Goal: Check status: Check status

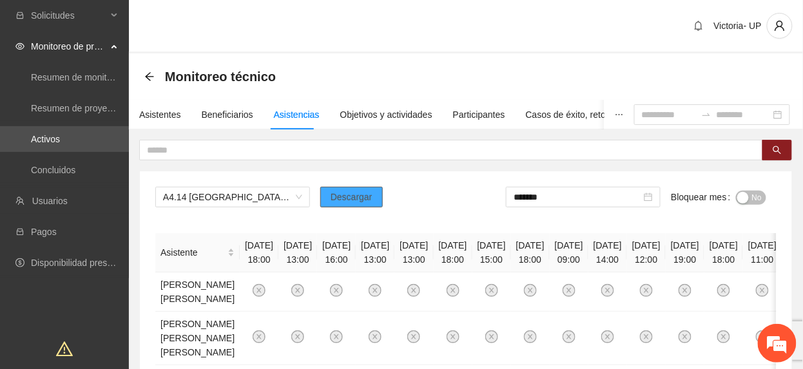
click at [354, 201] on span "Descargar" at bounding box center [352, 197] width 42 height 14
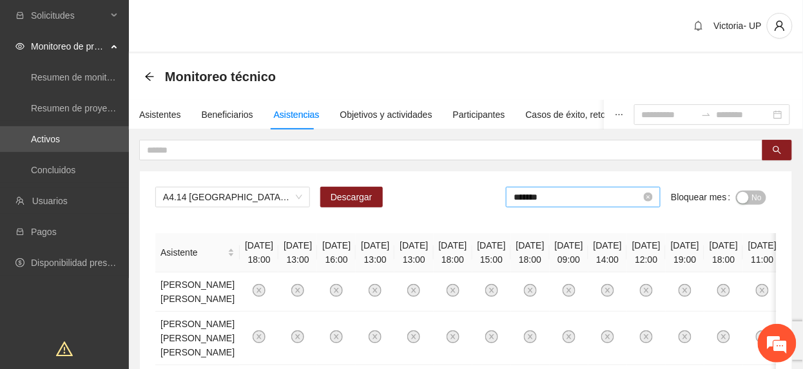
click at [555, 200] on input "*******" at bounding box center [578, 197] width 128 height 14
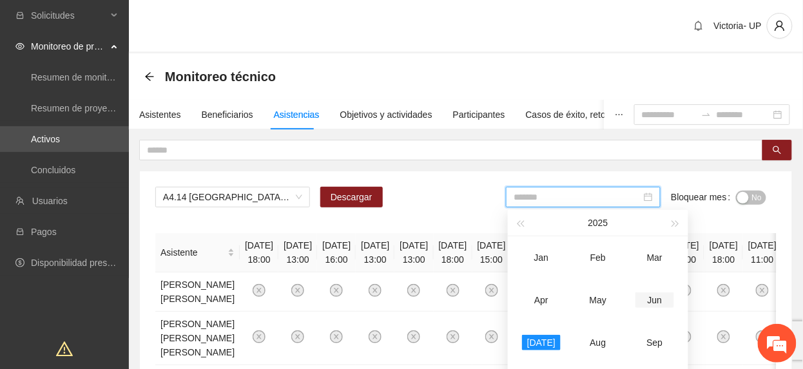
click at [658, 313] on td "Jun" at bounding box center [655, 300] width 57 height 43
type input "*******"
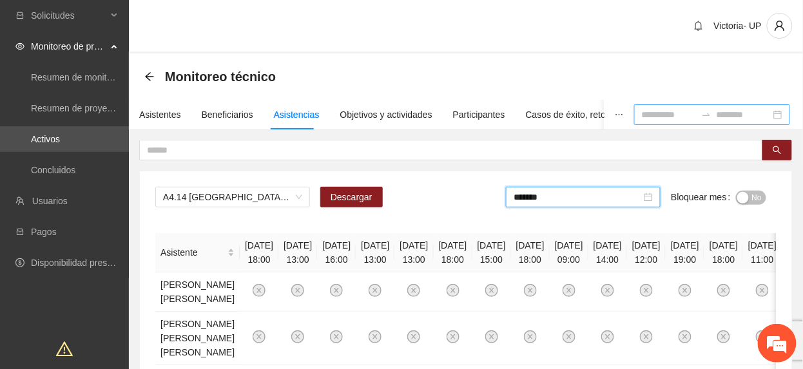
click at [642, 117] on input at bounding box center [669, 115] width 54 height 14
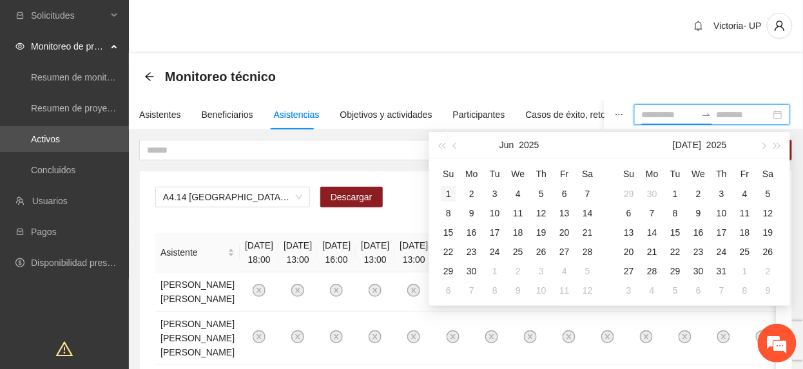
type input "**********"
drag, startPoint x: 447, startPoint y: 186, endPoint x: 462, endPoint y: 207, distance: 26.3
click at [447, 187] on div "1" at bounding box center [448, 193] width 15 height 15
click at [480, 271] on td "30" at bounding box center [471, 271] width 23 height 19
type input "**********"
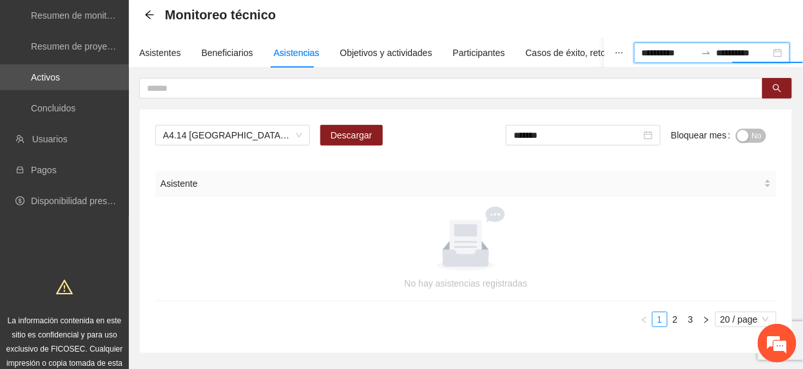
scroll to position [124, 0]
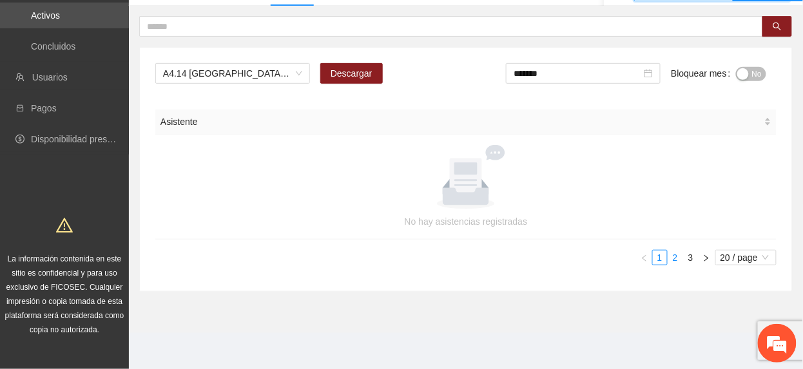
click at [676, 258] on link "2" at bounding box center [675, 258] width 14 height 14
click at [690, 258] on link "3" at bounding box center [691, 258] width 14 height 14
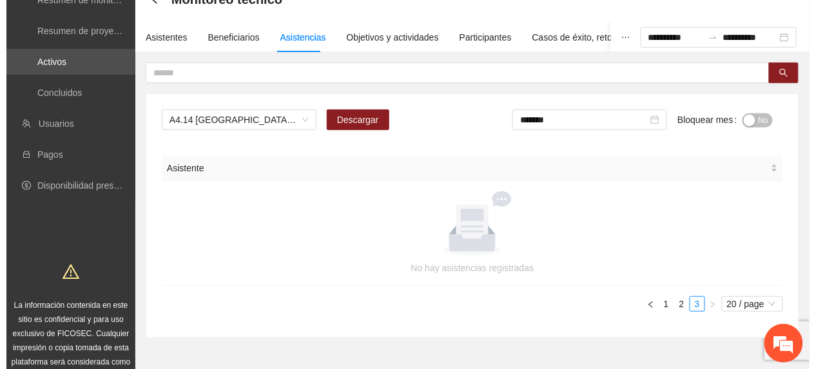
scroll to position [0, 0]
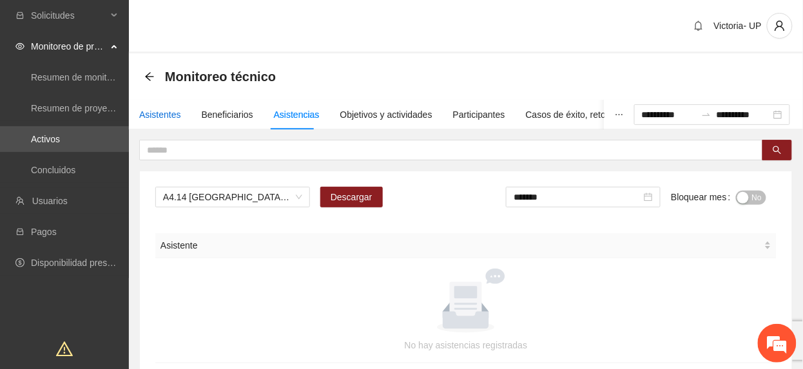
drag, startPoint x: 168, startPoint y: 112, endPoint x: 168, endPoint y: 104, distance: 8.4
click at [168, 114] on div "Asistentes" at bounding box center [160, 115] width 42 height 14
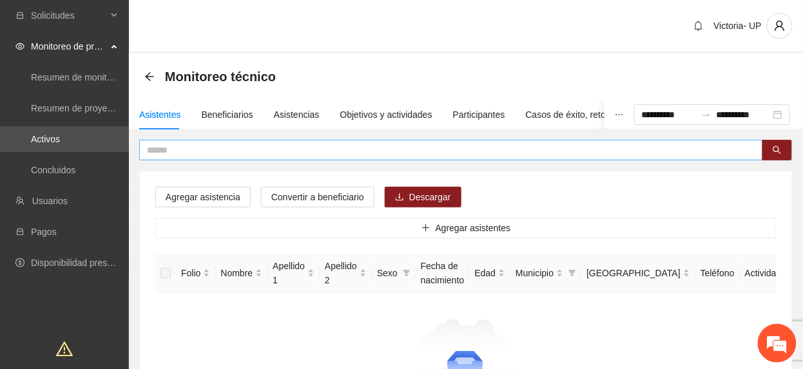
click at [215, 151] on input "text" at bounding box center [446, 150] width 598 height 14
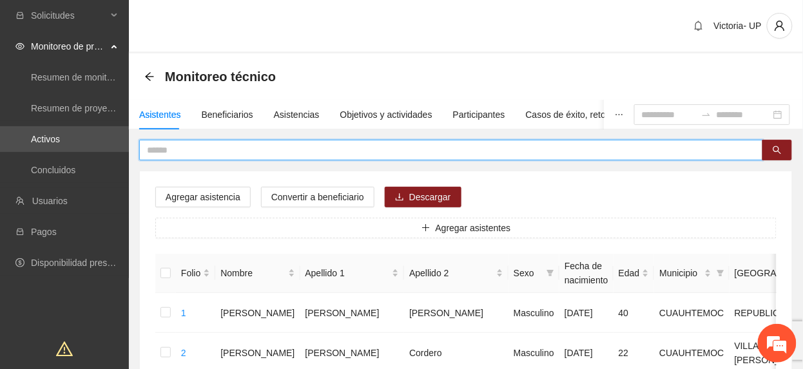
click at [476, 145] on input "text" at bounding box center [446, 150] width 598 height 14
type input "*****"
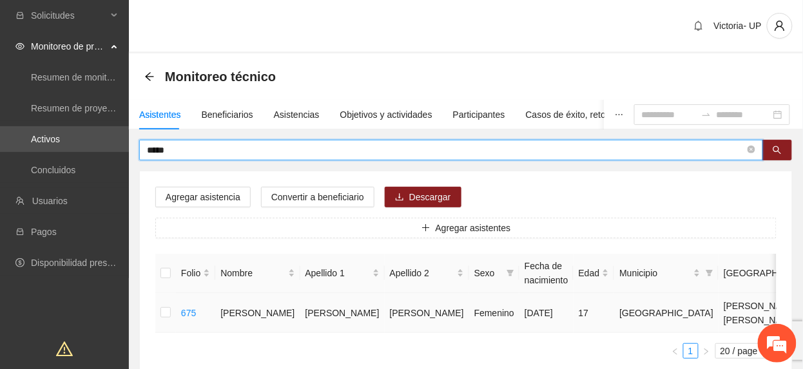
click at [158, 313] on td at bounding box center [165, 313] width 21 height 40
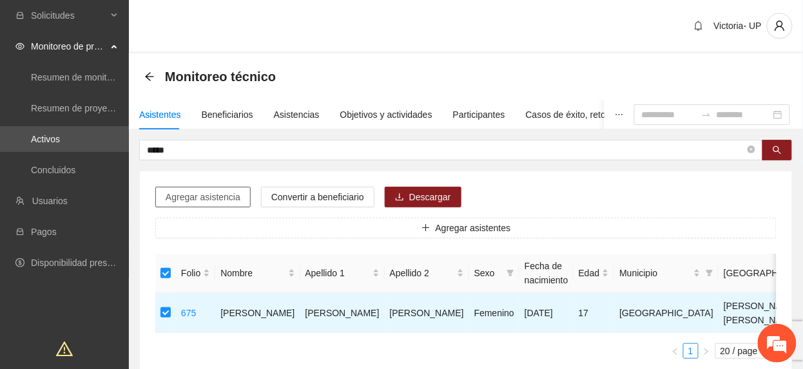
click at [202, 204] on span "Agregar asistencia" at bounding box center [203, 197] width 75 height 14
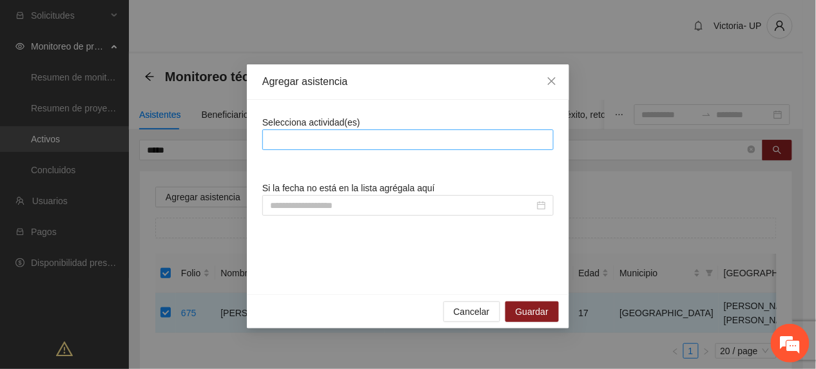
click at [300, 144] on div at bounding box center [408, 139] width 285 height 15
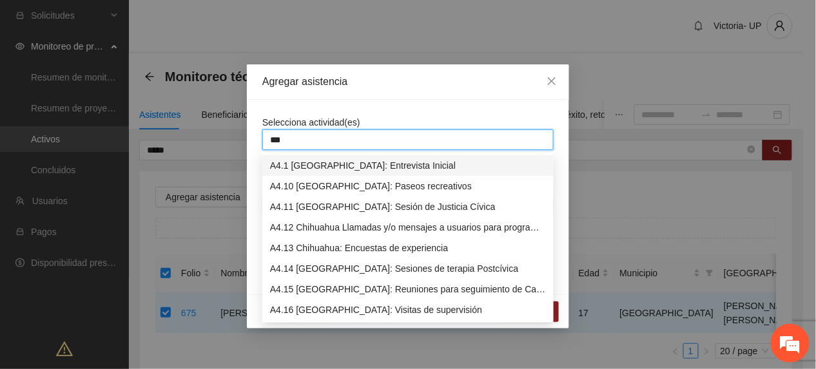
type input "****"
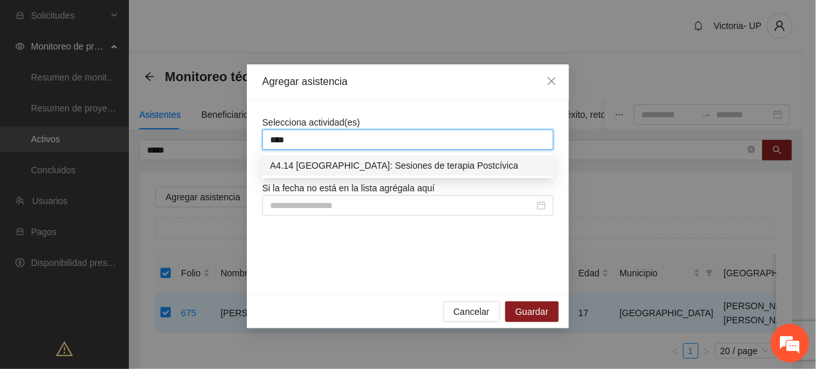
click at [338, 165] on div "A4.14 Chihuahua: Sesiones de terapia Postcívica" at bounding box center [408, 166] width 276 height 14
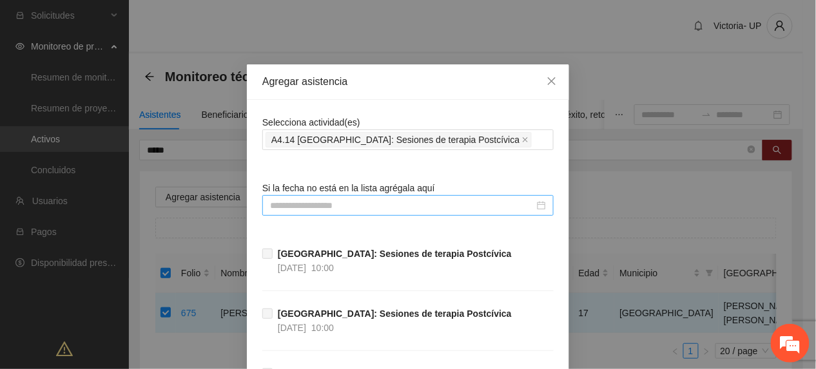
click at [338, 211] on input at bounding box center [402, 206] width 264 height 14
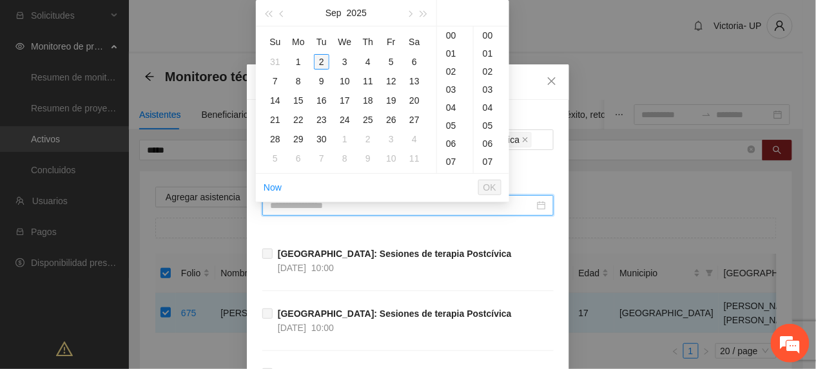
type input "**********"
click at [277, 9] on button "button" at bounding box center [282, 13] width 14 height 26
click at [277, 10] on button "button" at bounding box center [282, 13] width 14 height 26
click at [284, 16] on button "button" at bounding box center [282, 13] width 14 height 26
click at [277, 63] on div "1" at bounding box center [275, 61] width 15 height 15
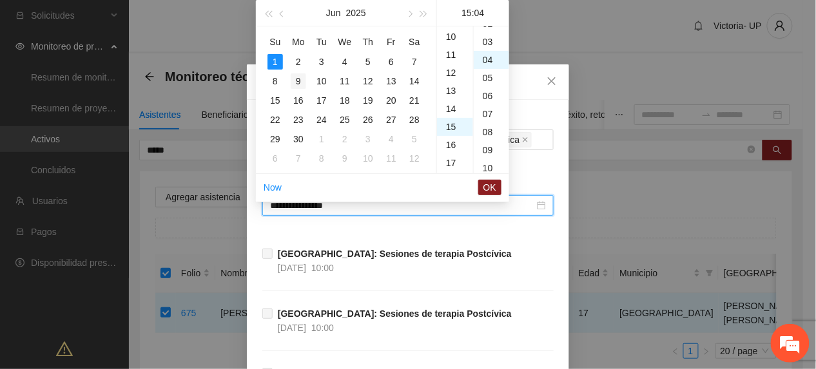
scroll to position [72, 0]
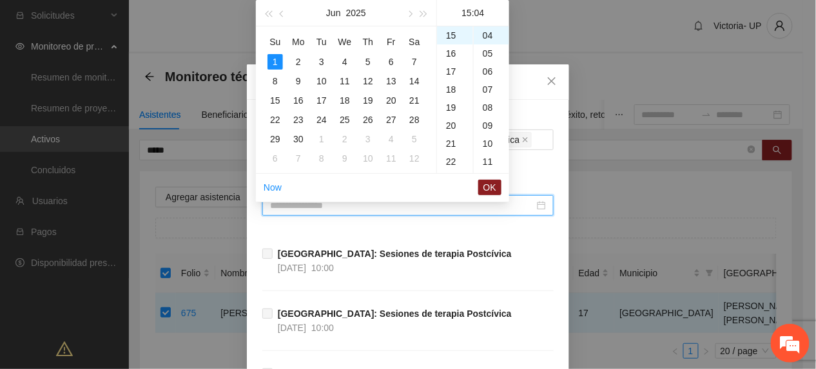
type input "**********"
click at [489, 180] on span "OK" at bounding box center [489, 187] width 13 height 14
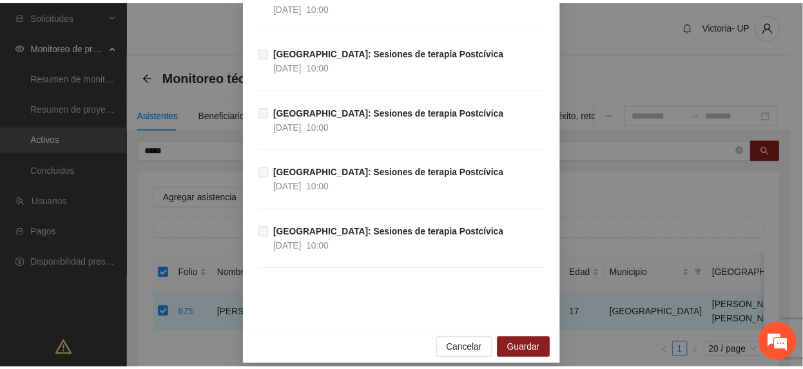
scroll to position [8940, 0]
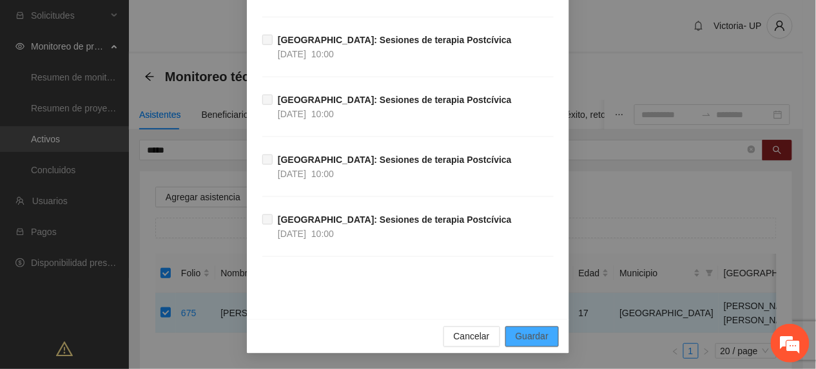
click at [539, 334] on span "Guardar" at bounding box center [532, 337] width 33 height 14
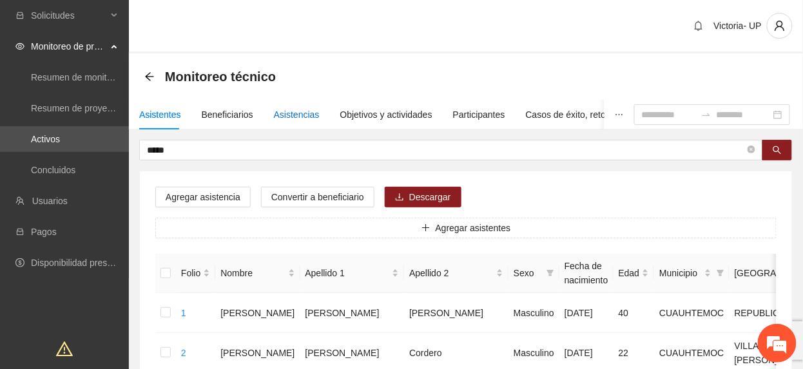
click at [293, 112] on div "Asistencias" at bounding box center [297, 115] width 46 height 14
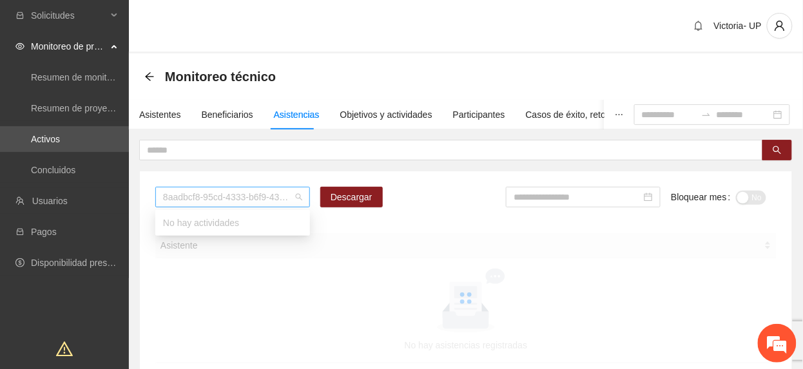
click at [272, 199] on span "8aadbcf8-95cd-4333-b6f9-4314c3142350" at bounding box center [232, 197] width 139 height 19
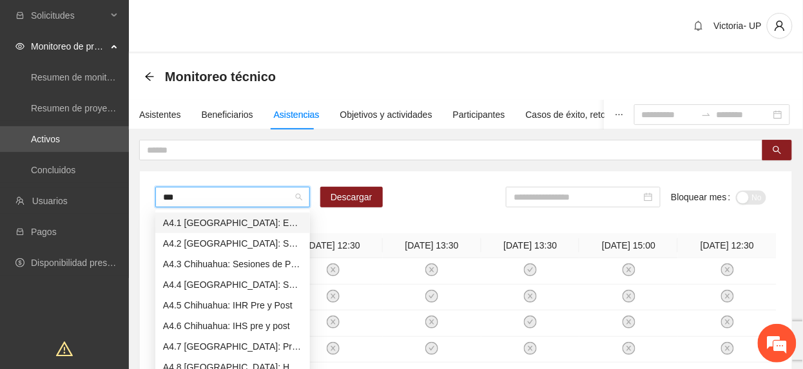
type input "****"
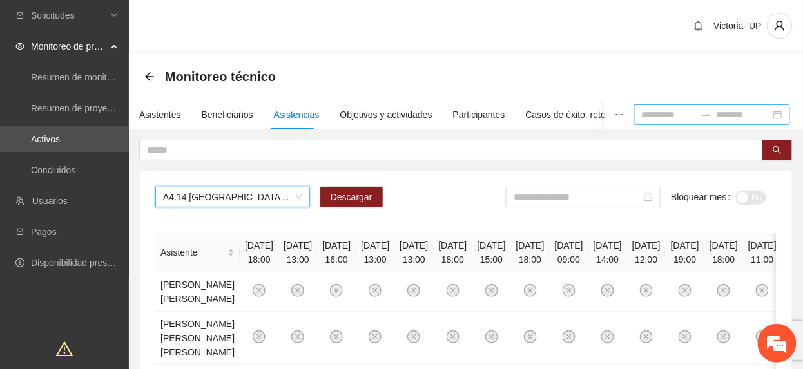
click at [647, 113] on input at bounding box center [669, 115] width 54 height 14
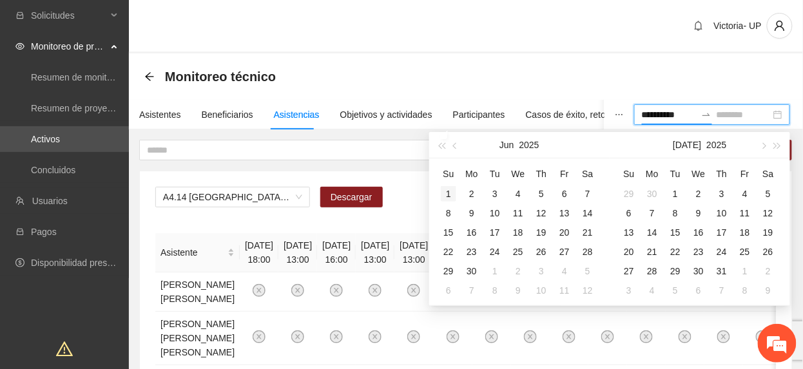
type input "**********"
click at [451, 193] on div "1" at bounding box center [448, 193] width 15 height 15
type input "**********"
click at [476, 273] on div "30" at bounding box center [471, 271] width 15 height 15
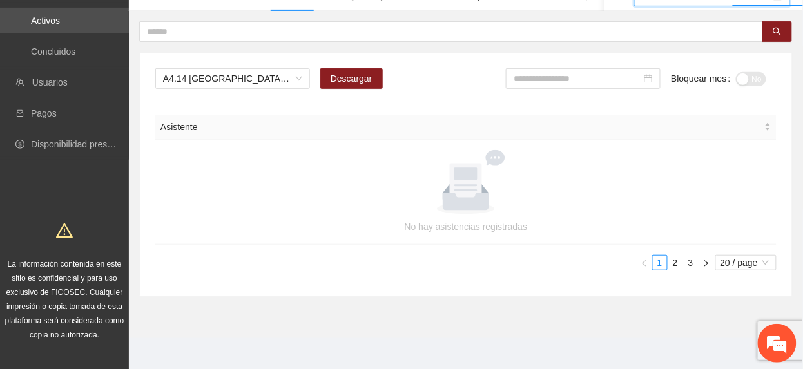
scroll to position [124, 0]
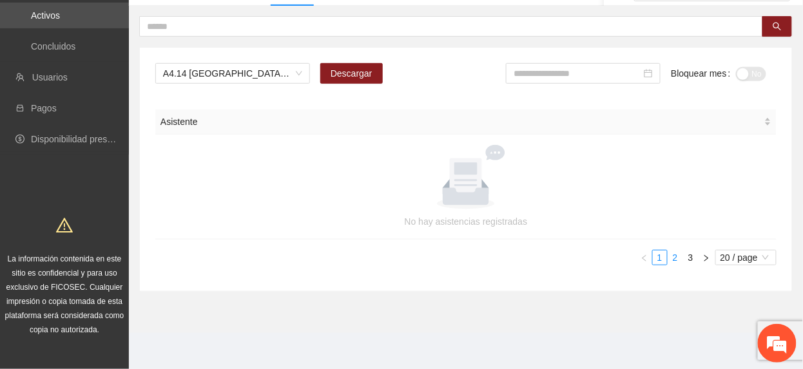
click at [676, 259] on link "2" at bounding box center [675, 258] width 14 height 14
click at [691, 259] on link "3" at bounding box center [691, 258] width 14 height 14
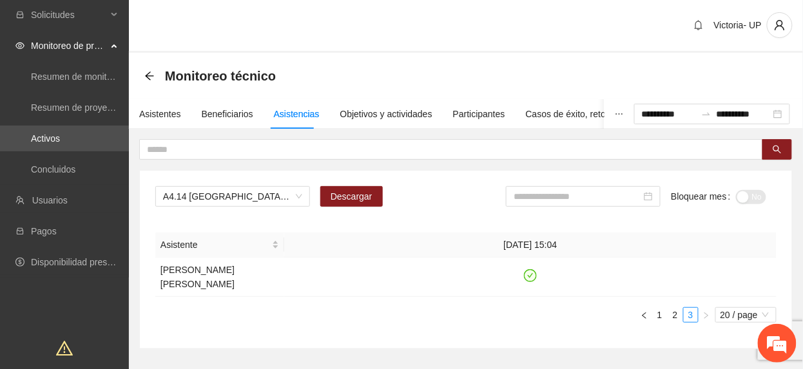
scroll to position [0, 0]
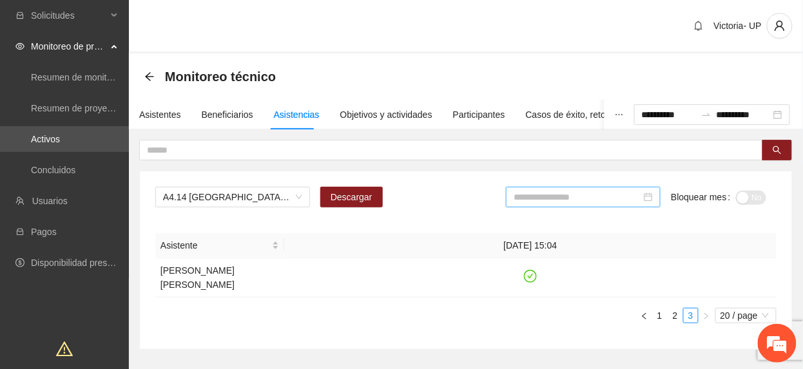
drag, startPoint x: 592, startPoint y: 193, endPoint x: 587, endPoint y: 200, distance: 8.3
click at [591, 197] on input at bounding box center [578, 197] width 128 height 14
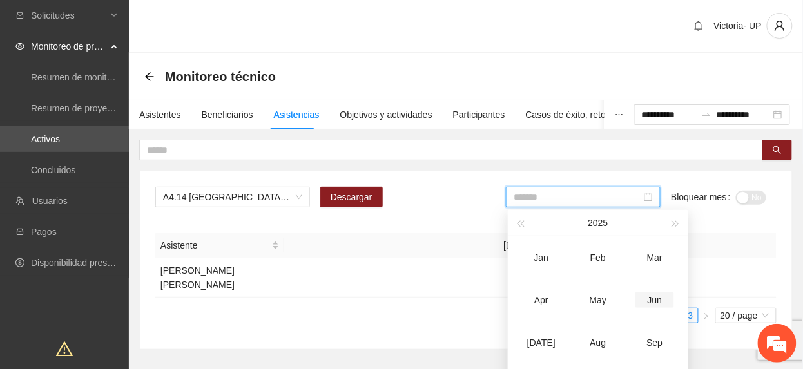
click at [652, 300] on div "Jun" at bounding box center [655, 300] width 39 height 15
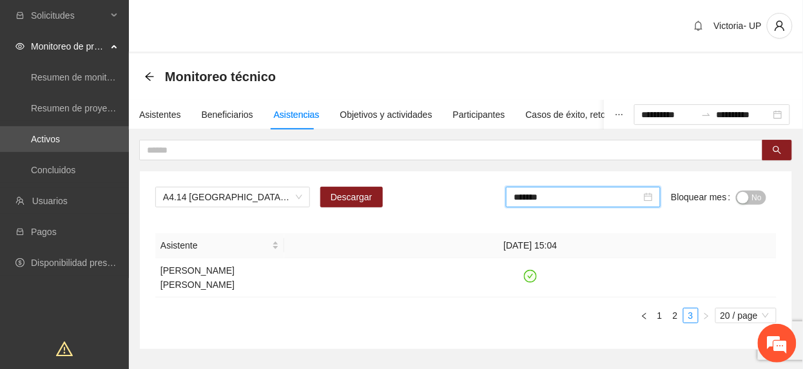
click at [750, 197] on button "No" at bounding box center [751, 198] width 30 height 14
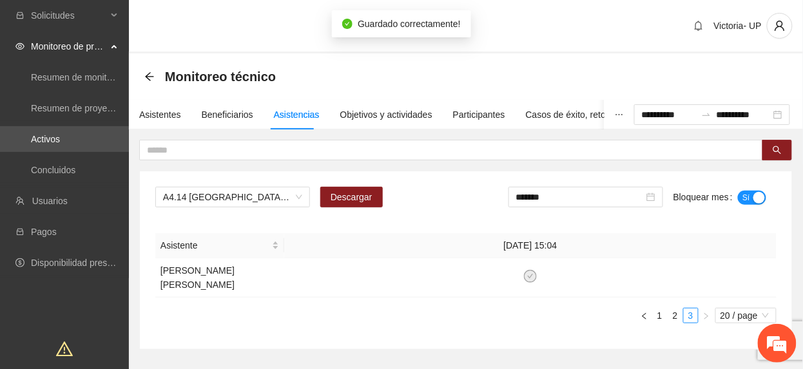
drag, startPoint x: 596, startPoint y: 204, endPoint x: 590, endPoint y: 210, distance: 7.8
click at [593, 206] on div "*******" at bounding box center [586, 197] width 155 height 21
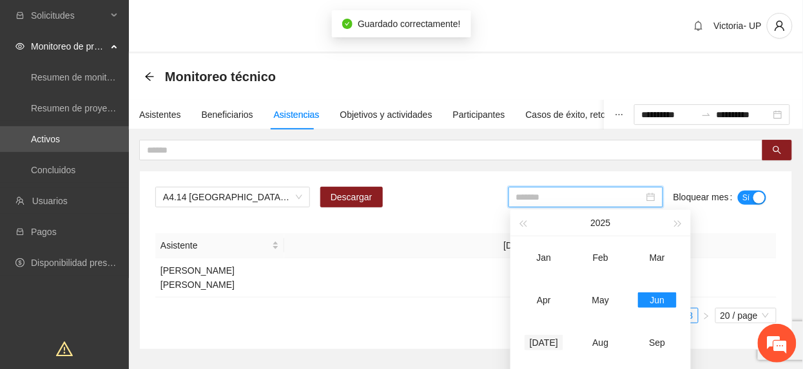
drag, startPoint x: 552, startPoint y: 342, endPoint x: 710, endPoint y: 254, distance: 180.6
click at [552, 342] on div "Jul" at bounding box center [544, 342] width 39 height 15
type input "*******"
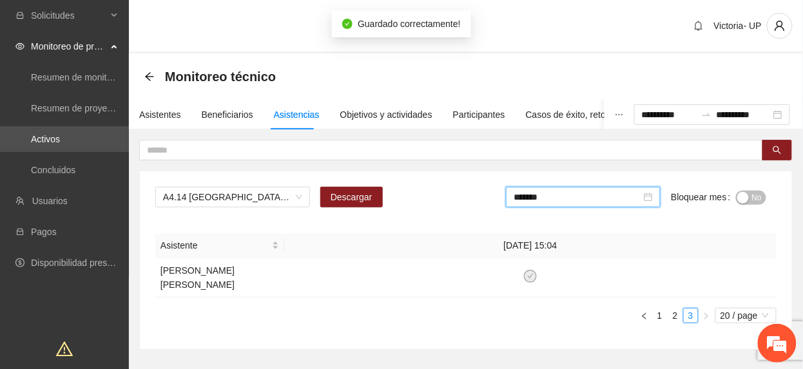
click at [754, 194] on span "No" at bounding box center [757, 198] width 10 height 14
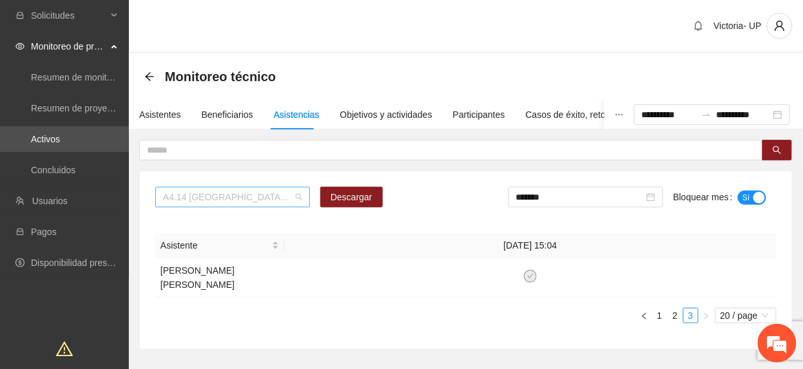
click at [232, 193] on span "A4.14 Chihuahua: Sesiones de terapia Postcívica" at bounding box center [232, 197] width 139 height 19
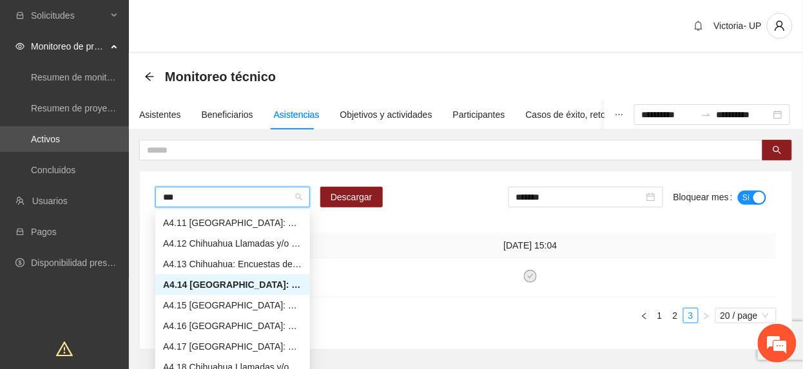
scroll to position [21, 0]
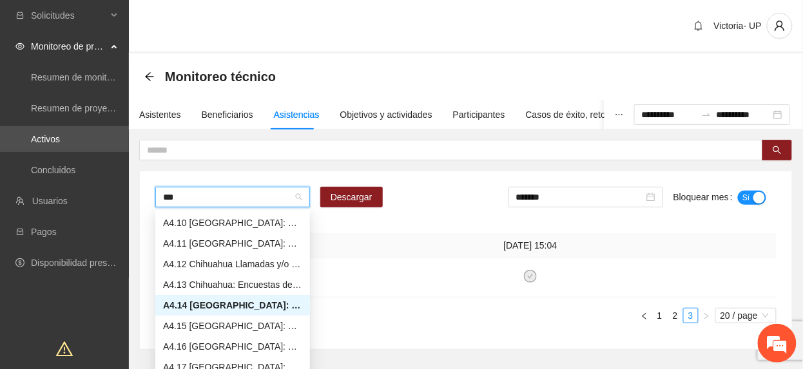
type input "****"
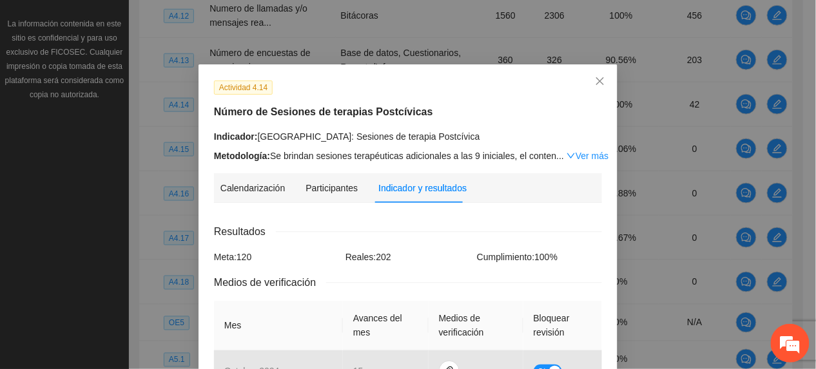
click at [402, 106] on h5 "Número de Sesiones de terapias Postcívicas" at bounding box center [408, 111] width 388 height 15
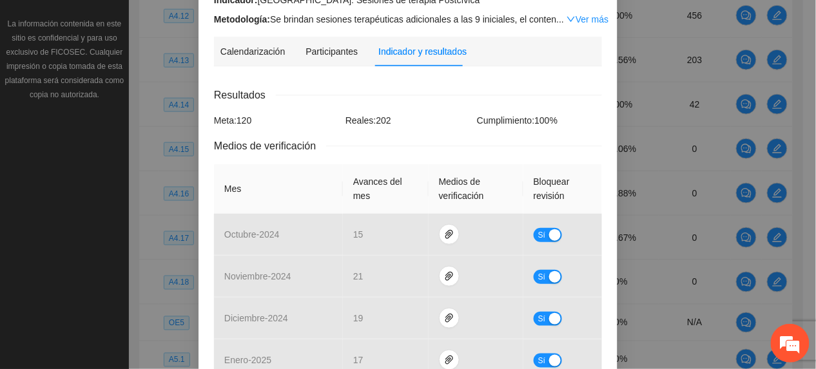
scroll to position [429, 0]
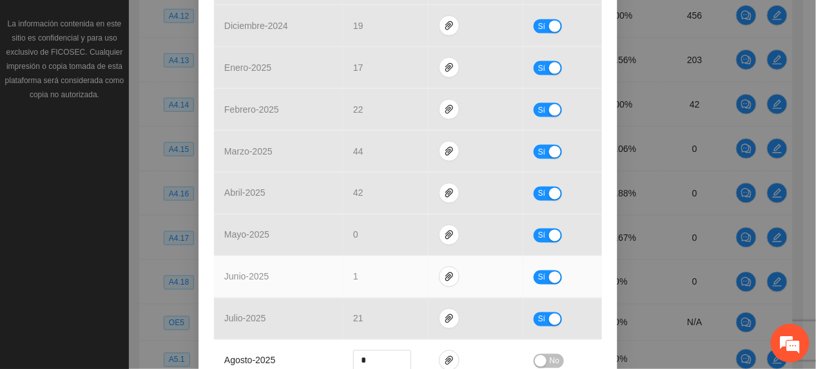
click at [538, 279] on span "Sí" at bounding box center [542, 278] width 8 height 14
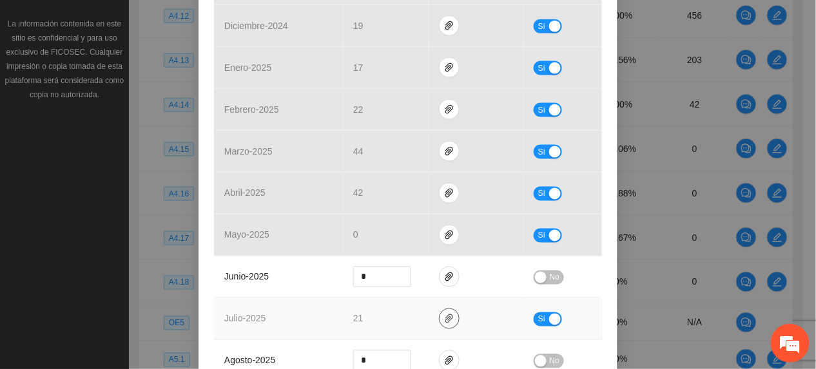
click at [449, 313] on button "button" at bounding box center [449, 319] width 21 height 21
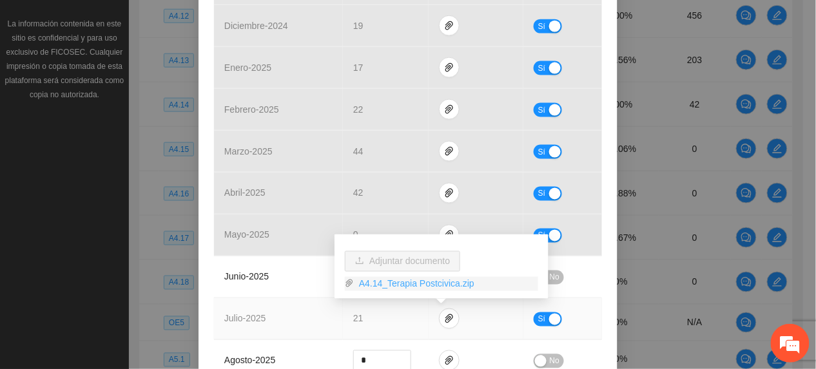
click at [423, 281] on link "A4.14_Terapia Postcivica.zip" at bounding box center [446, 284] width 184 height 14
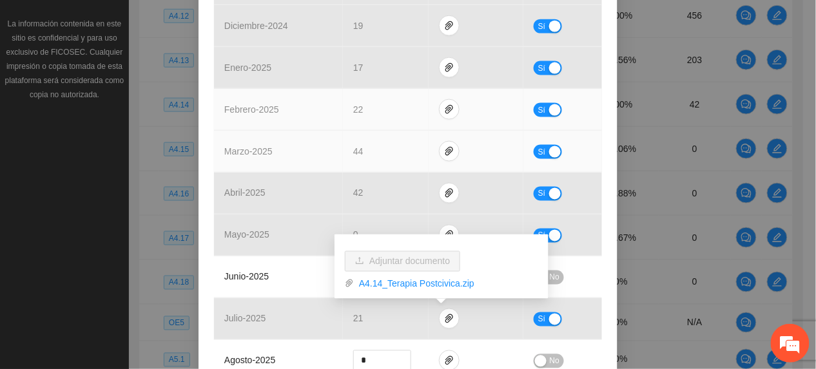
drag, startPoint x: 255, startPoint y: 119, endPoint x: 309, endPoint y: 158, distance: 66.5
click at [256, 120] on td "febrero - 2025" at bounding box center [278, 110] width 129 height 42
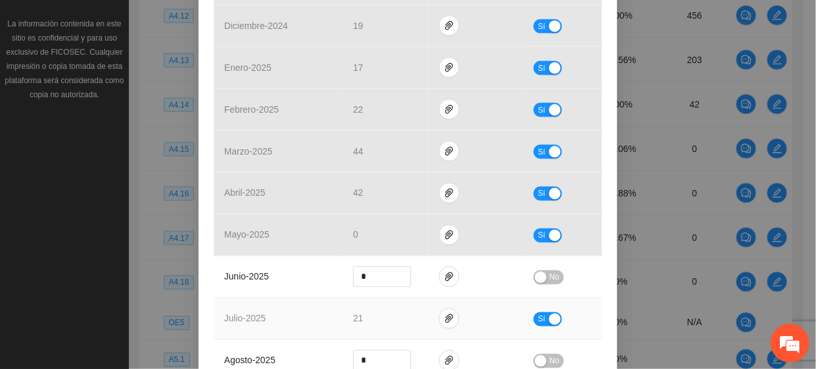
drag, startPoint x: 538, startPoint y: 321, endPoint x: 524, endPoint y: 327, distance: 15.0
click at [538, 322] on span "Sí" at bounding box center [542, 320] width 8 height 14
drag, startPoint x: 377, startPoint y: 316, endPoint x: 177, endPoint y: 327, distance: 200.8
click at [177, 327] on div "Actividad 4.14 Número de Sesiones de terapias Postcívicas Indicador: [GEOGRAPHI…" at bounding box center [408, 184] width 816 height 369
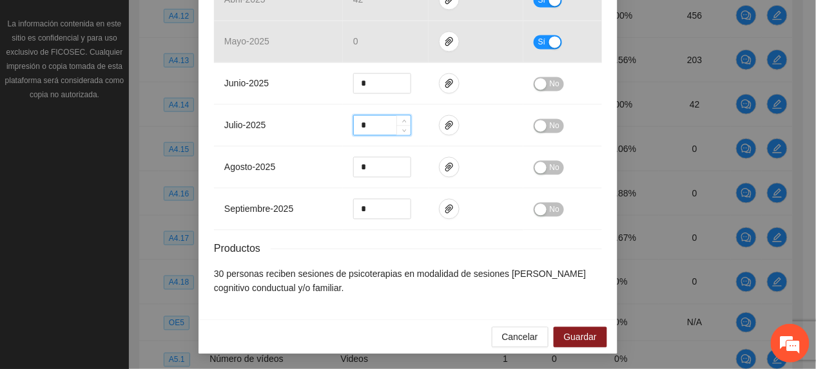
scroll to position [628, 0]
type input "*"
click at [571, 333] on span "Guardar" at bounding box center [580, 337] width 33 height 14
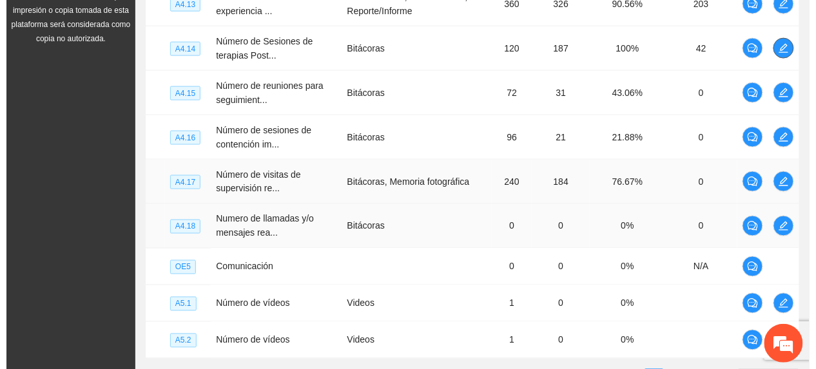
scroll to position [445, 0]
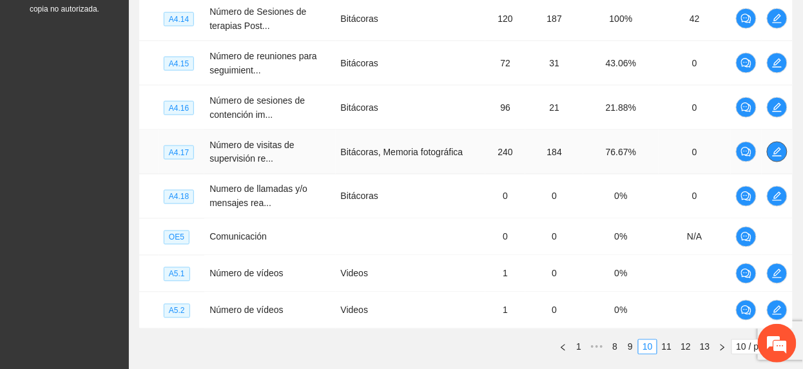
click at [770, 150] on span "edit" at bounding box center [777, 152] width 19 height 10
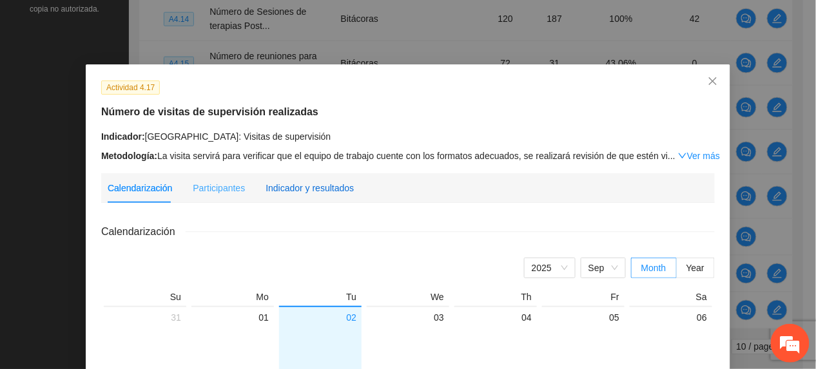
drag, startPoint x: 302, startPoint y: 181, endPoint x: 346, endPoint y: 184, distance: 43.9
click at [302, 184] on div "Indicador y resultados" at bounding box center [310, 188] width 88 height 14
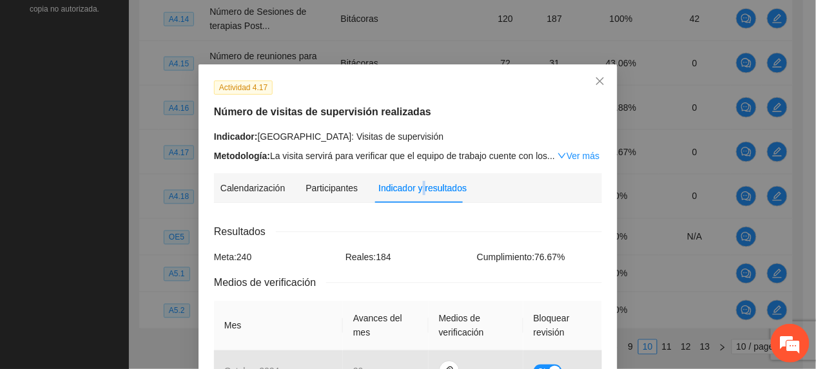
scroll to position [516, 0]
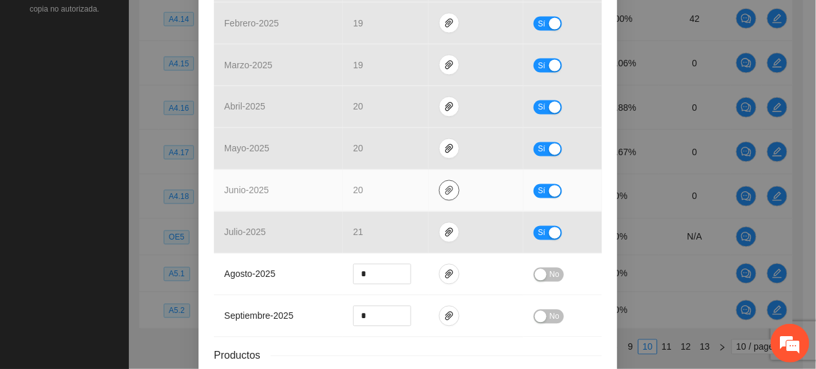
click at [440, 195] on span "paper-clip" at bounding box center [449, 191] width 19 height 10
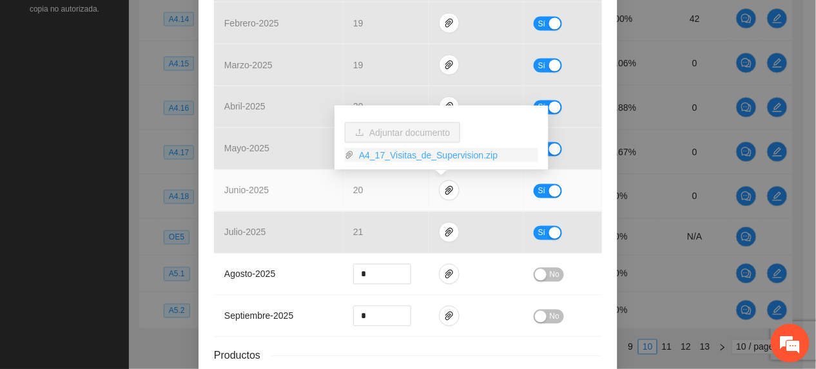
click at [362, 155] on link "A4_17_Visitas_de_Supervision.zip" at bounding box center [446, 155] width 184 height 14
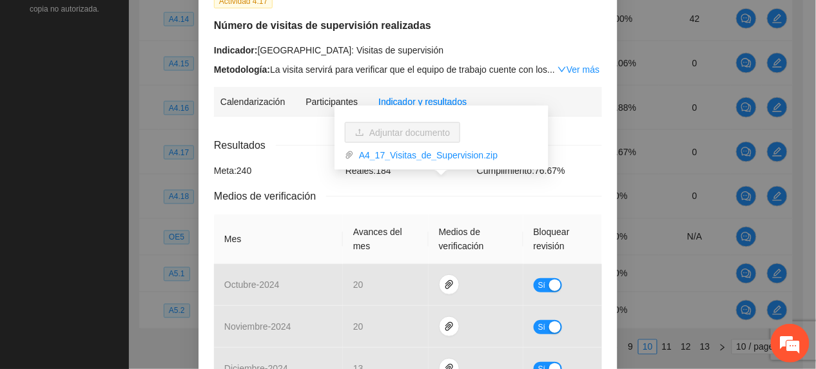
scroll to position [86, 0]
drag, startPoint x: 434, startPoint y: 55, endPoint x: 509, endPoint y: 60, distance: 74.3
click at [436, 55] on div "Indicador: [GEOGRAPHIC_DATA]: Visitas de supervisión" at bounding box center [408, 51] width 388 height 14
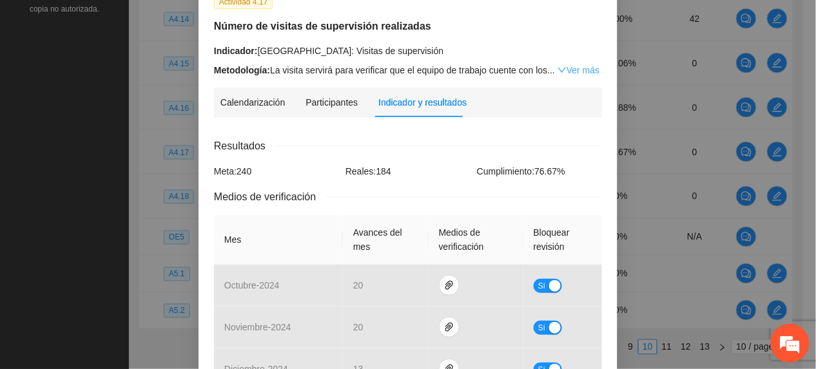
click at [569, 72] on link "Ver más" at bounding box center [579, 70] width 42 height 10
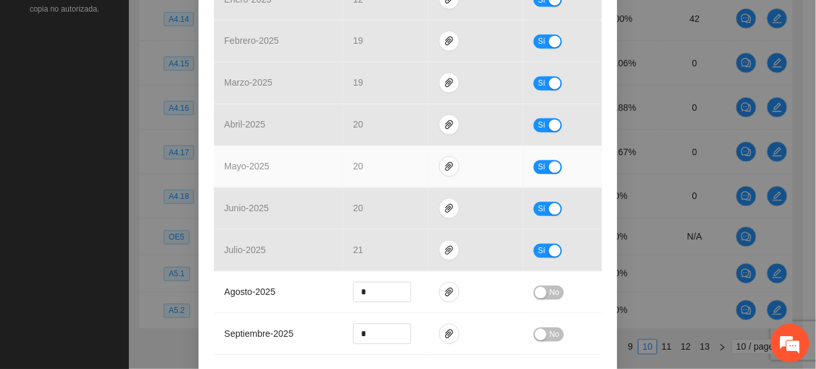
scroll to position [601, 0]
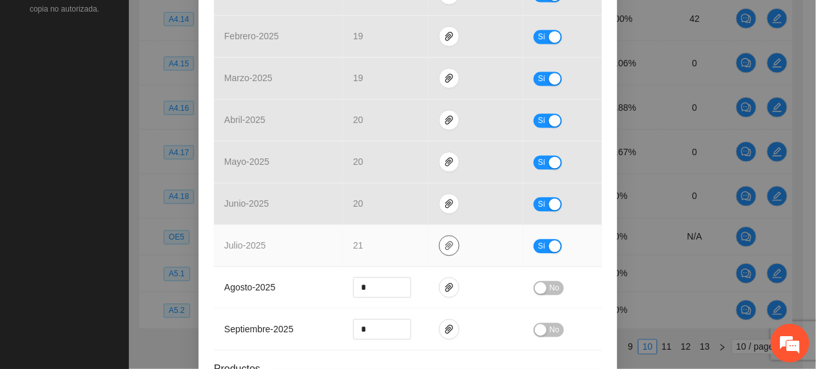
click at [439, 240] on button "button" at bounding box center [449, 246] width 21 height 21
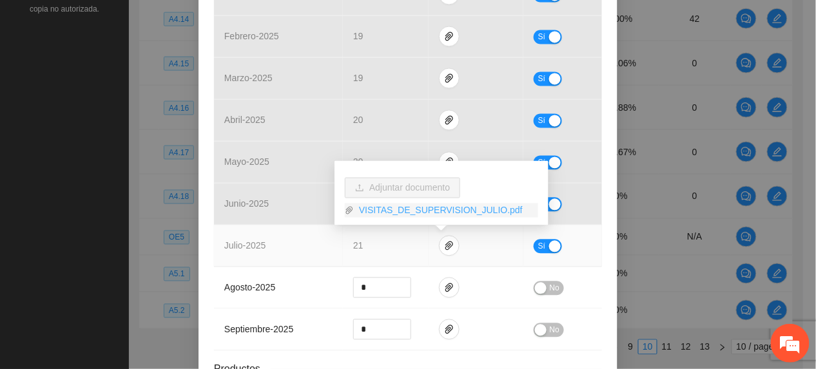
click at [405, 208] on link "VISITAS_DE_SUPERVISION_JULIO.pdf" at bounding box center [446, 211] width 184 height 14
click at [284, 239] on td "julio - 2025" at bounding box center [278, 247] width 129 height 42
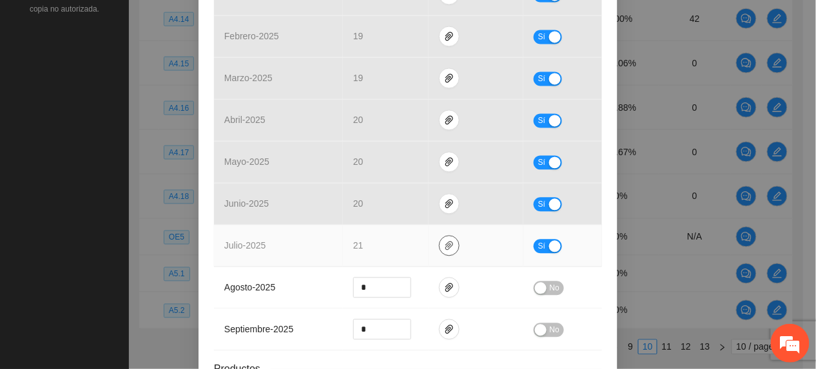
click at [441, 240] on button "button" at bounding box center [449, 246] width 21 height 21
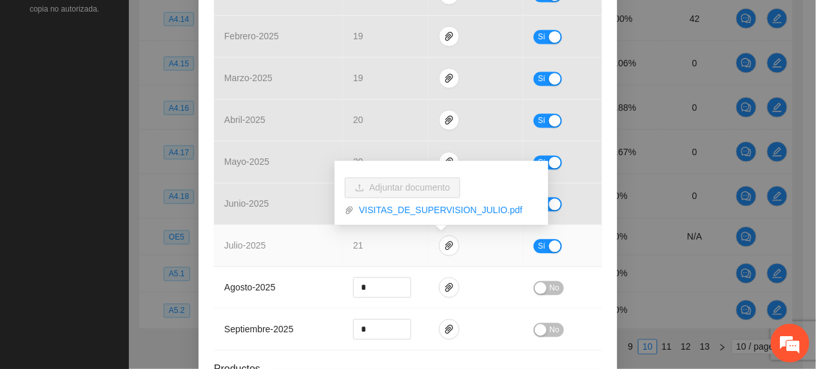
drag, startPoint x: 540, startPoint y: 249, endPoint x: 527, endPoint y: 246, distance: 13.3
click at [536, 246] on button "Sí" at bounding box center [548, 247] width 28 height 14
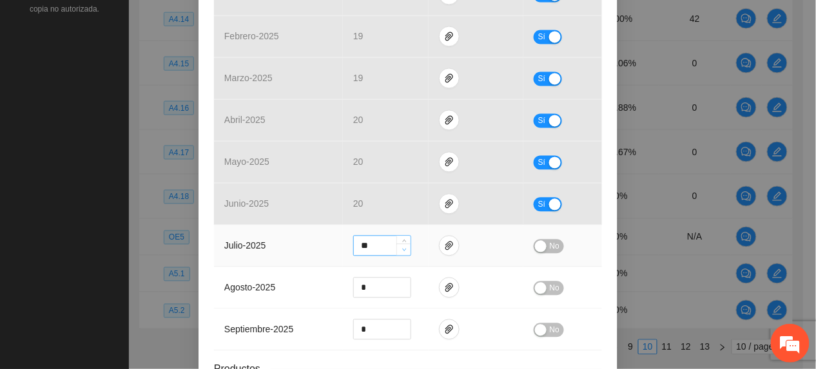
type input "**"
click at [400, 251] on span "down" at bounding box center [404, 251] width 8 height 8
click at [550, 246] on span "No" at bounding box center [555, 247] width 10 height 14
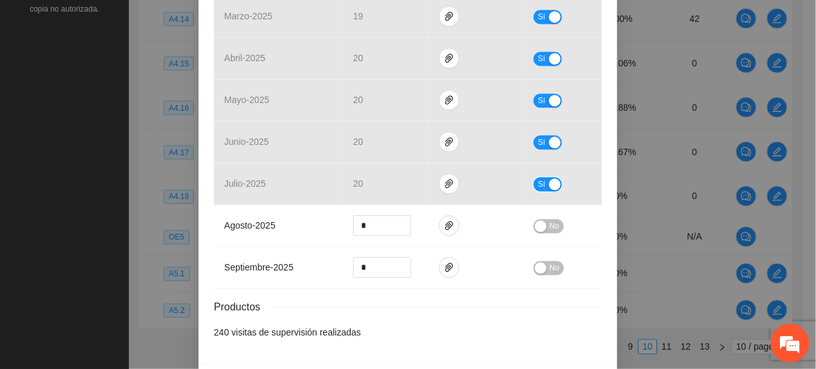
scroll to position [712, 0]
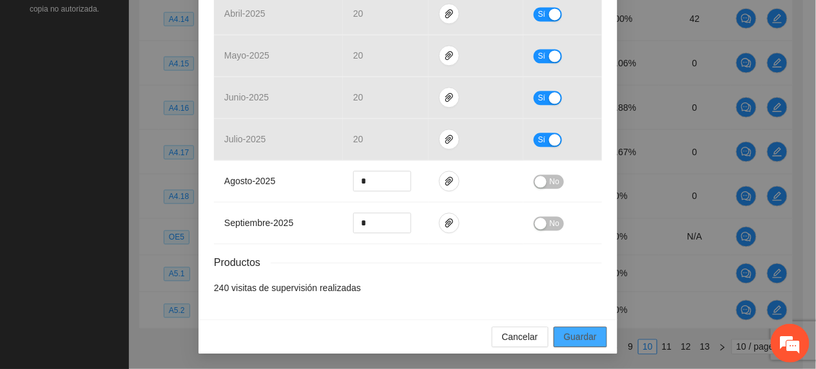
click at [574, 335] on span "Guardar" at bounding box center [580, 337] width 33 height 14
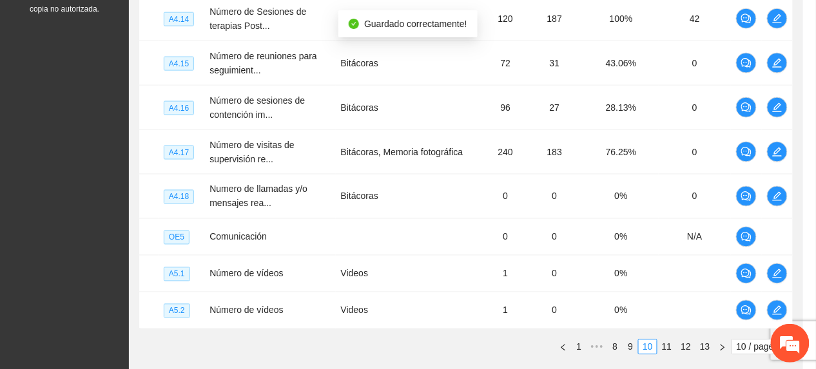
scroll to position [648, 0]
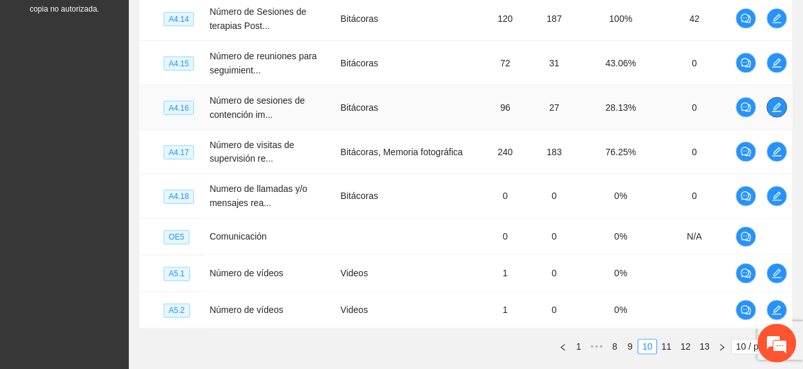
click at [782, 107] on icon "edit" at bounding box center [777, 107] width 10 height 10
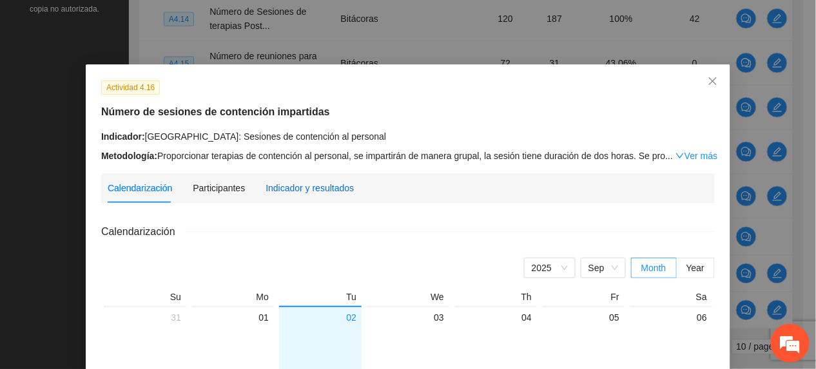
click at [302, 182] on div "Indicador y resultados" at bounding box center [310, 188] width 88 height 14
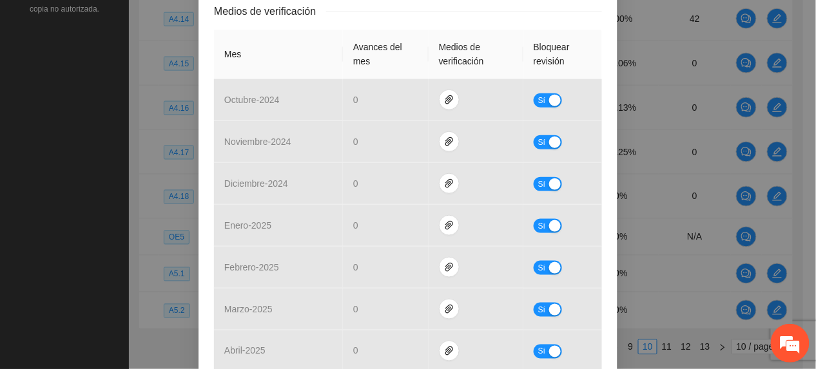
scroll to position [0, 0]
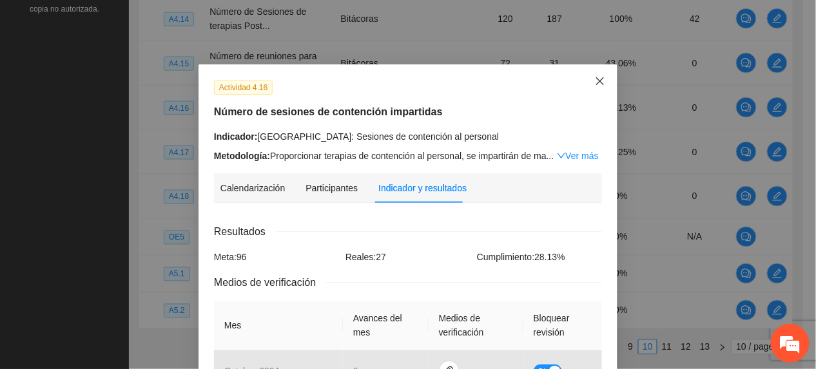
click at [595, 83] on icon "close" at bounding box center [600, 81] width 10 height 10
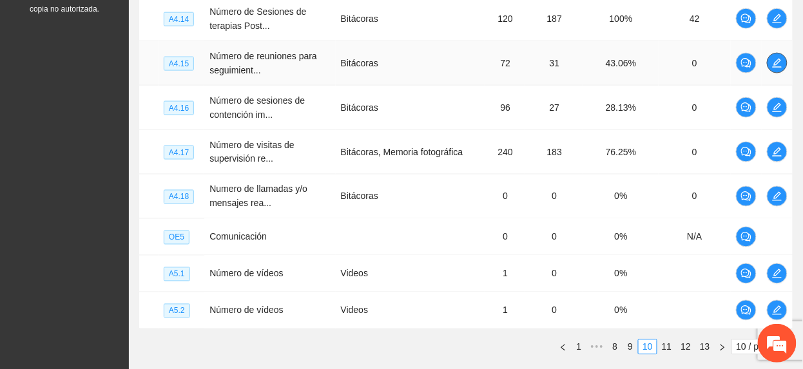
click at [776, 68] on icon "edit" at bounding box center [777, 63] width 10 height 10
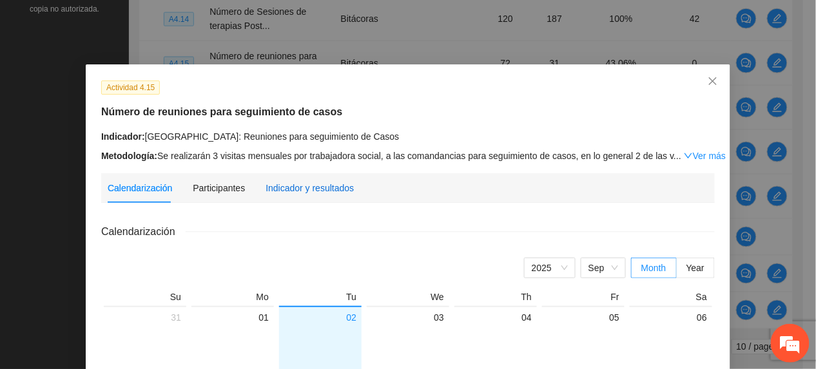
click at [299, 183] on div "Indicador y resultados" at bounding box center [310, 188] width 88 height 14
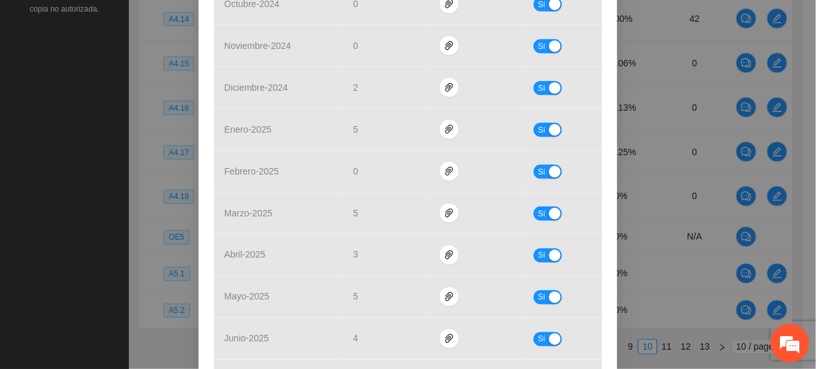
scroll to position [612, 0]
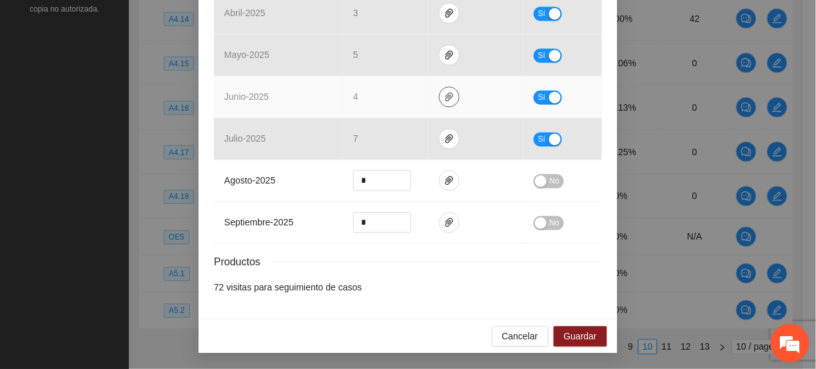
click at [444, 92] on icon "paper-clip" at bounding box center [449, 97] width 10 height 10
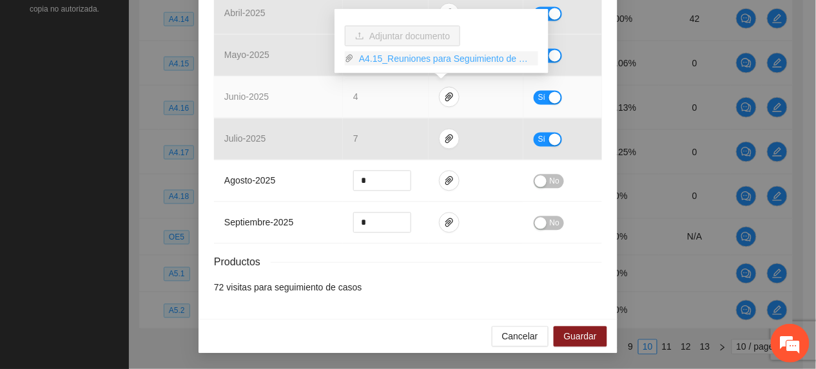
click at [382, 57] on link "A4.15_Reuniones para Seguimiento de Casos.zip" at bounding box center [446, 59] width 184 height 14
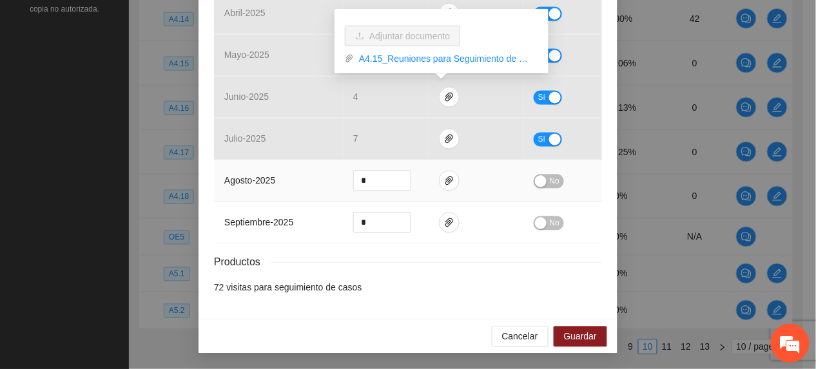
click at [284, 155] on td "julio - 2025" at bounding box center [278, 140] width 129 height 42
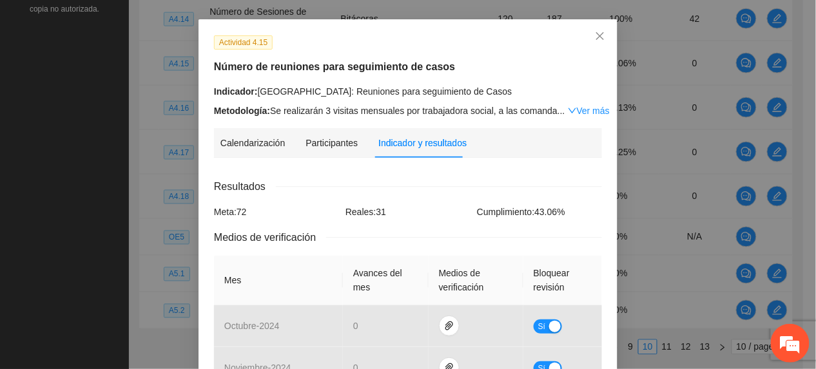
scroll to position [0, 0]
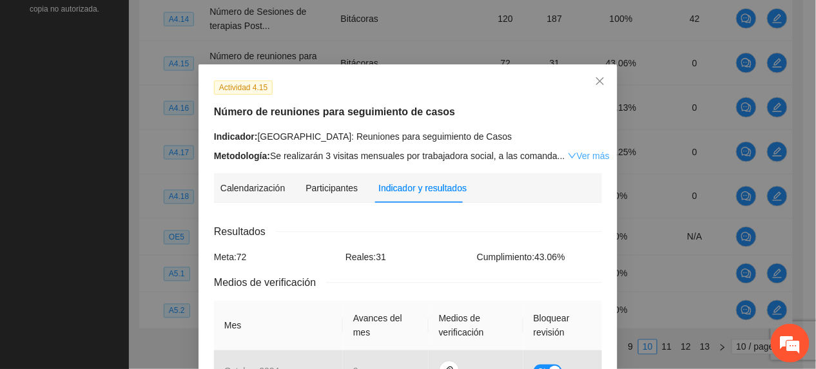
click at [576, 153] on link "Ver más" at bounding box center [589, 156] width 42 height 10
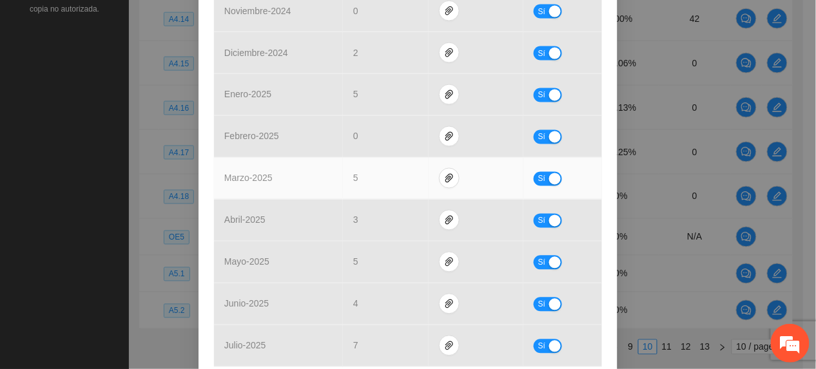
scroll to position [601, 0]
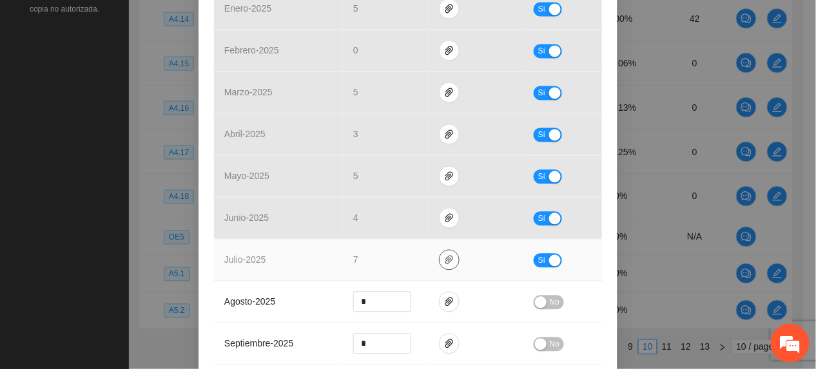
click at [444, 266] on icon "paper-clip" at bounding box center [449, 260] width 10 height 10
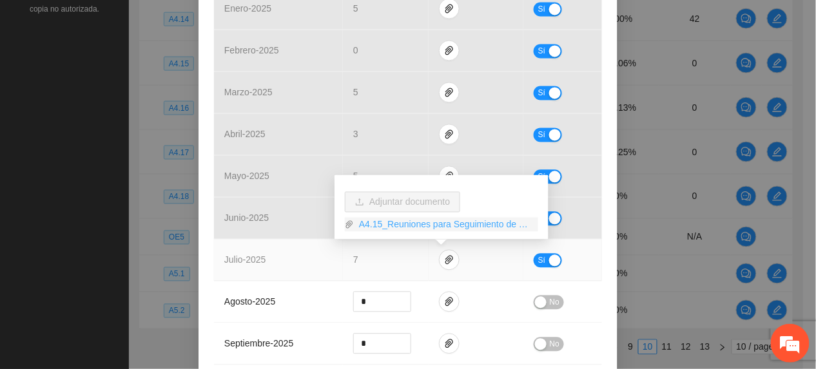
click at [422, 229] on link "A4.15_Reuniones para Seguimiento de Casos.zip" at bounding box center [446, 225] width 184 height 14
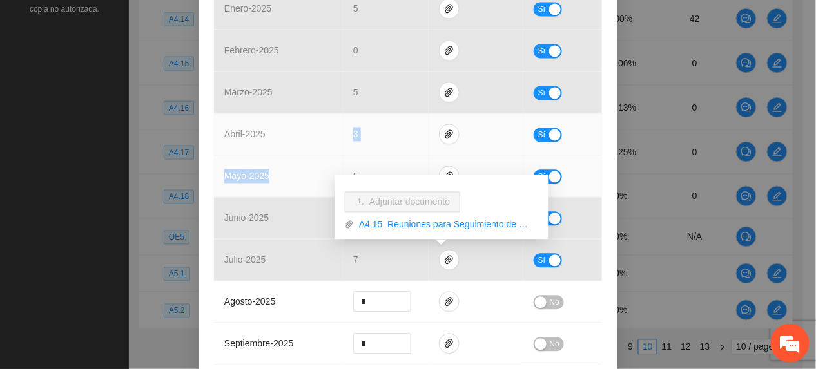
click at [325, 162] on tbody "octubre - 2024 0 Sí noviembre - 2024 0 Sí diciembre - 2024 2 Sí enero - 2025 5 …" at bounding box center [408, 114] width 388 height 503
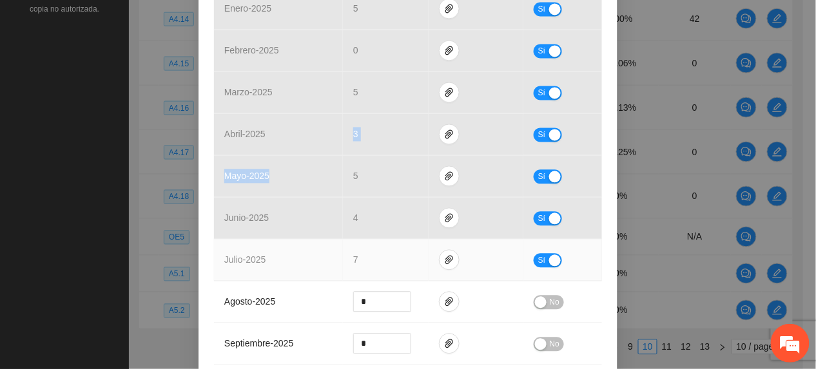
click at [538, 266] on span "Sí" at bounding box center [542, 261] width 8 height 14
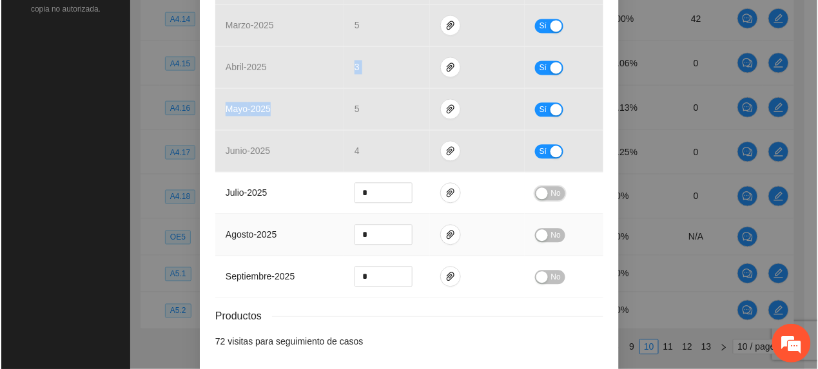
scroll to position [727, 0]
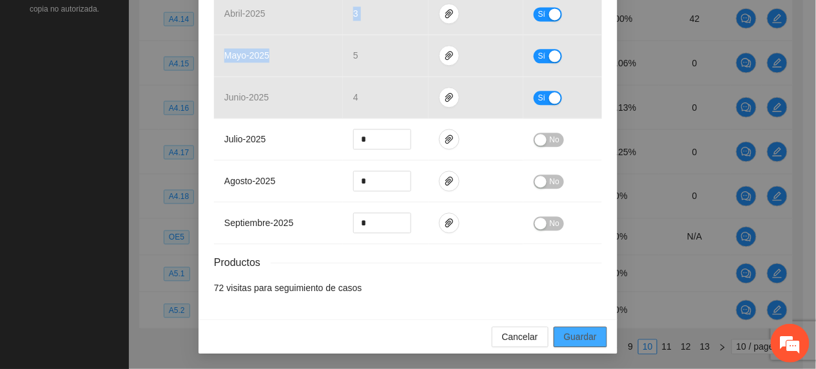
drag, startPoint x: 592, startPoint y: 344, endPoint x: 607, endPoint y: 369, distance: 29.2
click at [593, 346] on button "Guardar" at bounding box center [581, 337] width 54 height 21
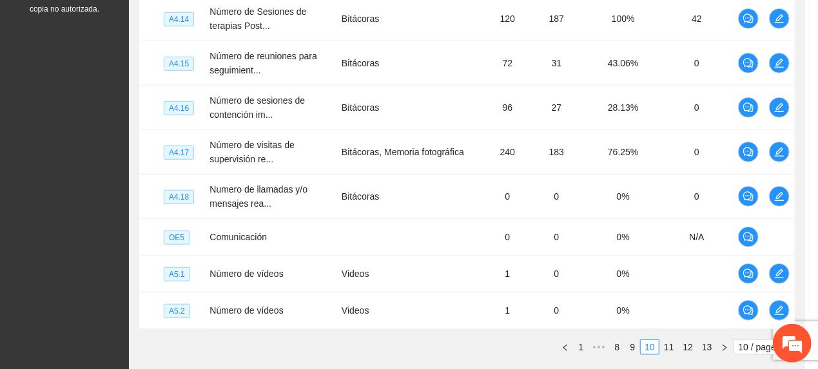
scroll to position [663, 0]
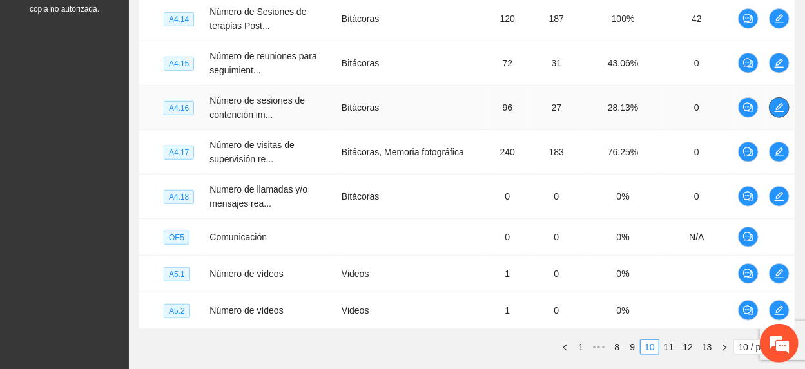
click at [785, 112] on span "edit" at bounding box center [779, 107] width 19 height 10
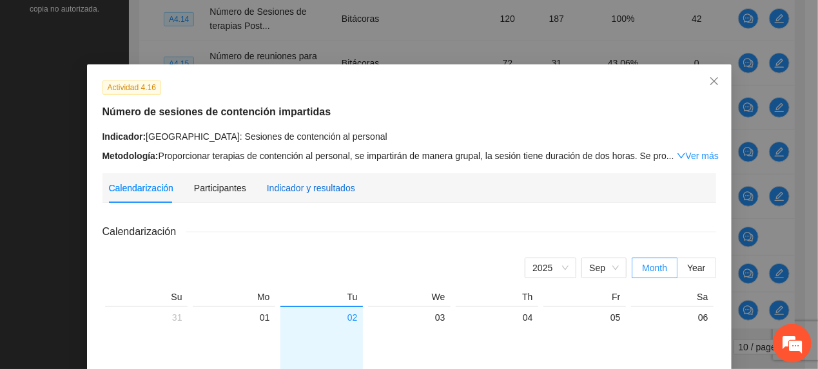
click at [280, 186] on div "Indicador y resultados" at bounding box center [311, 188] width 88 height 14
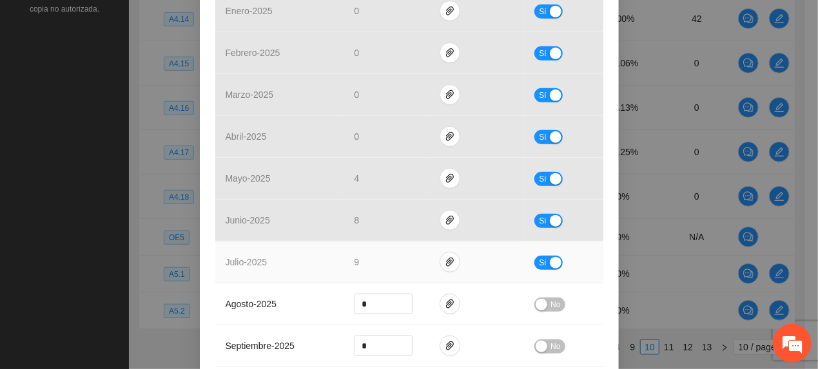
scroll to position [516, 0]
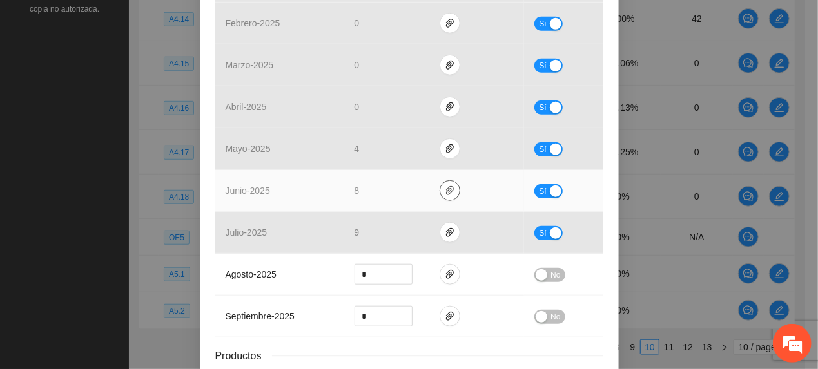
click at [446, 190] on icon "paper-clip" at bounding box center [450, 191] width 10 height 10
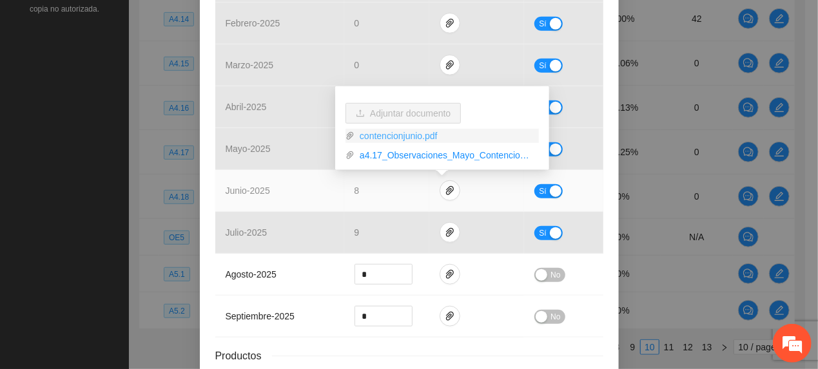
click at [397, 135] on link "contencionjunio.pdf" at bounding box center [447, 136] width 184 height 14
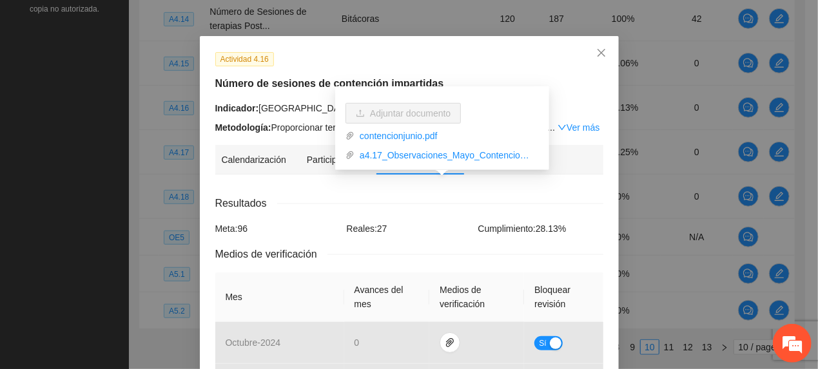
scroll to position [0, 0]
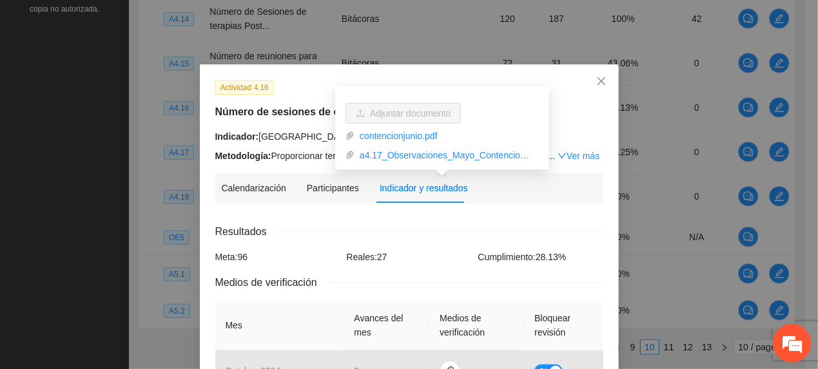
click at [249, 106] on h5 "Número de sesiones de contención impartidas" at bounding box center [409, 111] width 388 height 15
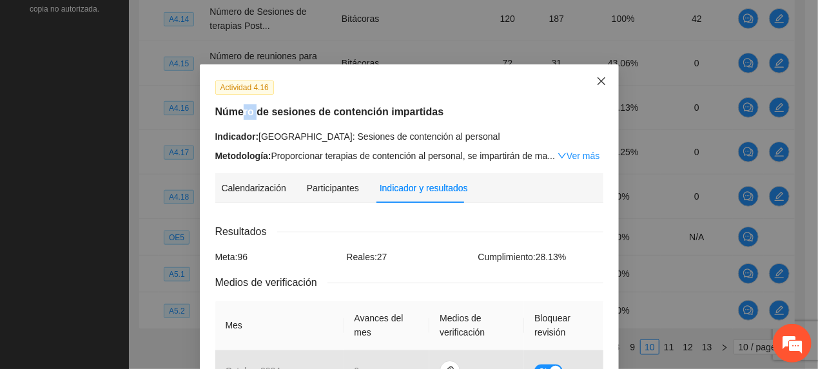
drag, startPoint x: 596, startPoint y: 83, endPoint x: 573, endPoint y: 106, distance: 32.4
click at [596, 85] on icon "close" at bounding box center [601, 81] width 10 height 10
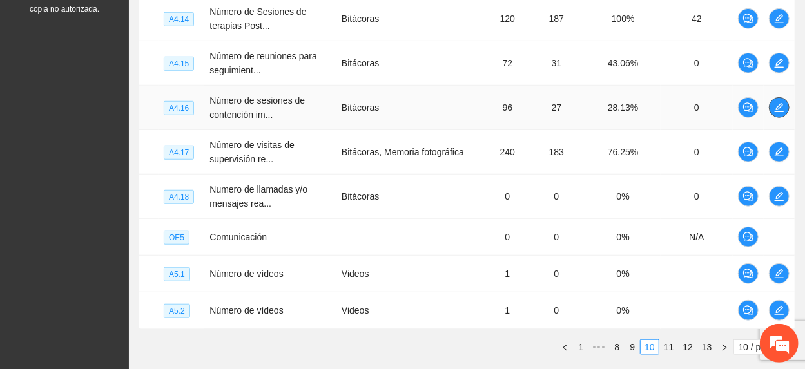
click at [772, 114] on button "button" at bounding box center [779, 107] width 21 height 21
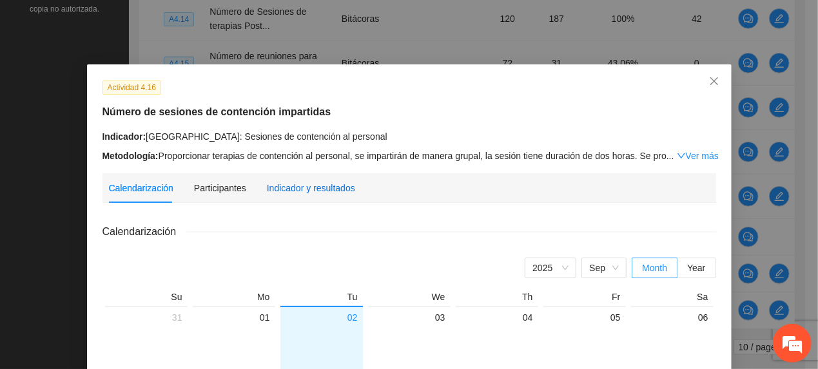
click at [271, 191] on div "Indicador y resultados" at bounding box center [311, 188] width 88 height 14
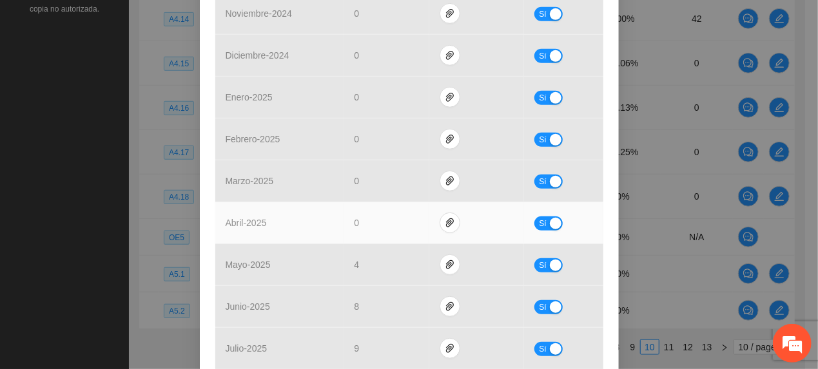
scroll to position [429, 0]
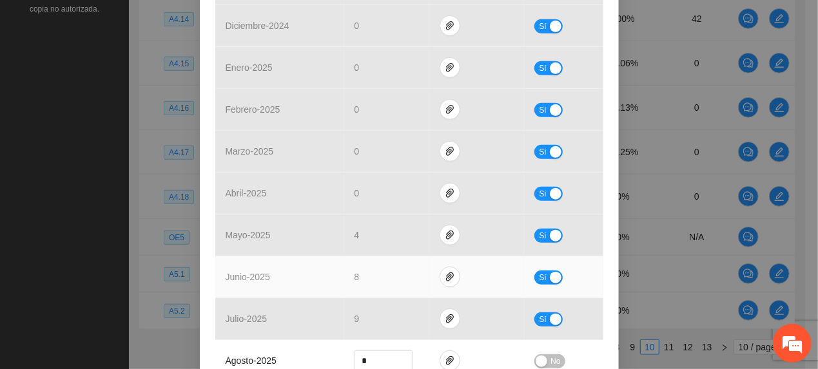
click at [539, 284] on span "Sí" at bounding box center [543, 278] width 8 height 14
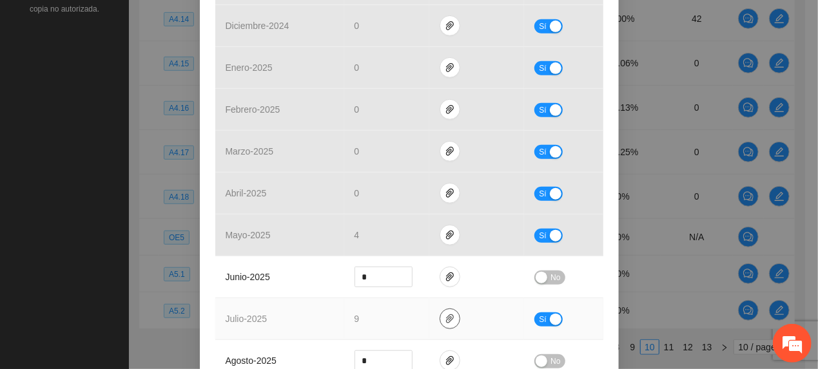
click at [445, 322] on icon "paper-clip" at bounding box center [450, 319] width 10 height 10
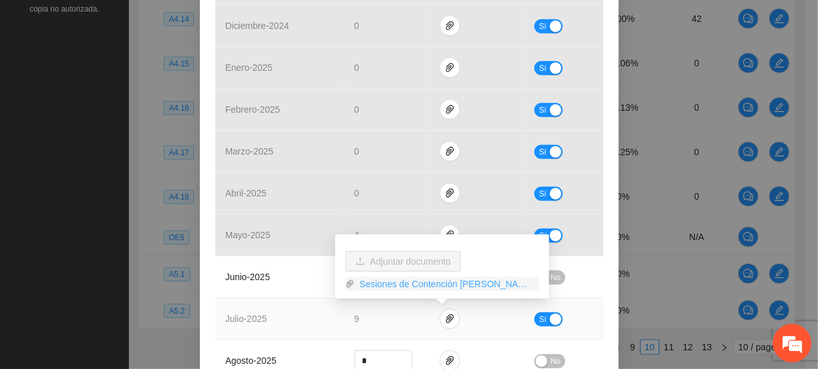
click at [416, 282] on link "Sesiones de Contención [PERSON_NAME].pdf" at bounding box center [447, 284] width 184 height 14
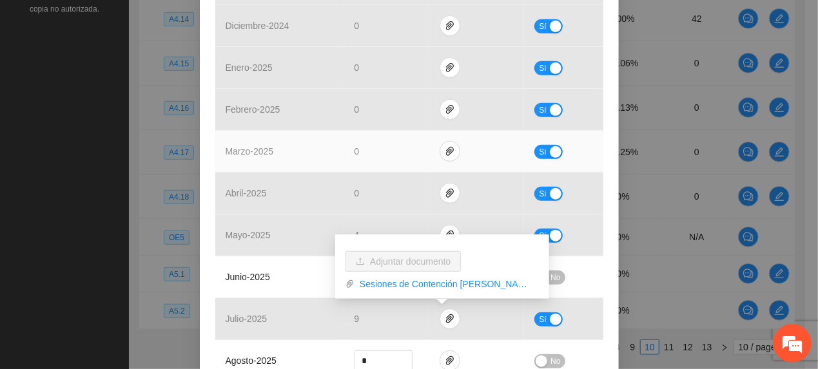
drag, startPoint x: 202, startPoint y: 160, endPoint x: 209, endPoint y: 163, distance: 7.2
click at [209, 163] on div "Actividad 4.16 Número de sesiones de contención impartidas Indicador: [GEOGRAPH…" at bounding box center [409, 67] width 419 height 864
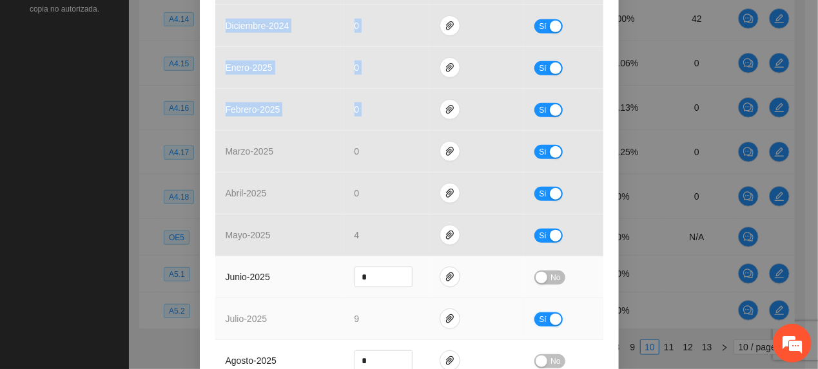
drag, startPoint x: 540, startPoint y: 320, endPoint x: 501, endPoint y: 284, distance: 52.9
click at [539, 320] on span "Sí" at bounding box center [543, 320] width 8 height 14
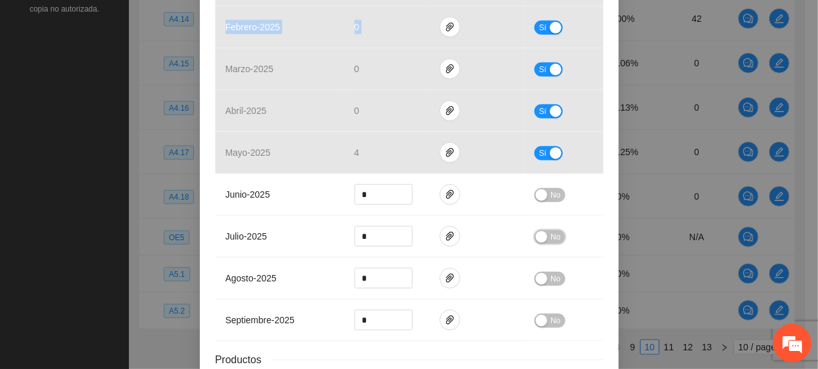
scroll to position [601, 0]
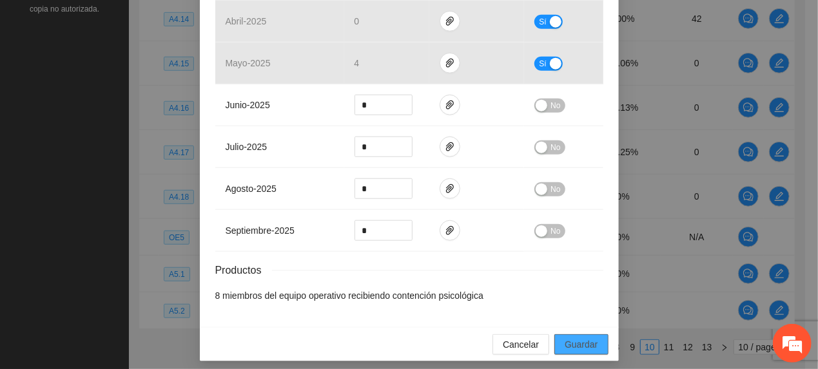
click at [568, 349] on span "Guardar" at bounding box center [581, 345] width 33 height 14
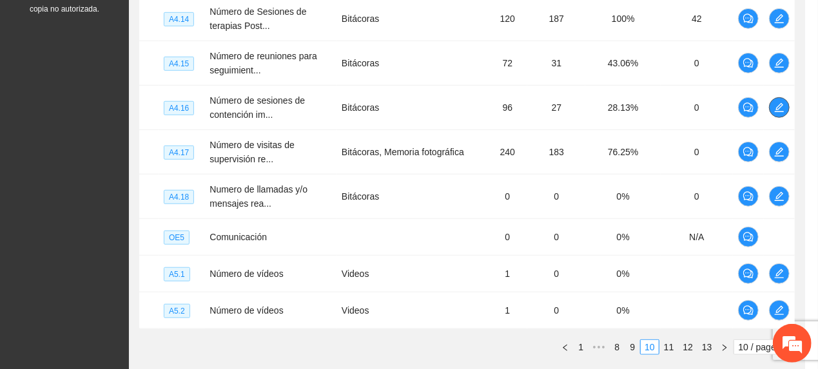
scroll to position [0, 0]
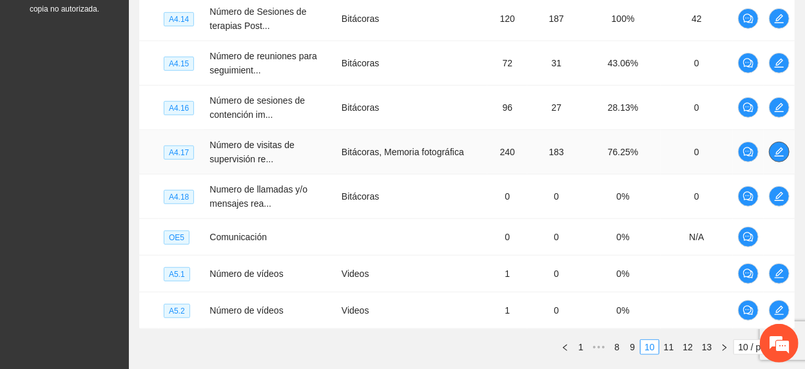
click at [782, 150] on icon "edit" at bounding box center [779, 152] width 9 height 9
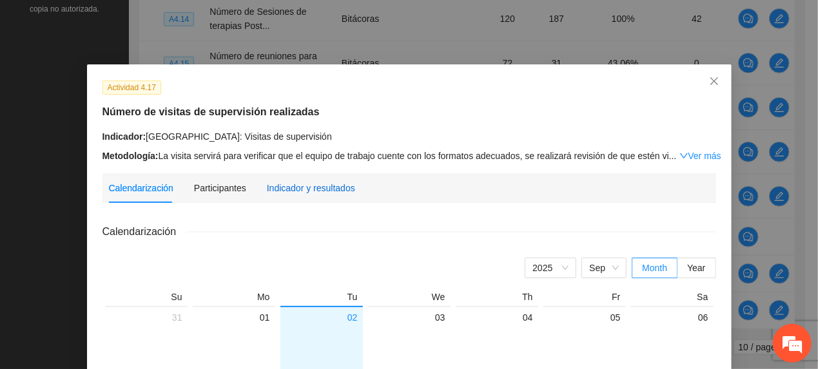
click at [308, 191] on div "Indicador y resultados" at bounding box center [311, 188] width 88 height 14
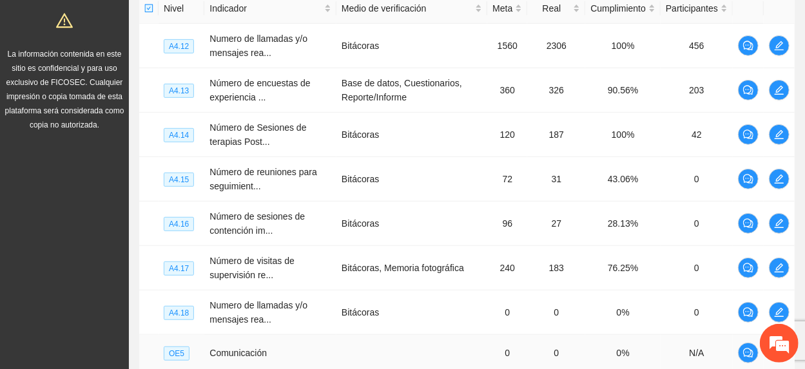
scroll to position [531, 0]
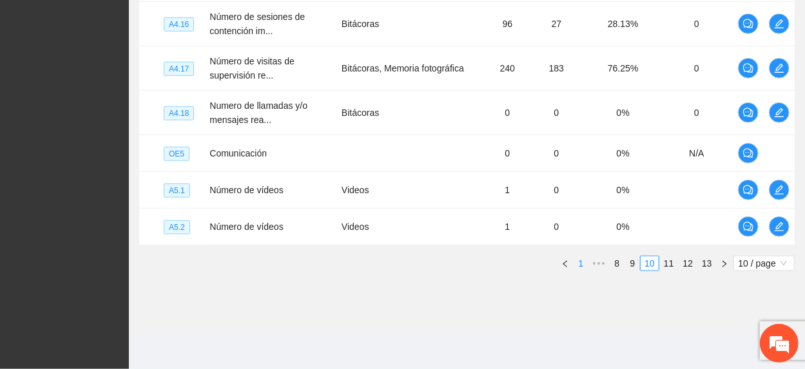
click at [578, 257] on link "1" at bounding box center [581, 264] width 14 height 14
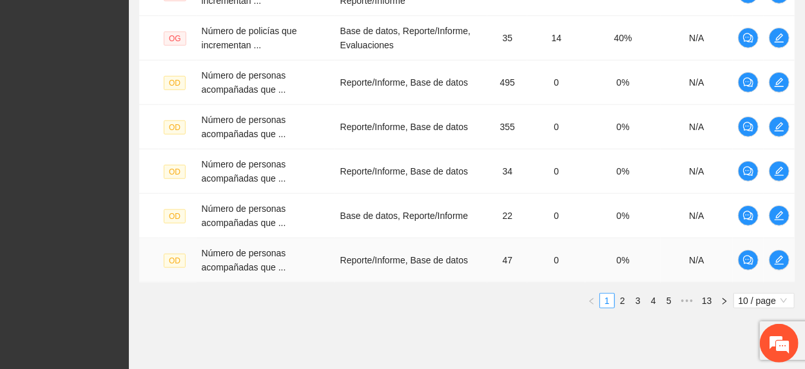
scroll to position [554, 0]
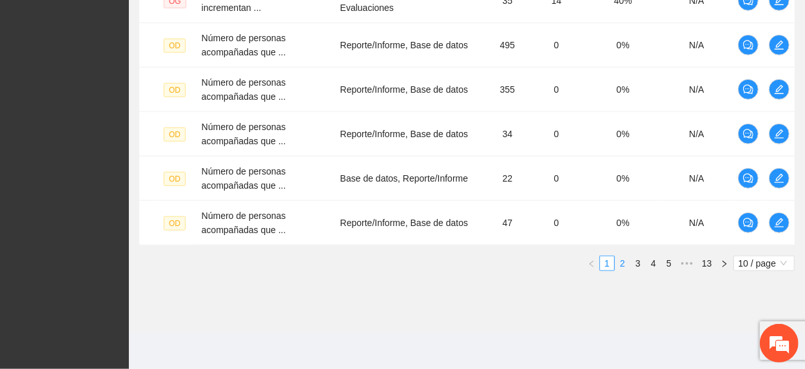
click at [628, 262] on link "2" at bounding box center [623, 264] width 14 height 14
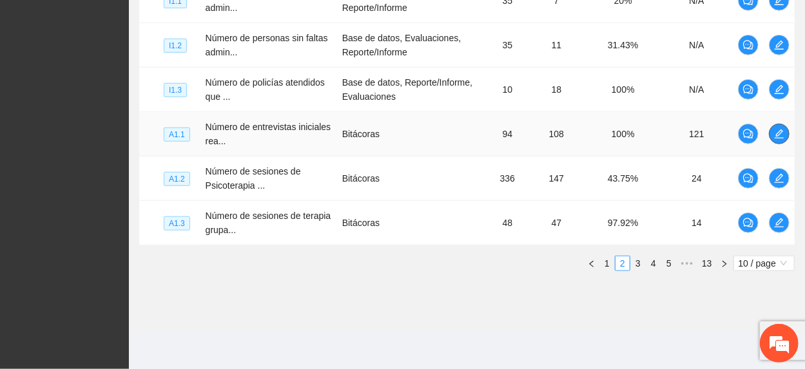
click at [774, 135] on icon "edit" at bounding box center [779, 134] width 10 height 10
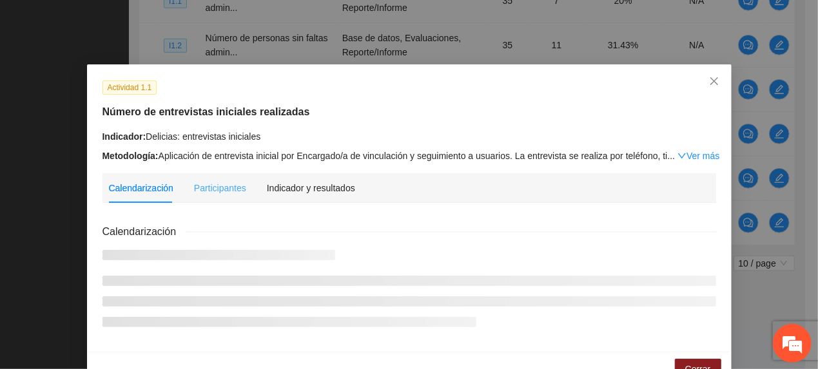
click at [313, 195] on div "Indicador y resultados" at bounding box center [311, 188] width 88 height 30
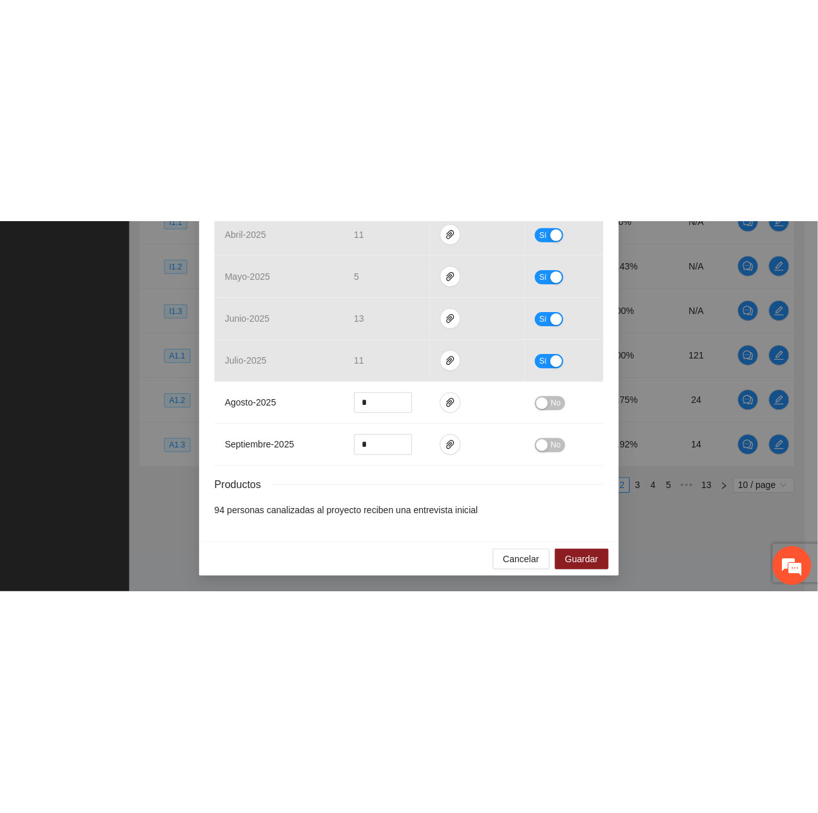
scroll to position [169, 0]
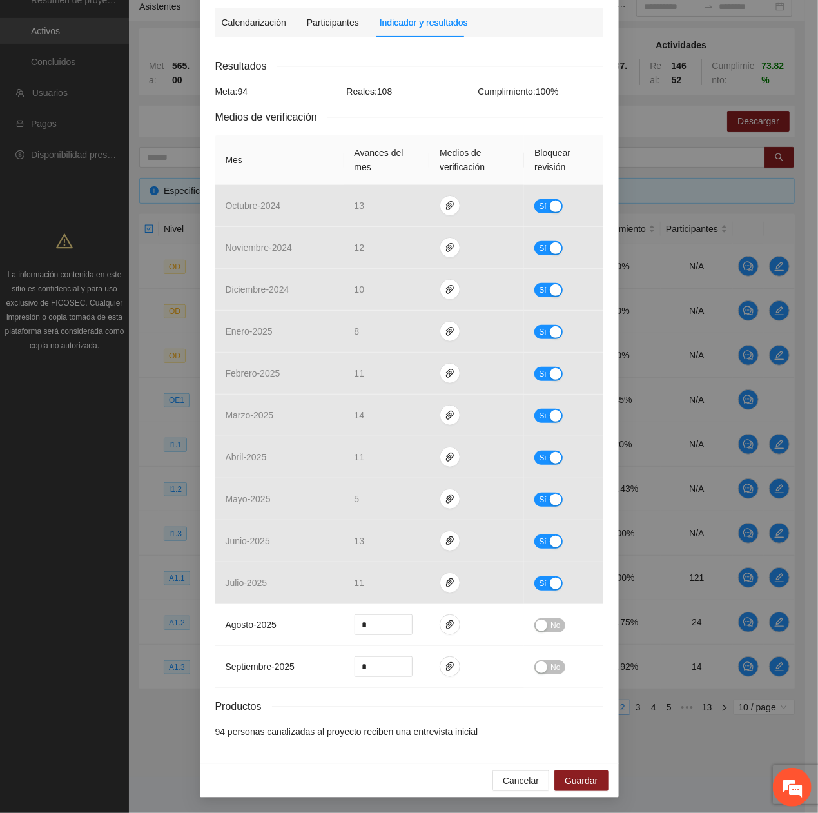
drag, startPoint x: 761, startPoint y: 478, endPoint x: 770, endPoint y: 480, distance: 8.5
click at [765, 369] on div "Actividad 1.1 Número de entrevistas iniciales realizadas Indicador: Delicias: e…" at bounding box center [409, 406] width 818 height 813
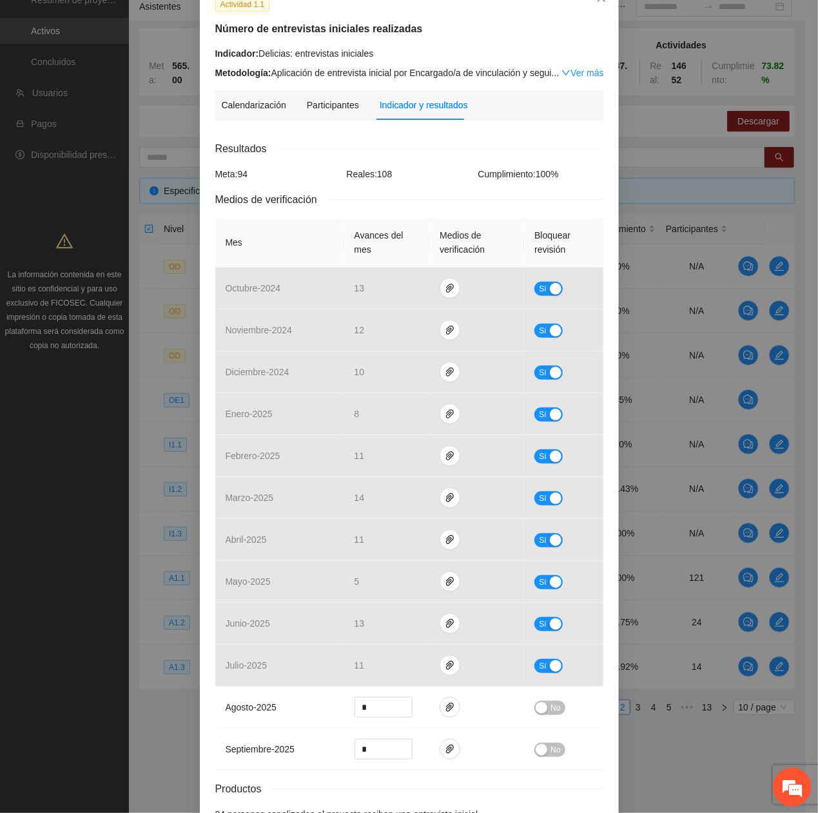
scroll to position [0, 0]
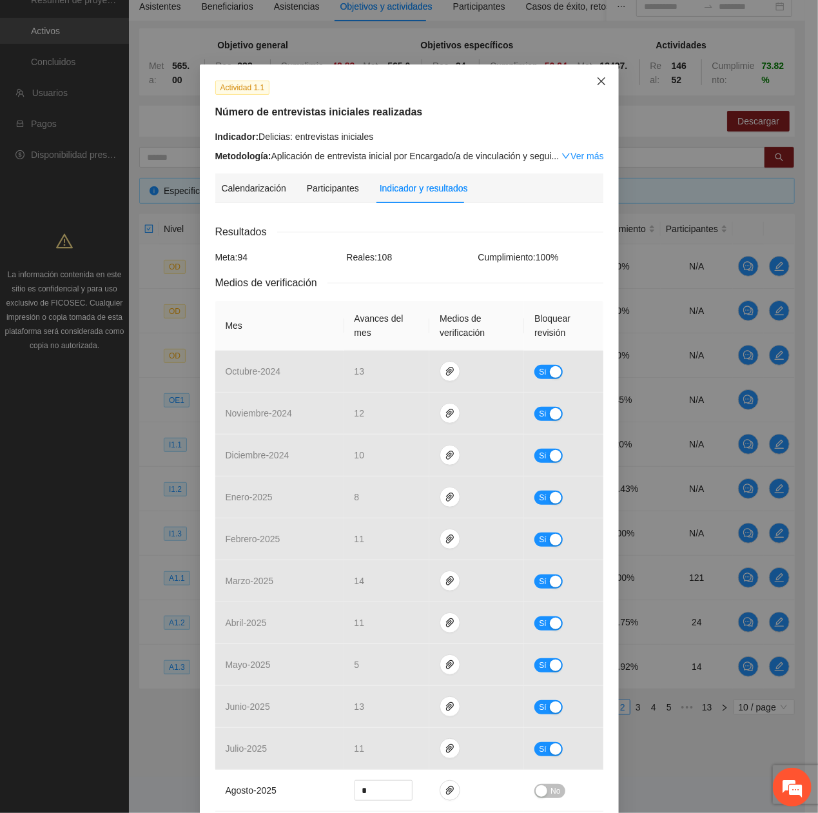
drag, startPoint x: 598, startPoint y: 73, endPoint x: 777, endPoint y: 143, distance: 191.7
click at [598, 75] on span "Close" at bounding box center [601, 81] width 35 height 35
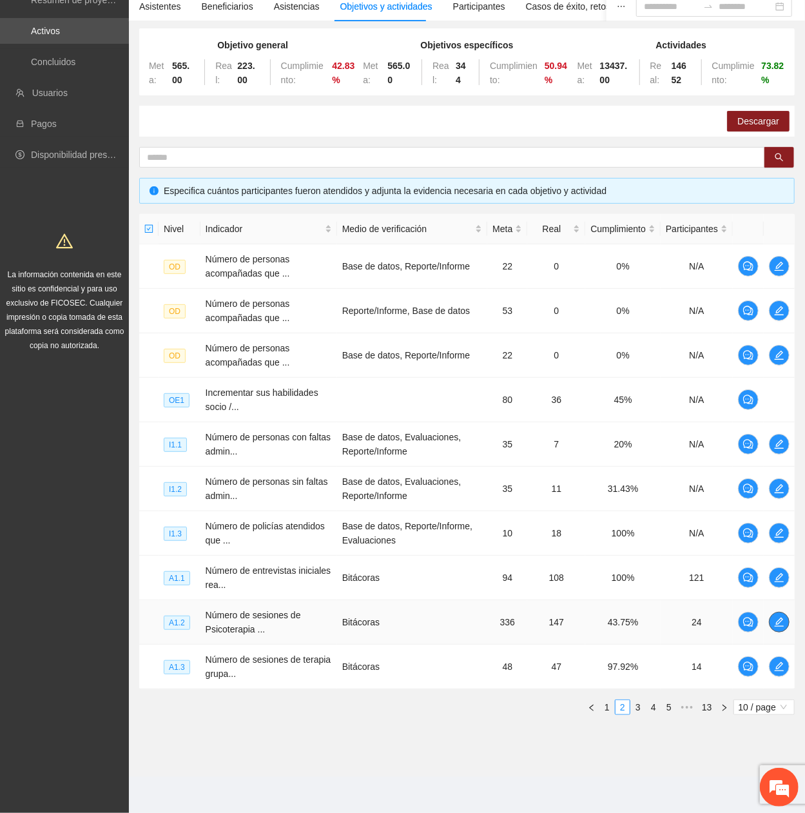
click at [775, 369] on icon "edit" at bounding box center [779, 622] width 10 height 10
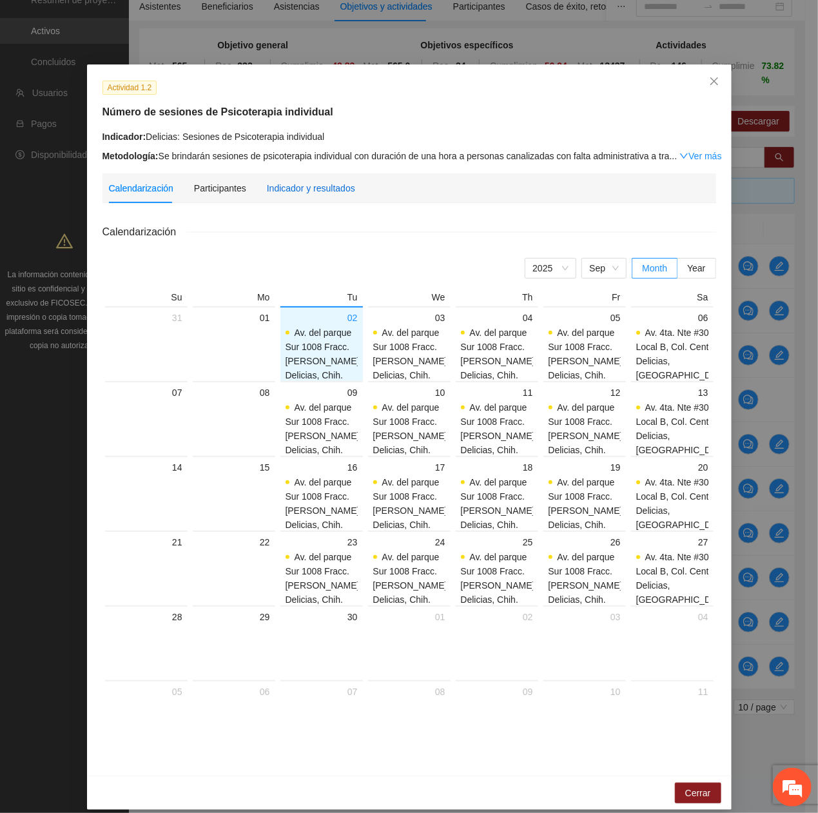
click at [267, 191] on div "Indicador y resultados" at bounding box center [311, 188] width 88 height 14
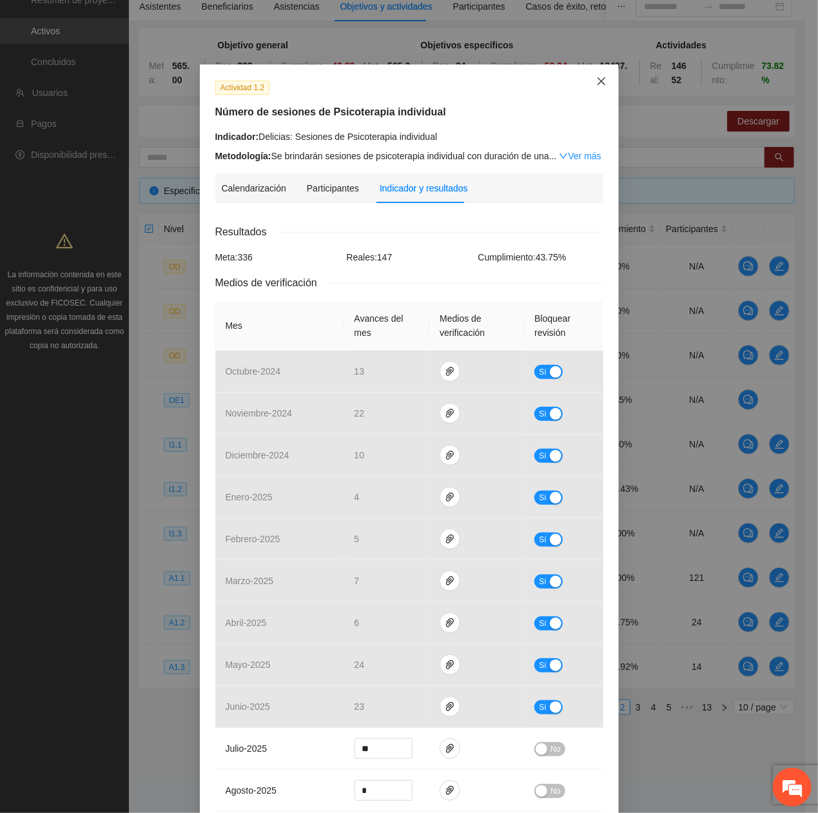
click at [594, 90] on span "Close" at bounding box center [601, 81] width 35 height 35
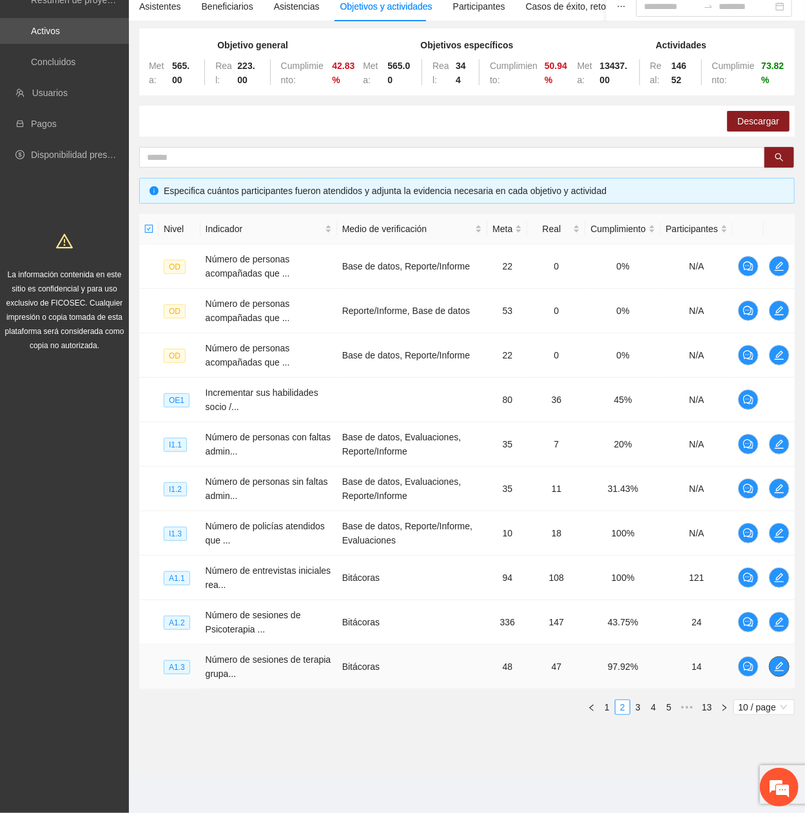
click at [782, 369] on icon "edit" at bounding box center [779, 666] width 10 height 10
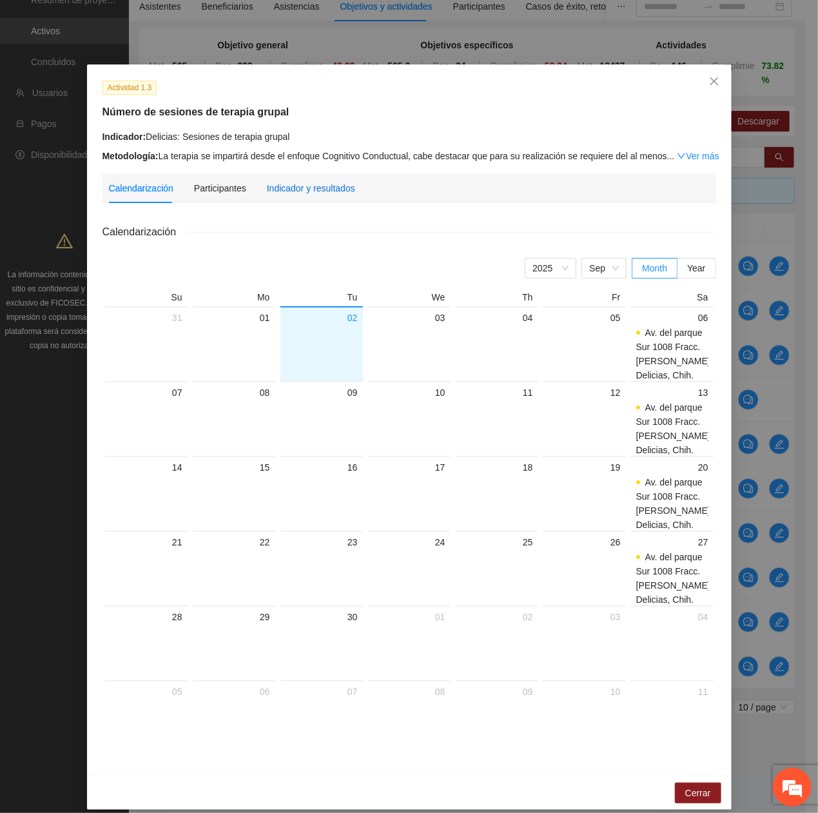
click at [300, 184] on div "Indicador y resultados" at bounding box center [311, 188] width 88 height 14
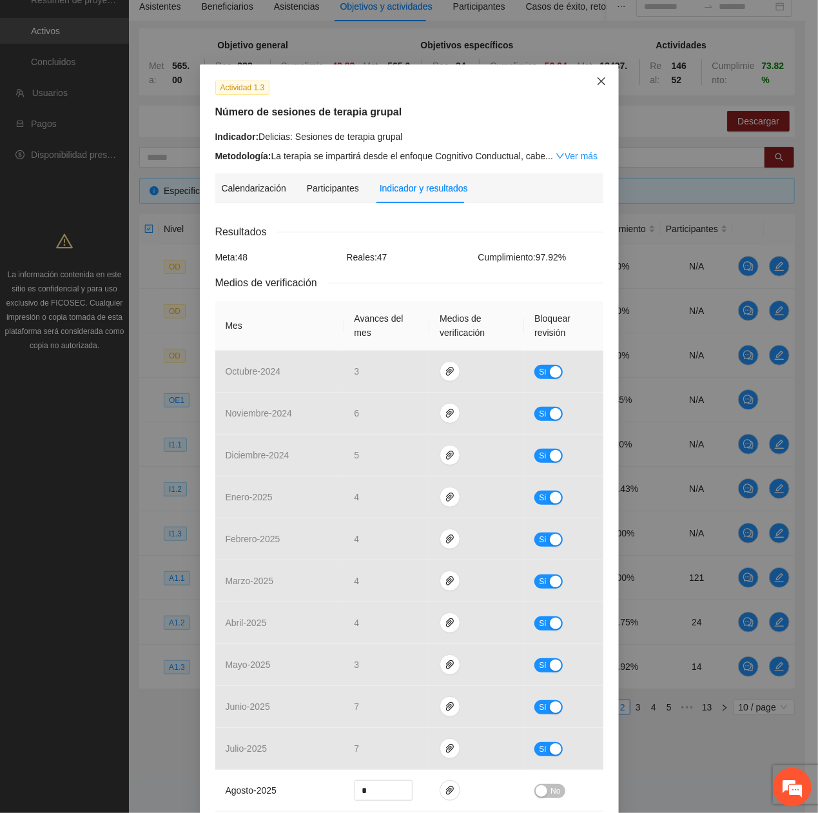
drag, startPoint x: 590, startPoint y: 80, endPoint x: 587, endPoint y: 88, distance: 8.6
click at [596, 83] on icon "close" at bounding box center [601, 81] width 10 height 10
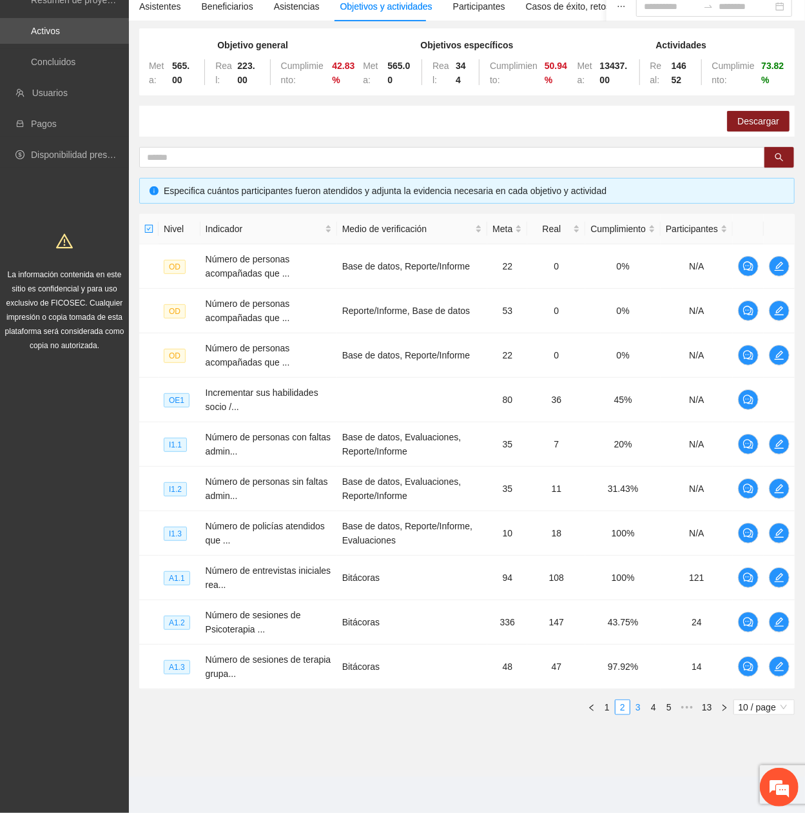
click at [635, 369] on li "3" at bounding box center [637, 706] width 15 height 15
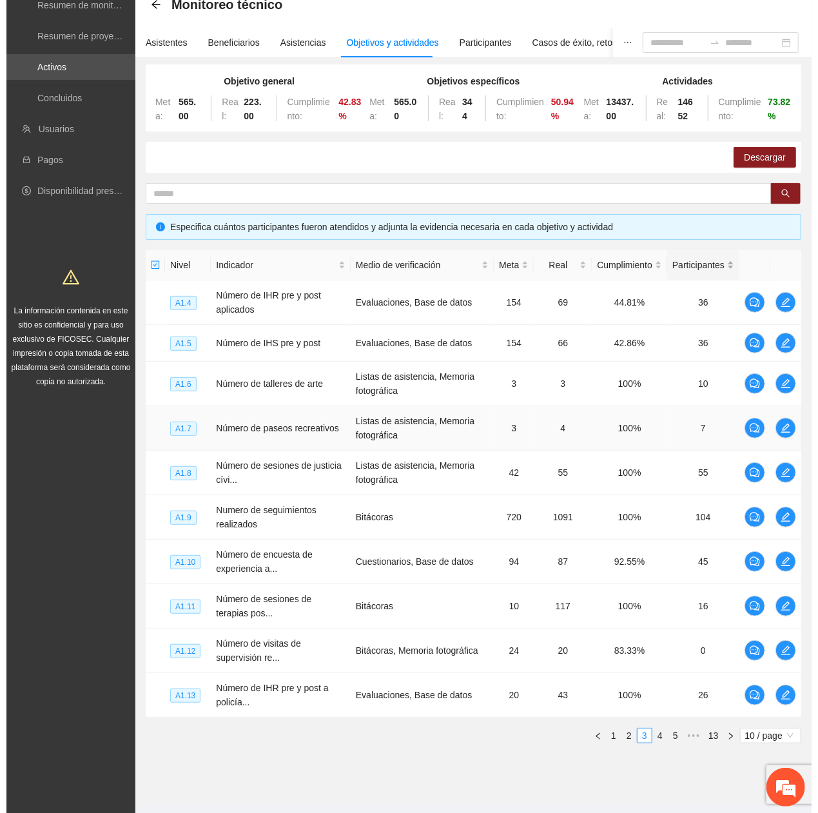
scroll to position [17, 0]
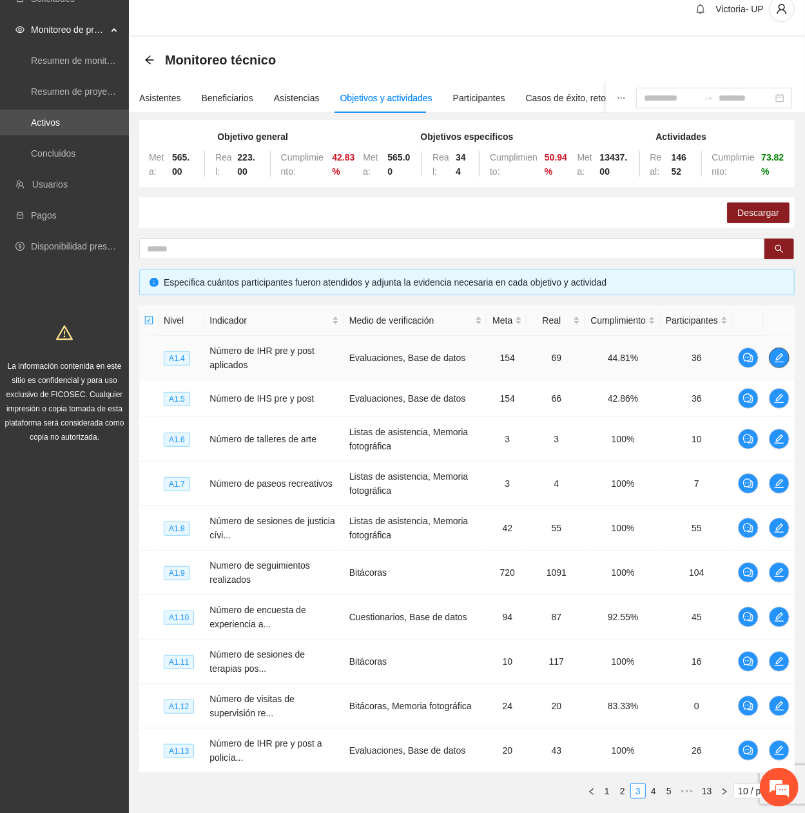
click at [772, 359] on span "edit" at bounding box center [779, 358] width 19 height 10
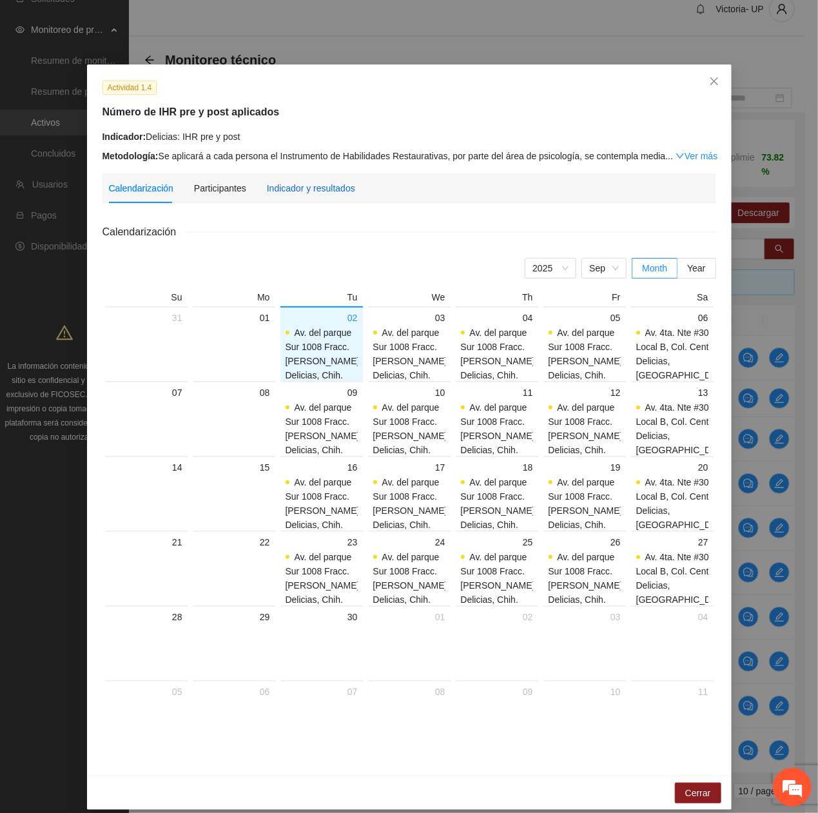
click at [300, 189] on div "Indicador y resultados" at bounding box center [311, 188] width 88 height 14
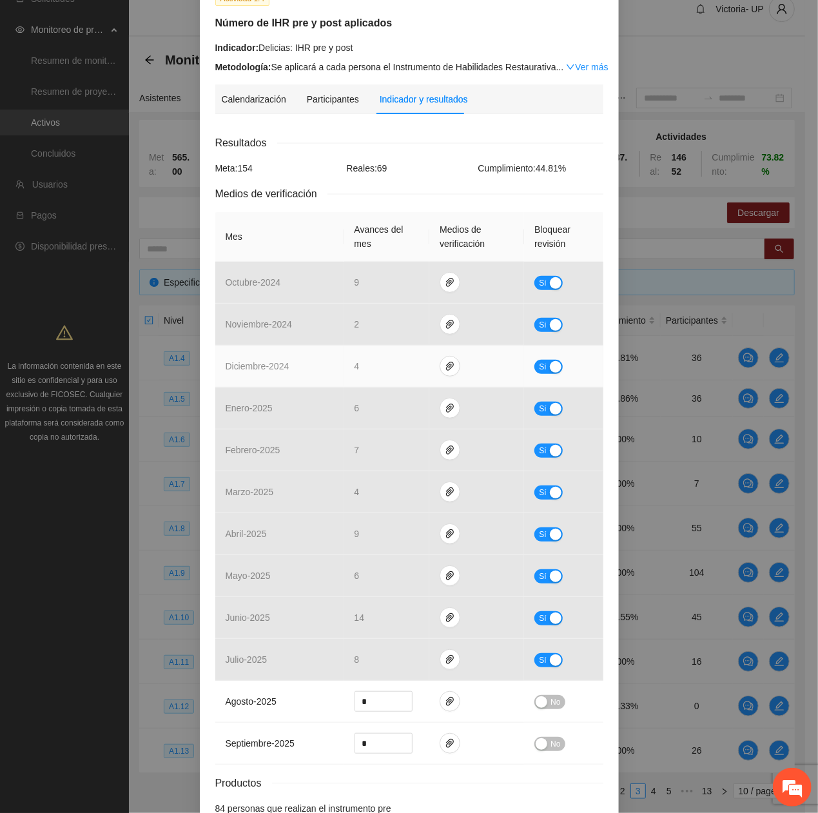
scroll to position [0, 0]
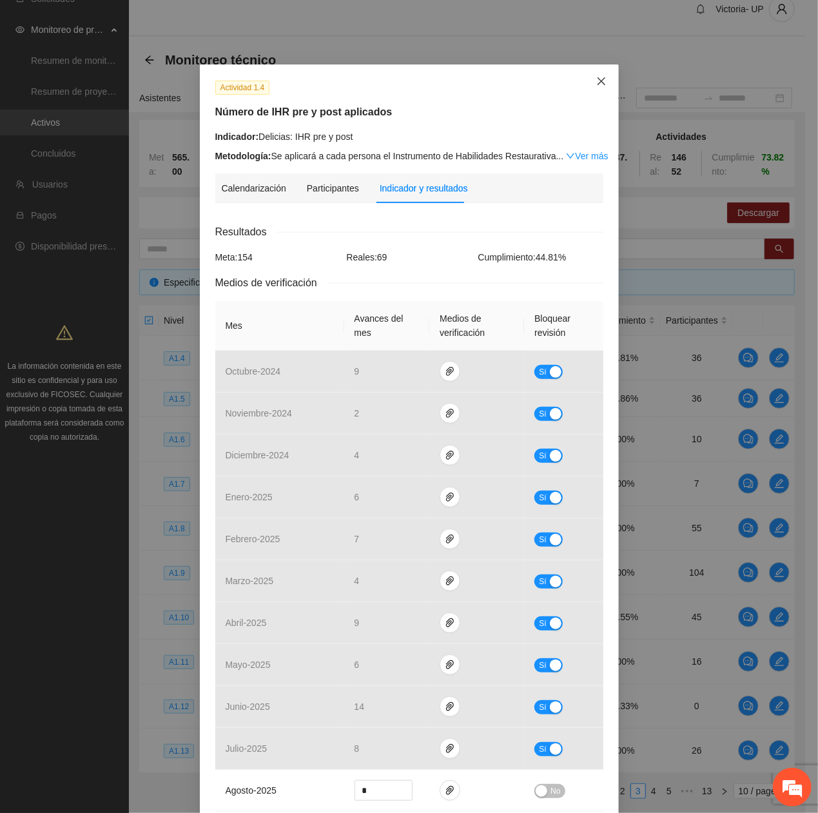
click at [597, 83] on icon "close" at bounding box center [601, 81] width 10 height 10
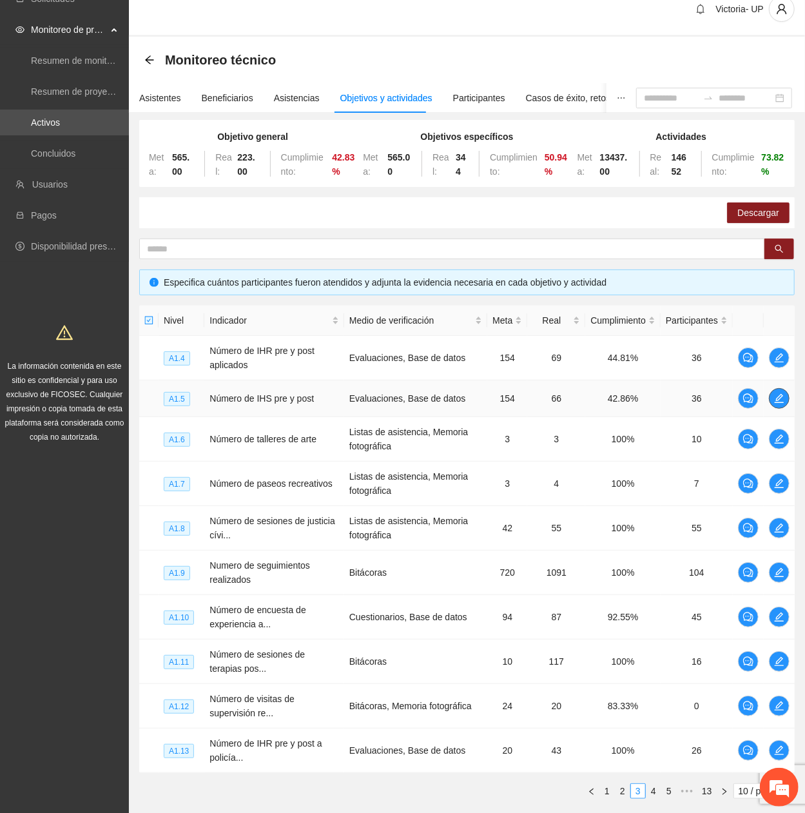
click at [775, 369] on icon "edit" at bounding box center [779, 398] width 10 height 10
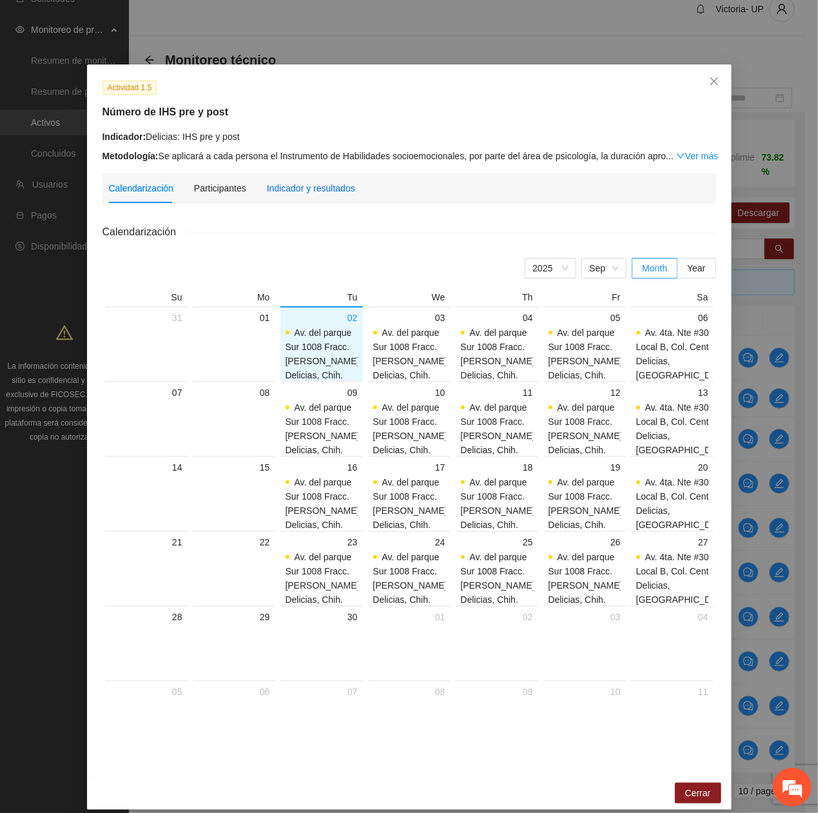
click at [272, 187] on div "Indicador y resultados" at bounding box center [311, 188] width 88 height 14
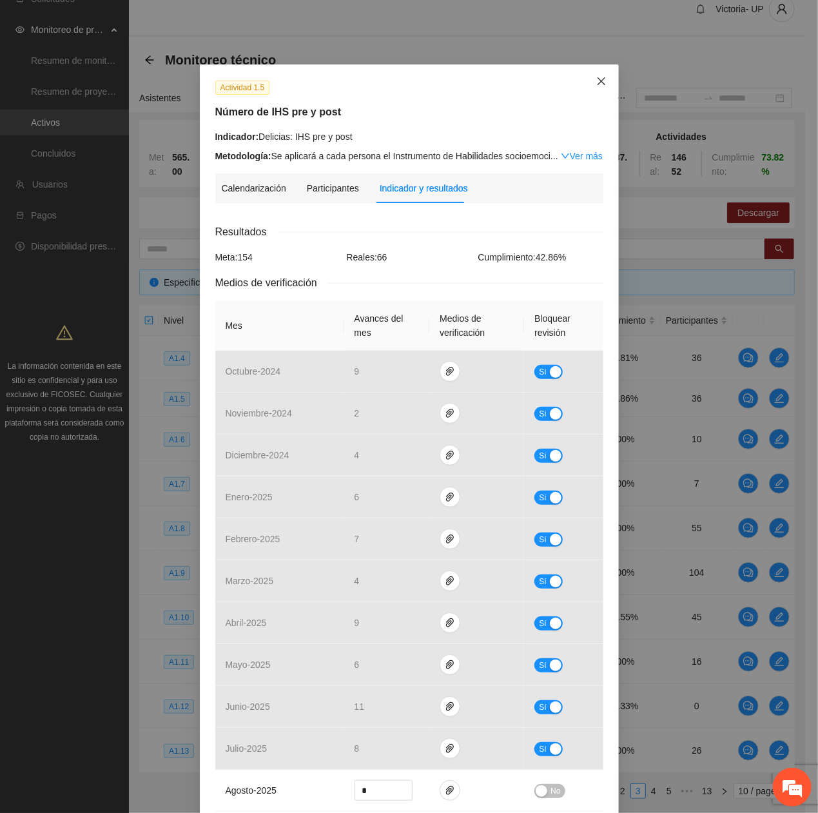
drag, startPoint x: 579, startPoint y: 81, endPoint x: 580, endPoint y: 88, distance: 6.6
click at [584, 83] on span "Close" at bounding box center [601, 81] width 35 height 35
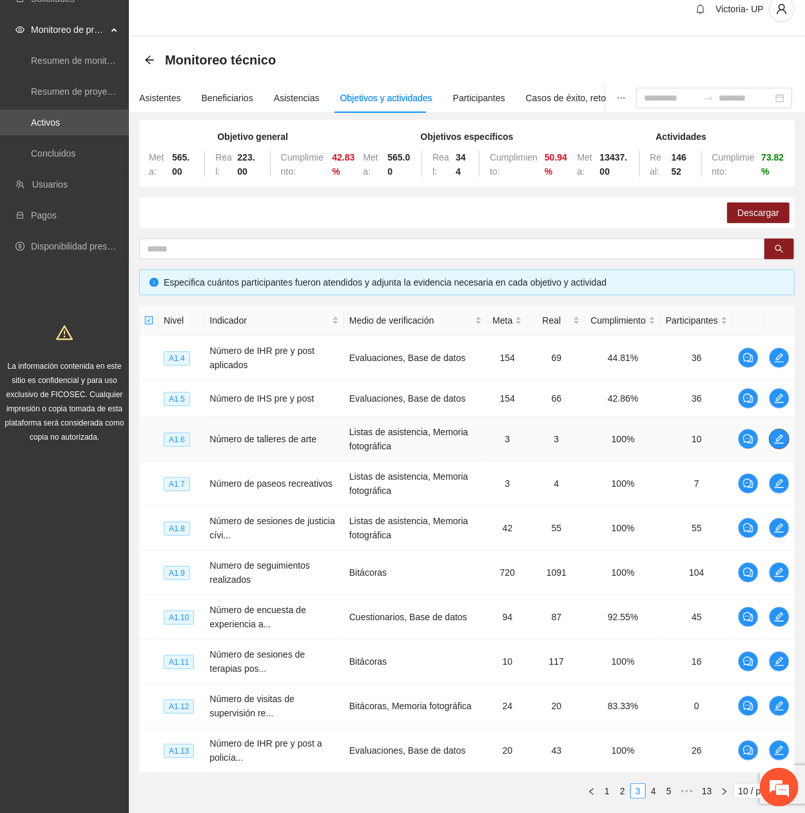
click at [775, 369] on icon "edit" at bounding box center [779, 439] width 10 height 10
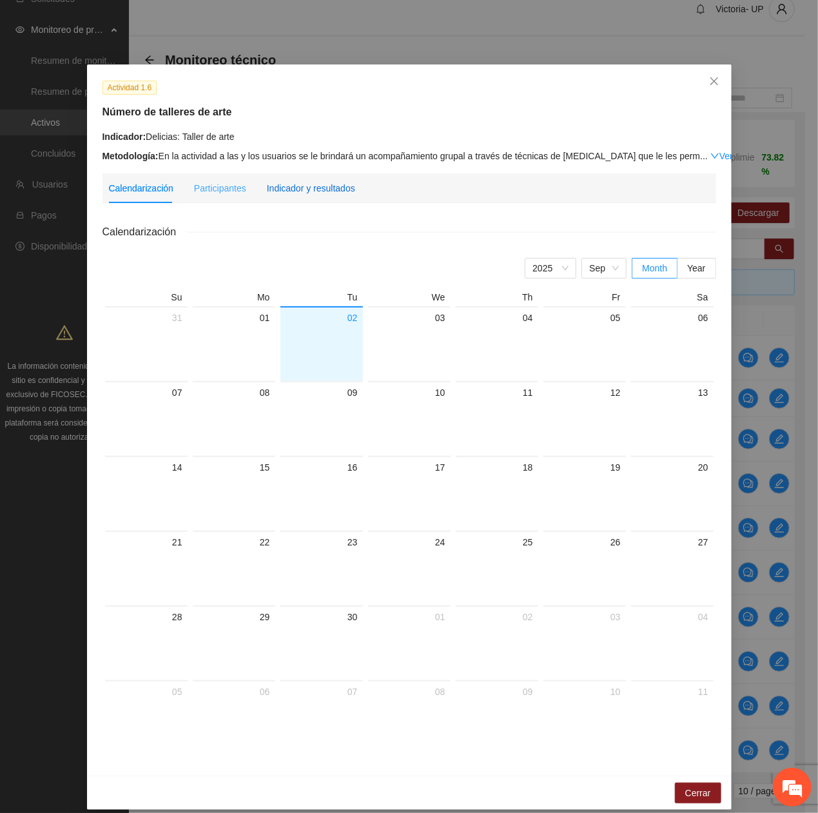
drag, startPoint x: 329, startPoint y: 188, endPoint x: 344, endPoint y: 199, distance: 18.4
click at [329, 189] on div "Indicador y resultados" at bounding box center [311, 188] width 88 height 14
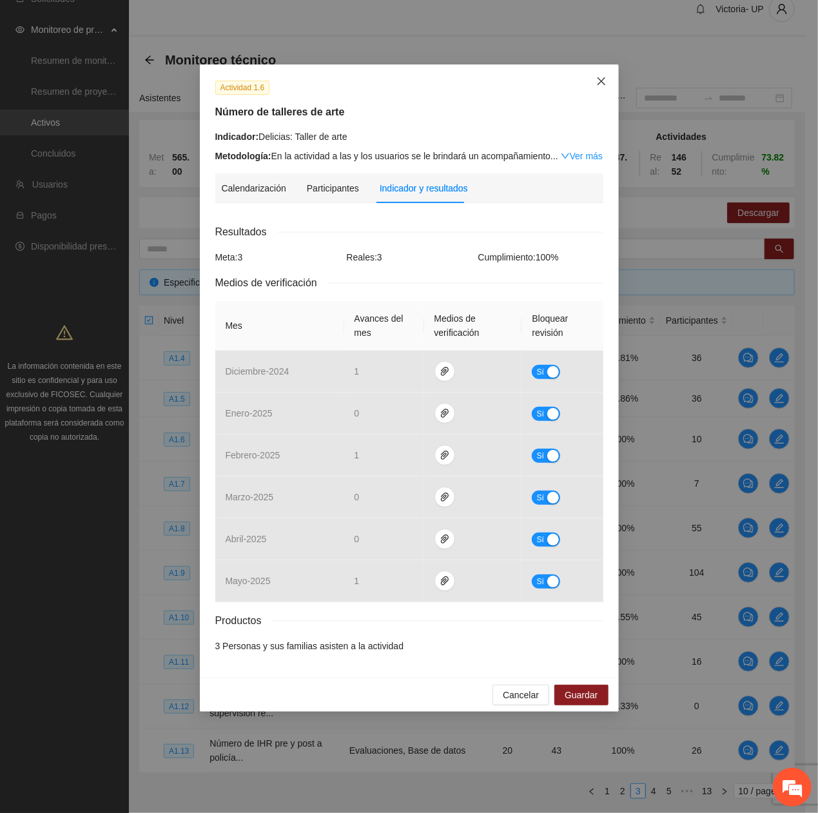
drag, startPoint x: 601, startPoint y: 72, endPoint x: 605, endPoint y: 99, distance: 26.7
click at [599, 77] on span "Close" at bounding box center [601, 81] width 35 height 35
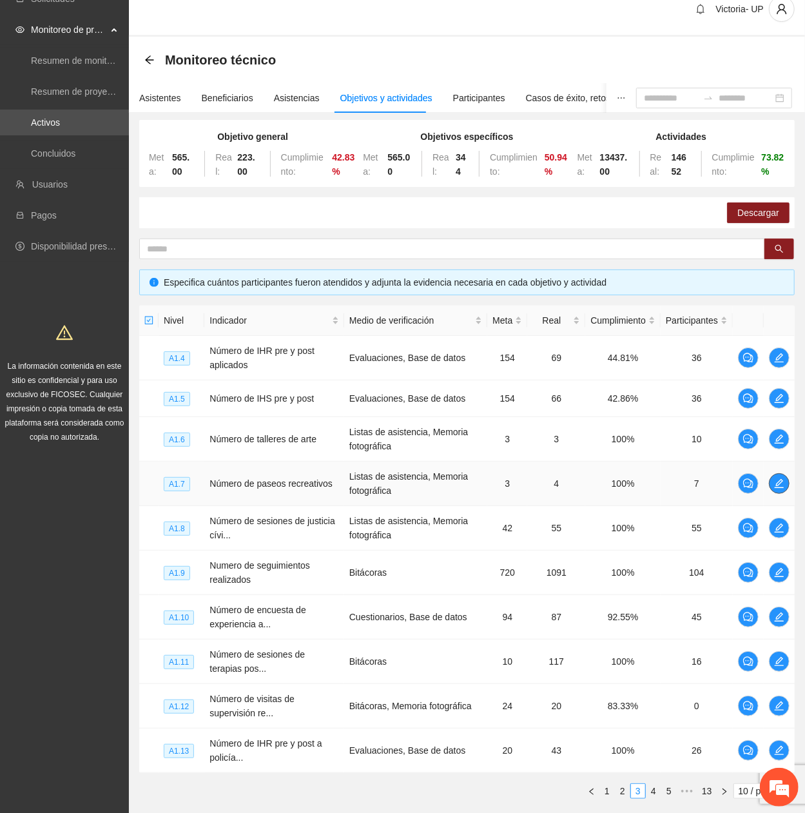
click at [779, 369] on icon "edit" at bounding box center [779, 483] width 9 height 9
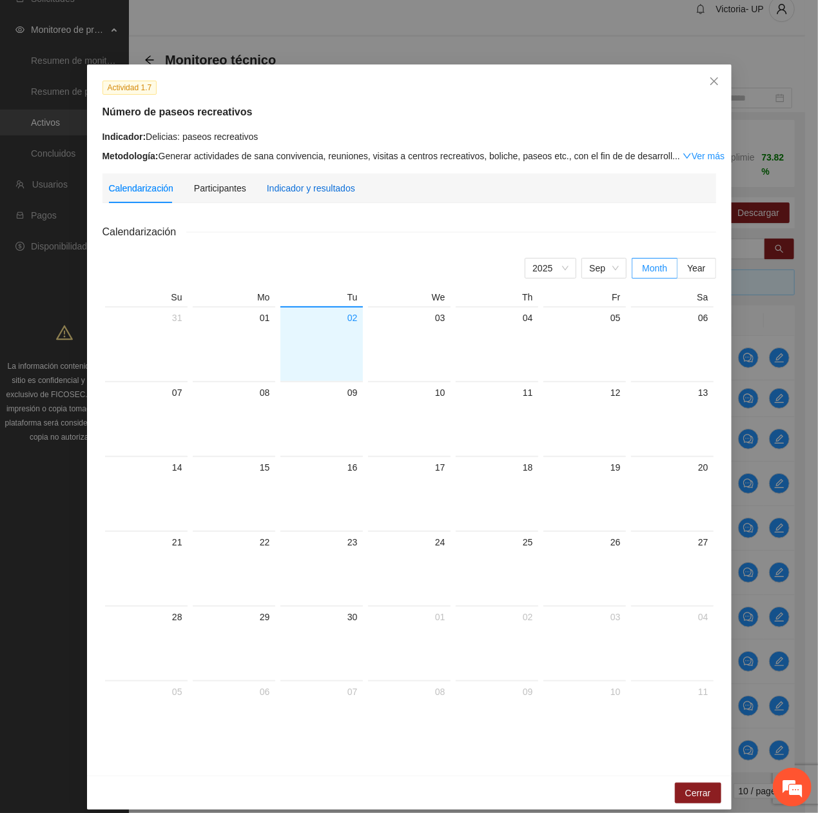
click at [298, 186] on div "Indicador y resultados" at bounding box center [311, 188] width 88 height 14
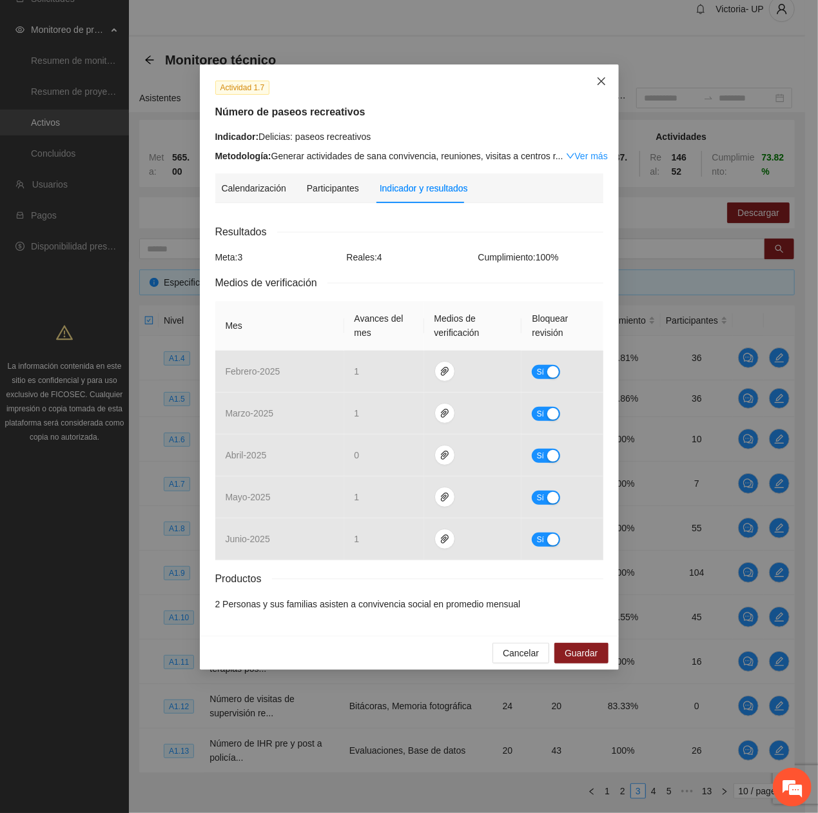
drag, startPoint x: 601, startPoint y: 88, endPoint x: 606, endPoint y: 150, distance: 61.5
click at [601, 90] on span "Close" at bounding box center [601, 81] width 35 height 35
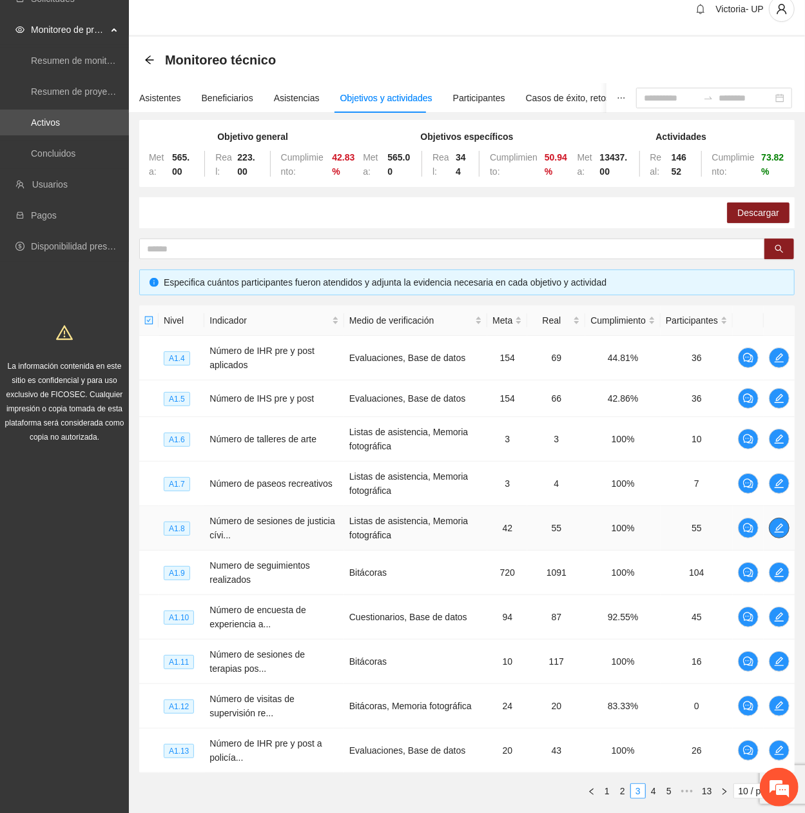
click at [782, 369] on icon "edit" at bounding box center [779, 528] width 10 height 10
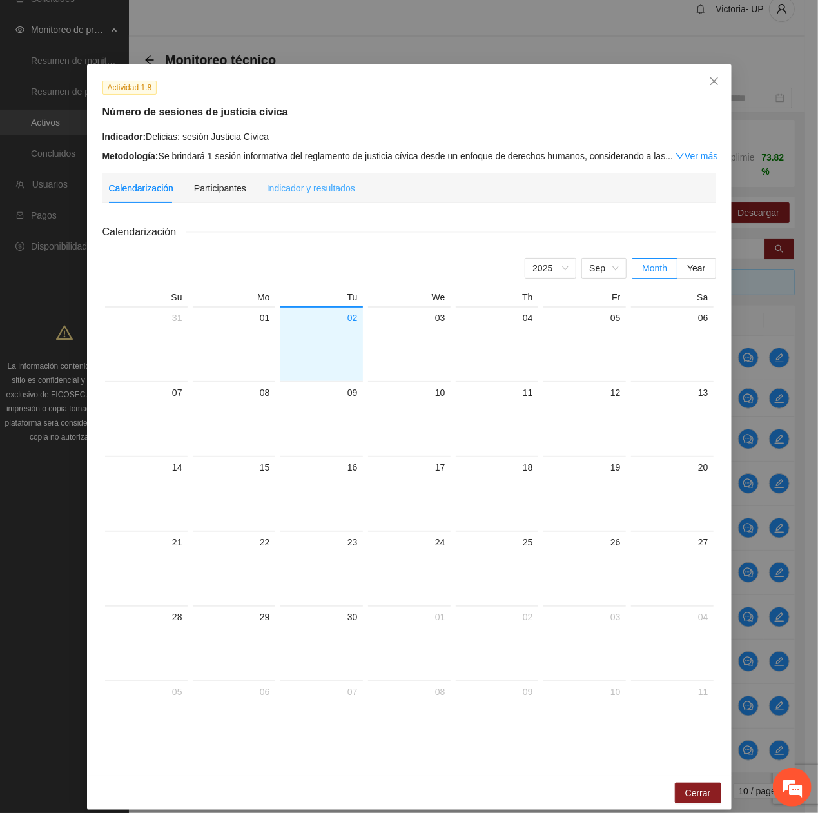
click at [298, 176] on div "Indicador y resultados" at bounding box center [311, 188] width 88 height 30
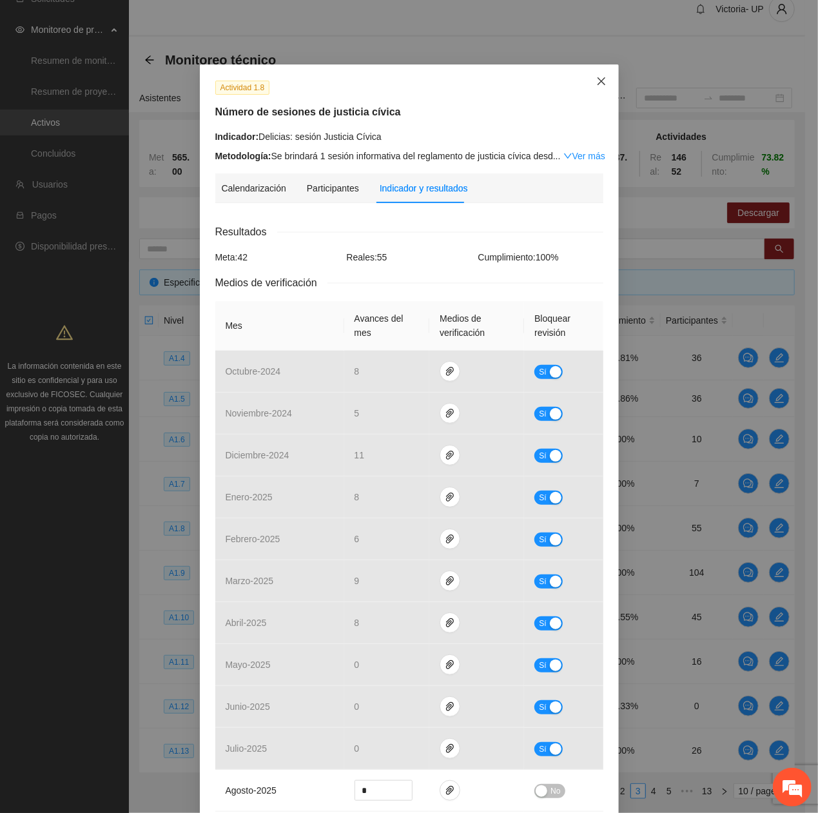
drag, startPoint x: 593, startPoint y: 73, endPoint x: 604, endPoint y: 90, distance: 20.6
click at [594, 73] on span "Close" at bounding box center [601, 81] width 35 height 35
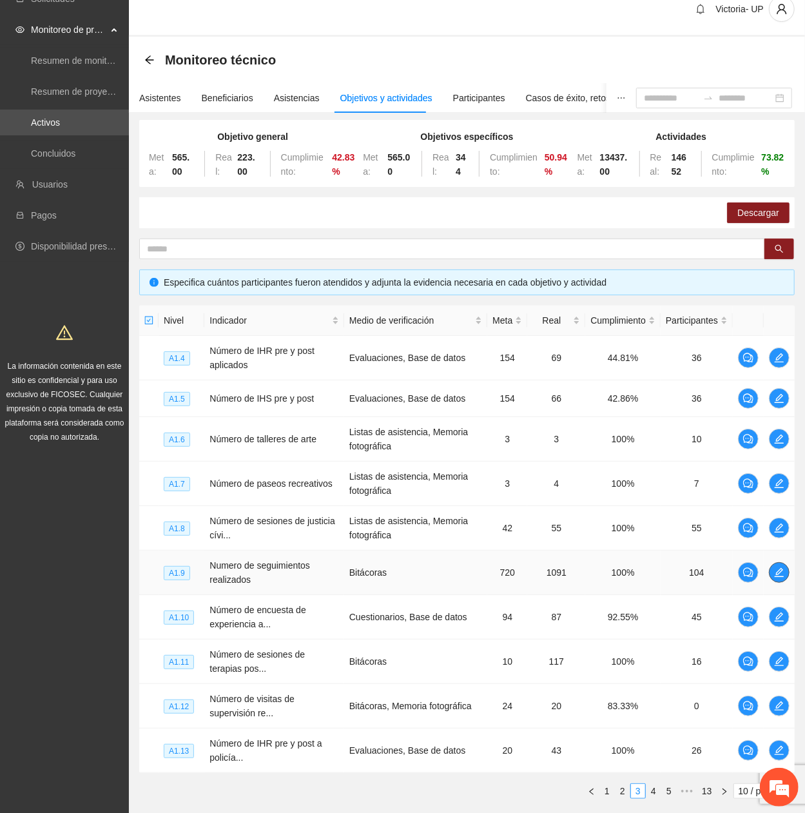
click at [780, 369] on icon "edit" at bounding box center [779, 572] width 10 height 10
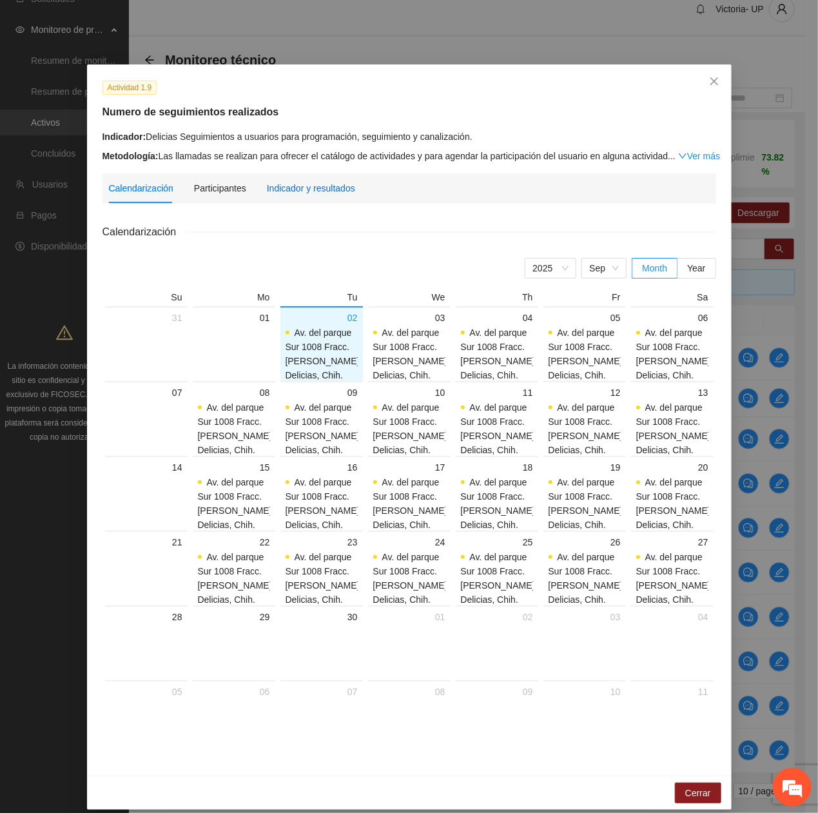
click at [267, 186] on div "Indicador y resultados" at bounding box center [311, 188] width 88 height 14
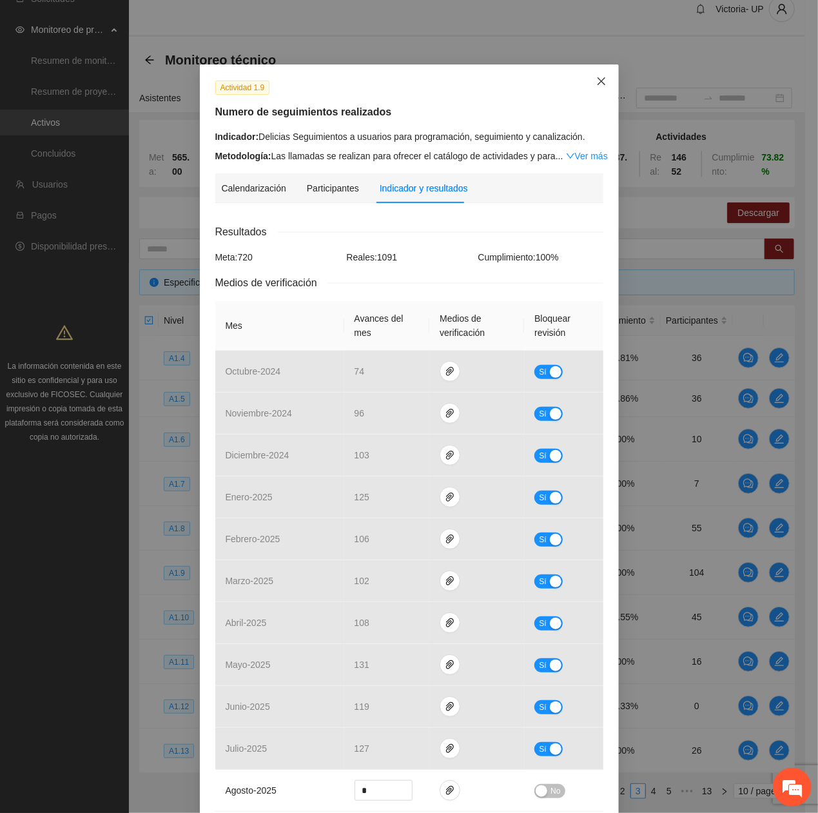
drag, startPoint x: 593, startPoint y: 75, endPoint x: 604, endPoint y: 130, distance: 55.9
click at [594, 78] on span "Close" at bounding box center [601, 81] width 35 height 35
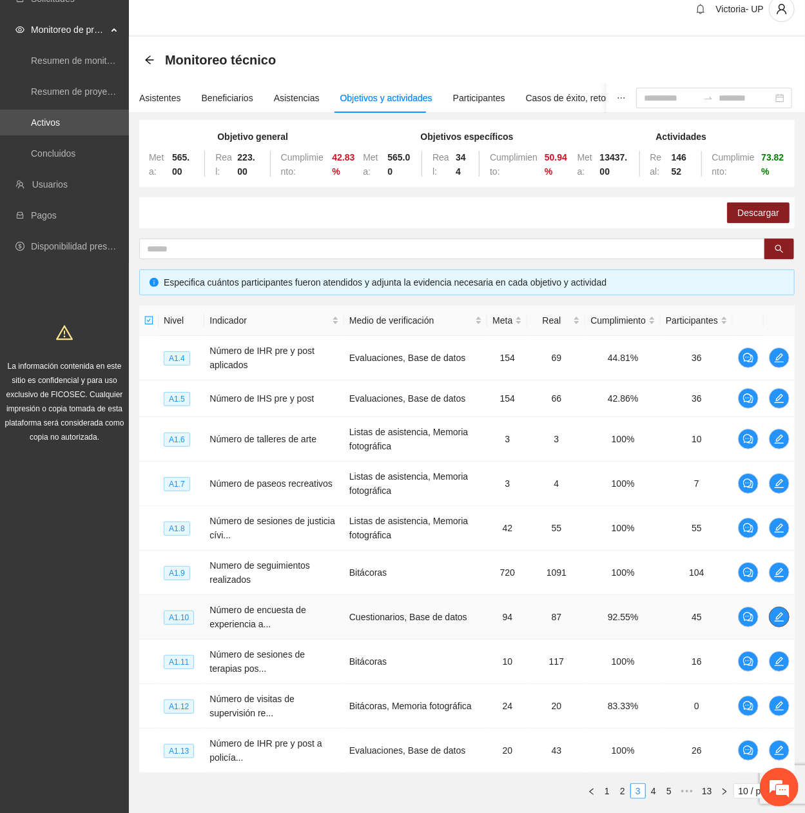
click at [777, 369] on icon "edit" at bounding box center [779, 617] width 10 height 10
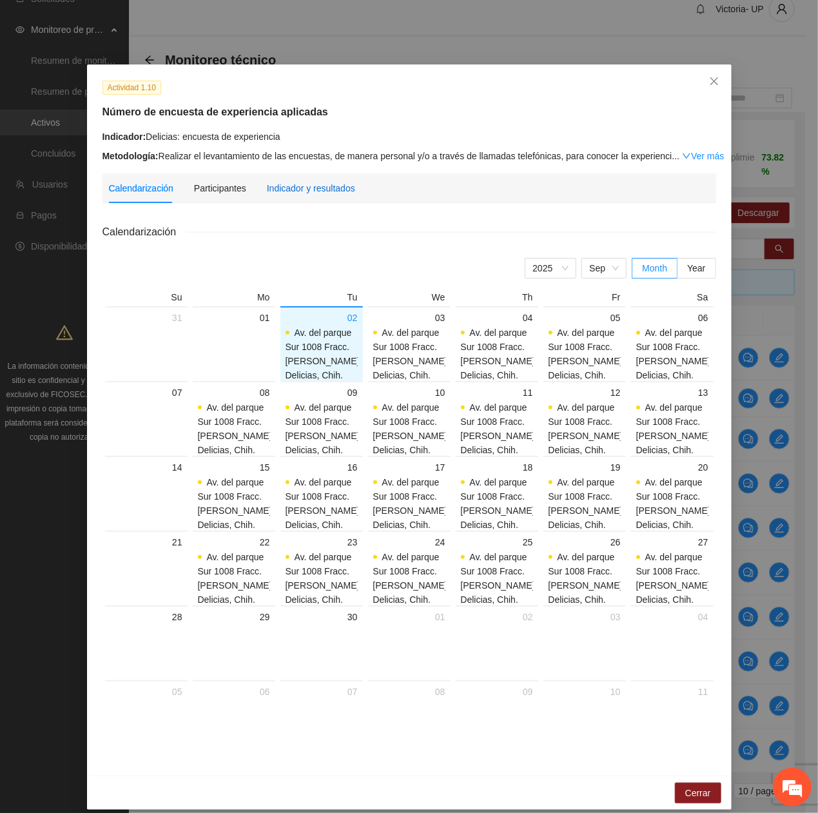
click at [289, 184] on div "Indicador y resultados" at bounding box center [311, 188] width 88 height 14
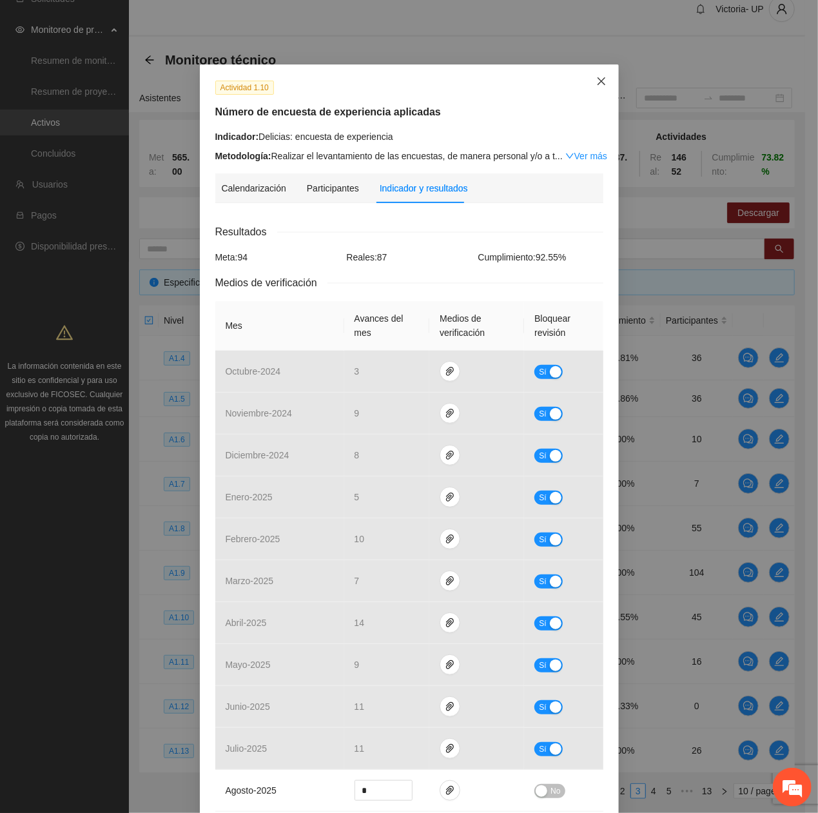
drag, startPoint x: 588, startPoint y: 77, endPoint x: 576, endPoint y: 125, distance: 49.2
click at [587, 80] on span "Close" at bounding box center [601, 81] width 35 height 35
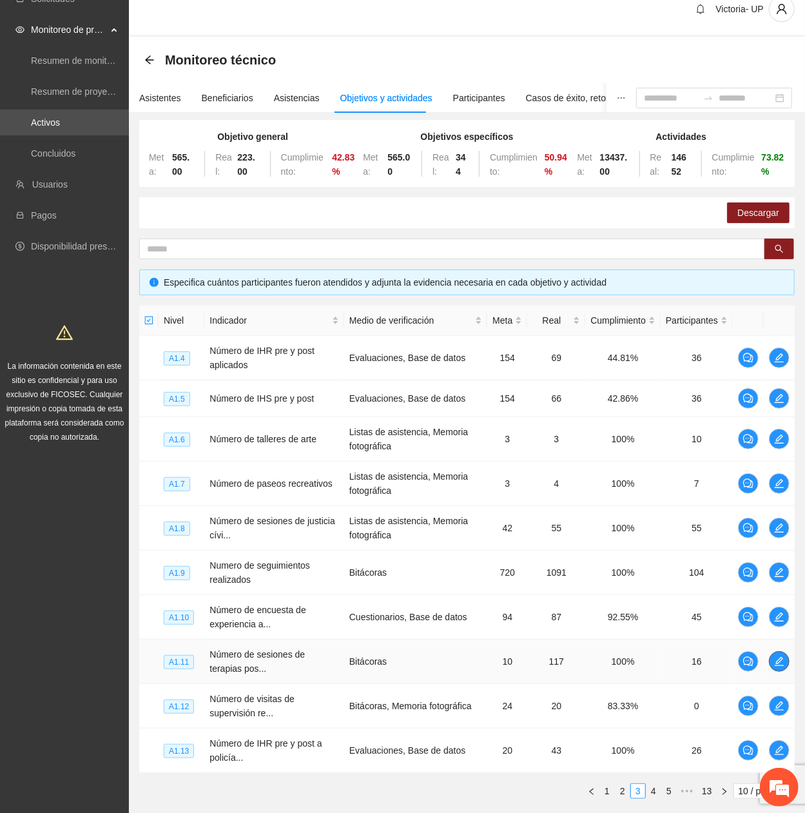
click at [779, 369] on icon "edit" at bounding box center [779, 661] width 10 height 10
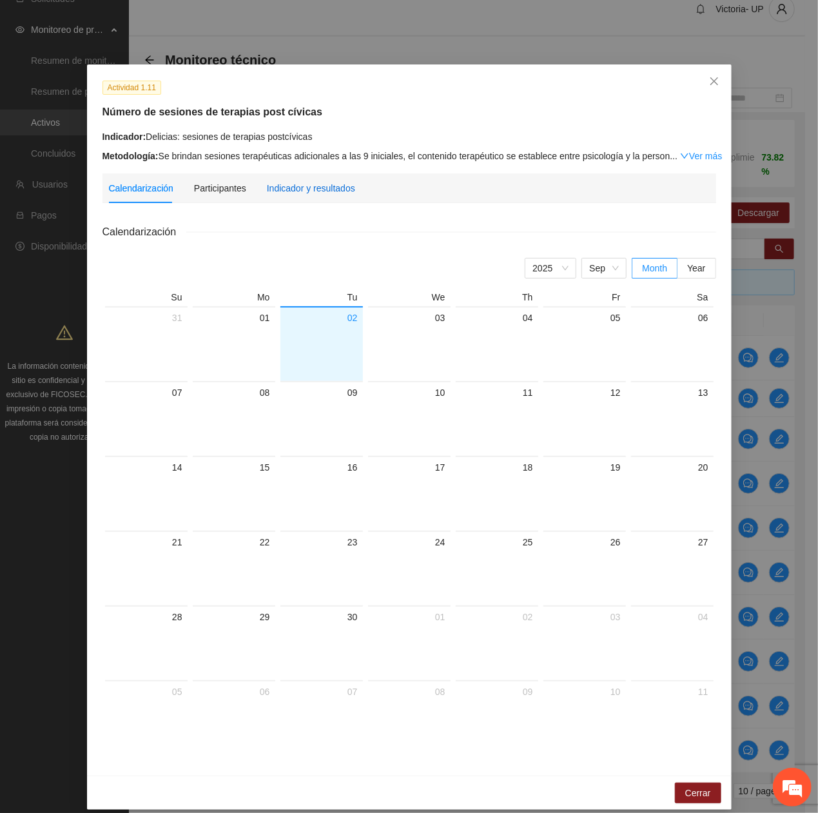
click at [299, 182] on div "Indicador y resultados" at bounding box center [311, 188] width 88 height 14
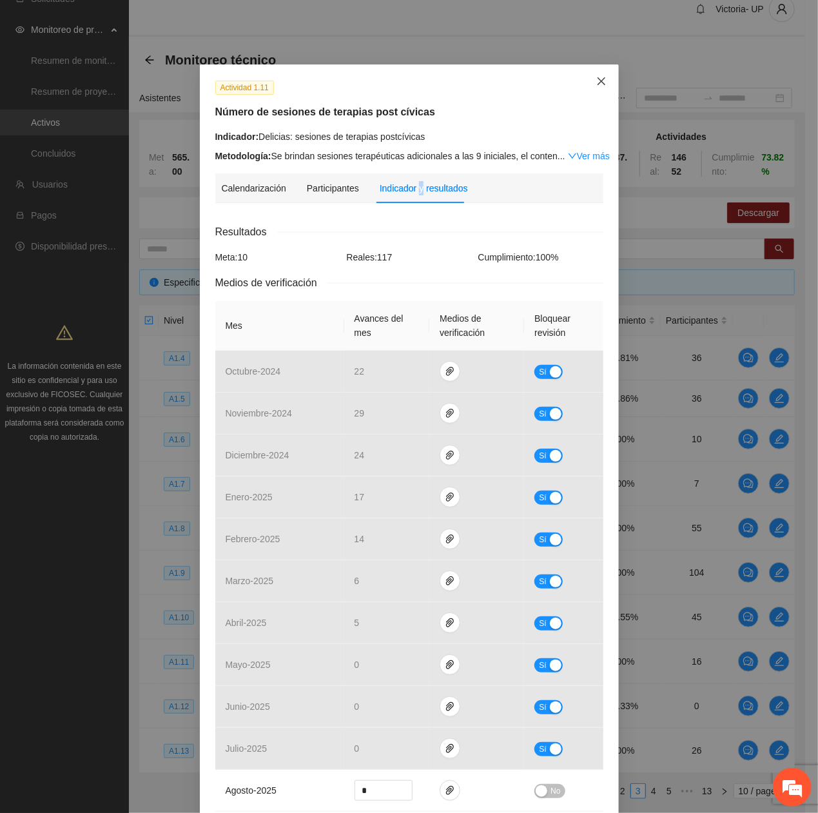
click at [599, 78] on icon "close" at bounding box center [601, 81] width 10 height 10
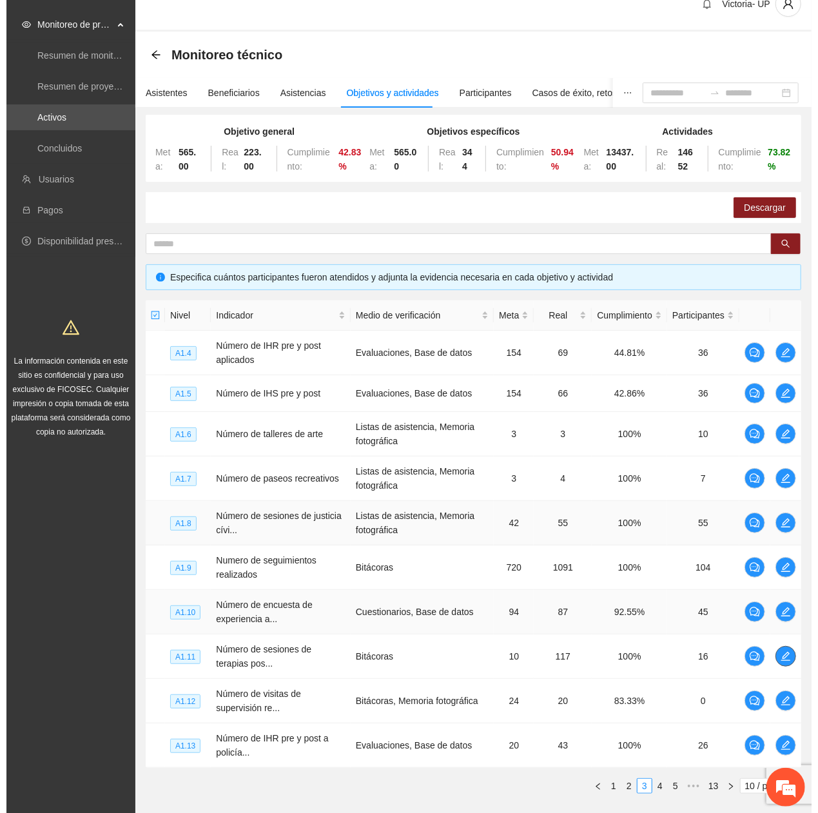
scroll to position [103, 0]
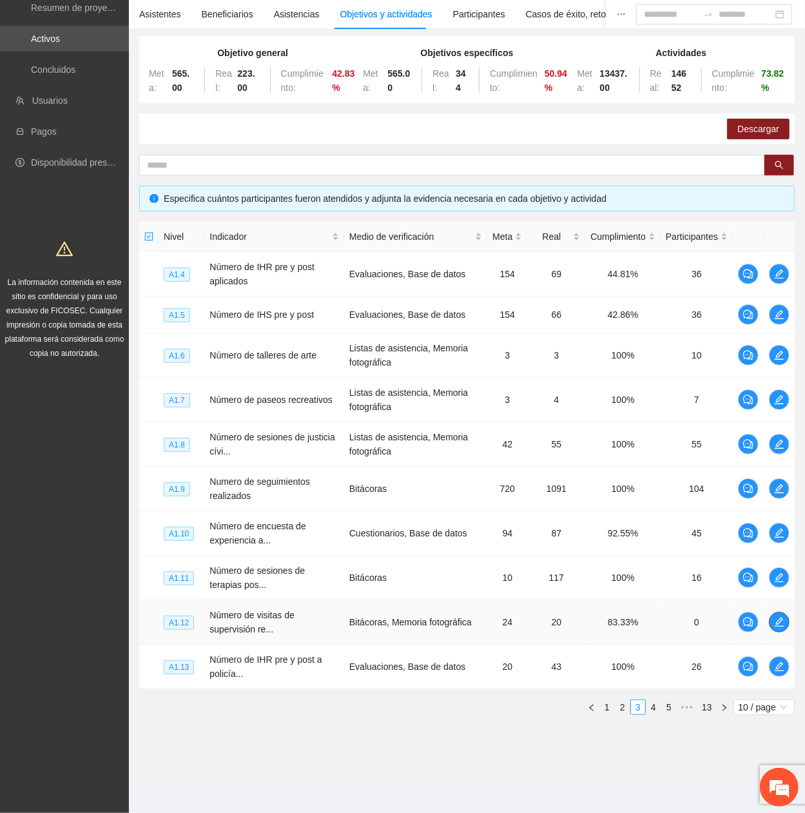
click at [776, 369] on icon "edit" at bounding box center [779, 622] width 10 height 10
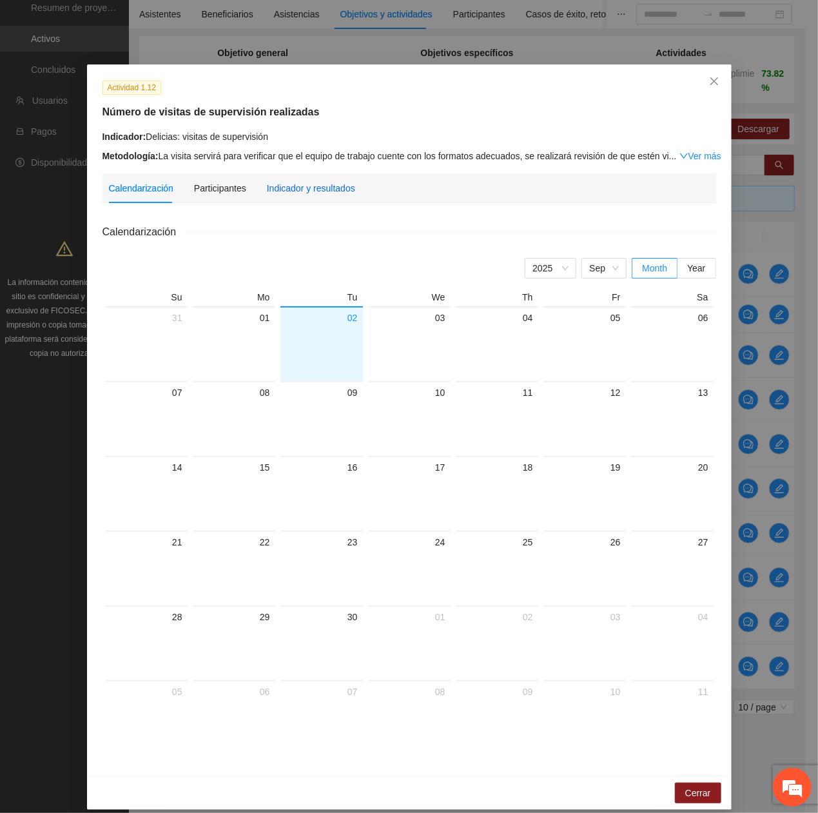
drag, startPoint x: 295, startPoint y: 188, endPoint x: 292, endPoint y: 207, distance: 19.0
click at [294, 190] on div "Indicador y resultados" at bounding box center [311, 188] width 88 height 14
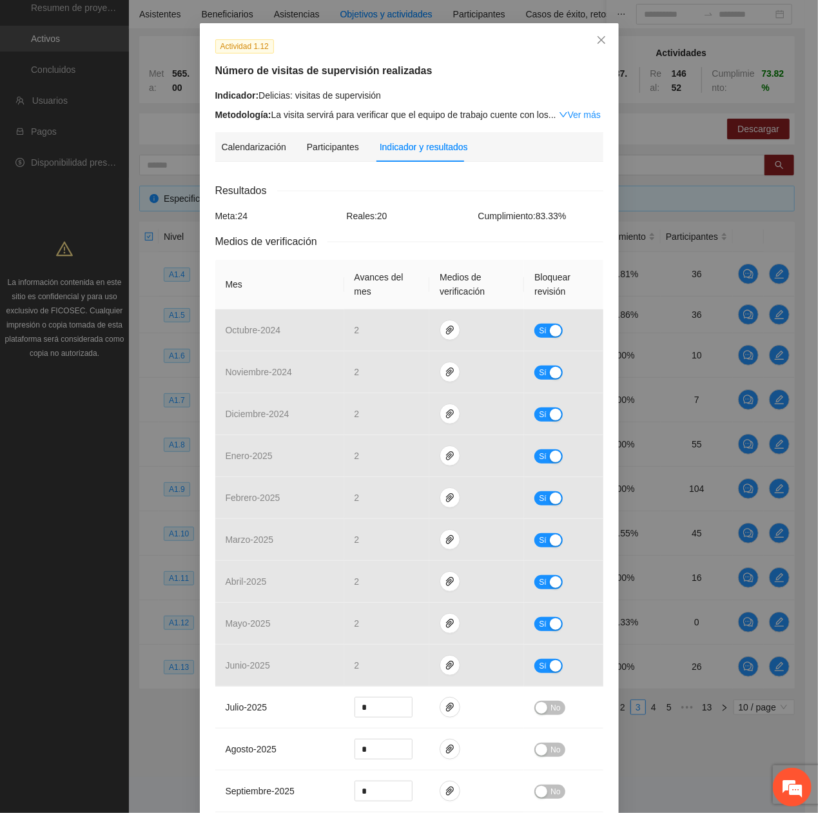
scroll to position [0, 0]
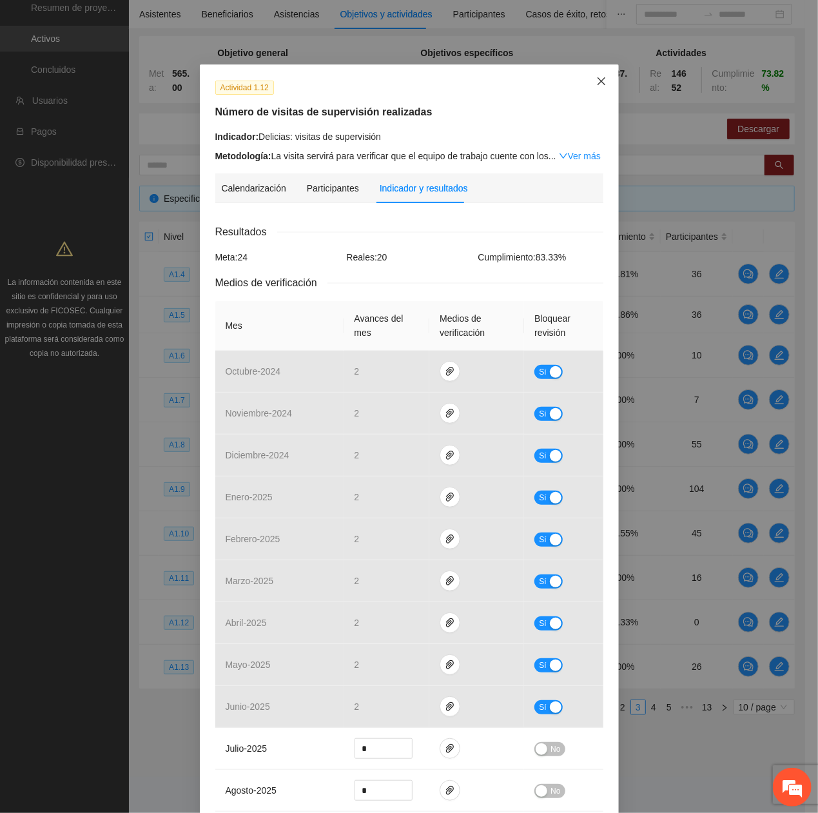
drag, startPoint x: 603, startPoint y: 71, endPoint x: 609, endPoint y: 93, distance: 23.3
click at [603, 72] on span "Close" at bounding box center [601, 81] width 35 height 35
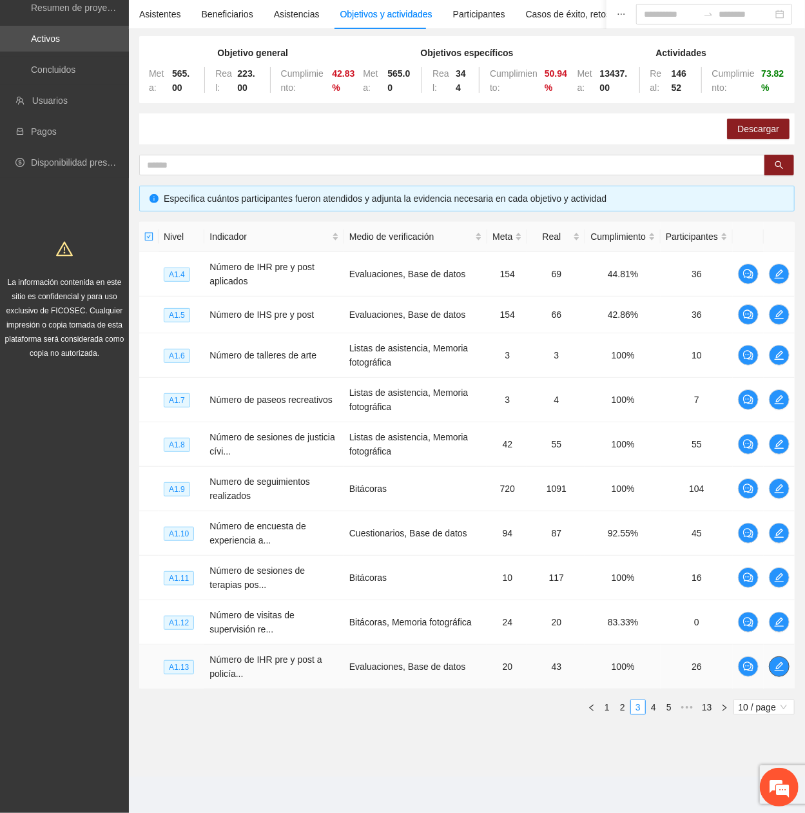
click at [771, 369] on button "button" at bounding box center [779, 666] width 21 height 21
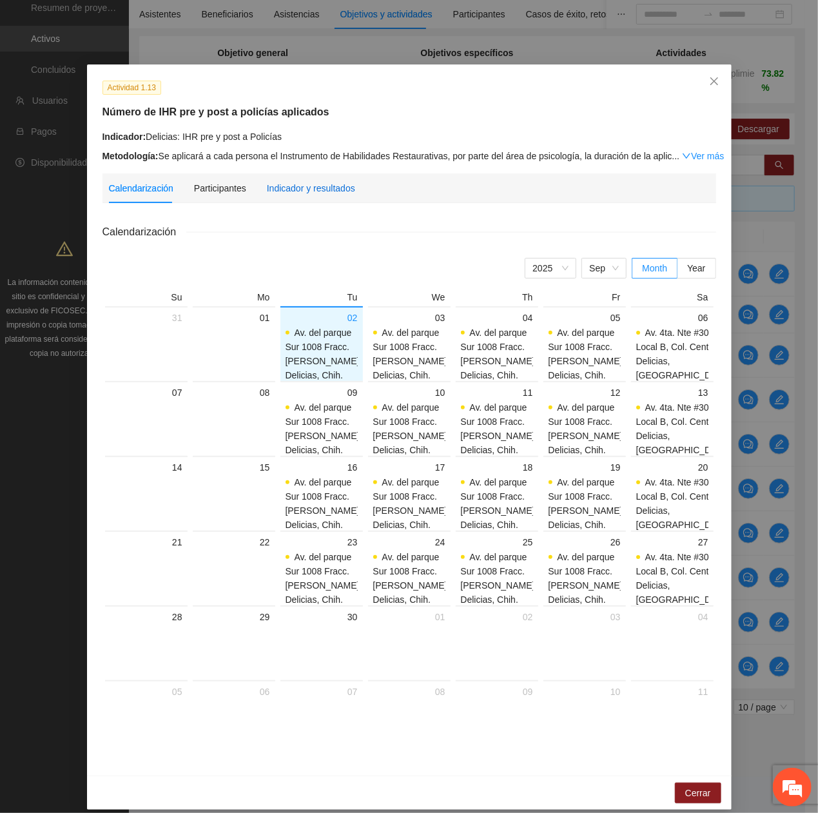
click at [295, 191] on div "Indicador y resultados" at bounding box center [311, 188] width 88 height 14
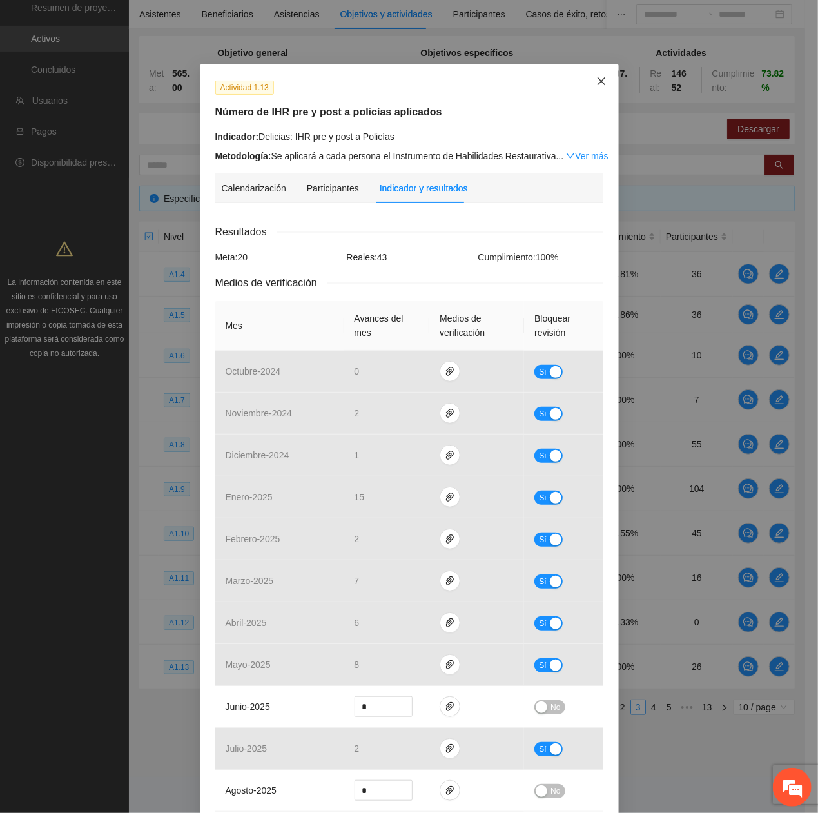
click at [603, 79] on span "Close" at bounding box center [601, 81] width 35 height 35
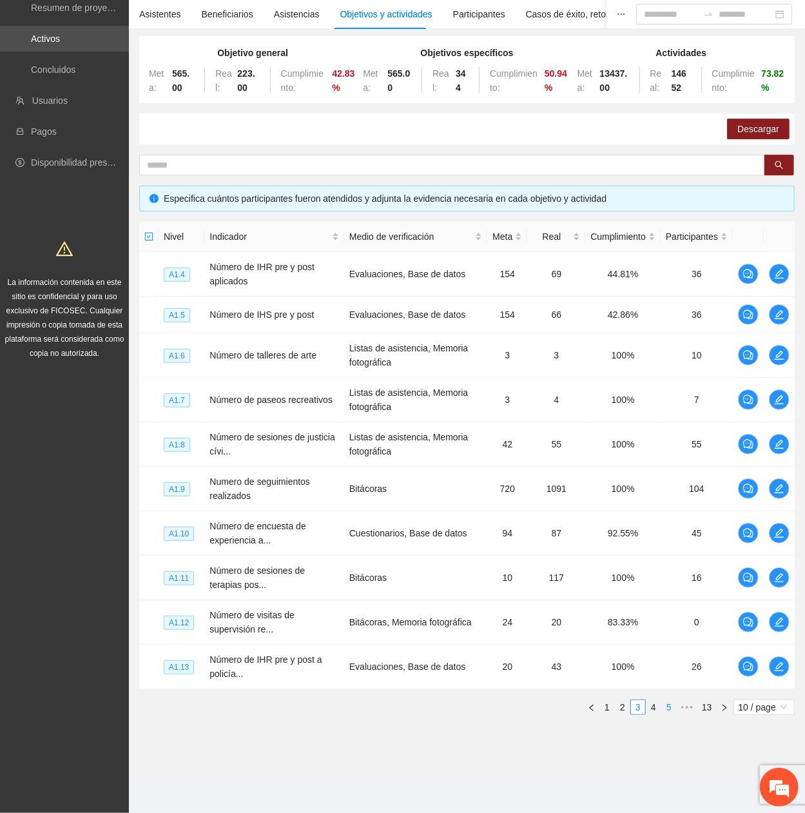
click at [650, 369] on link "4" at bounding box center [654, 707] width 14 height 14
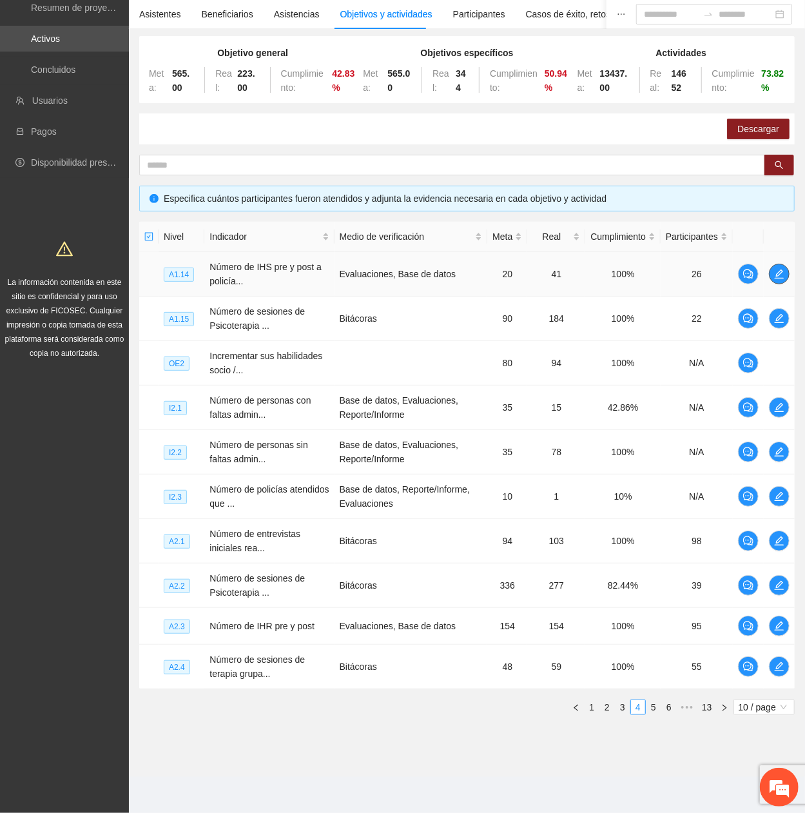
click at [774, 277] on icon "edit" at bounding box center [779, 274] width 10 height 10
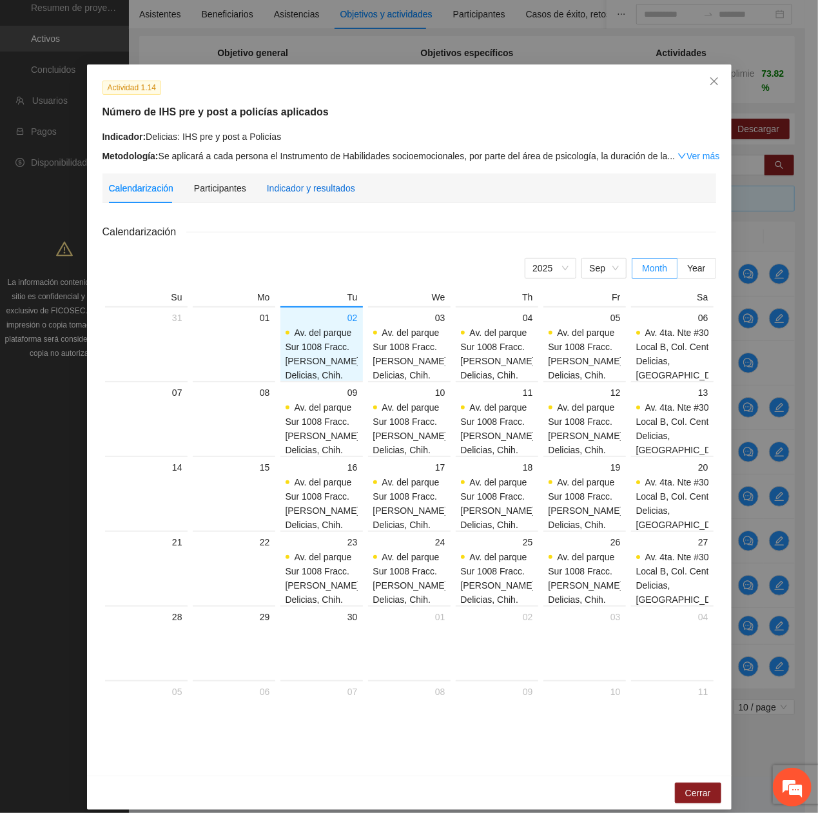
click at [300, 181] on div "Indicador y resultados" at bounding box center [311, 188] width 88 height 14
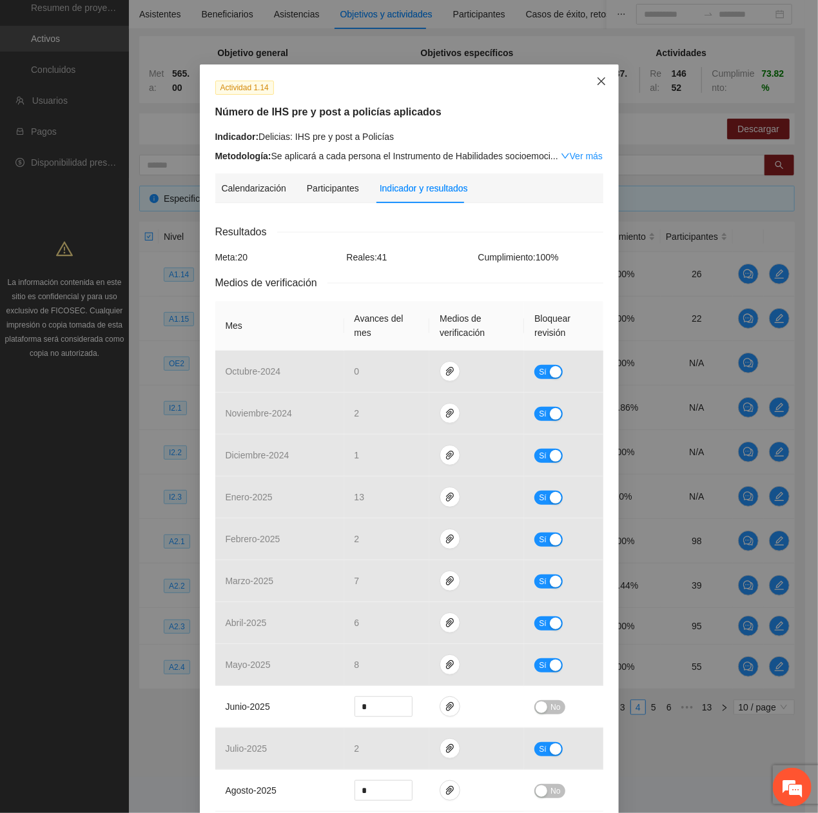
click at [599, 86] on span "Close" at bounding box center [601, 81] width 35 height 35
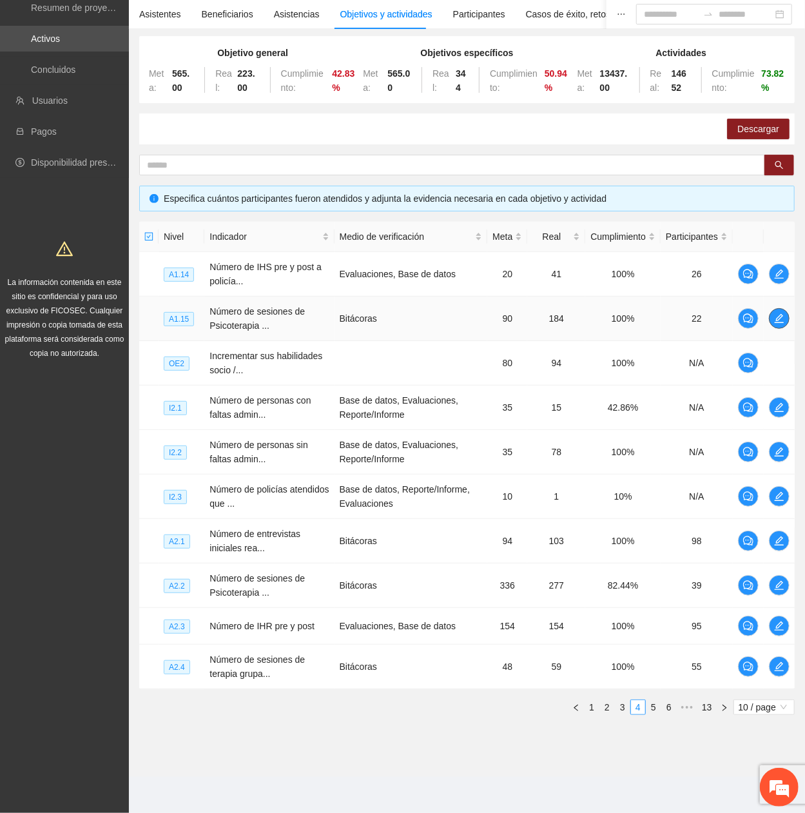
click at [783, 320] on icon "edit" at bounding box center [779, 318] width 10 height 10
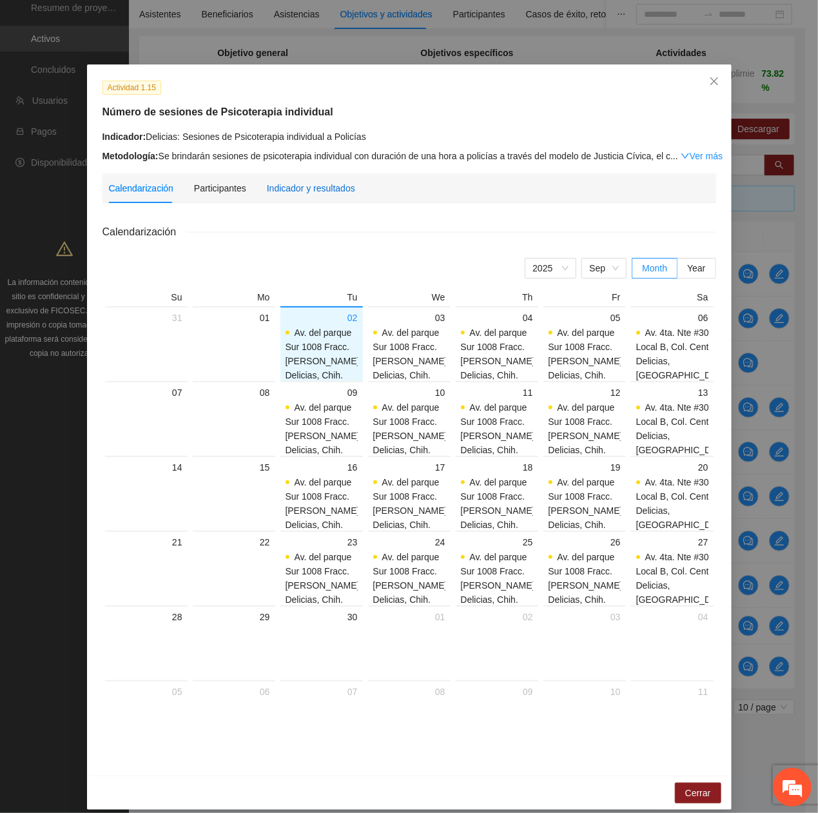
click at [267, 190] on div "Indicador y resultados" at bounding box center [311, 188] width 88 height 14
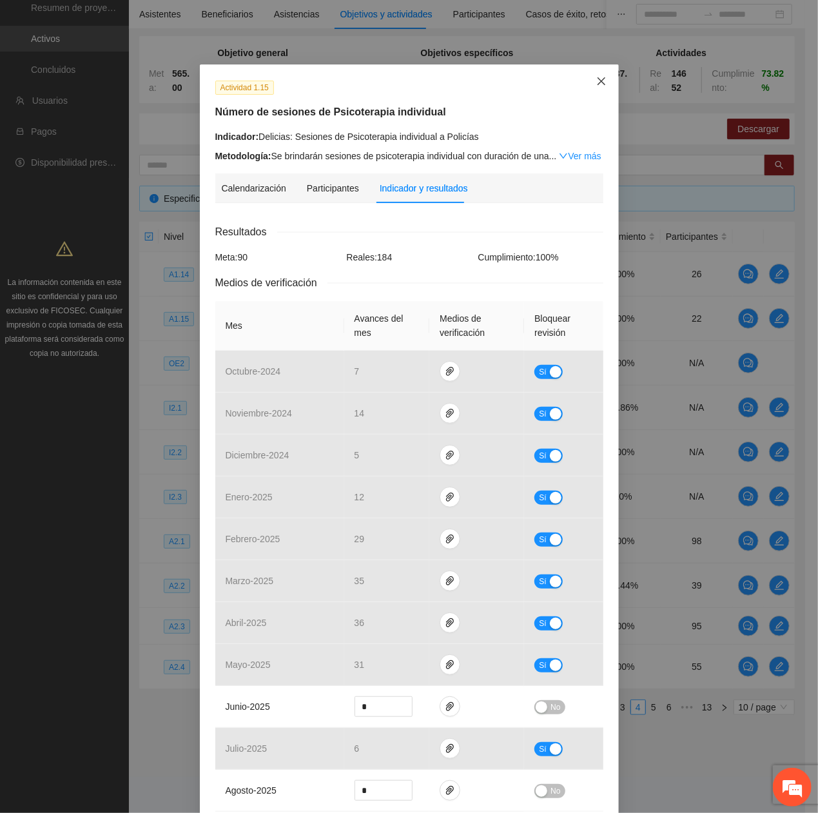
drag, startPoint x: 598, startPoint y: 75, endPoint x: 565, endPoint y: 107, distance: 46.1
click at [596, 77] on span "Close" at bounding box center [601, 81] width 35 height 35
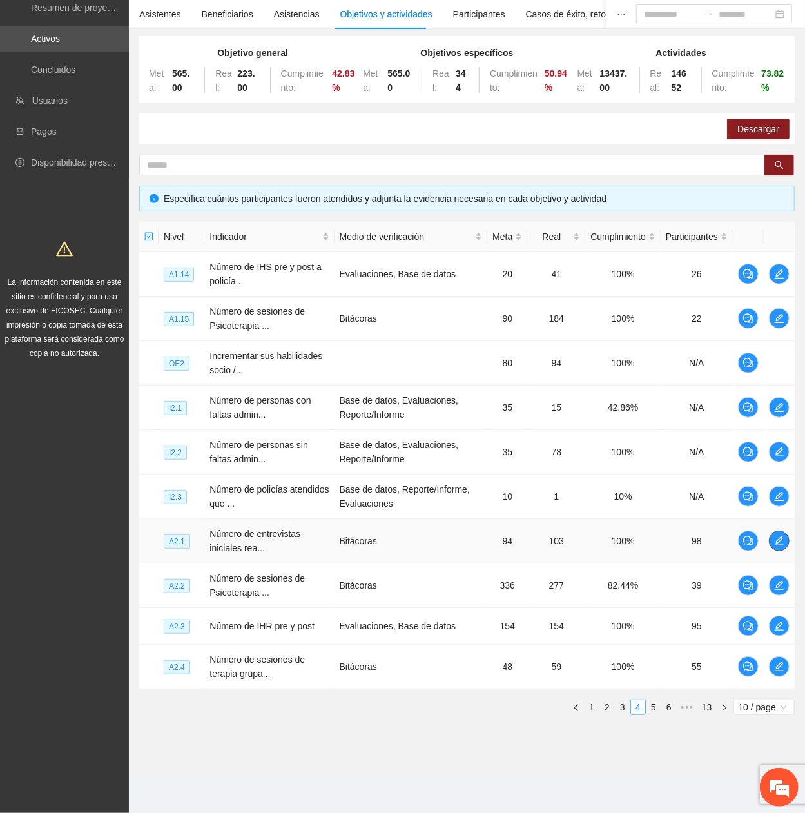
click at [779, 369] on button "button" at bounding box center [779, 541] width 21 height 21
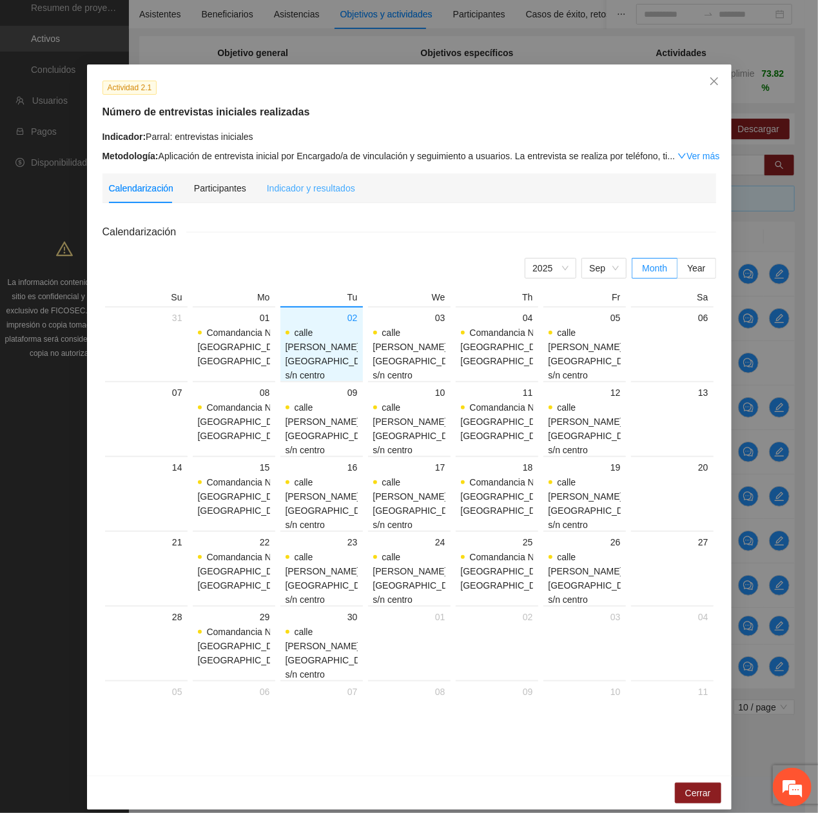
click at [303, 194] on div "Indicador y resultados" at bounding box center [311, 188] width 88 height 30
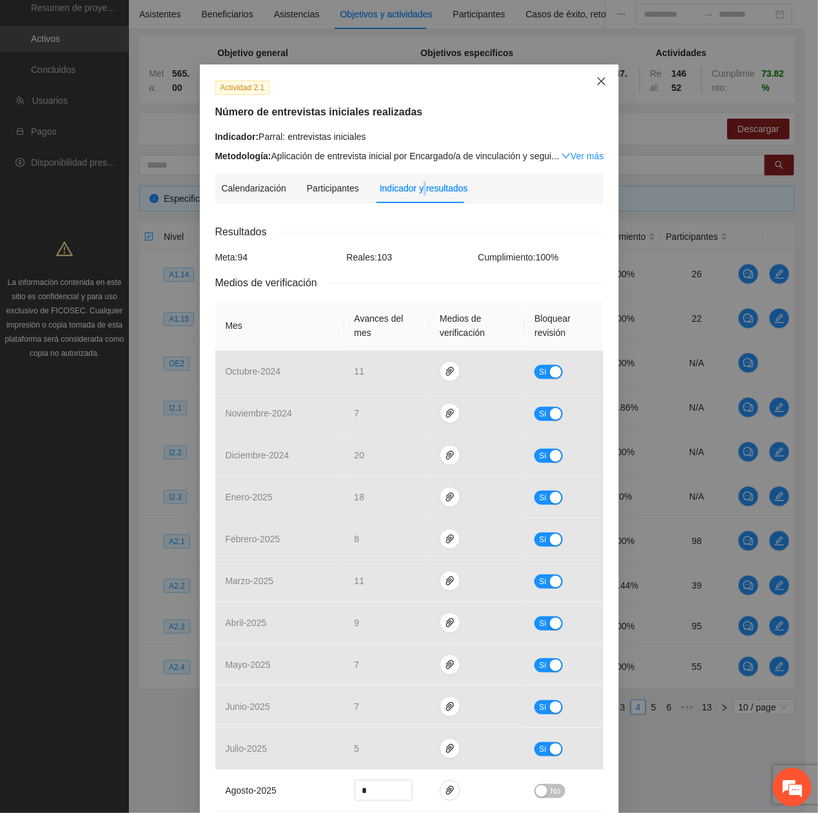
click at [597, 89] on span "Close" at bounding box center [601, 81] width 35 height 35
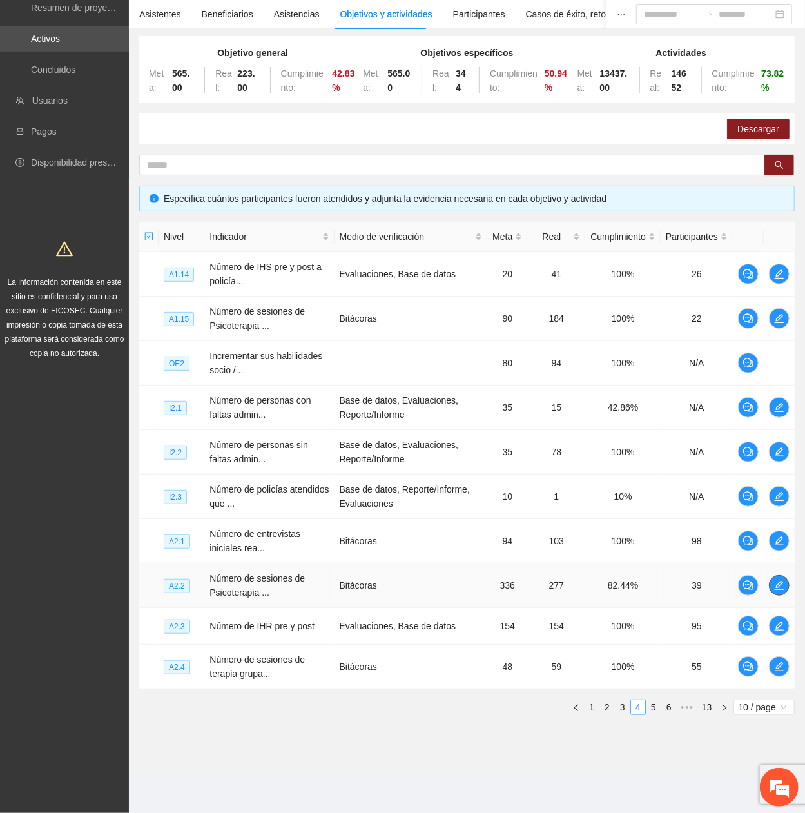
click at [786, 369] on span "edit" at bounding box center [779, 585] width 19 height 10
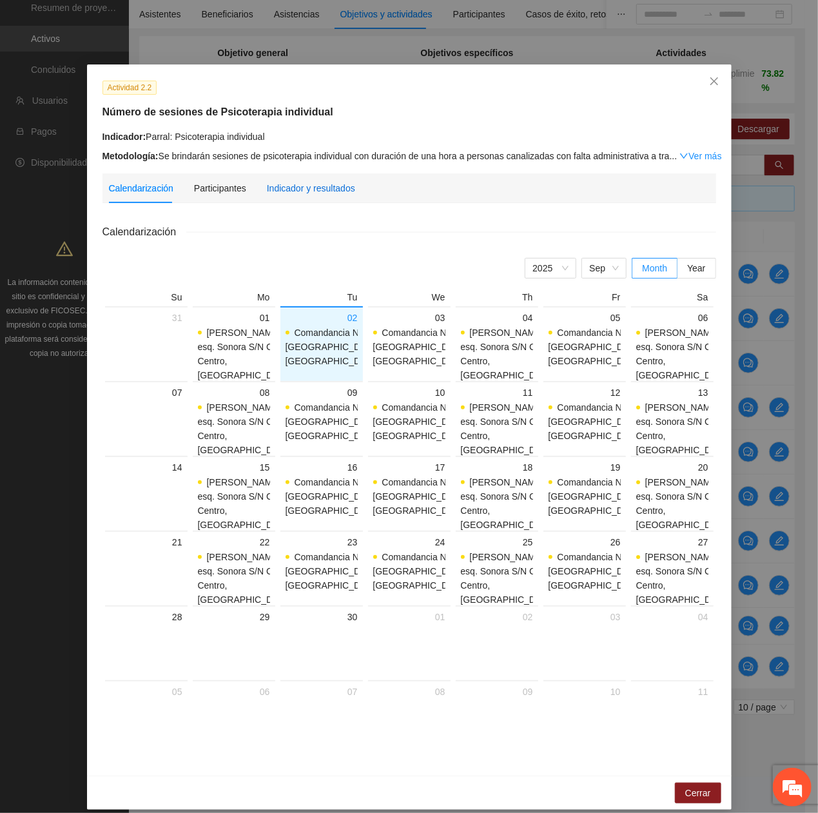
click at [321, 184] on div "Indicador y resultados" at bounding box center [311, 188] width 88 height 14
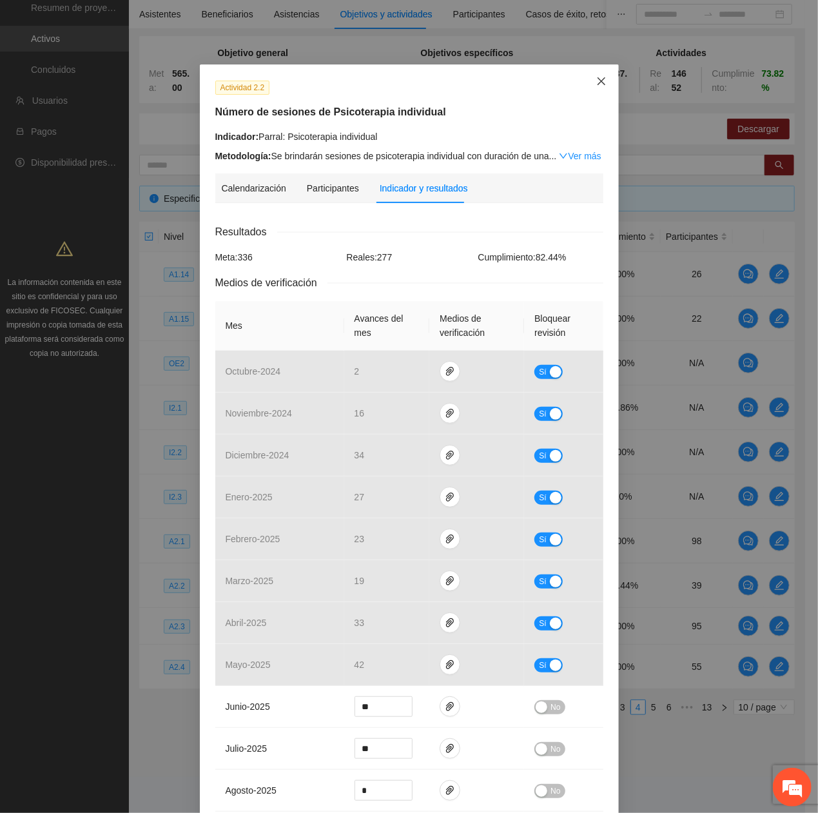
click at [596, 77] on icon "close" at bounding box center [601, 81] width 10 height 10
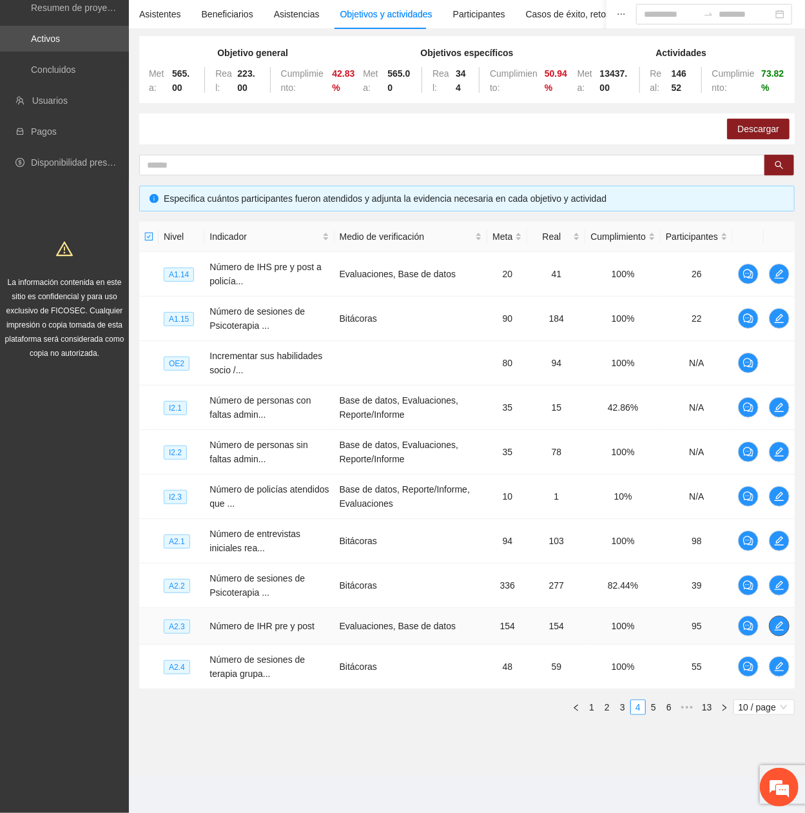
click at [779, 369] on icon "edit" at bounding box center [779, 626] width 10 height 10
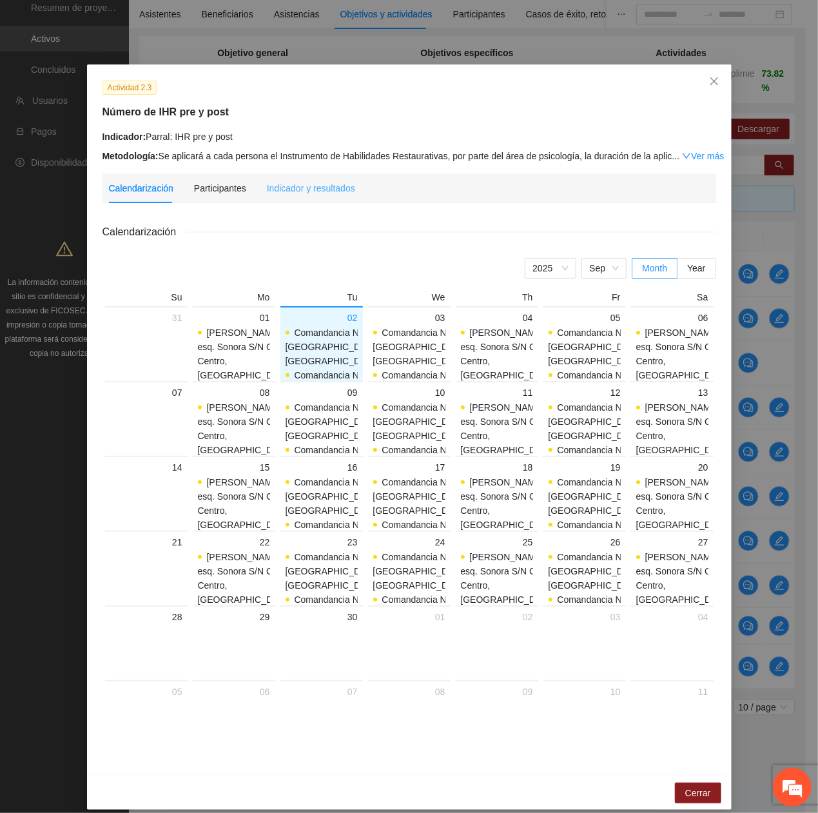
click at [312, 195] on div "Indicador y resultados" at bounding box center [311, 188] width 88 height 30
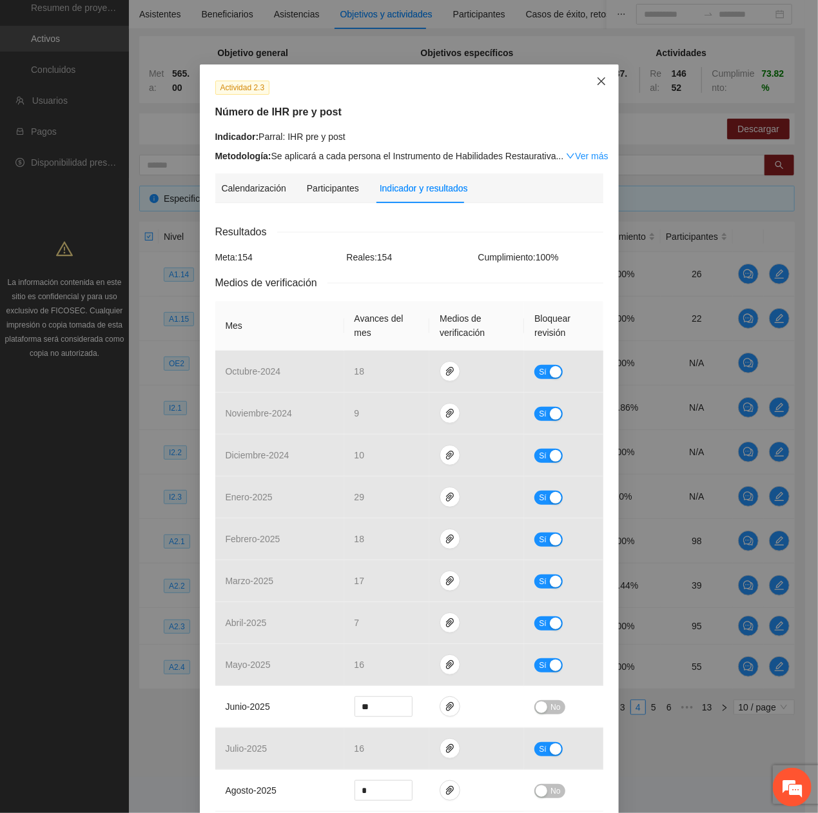
click at [597, 85] on icon "close" at bounding box center [601, 81] width 8 height 8
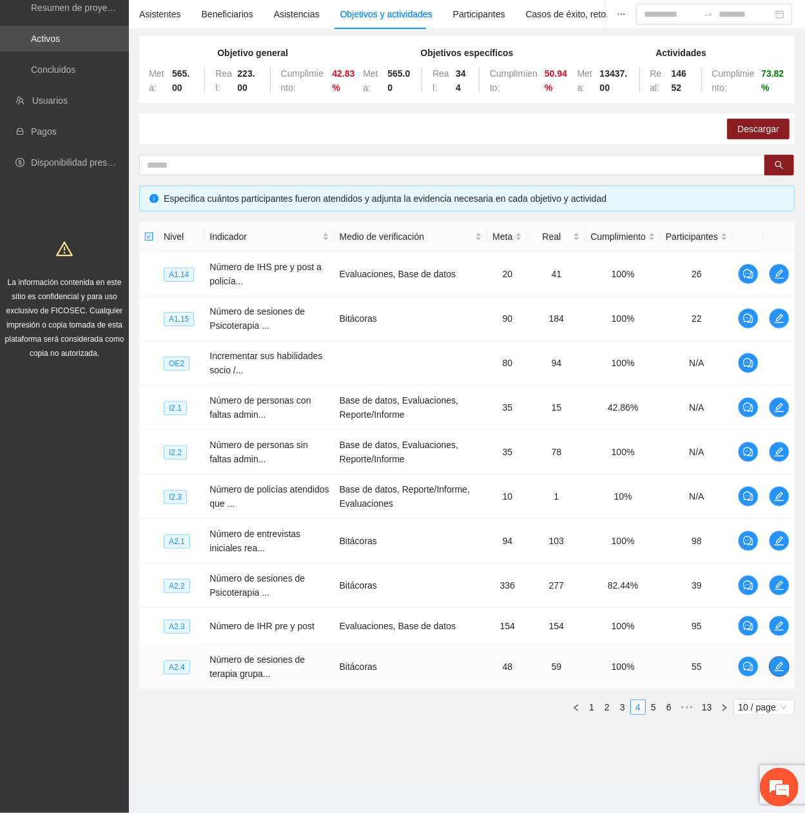
click at [779, 369] on icon "edit" at bounding box center [779, 666] width 10 height 10
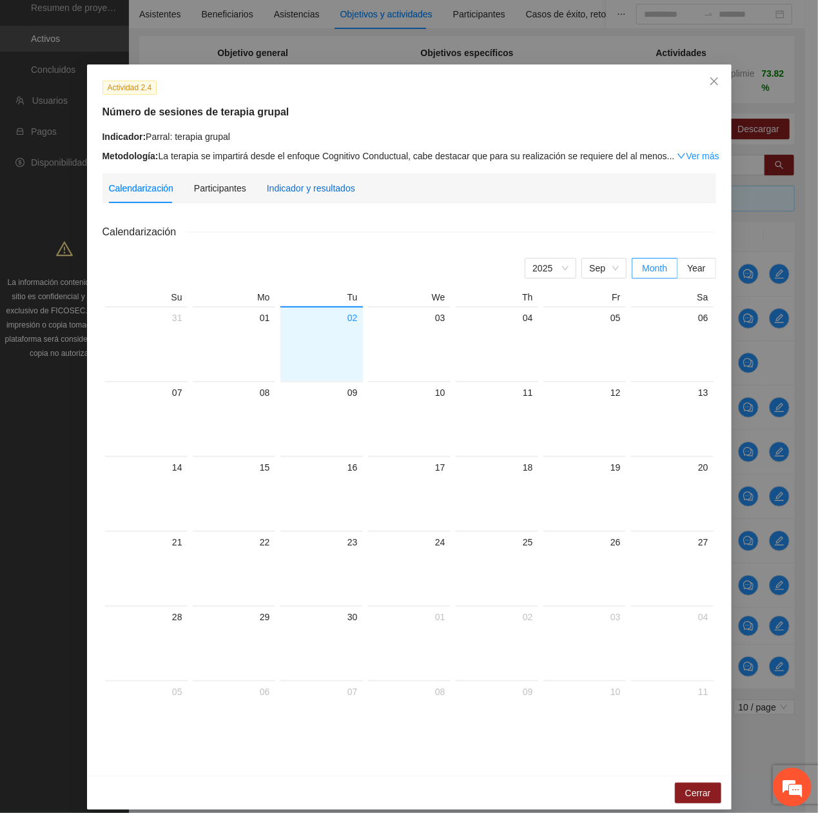
click at [285, 192] on div "Indicador y resultados" at bounding box center [311, 188] width 88 height 14
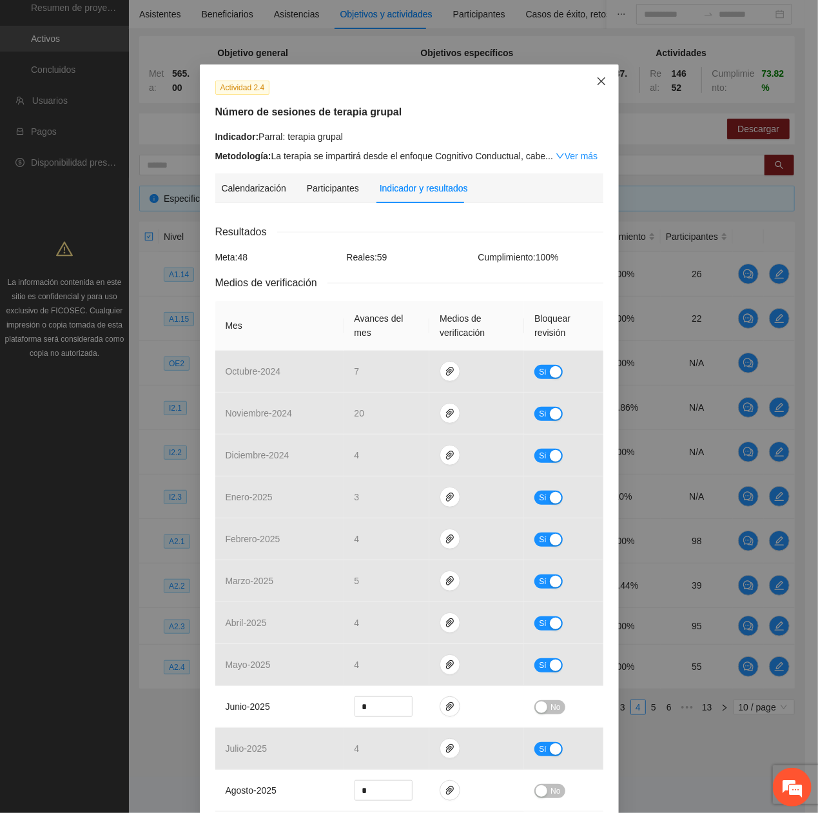
drag, startPoint x: 589, startPoint y: 79, endPoint x: 665, endPoint y: 137, distance: 96.6
click at [591, 78] on span "Close" at bounding box center [601, 81] width 35 height 35
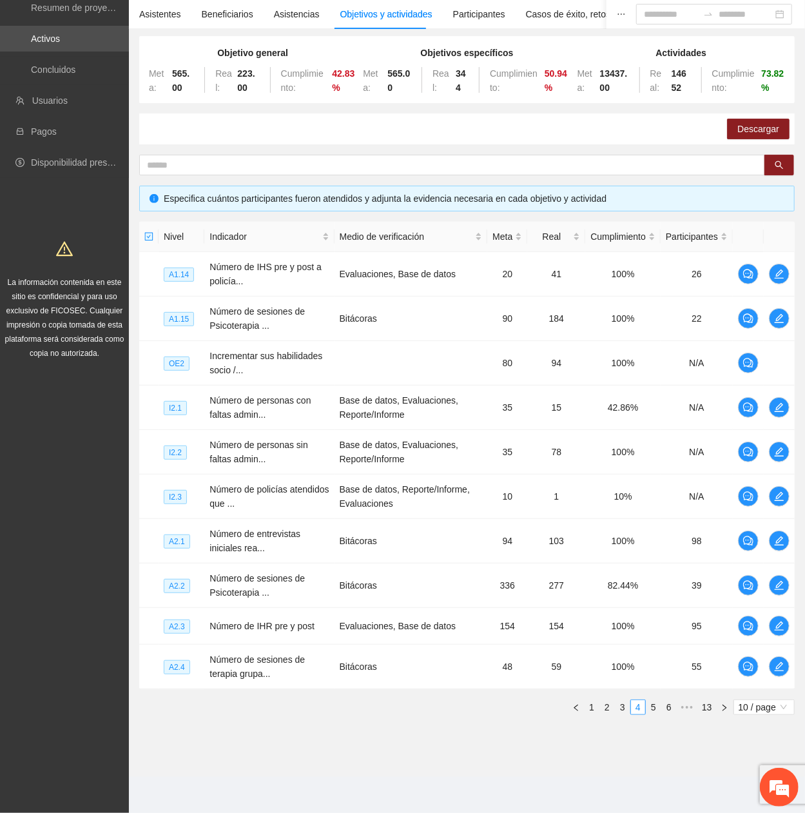
click at [653, 369] on link "5" at bounding box center [654, 707] width 14 height 14
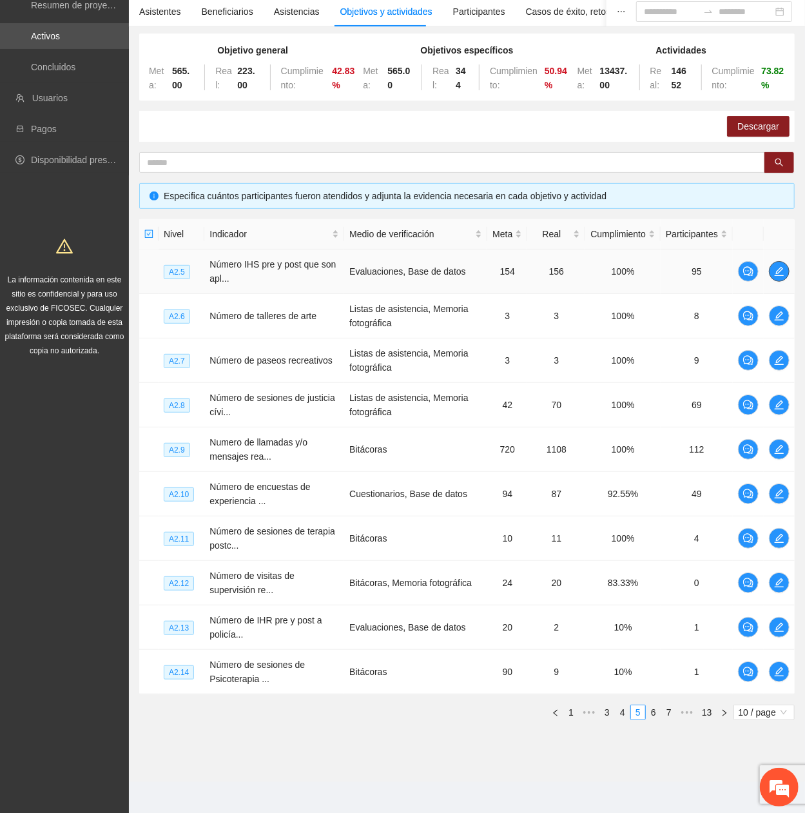
click at [785, 264] on button "button" at bounding box center [779, 271] width 21 height 21
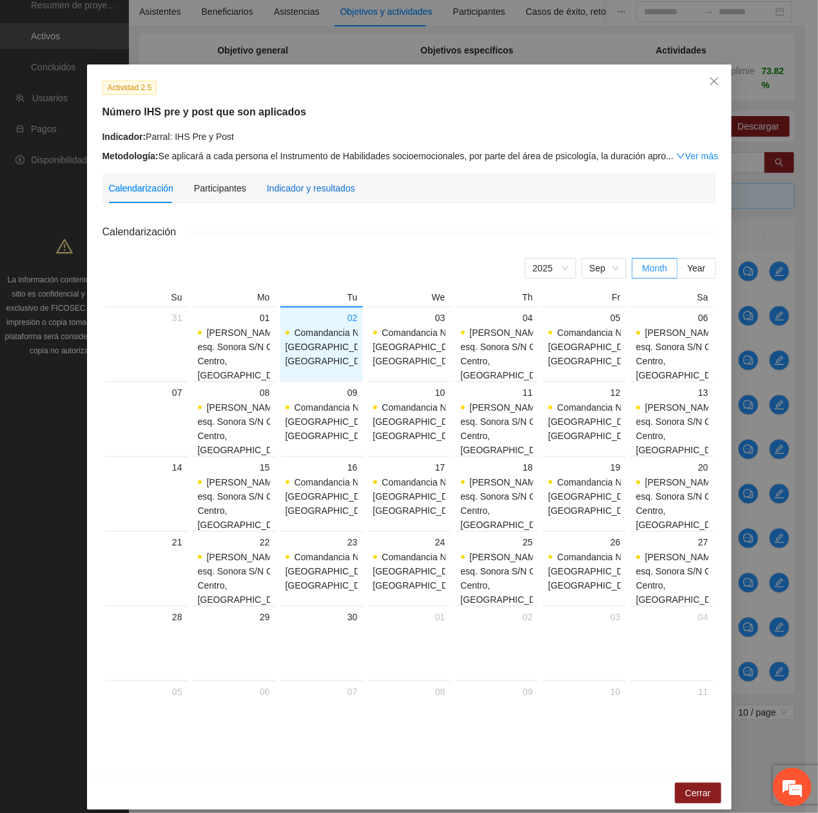
click at [308, 186] on div "Indicador y resultados" at bounding box center [311, 188] width 88 height 14
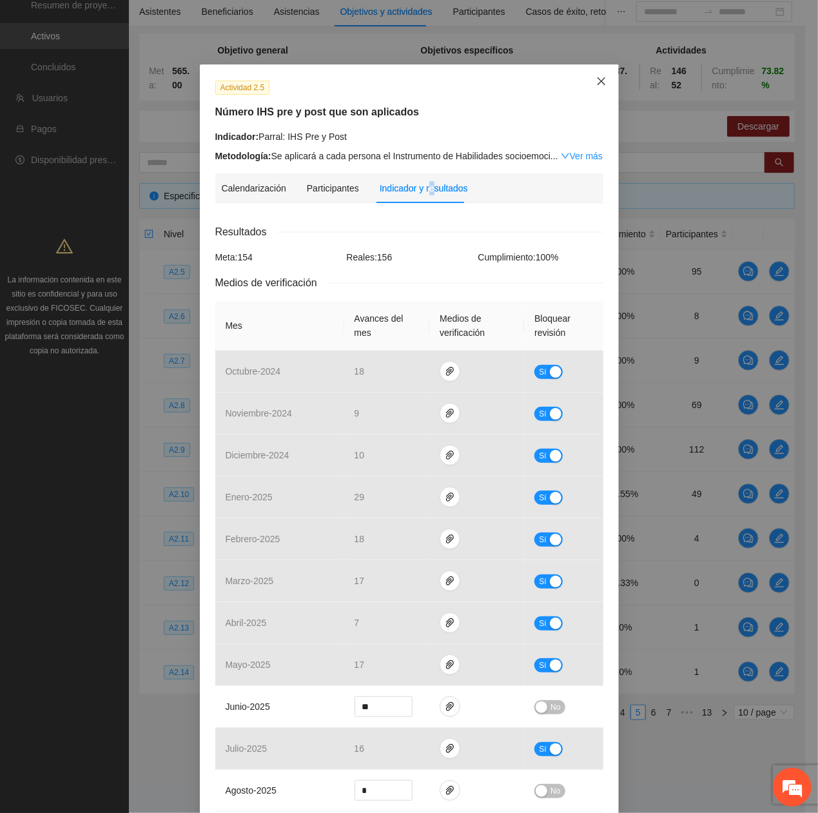
click at [585, 88] on span "Close" at bounding box center [601, 81] width 35 height 35
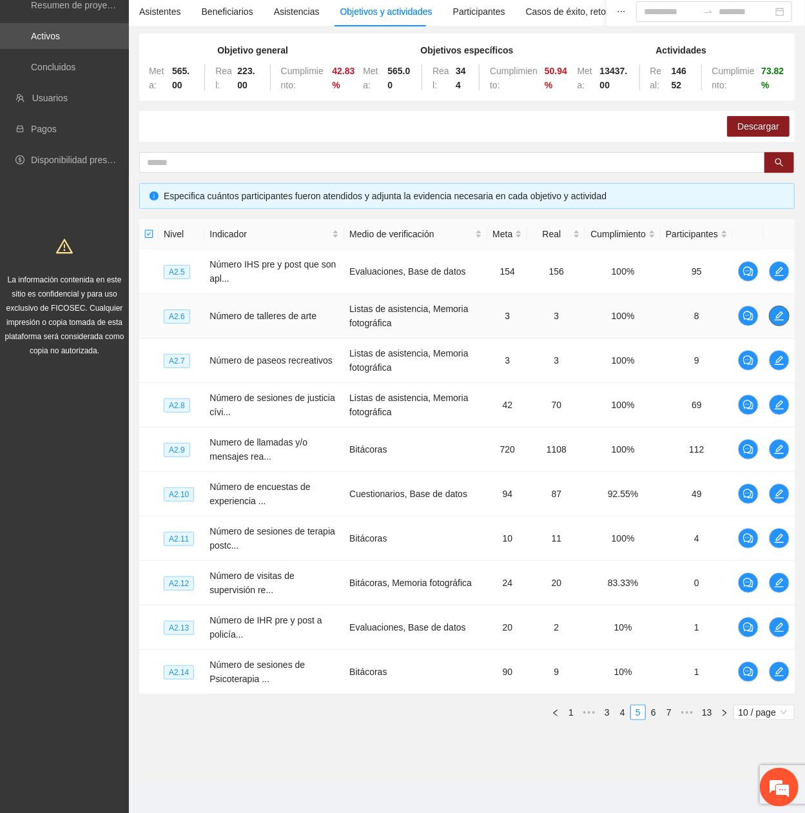
click at [784, 313] on span "edit" at bounding box center [779, 316] width 19 height 10
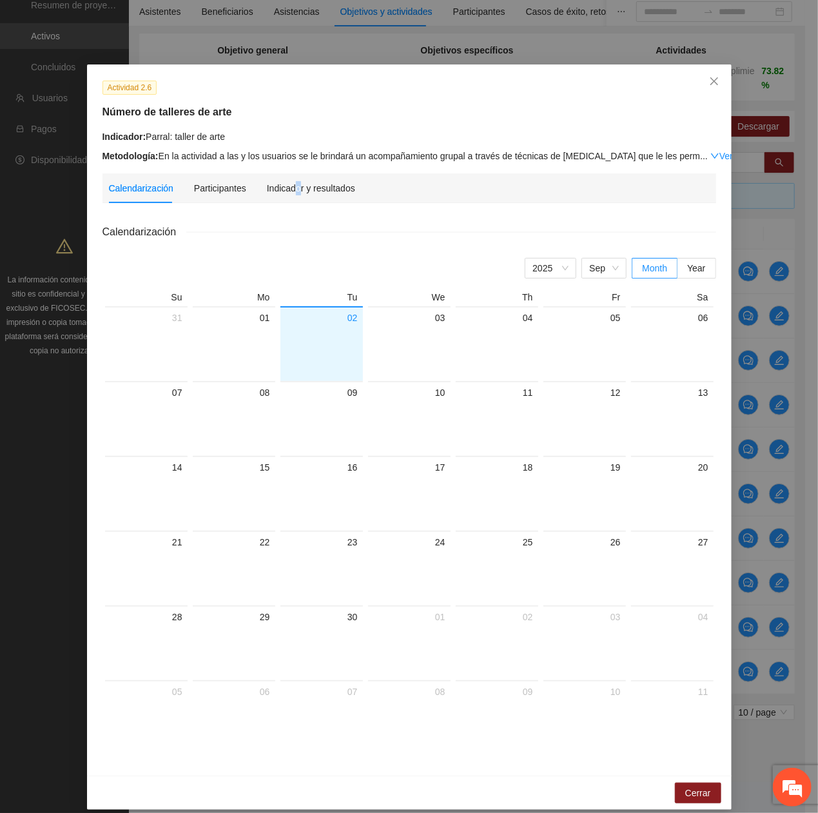
click at [289, 197] on div "Indicador y resultados" at bounding box center [311, 188] width 88 height 30
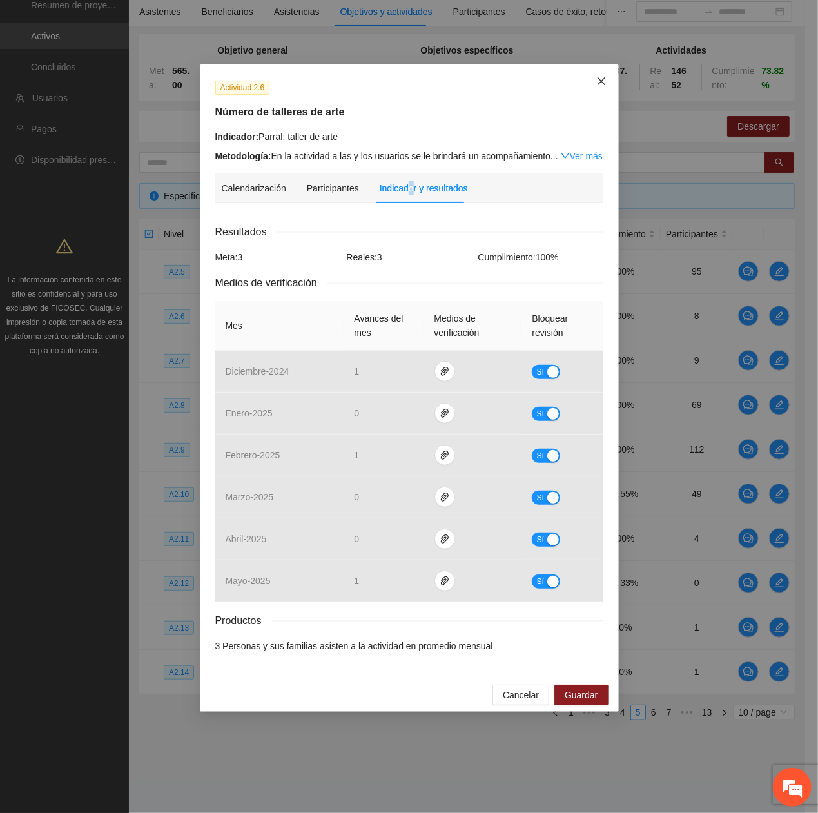
click at [605, 88] on span "Close" at bounding box center [601, 81] width 35 height 35
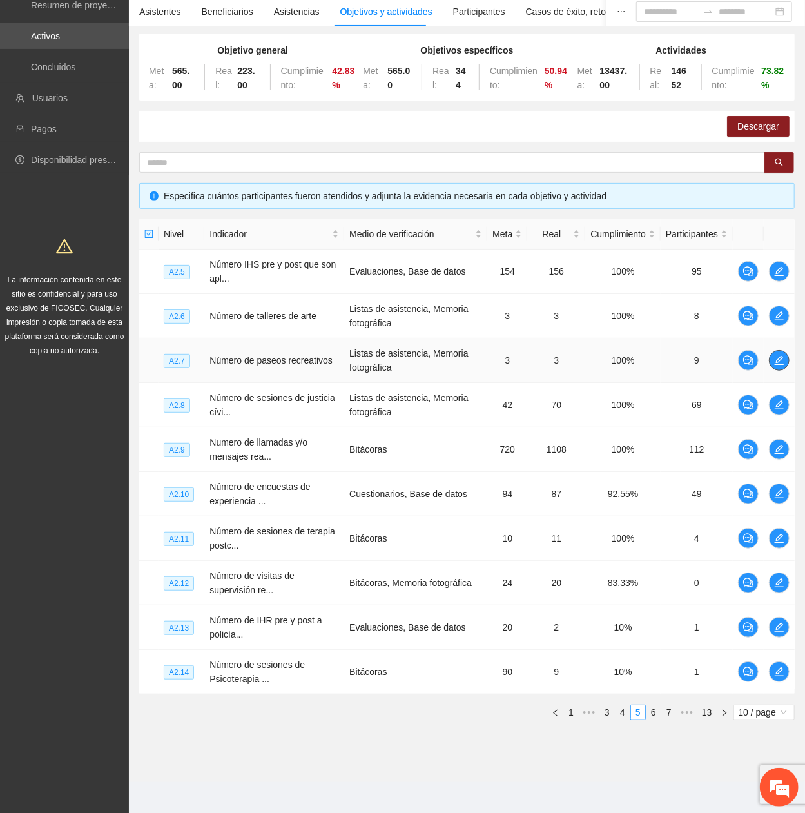
click at [783, 362] on icon "edit" at bounding box center [779, 360] width 10 height 10
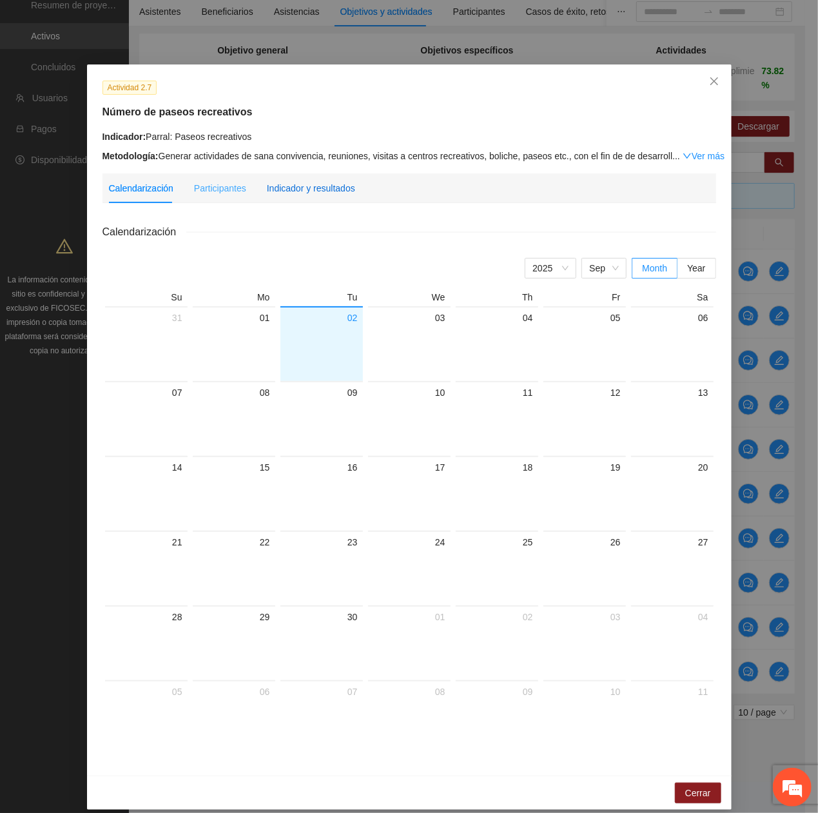
click at [302, 182] on div "Indicador y resultados" at bounding box center [311, 188] width 88 height 14
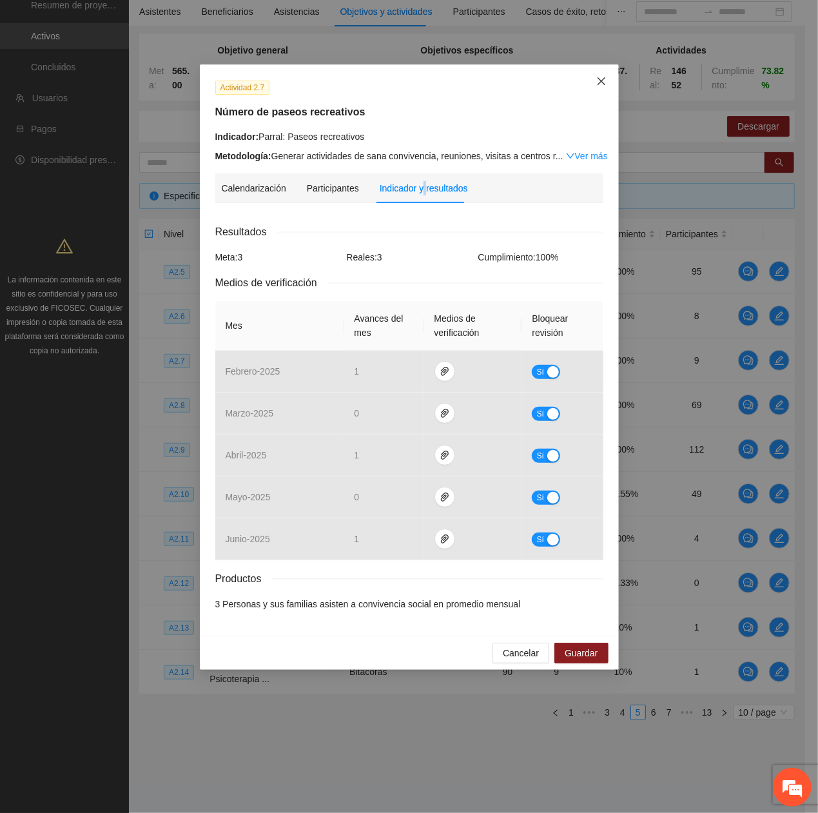
drag, startPoint x: 601, startPoint y: 72, endPoint x: 599, endPoint y: 111, distance: 38.7
click at [601, 72] on span "Close" at bounding box center [601, 81] width 35 height 35
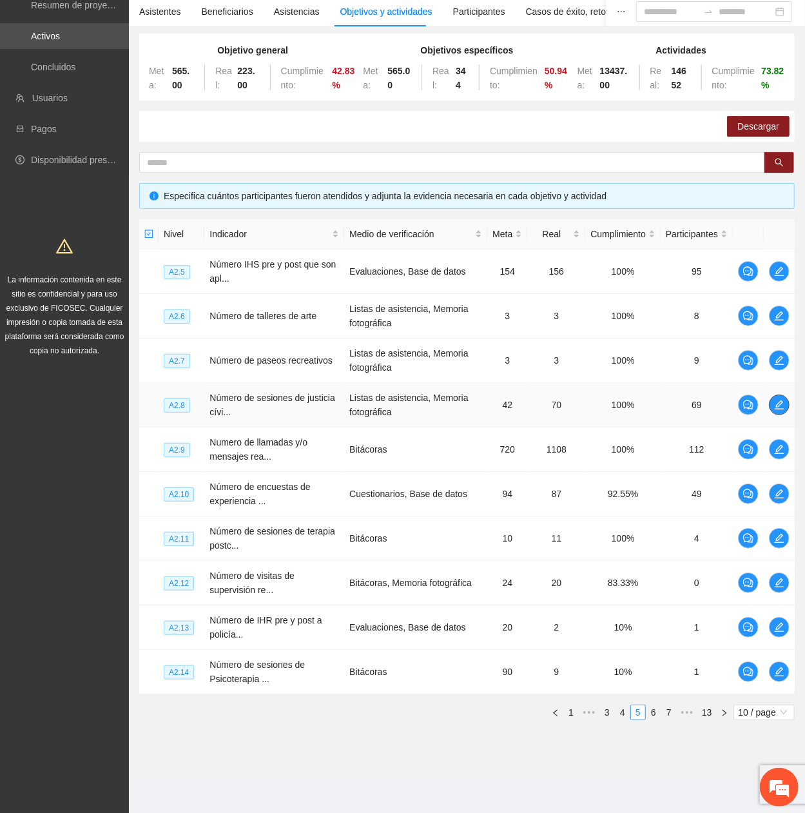
click at [779, 369] on icon "edit" at bounding box center [779, 405] width 10 height 10
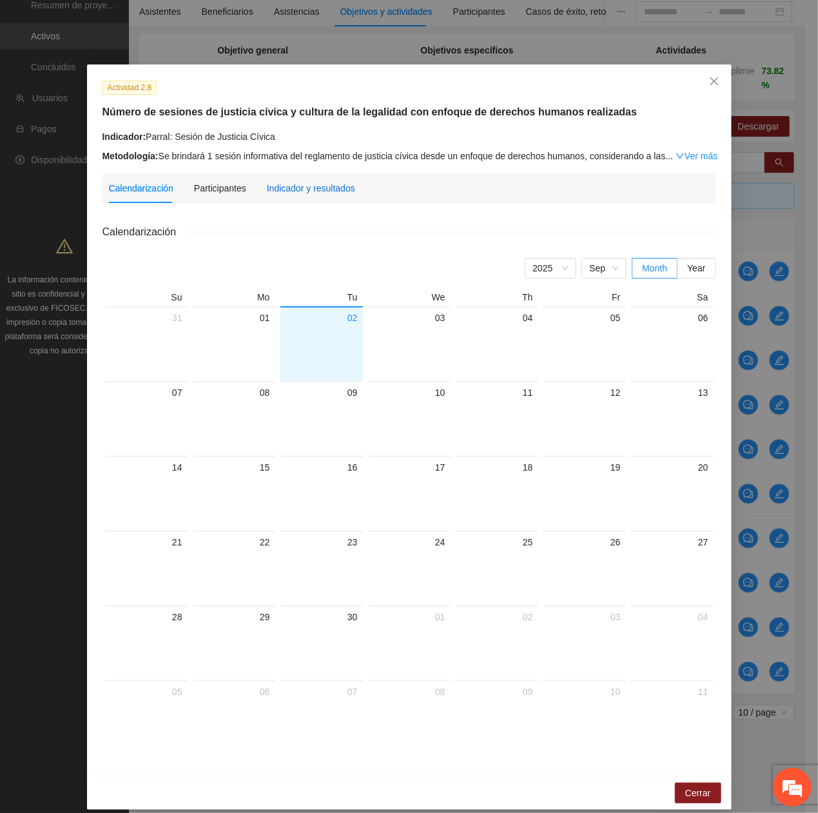
click at [297, 191] on div "Indicador y resultados" at bounding box center [311, 188] width 88 height 14
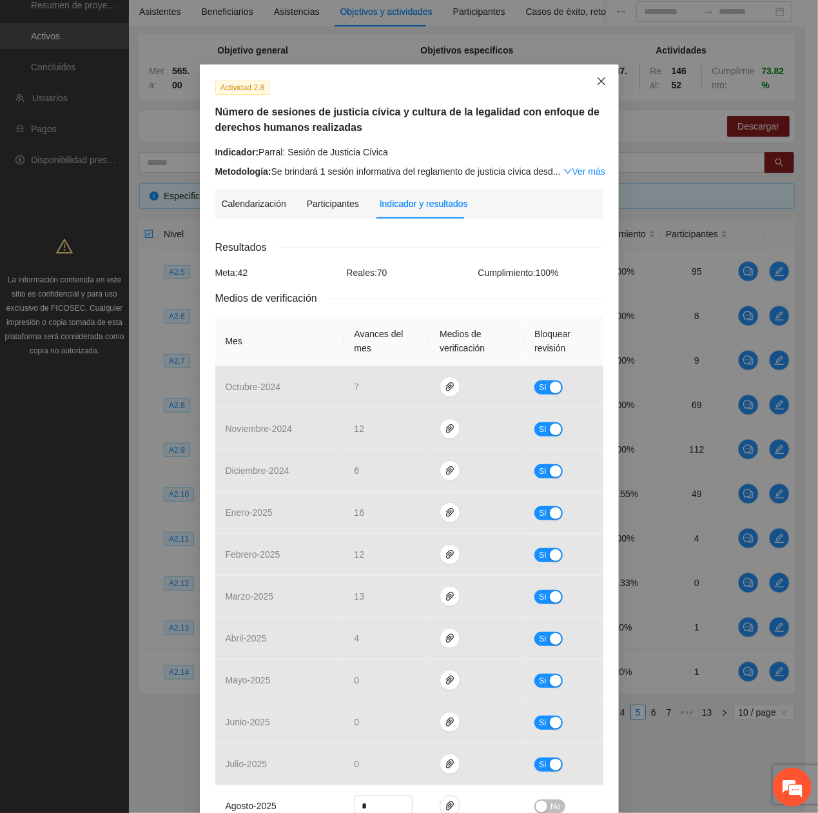
click at [584, 84] on span "Close" at bounding box center [601, 81] width 35 height 35
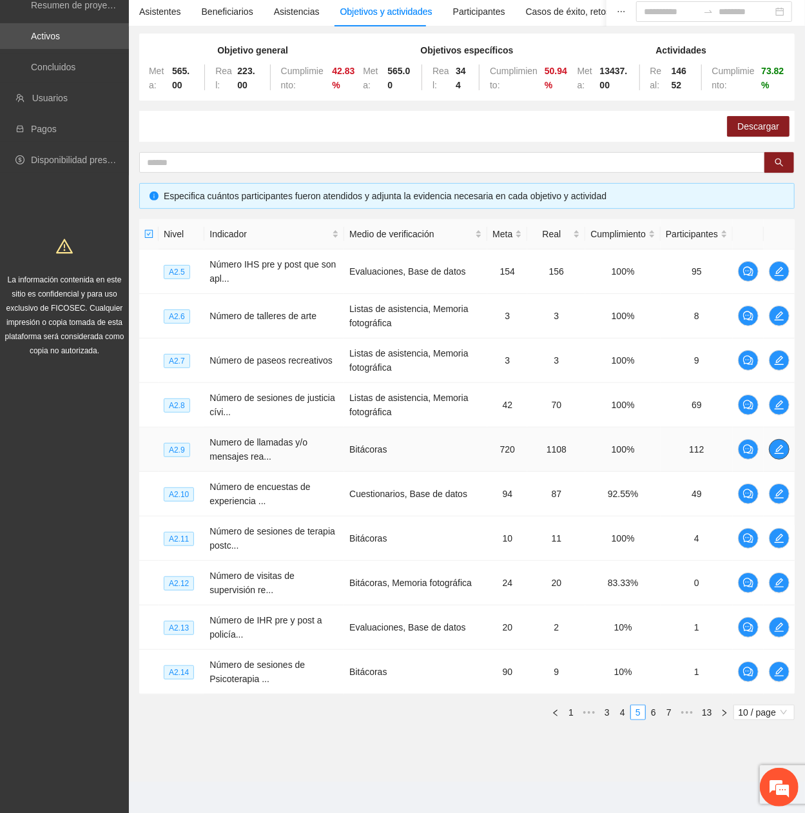
click at [775, 369] on icon "edit" at bounding box center [779, 449] width 10 height 10
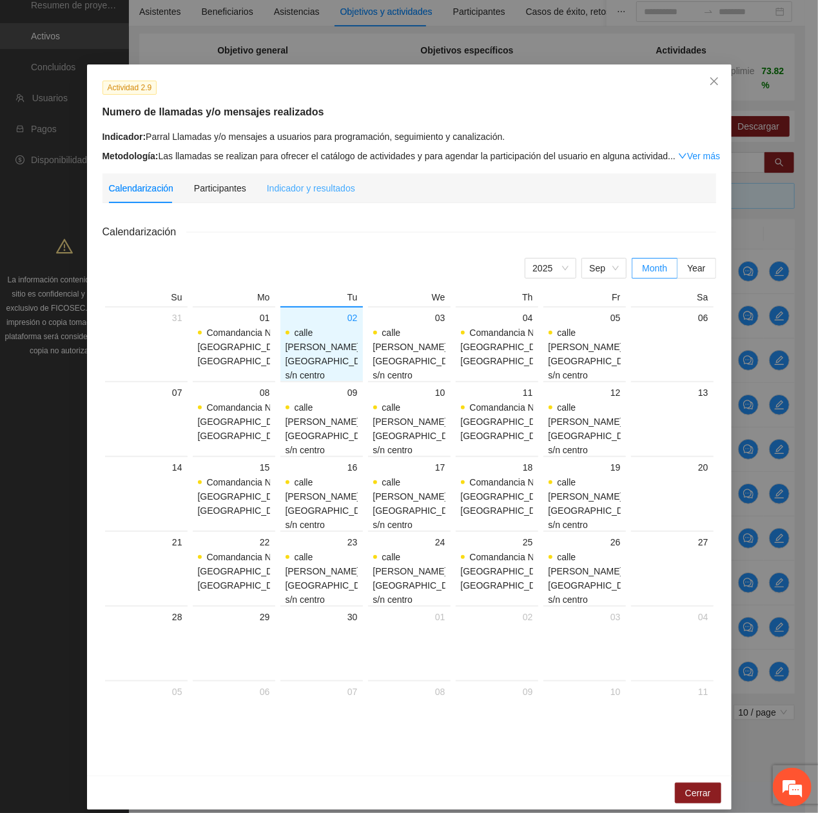
drag, startPoint x: 291, startPoint y: 199, endPoint x: 305, endPoint y: 219, distance: 24.1
click at [291, 200] on div "Indicador y resultados" at bounding box center [311, 188] width 88 height 30
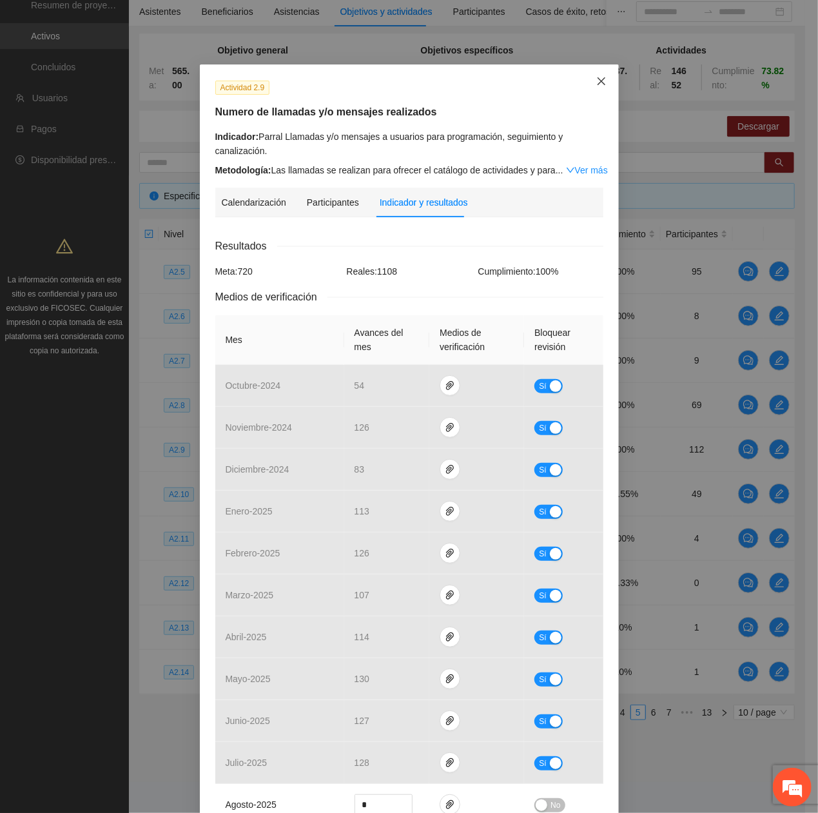
click at [603, 81] on span "Close" at bounding box center [601, 81] width 35 height 35
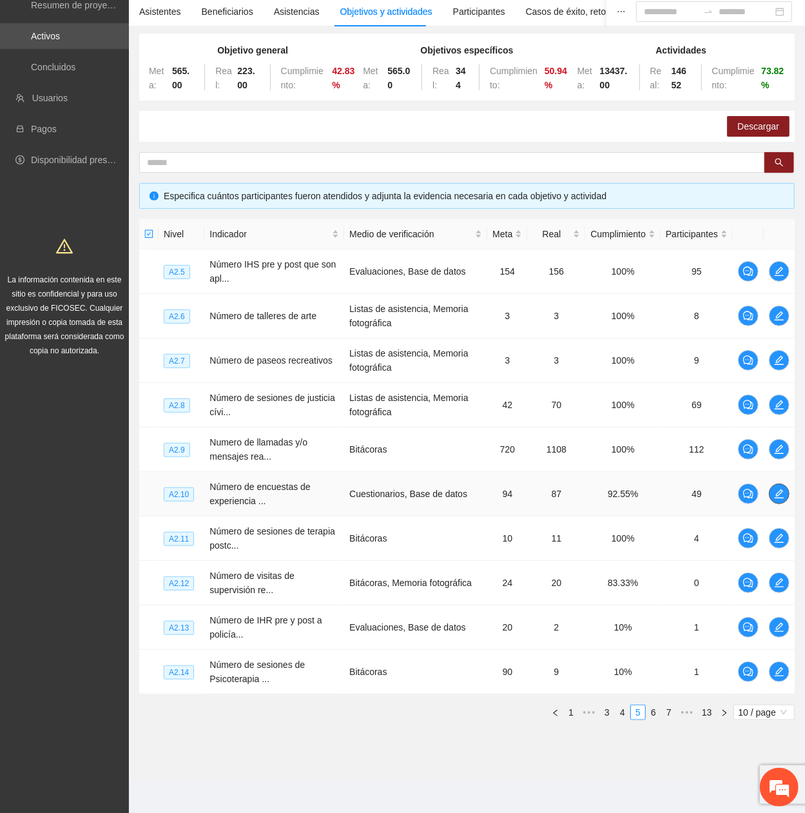
click at [774, 369] on span "edit" at bounding box center [779, 494] width 19 height 10
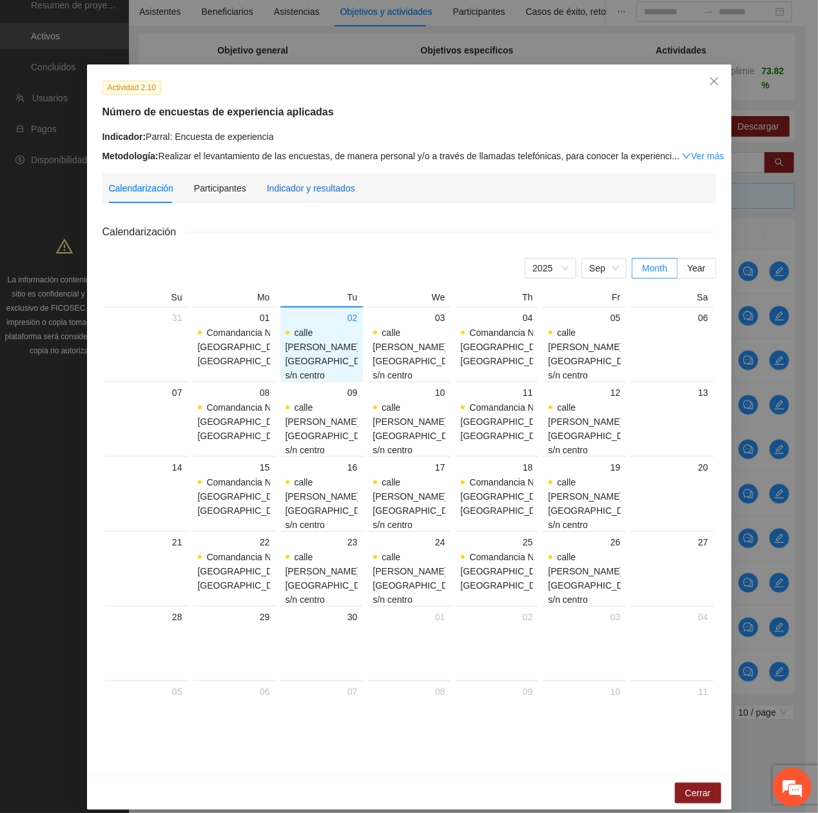
drag, startPoint x: 298, startPoint y: 189, endPoint x: 295, endPoint y: 204, distance: 15.0
click at [297, 189] on div "Indicador y resultados" at bounding box center [311, 188] width 88 height 14
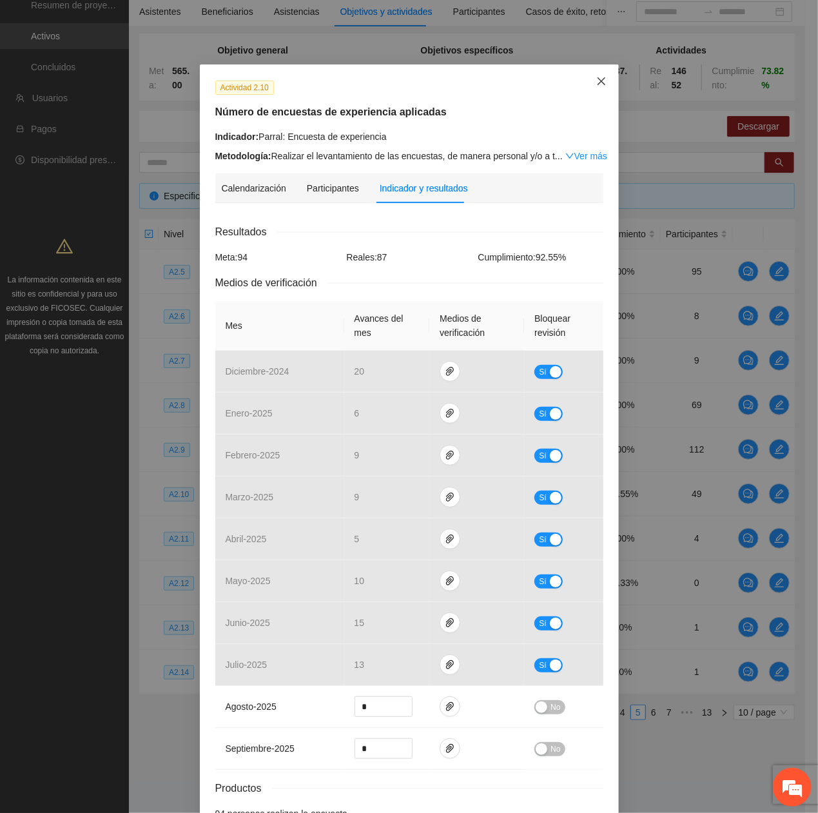
click at [597, 83] on icon "close" at bounding box center [601, 81] width 10 height 10
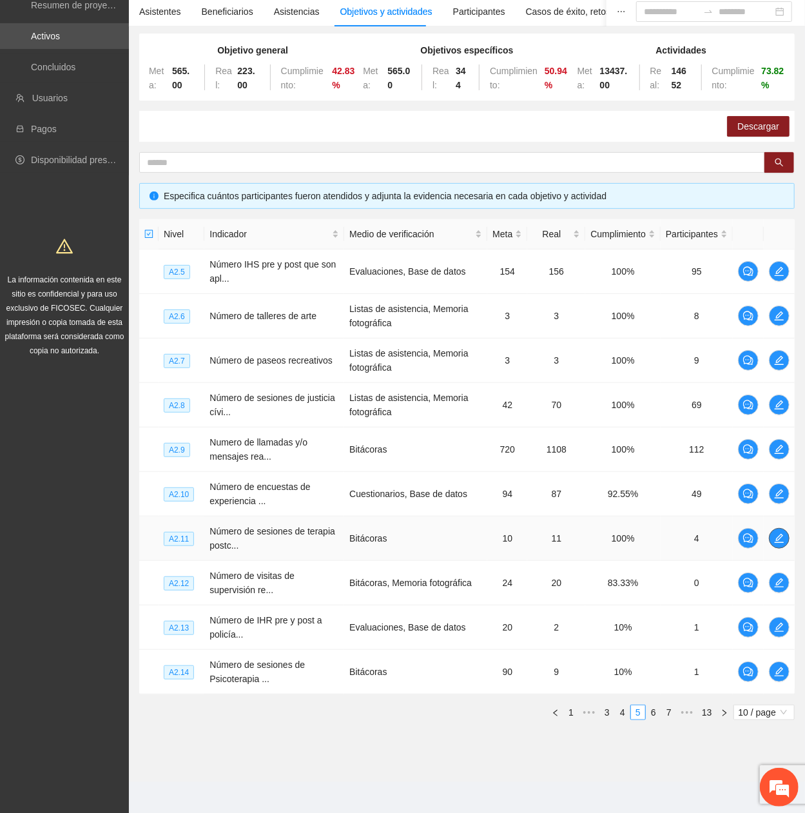
click at [779, 369] on icon "edit" at bounding box center [779, 538] width 10 height 10
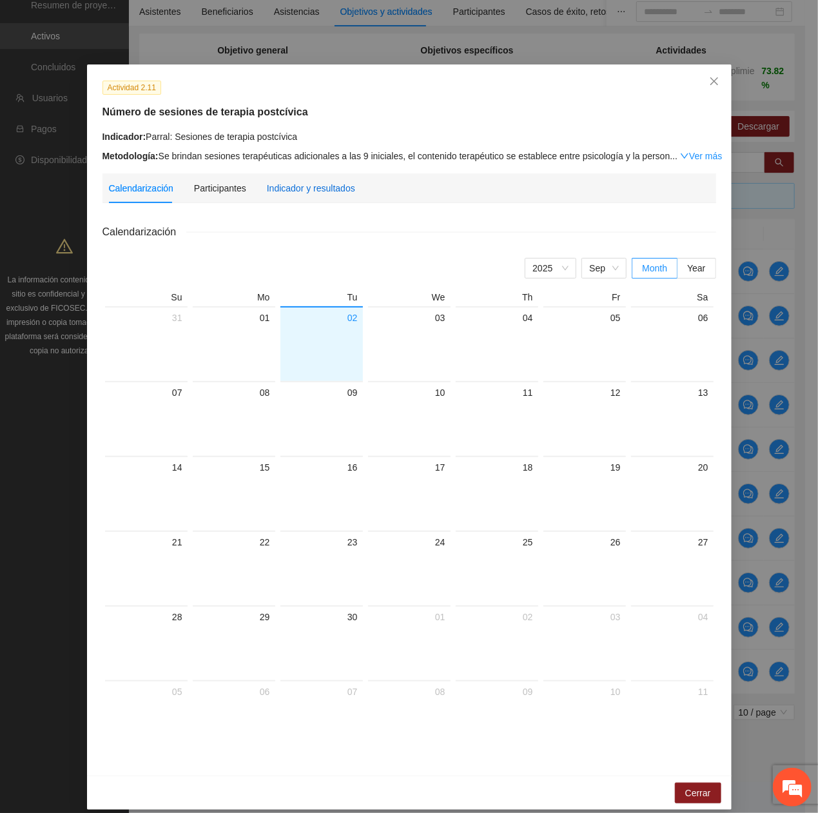
click at [291, 186] on div "Indicador y resultados" at bounding box center [311, 188] width 88 height 14
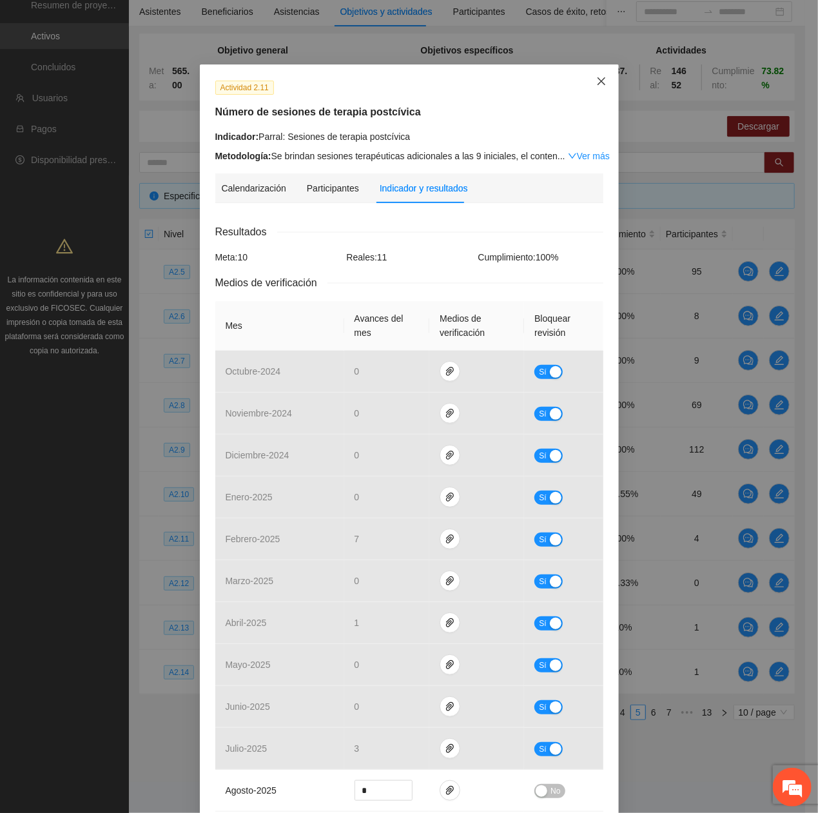
drag, startPoint x: 609, startPoint y: 79, endPoint x: 601, endPoint y: 81, distance: 7.5
click at [604, 80] on span "Close" at bounding box center [601, 81] width 35 height 35
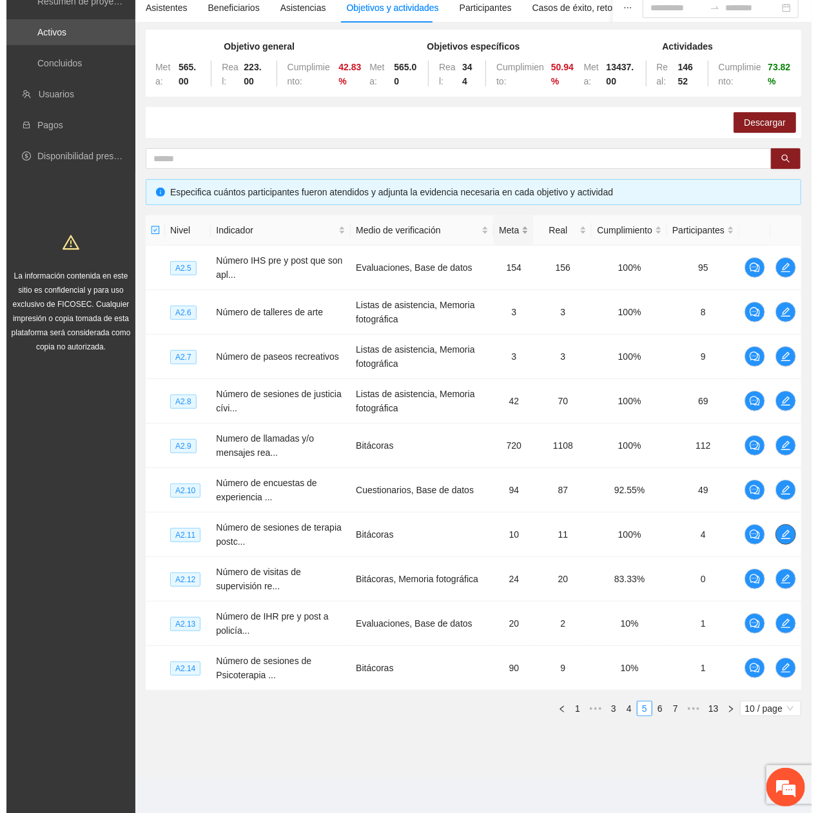
scroll to position [111, 0]
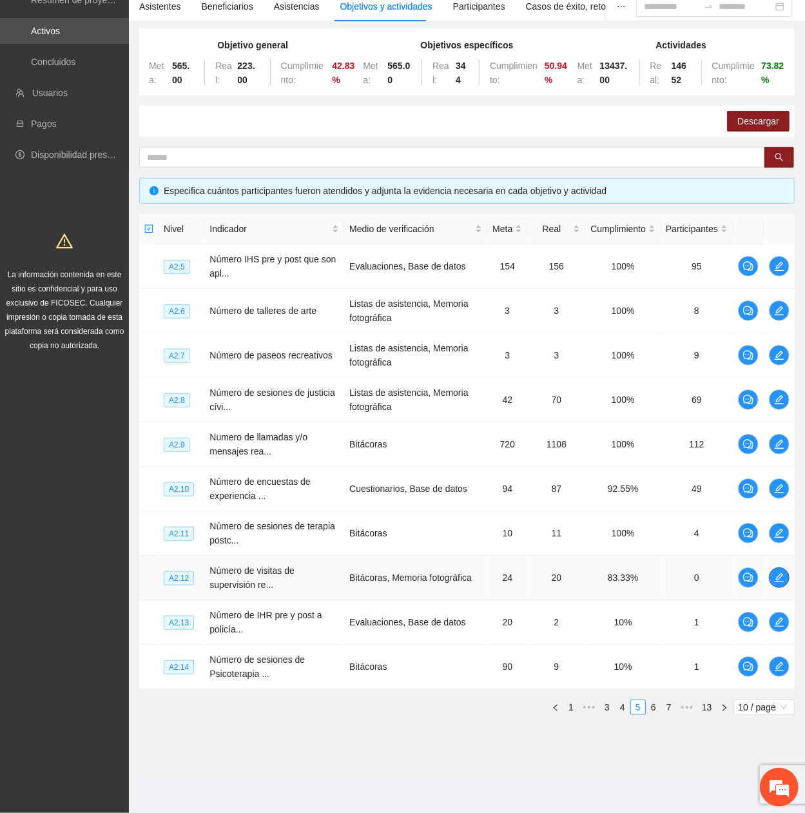
click at [780, 369] on icon "edit" at bounding box center [779, 577] width 10 height 10
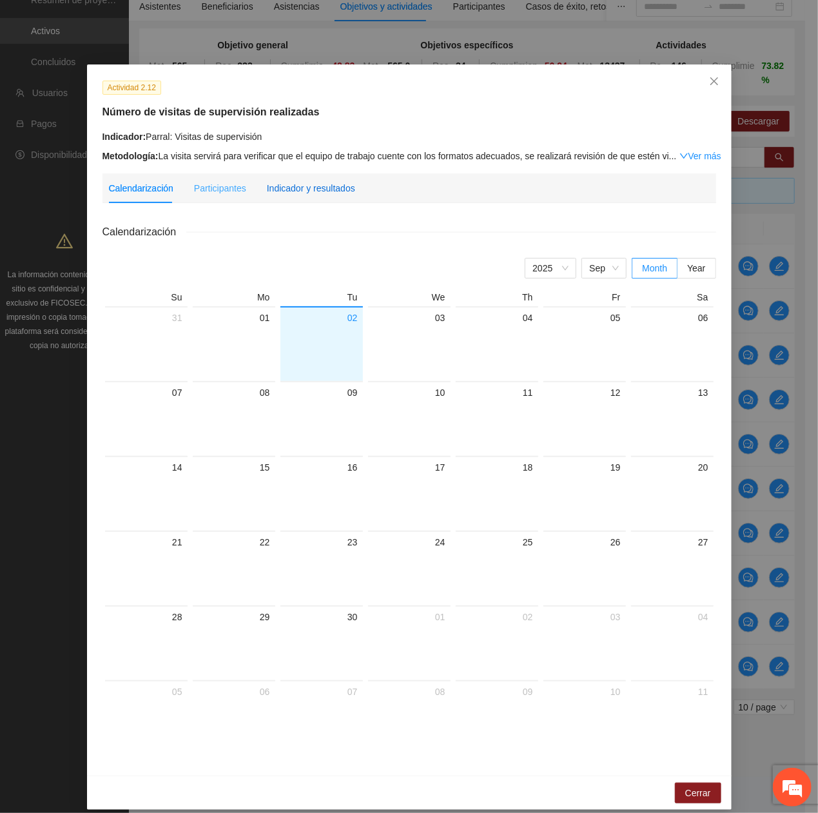
click at [334, 186] on div "Indicador y resultados" at bounding box center [311, 188] width 88 height 14
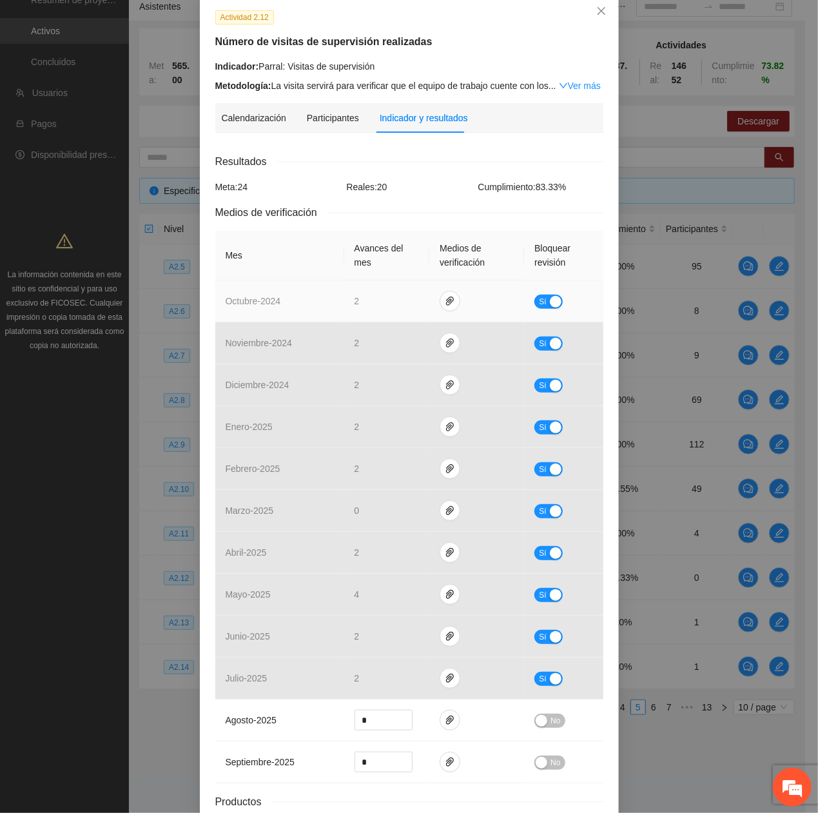
scroll to position [0, 0]
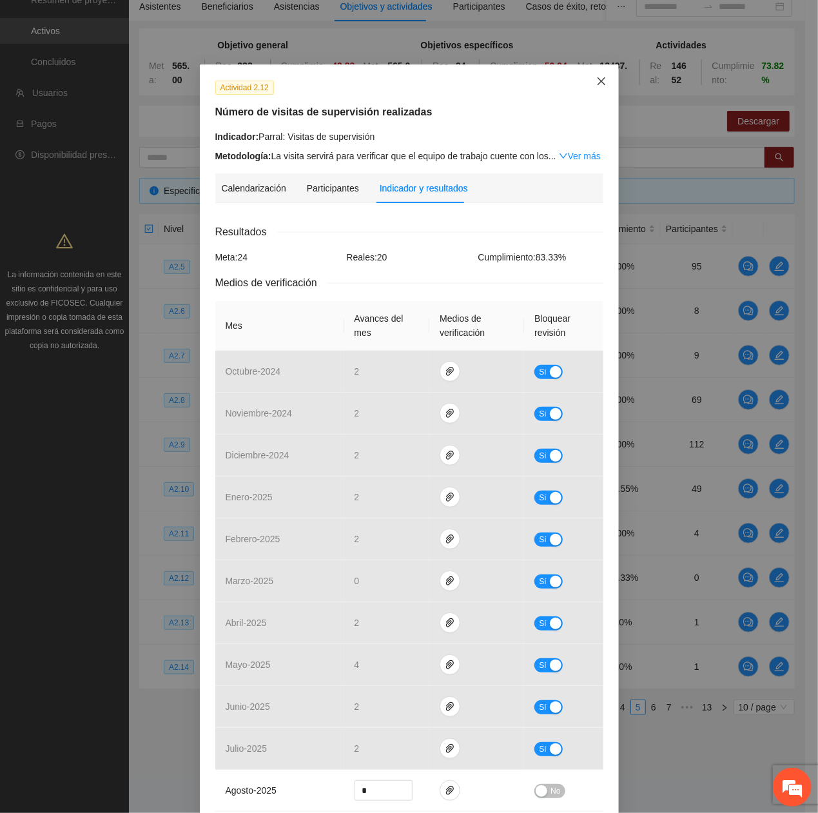
click at [597, 84] on icon "close" at bounding box center [601, 81] width 10 height 10
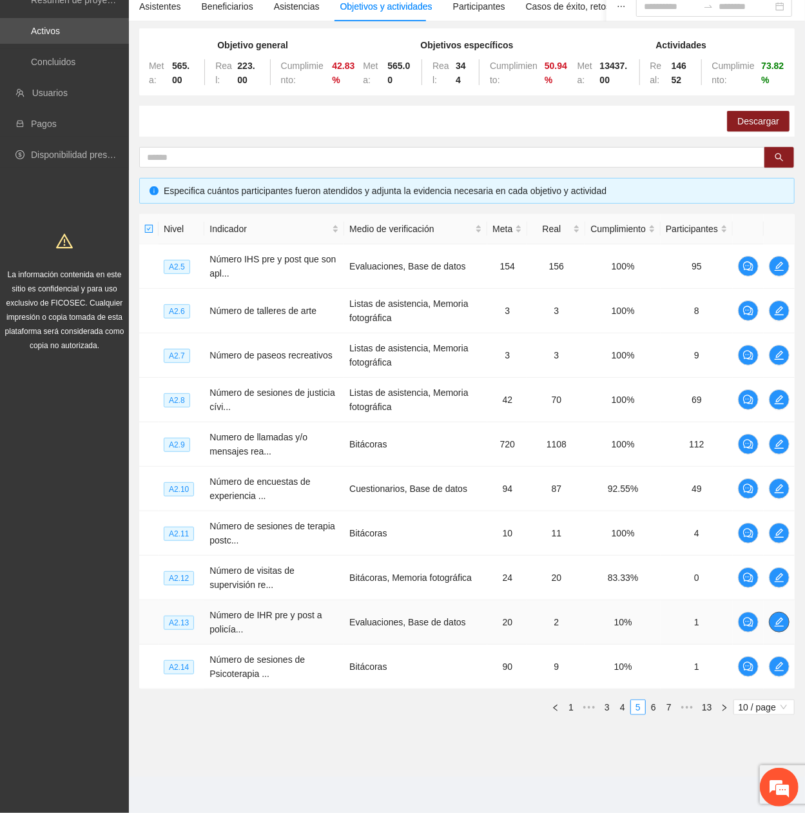
click at [775, 369] on button "button" at bounding box center [779, 622] width 21 height 21
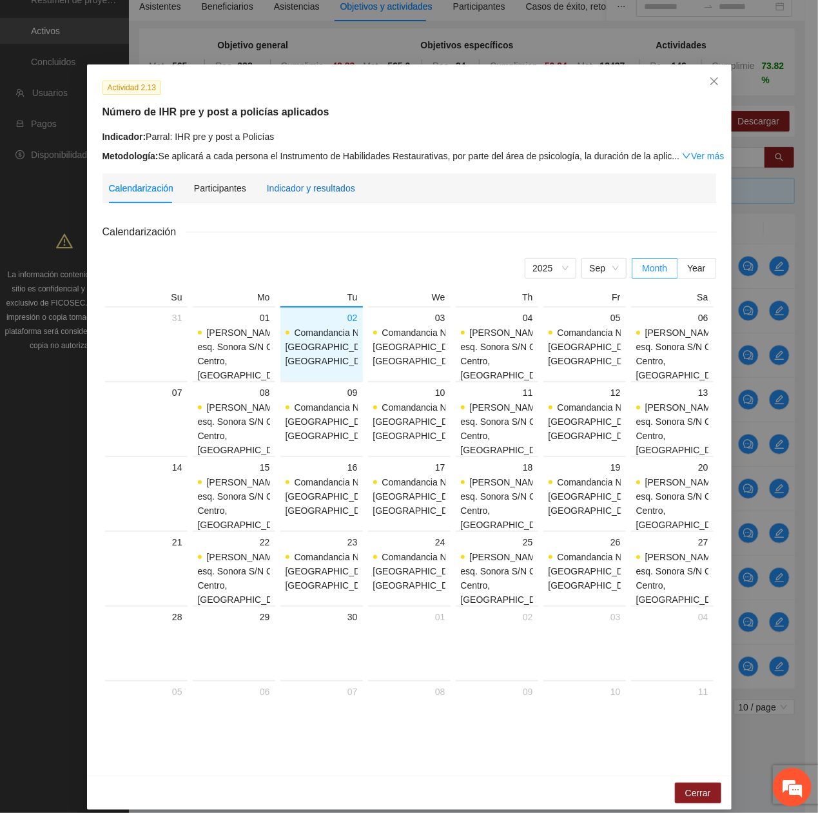
click at [273, 188] on div "Indicador y resultados" at bounding box center [311, 188] width 88 height 14
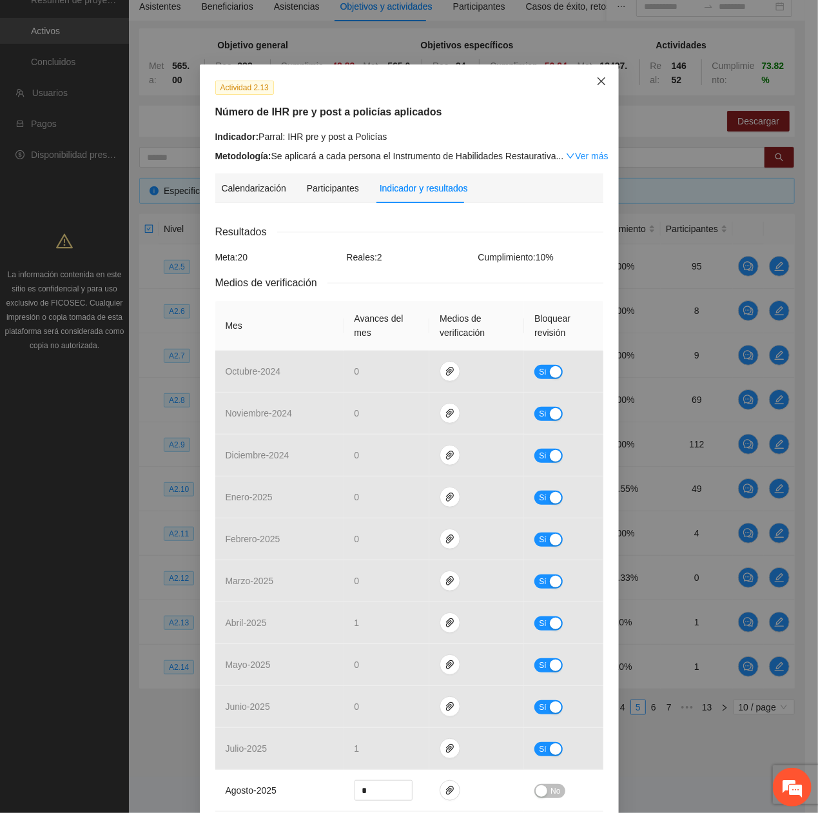
drag, startPoint x: 587, startPoint y: 79, endPoint x: 581, endPoint y: 193, distance: 114.9
click at [588, 80] on span "Close" at bounding box center [601, 81] width 35 height 35
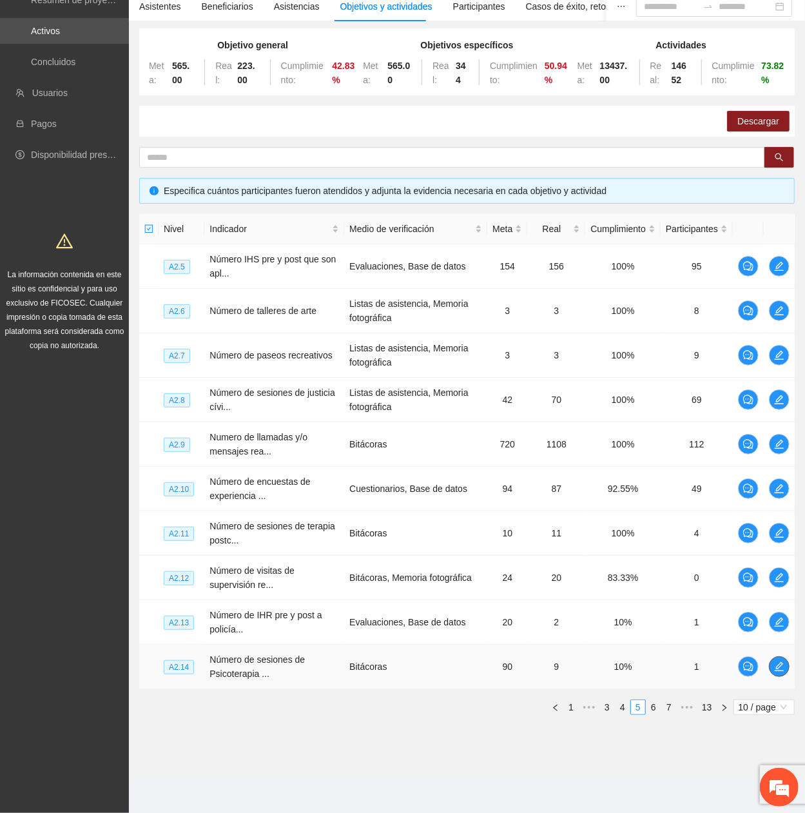
click at [783, 369] on span "edit" at bounding box center [779, 666] width 19 height 10
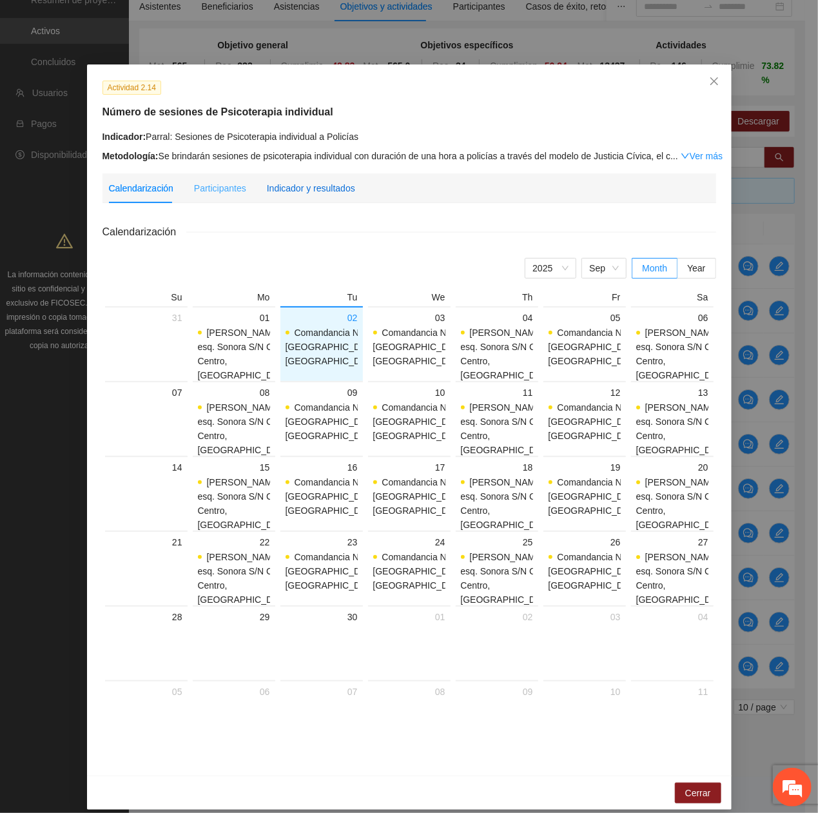
click at [321, 188] on div "Indicador y resultados" at bounding box center [311, 188] width 88 height 14
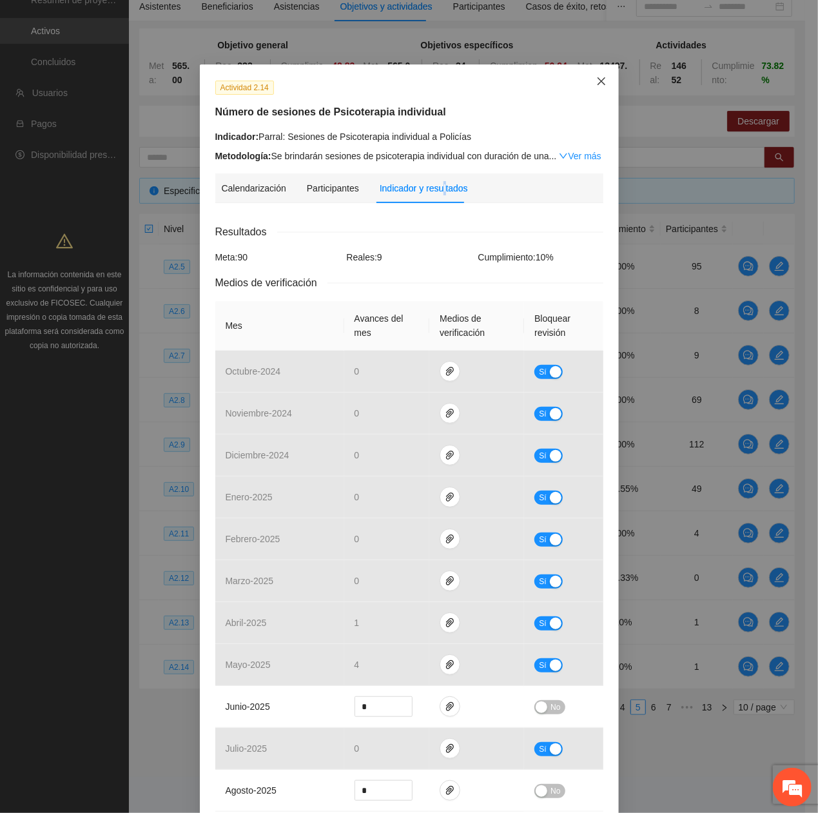
click at [584, 77] on span "Close" at bounding box center [601, 81] width 35 height 35
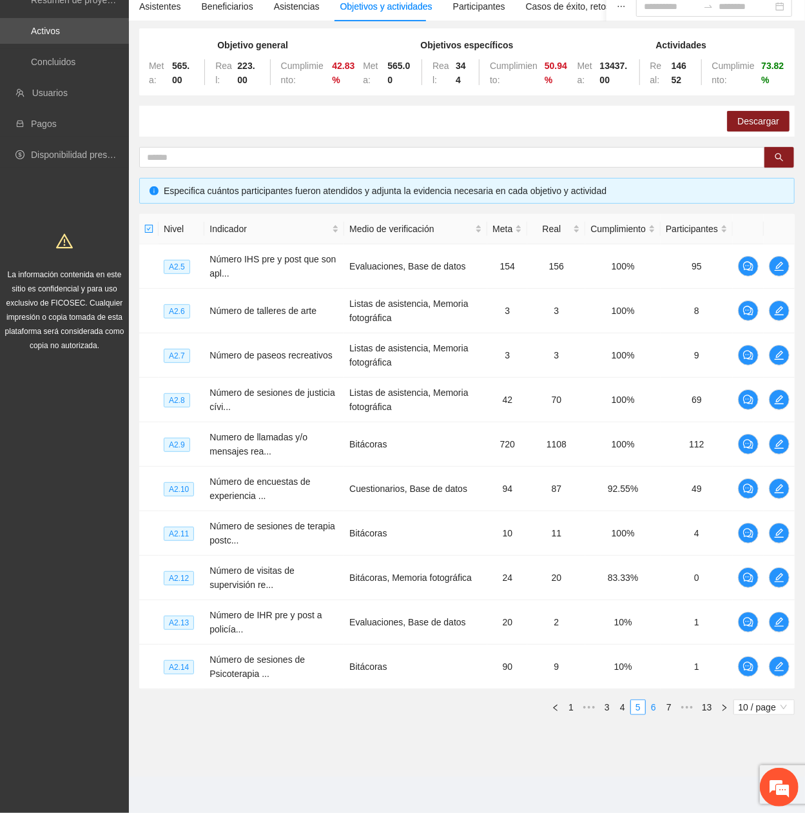
click at [650, 369] on link "6" at bounding box center [654, 707] width 14 height 14
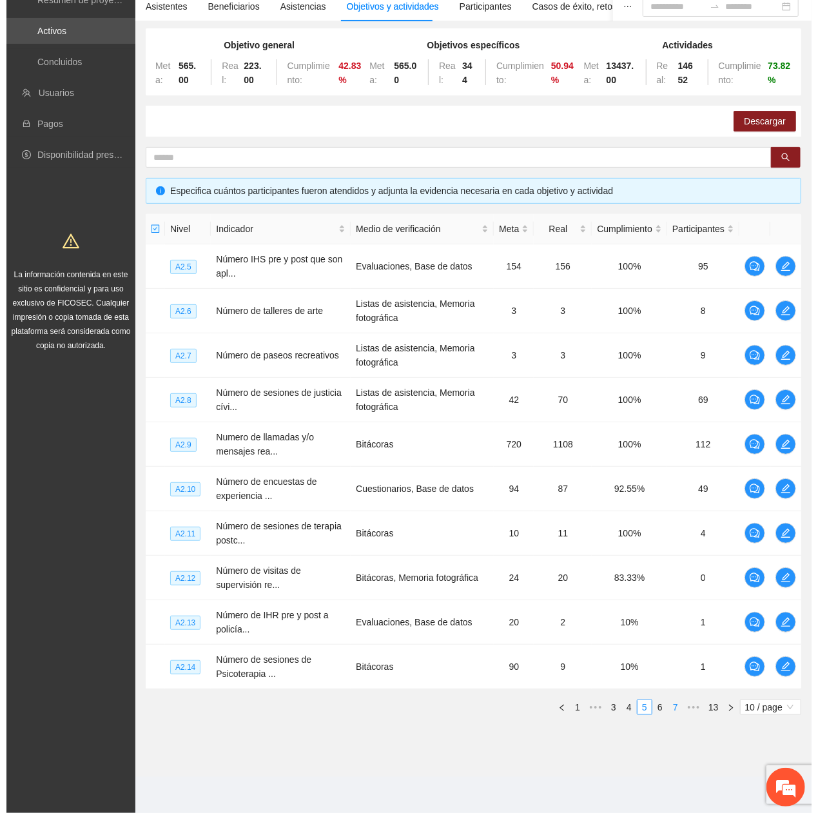
scroll to position [103, 0]
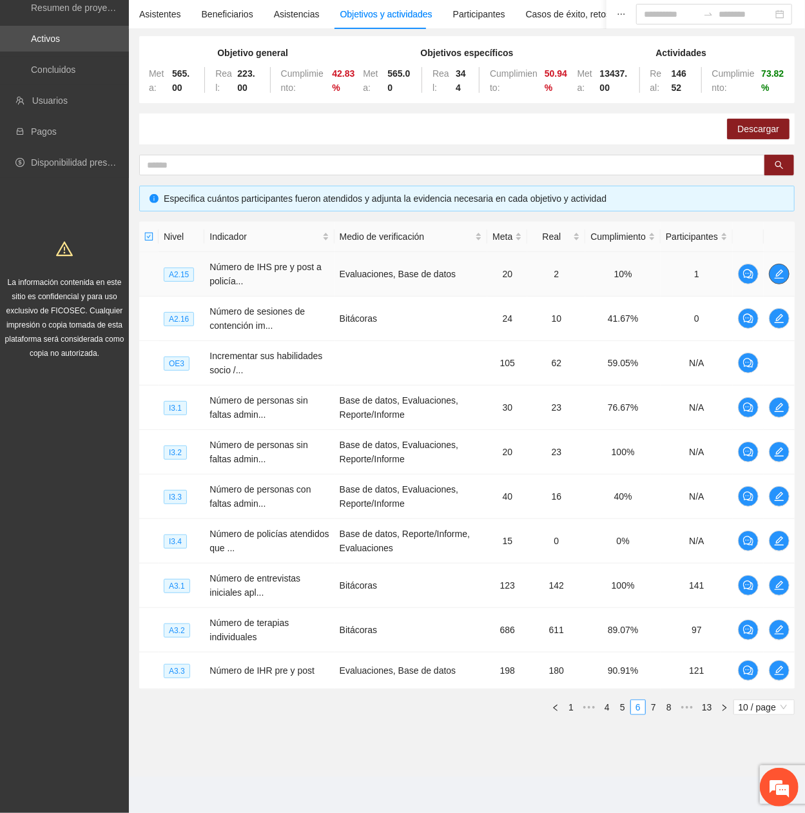
click at [774, 271] on span "edit" at bounding box center [779, 274] width 19 height 10
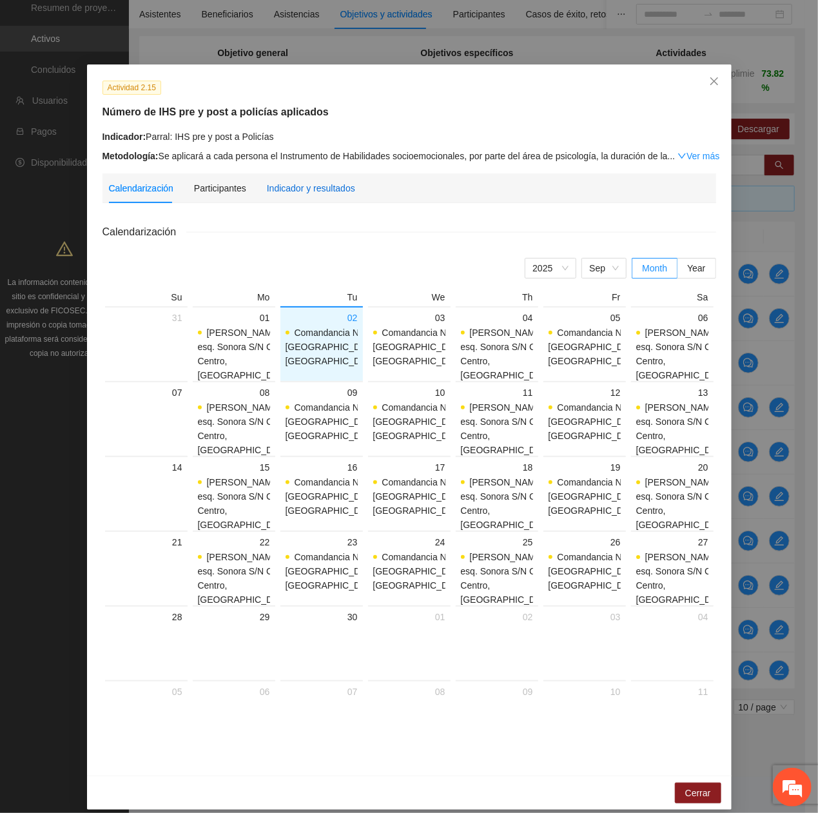
drag, startPoint x: 295, startPoint y: 191, endPoint x: 274, endPoint y: 209, distance: 27.4
click at [294, 193] on div "Indicador y resultados" at bounding box center [311, 188] width 88 height 14
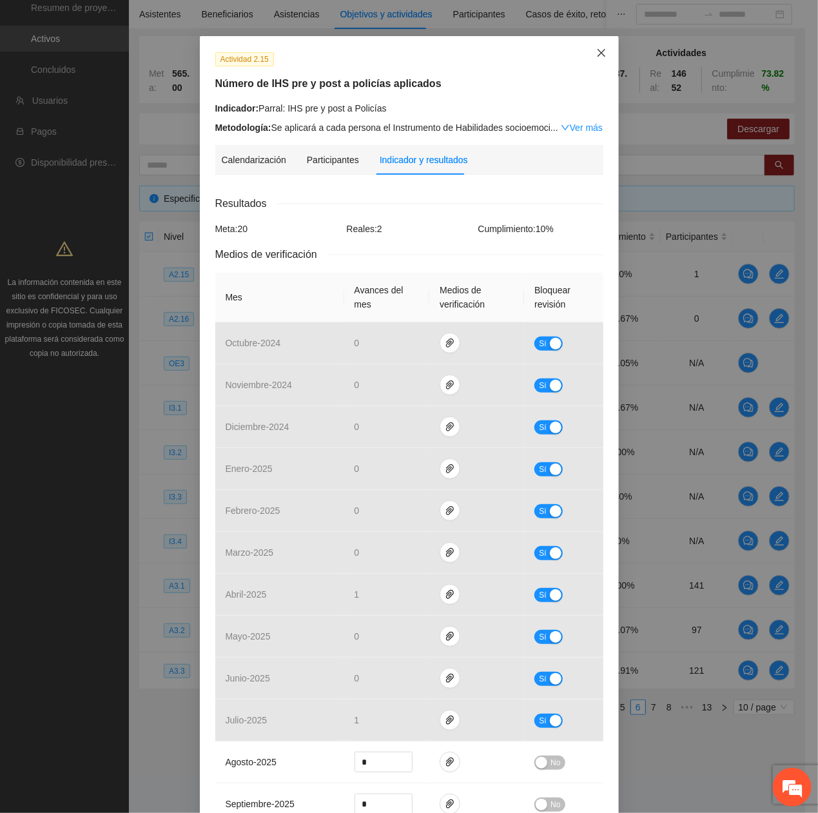
scroll to position [0, 0]
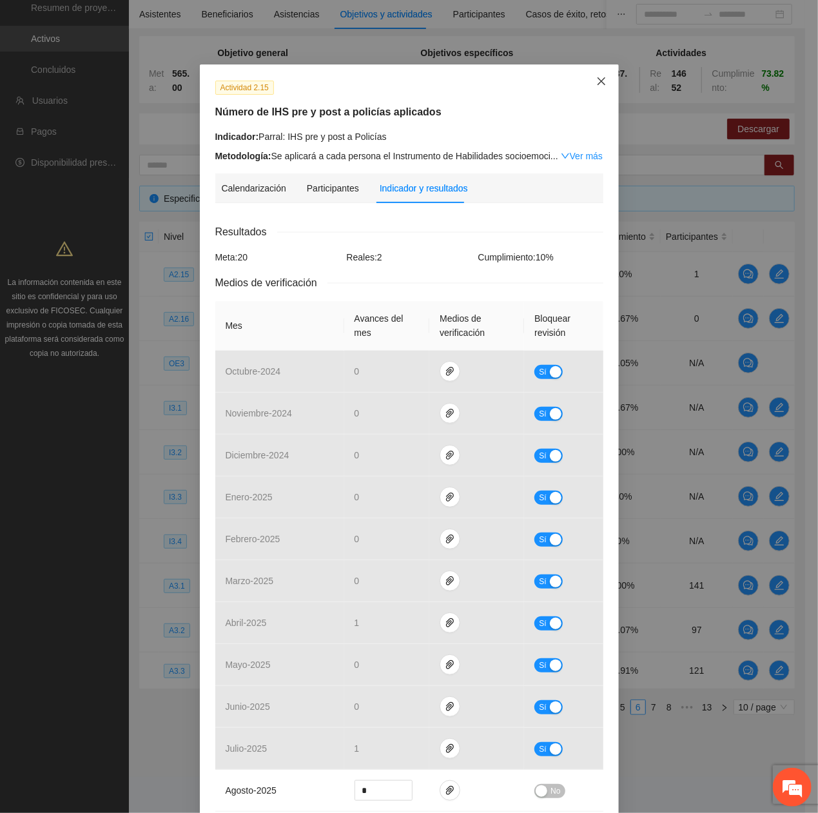
drag, startPoint x: 594, startPoint y: 73, endPoint x: 797, endPoint y: 243, distance: 264.5
click at [593, 79] on span "Close" at bounding box center [601, 81] width 35 height 35
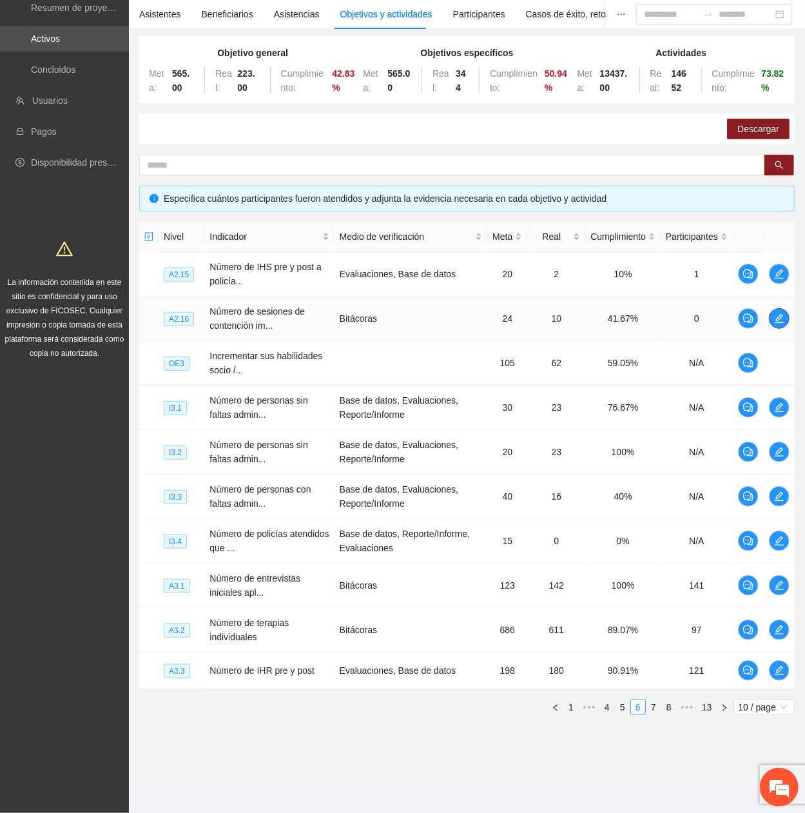
click at [786, 318] on span "edit" at bounding box center [779, 318] width 19 height 10
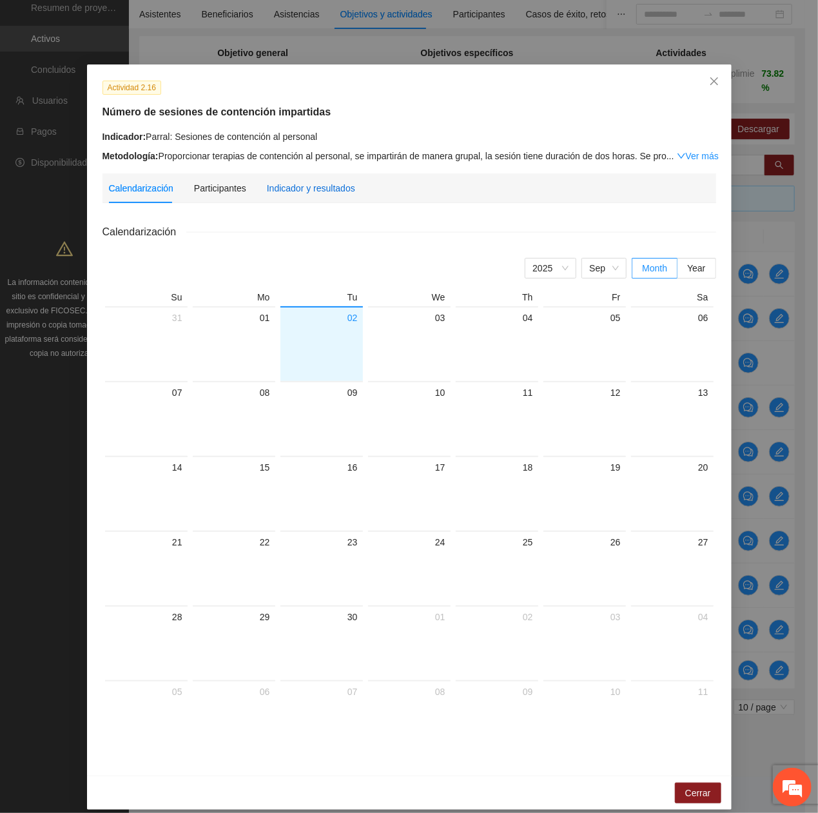
click at [277, 186] on div "Indicador y resultados" at bounding box center [311, 188] width 88 height 14
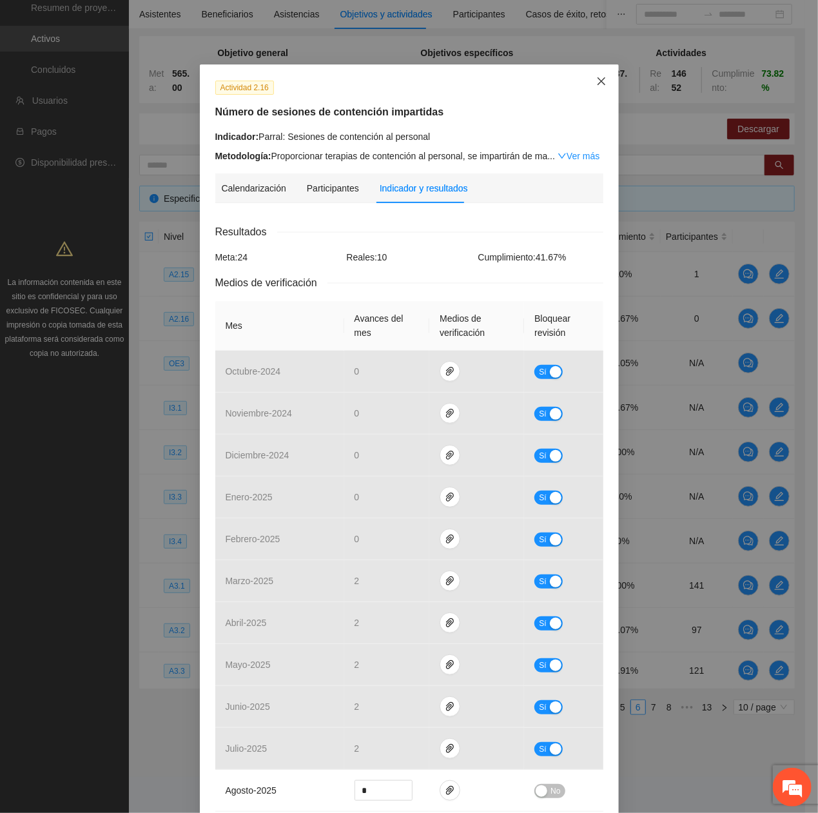
click at [612, 75] on div "Actividad 2.16 Número de sesiones de contención impartidas Indicador: Parral: S…" at bounding box center [409, 406] width 818 height 813
drag, startPoint x: 599, startPoint y: 85, endPoint x: 551, endPoint y: 204, distance: 128.1
click at [598, 85] on icon "close" at bounding box center [601, 81] width 10 height 10
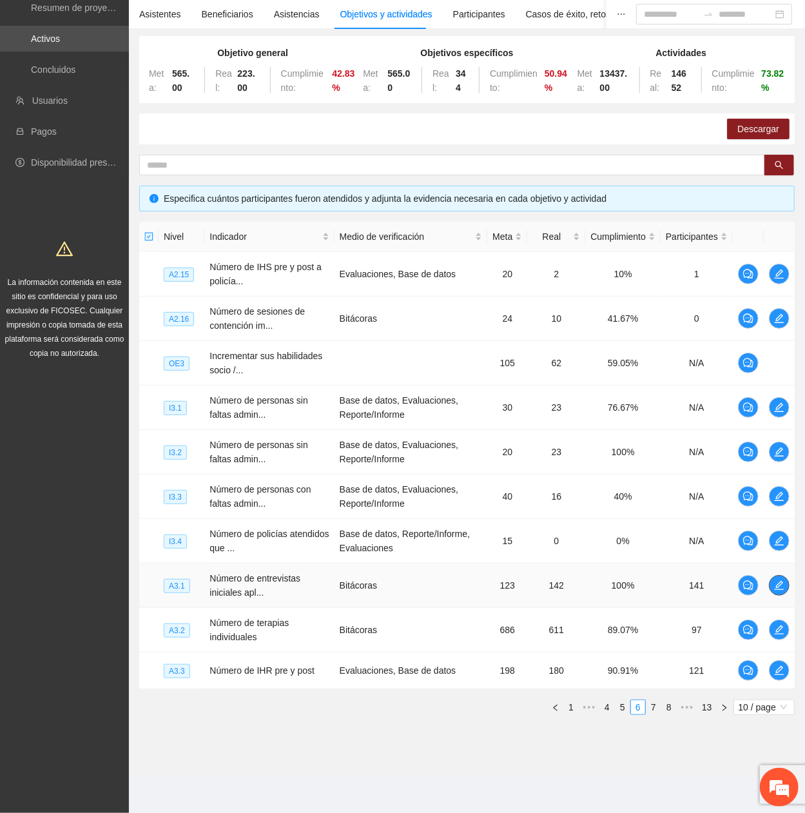
click at [774, 369] on icon "edit" at bounding box center [779, 585] width 10 height 10
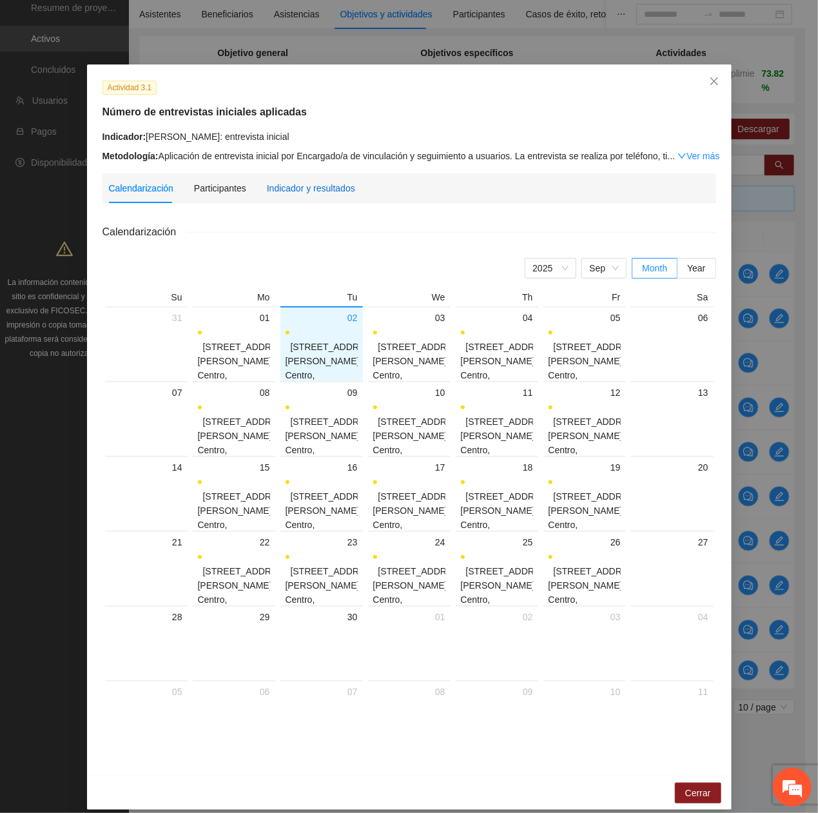
click at [311, 188] on div "Indicador y resultados" at bounding box center [311, 188] width 88 height 14
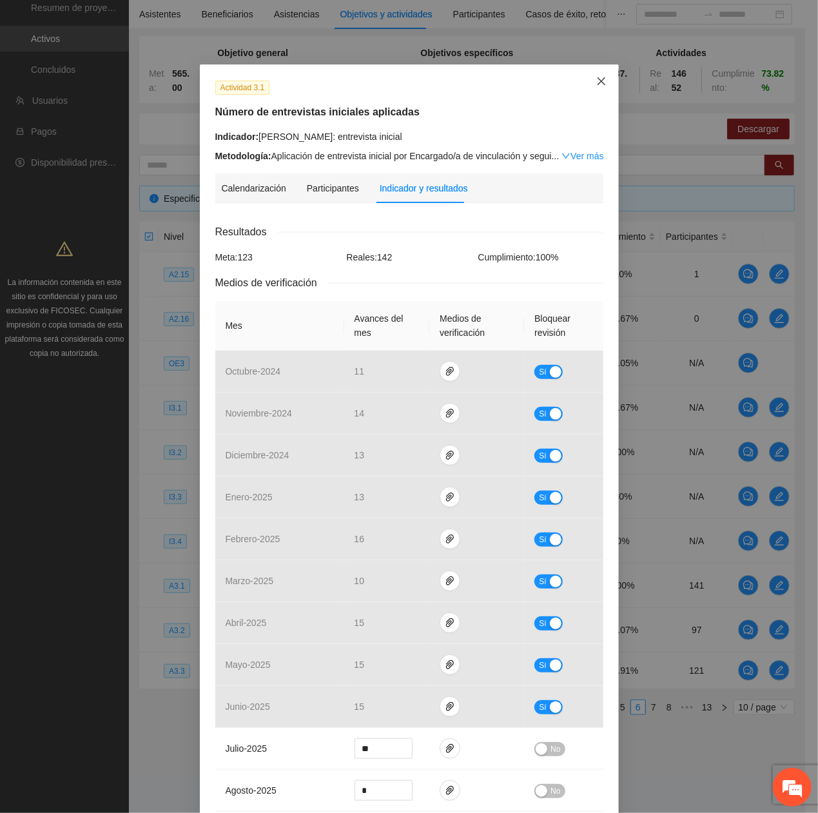
drag, startPoint x: 589, startPoint y: 79, endPoint x: 579, endPoint y: 119, distance: 41.1
click at [588, 79] on span "Close" at bounding box center [601, 81] width 35 height 35
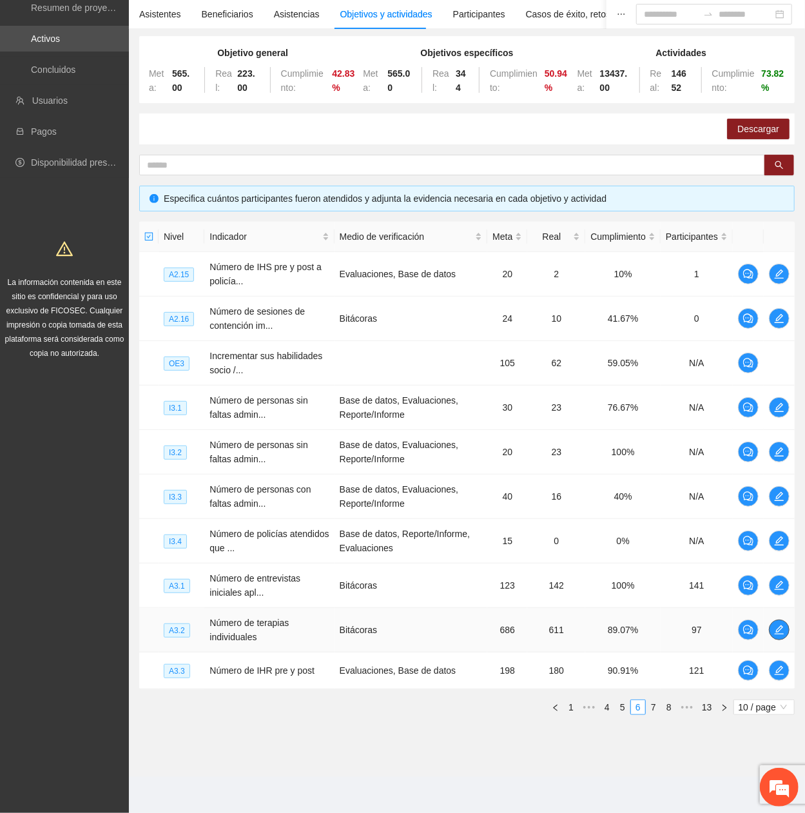
click at [779, 369] on icon "edit" at bounding box center [779, 629] width 9 height 9
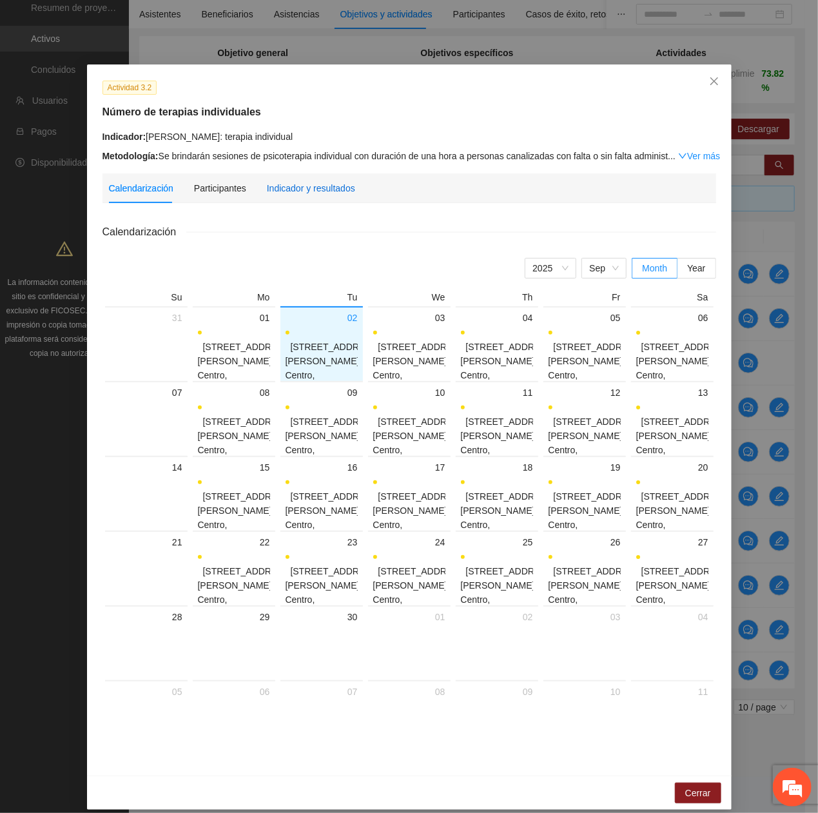
click at [330, 184] on div "Indicador y resultados" at bounding box center [311, 188] width 88 height 14
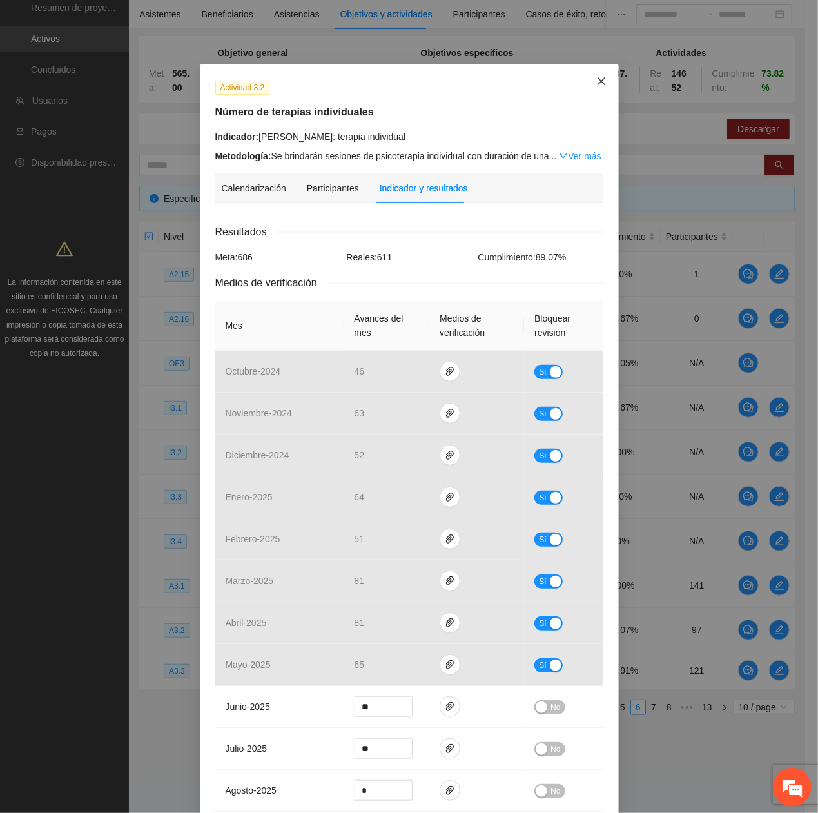
drag, startPoint x: 589, startPoint y: 83, endPoint x: 596, endPoint y: 89, distance: 9.1
click at [596, 83] on icon "close" at bounding box center [601, 81] width 10 height 10
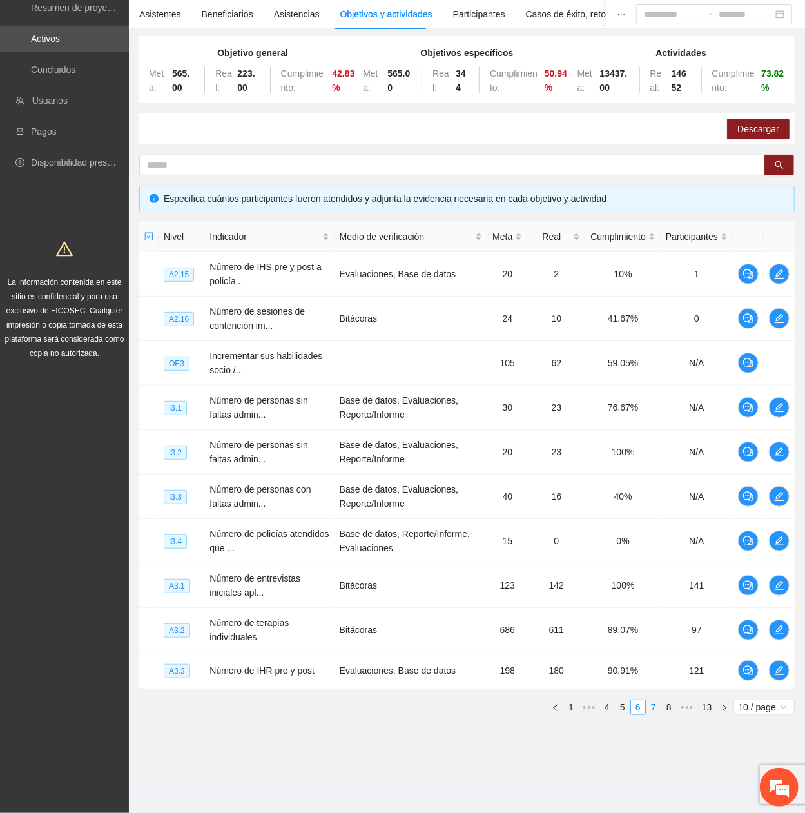
click at [655, 369] on link "7" at bounding box center [654, 707] width 14 height 14
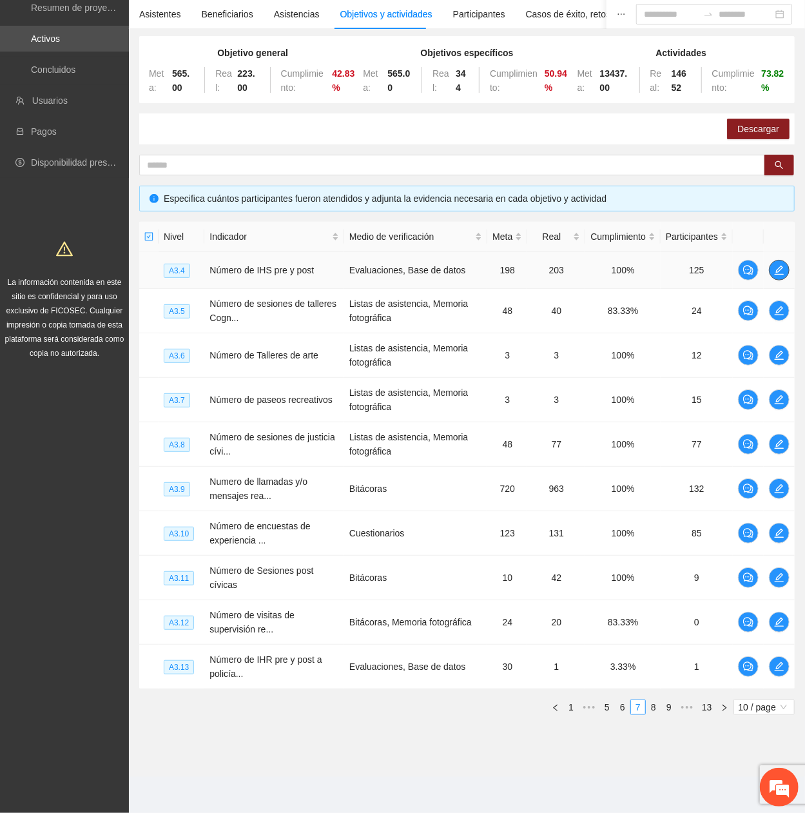
click at [782, 273] on icon "edit" at bounding box center [779, 270] width 10 height 10
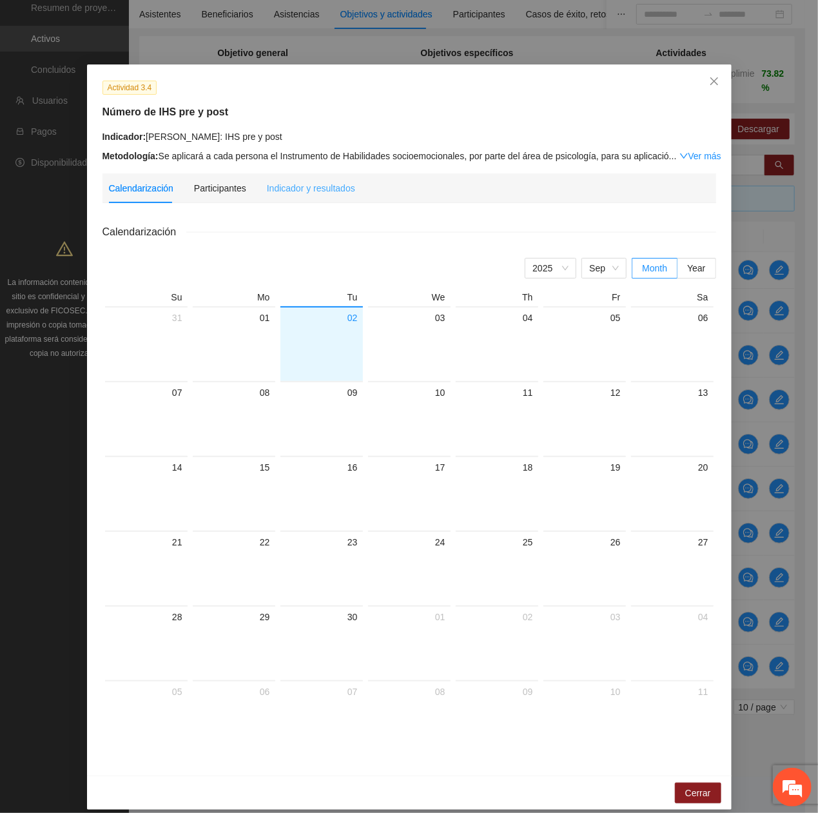
click at [298, 199] on div "Indicador y resultados" at bounding box center [311, 188] width 88 height 30
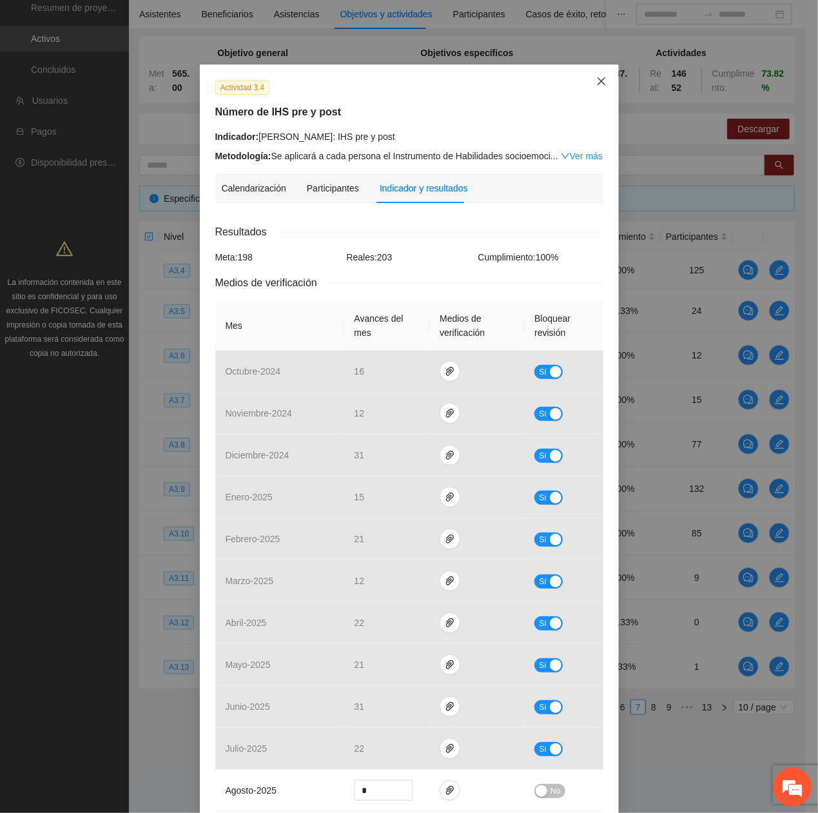
click at [596, 83] on icon "close" at bounding box center [601, 81] width 10 height 10
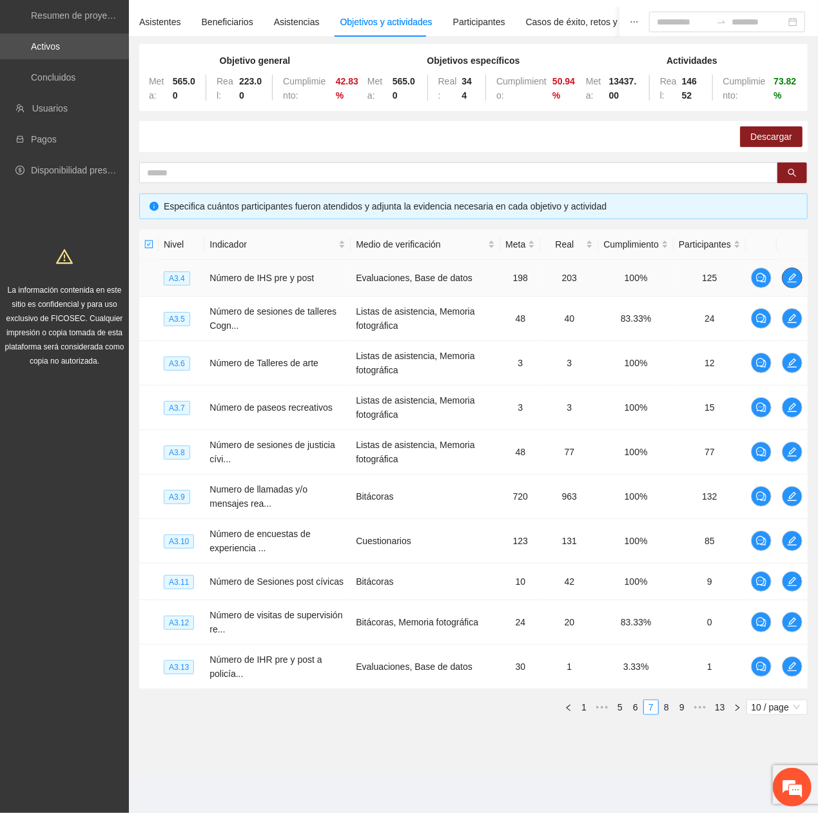
scroll to position [95, 0]
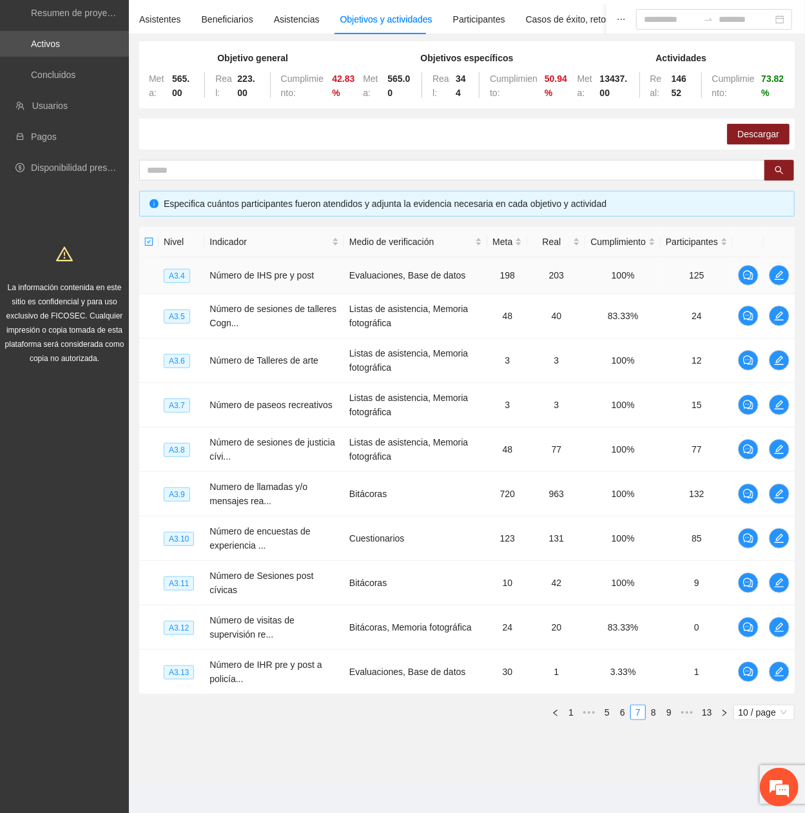
click at [772, 266] on td at bounding box center [779, 275] width 31 height 37
click at [777, 271] on icon "edit" at bounding box center [779, 275] width 10 height 10
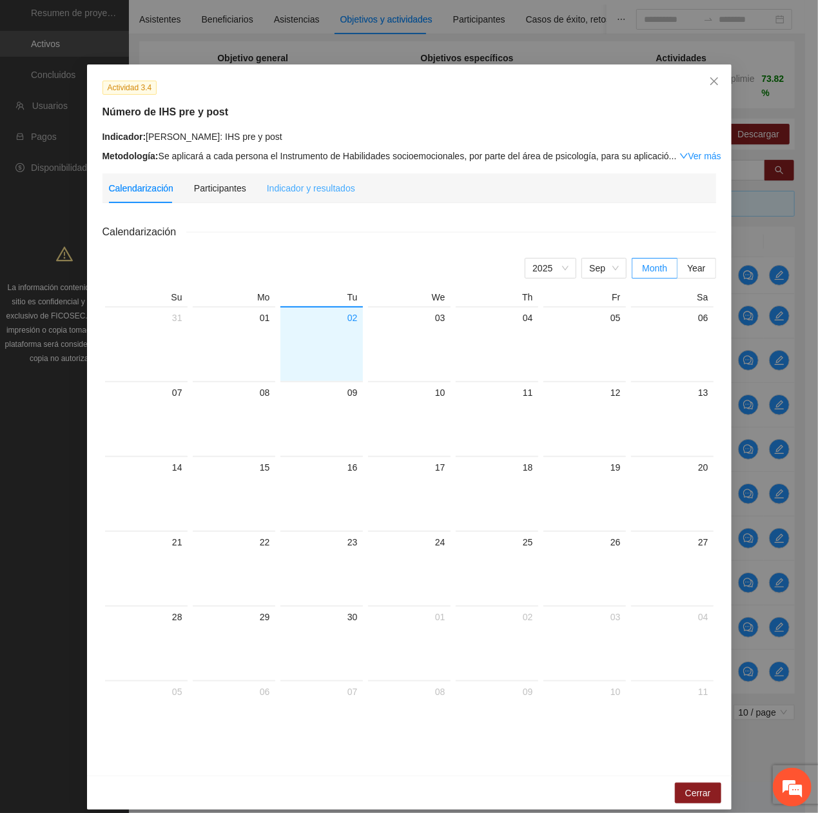
click at [284, 197] on div "Indicador y resultados" at bounding box center [311, 188] width 88 height 30
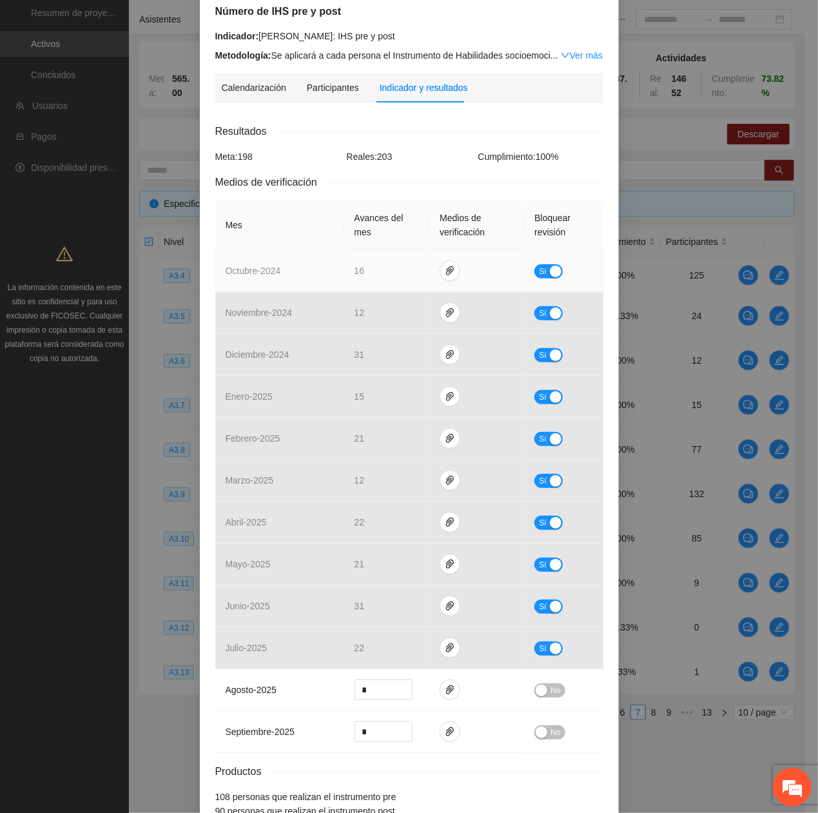
scroll to position [0, 0]
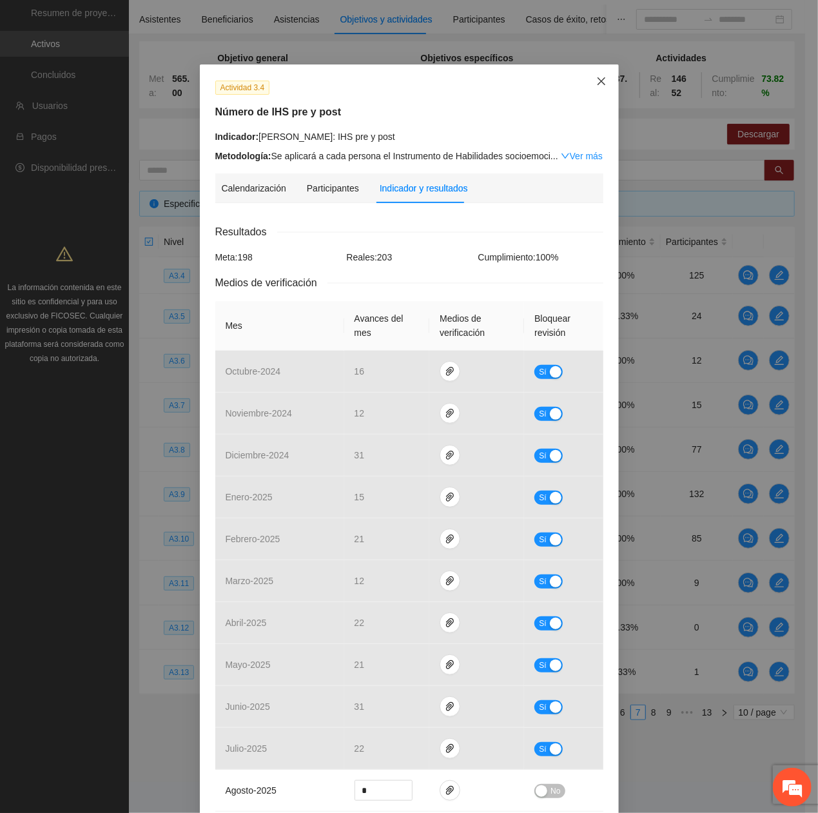
click at [598, 77] on icon "close" at bounding box center [601, 81] width 10 height 10
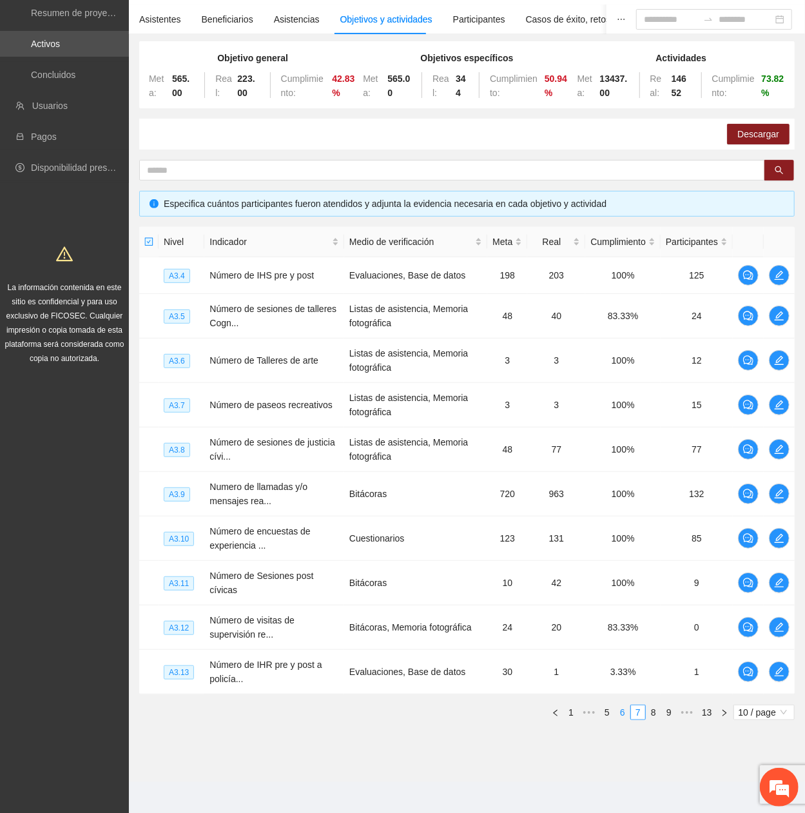
click at [621, 369] on link "6" at bounding box center [623, 712] width 14 height 14
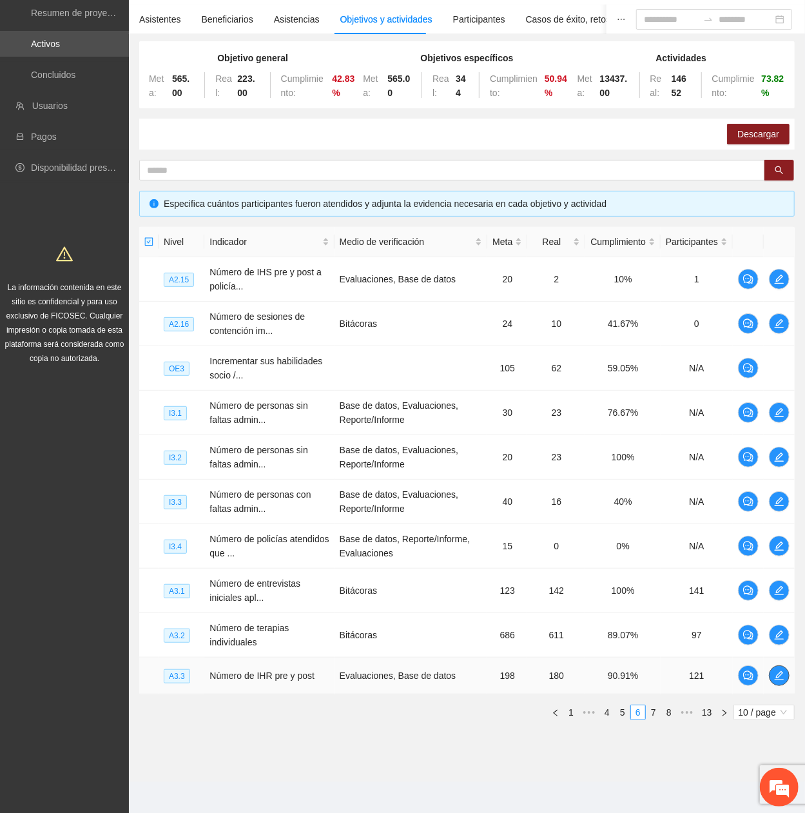
click at [774, 369] on button "button" at bounding box center [779, 675] width 21 height 21
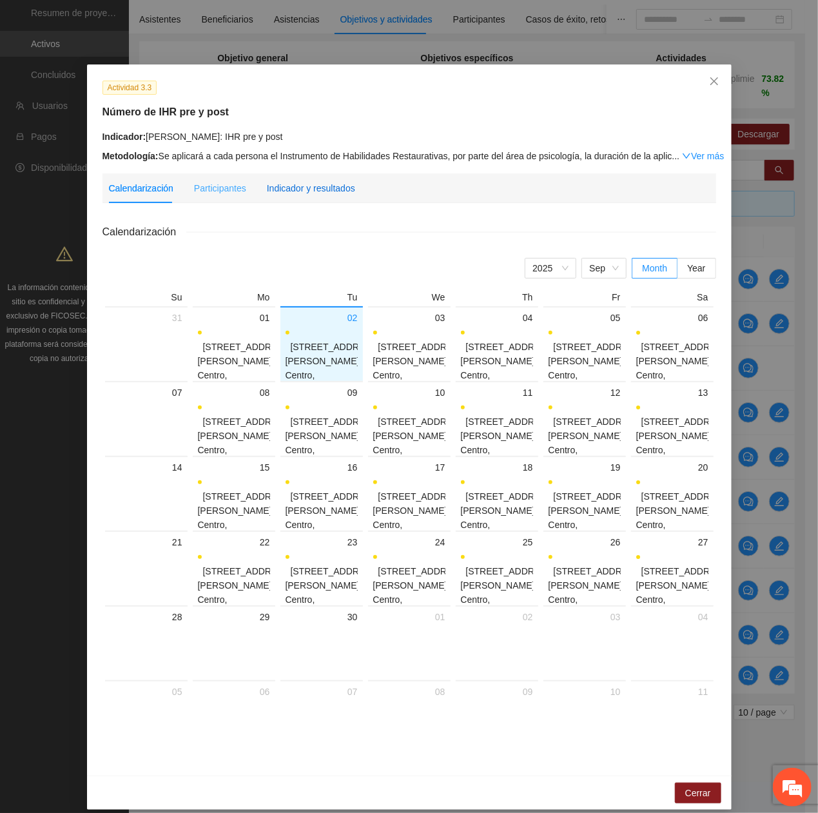
click at [318, 186] on div "Indicador y resultados" at bounding box center [311, 188] width 88 height 14
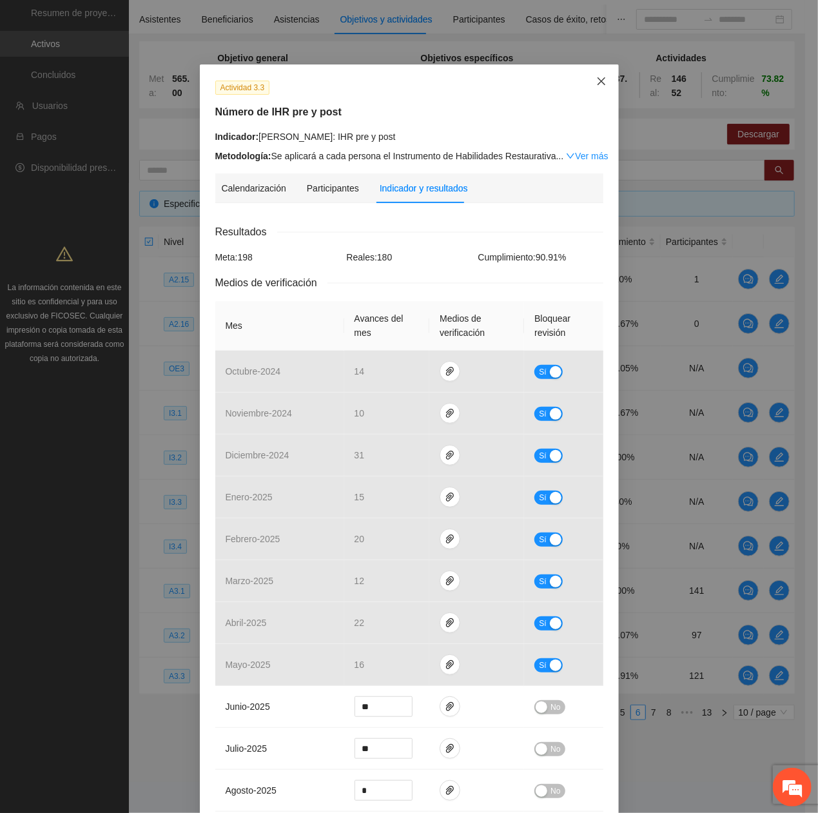
click at [601, 73] on span "Close" at bounding box center [601, 81] width 35 height 35
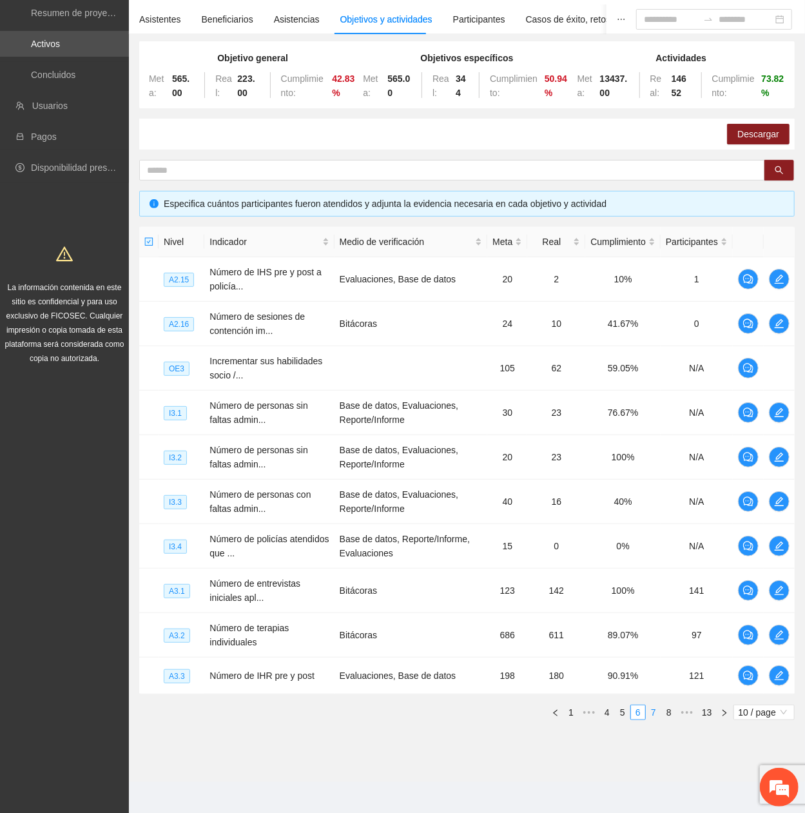
click at [651, 369] on link "7" at bounding box center [654, 712] width 14 height 14
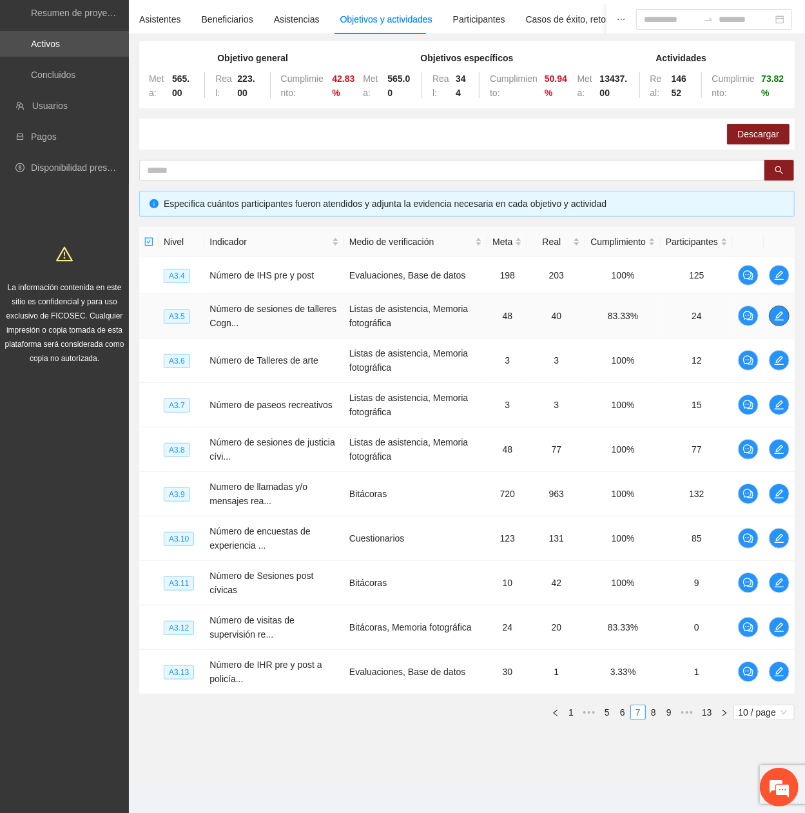
click at [779, 320] on icon "edit" at bounding box center [779, 316] width 10 height 10
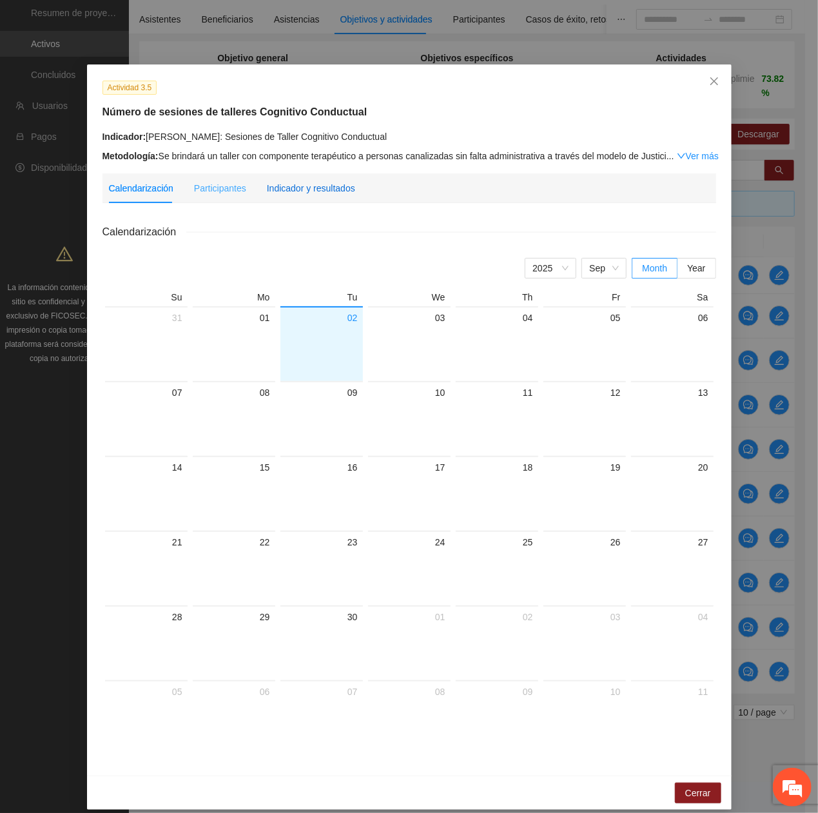
click at [323, 189] on div "Indicador y resultados" at bounding box center [311, 188] width 88 height 14
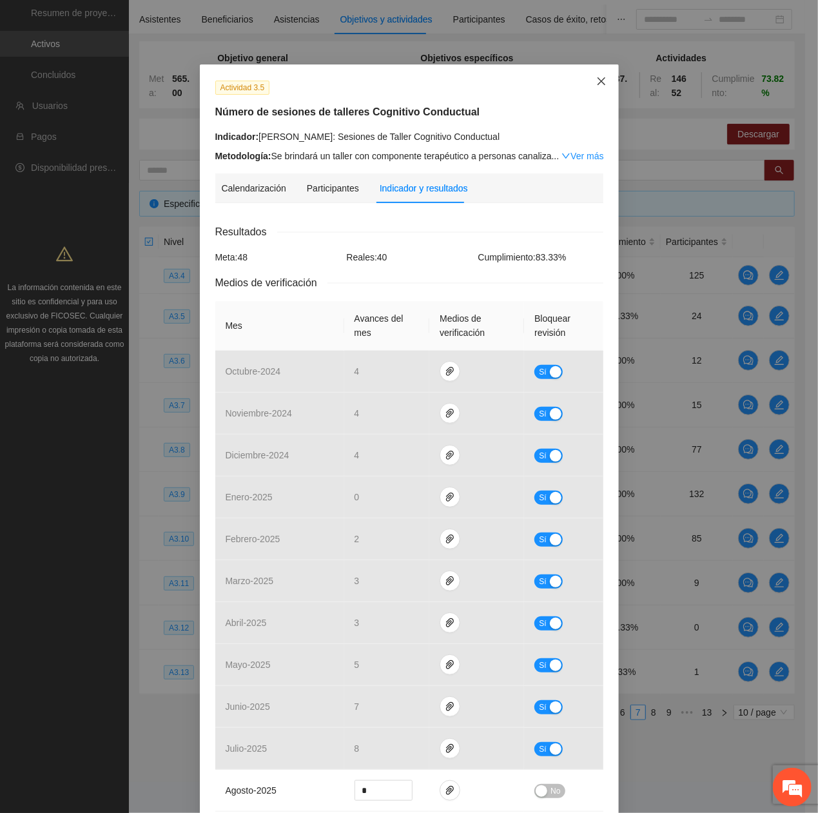
click at [596, 80] on icon "close" at bounding box center [601, 81] width 10 height 10
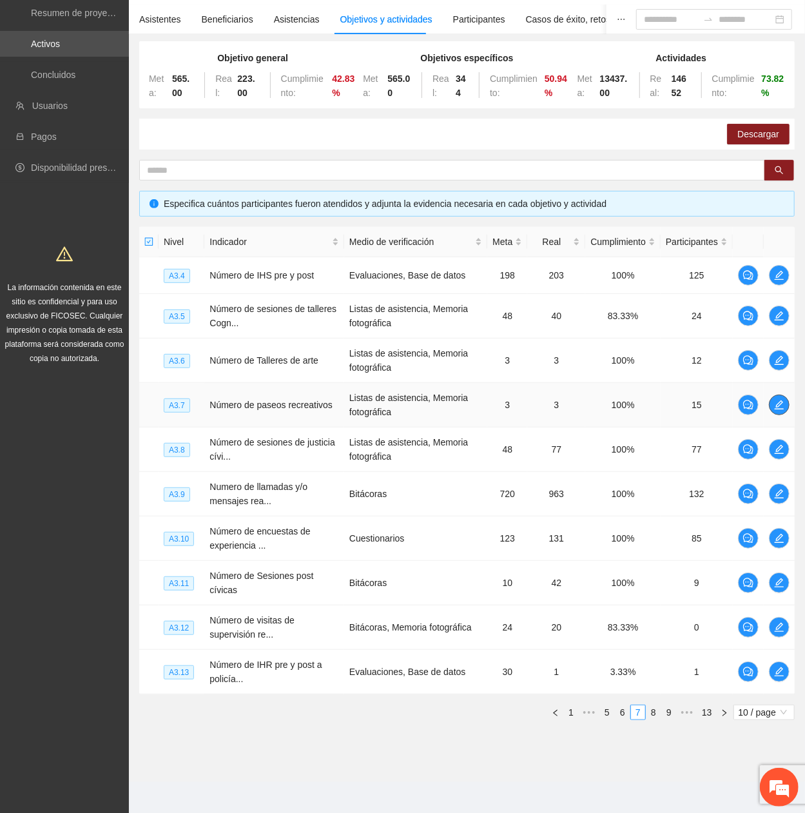
click at [776, 369] on icon "edit" at bounding box center [779, 405] width 10 height 10
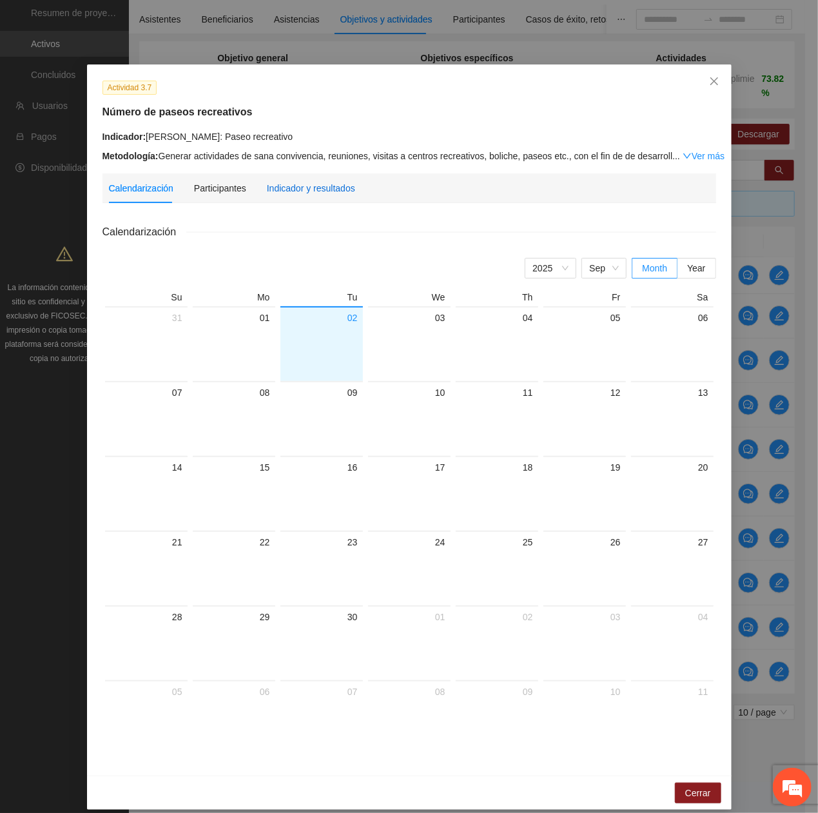
click at [300, 187] on div "Indicador y resultados" at bounding box center [311, 188] width 88 height 14
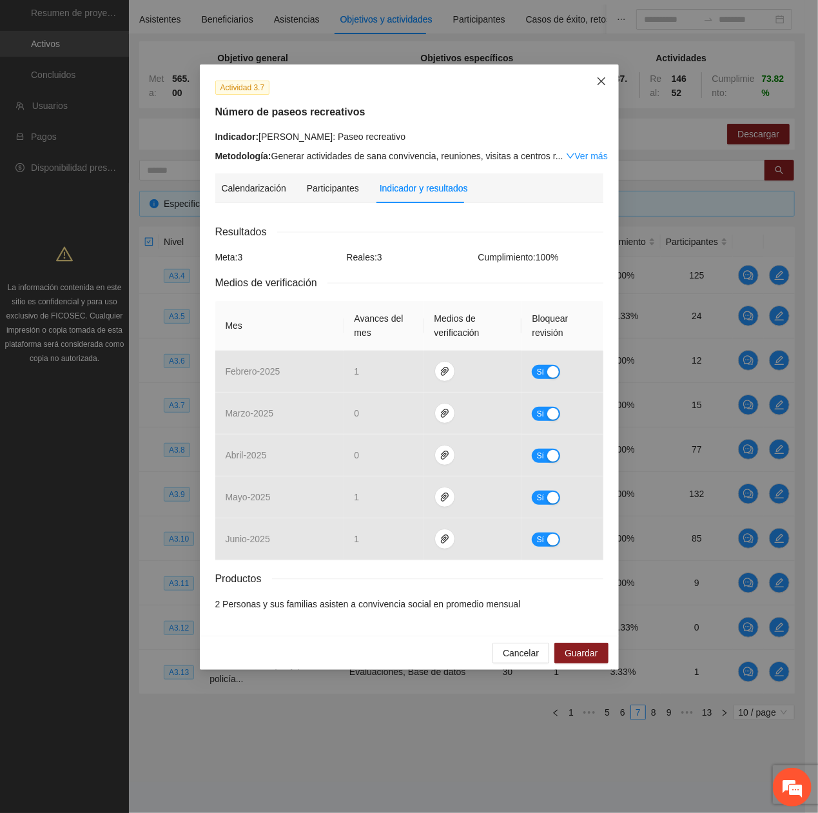
click at [601, 92] on span "Close" at bounding box center [601, 81] width 35 height 35
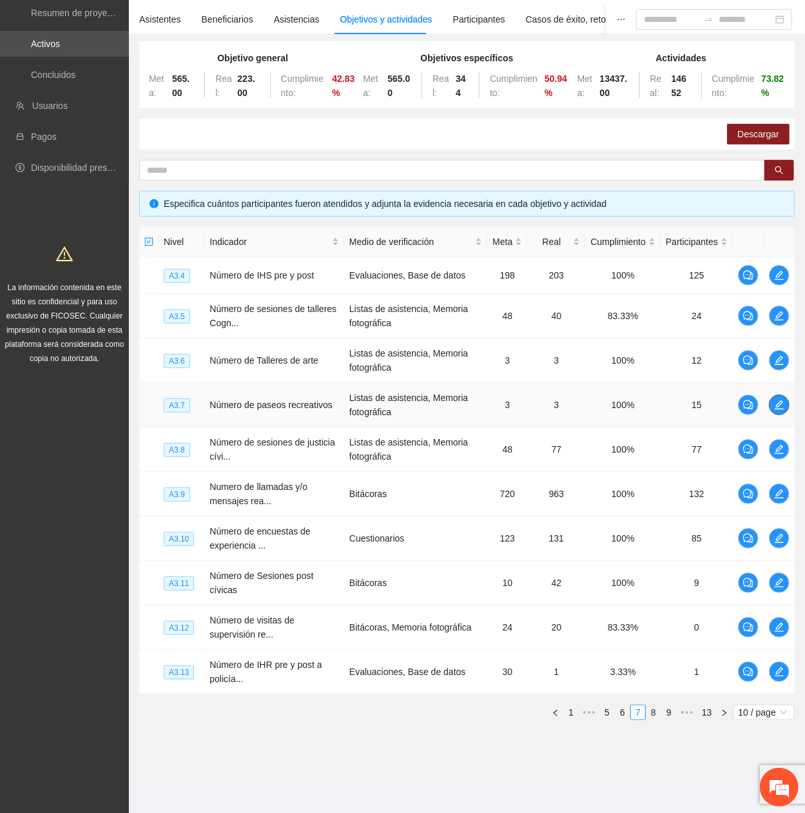
click at [780, 369] on icon "edit" at bounding box center [779, 405] width 10 height 10
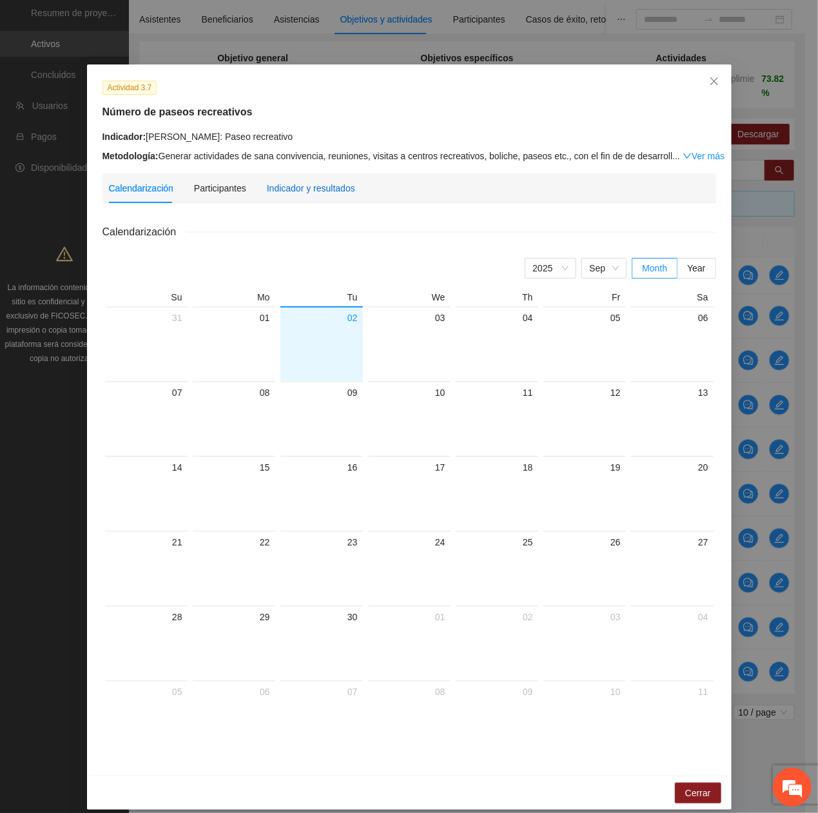
click at [320, 186] on div "Indicador y resultados" at bounding box center [311, 188] width 88 height 14
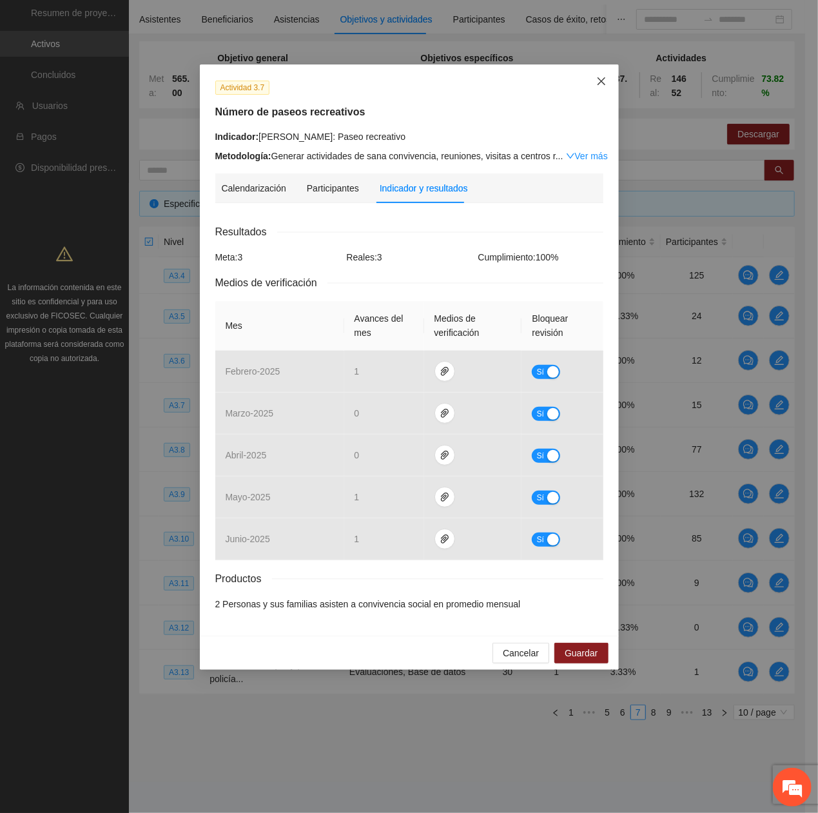
drag, startPoint x: 599, startPoint y: 77, endPoint x: 557, endPoint y: 173, distance: 104.5
click at [601, 78] on icon "close" at bounding box center [601, 81] width 10 height 10
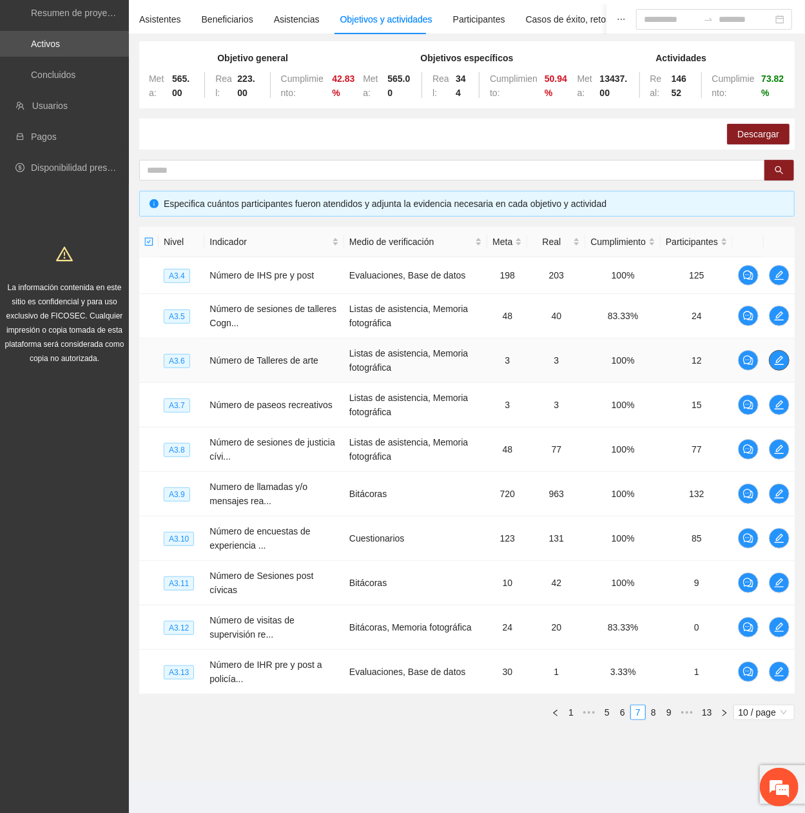
click at [776, 361] on icon "edit" at bounding box center [779, 360] width 10 height 10
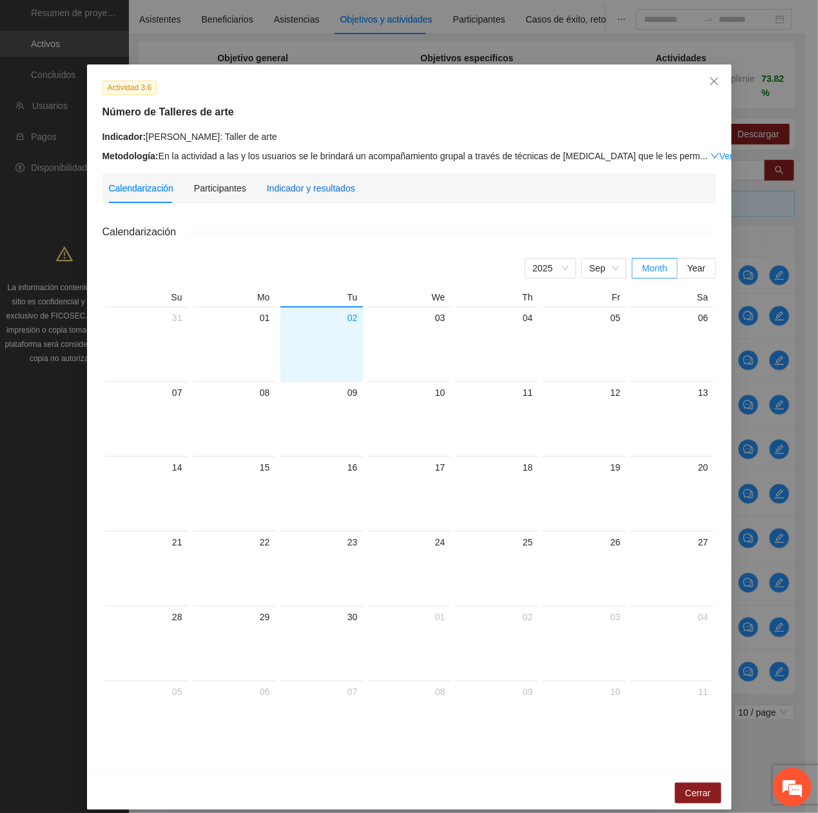
click at [300, 192] on div "Indicador y resultados" at bounding box center [311, 188] width 88 height 14
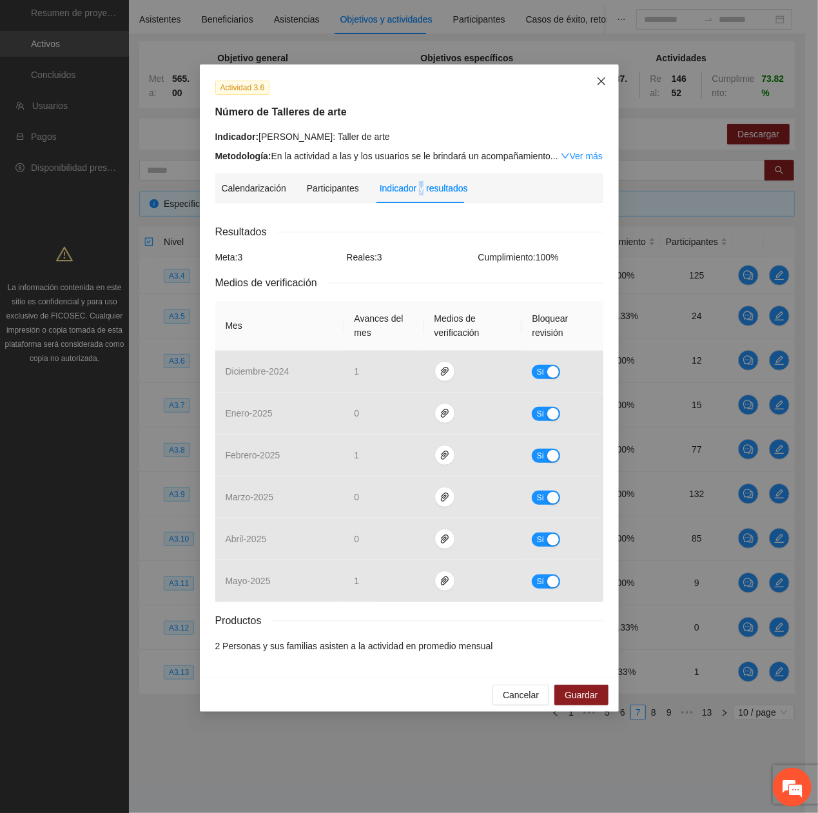
drag, startPoint x: 597, startPoint y: 83, endPoint x: 590, endPoint y: 122, distance: 40.5
click at [597, 83] on icon "close" at bounding box center [601, 81] width 10 height 10
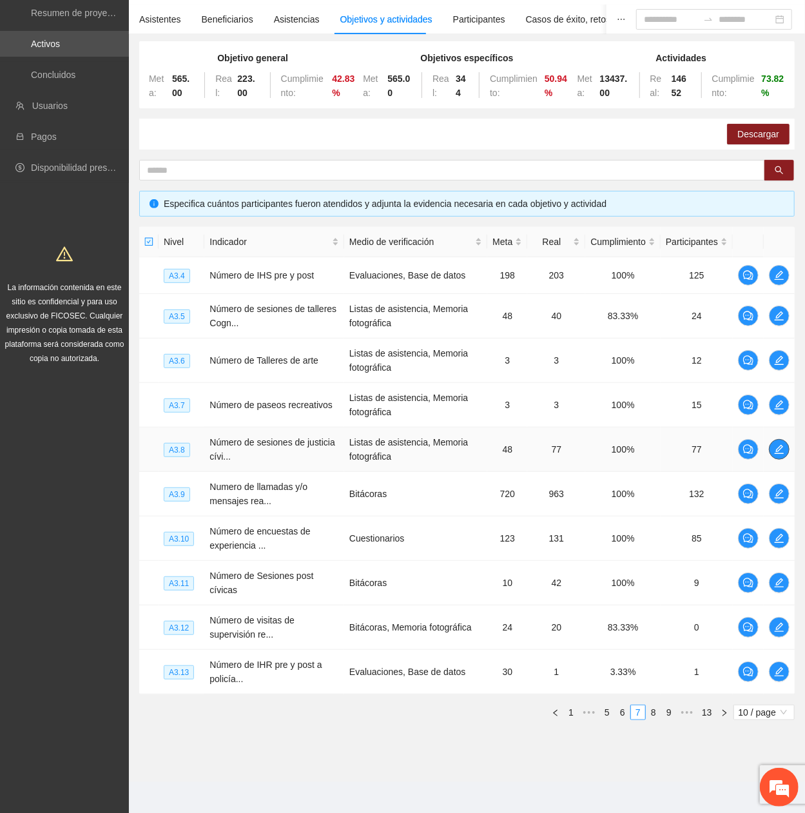
click at [784, 369] on icon "edit" at bounding box center [779, 449] width 9 height 9
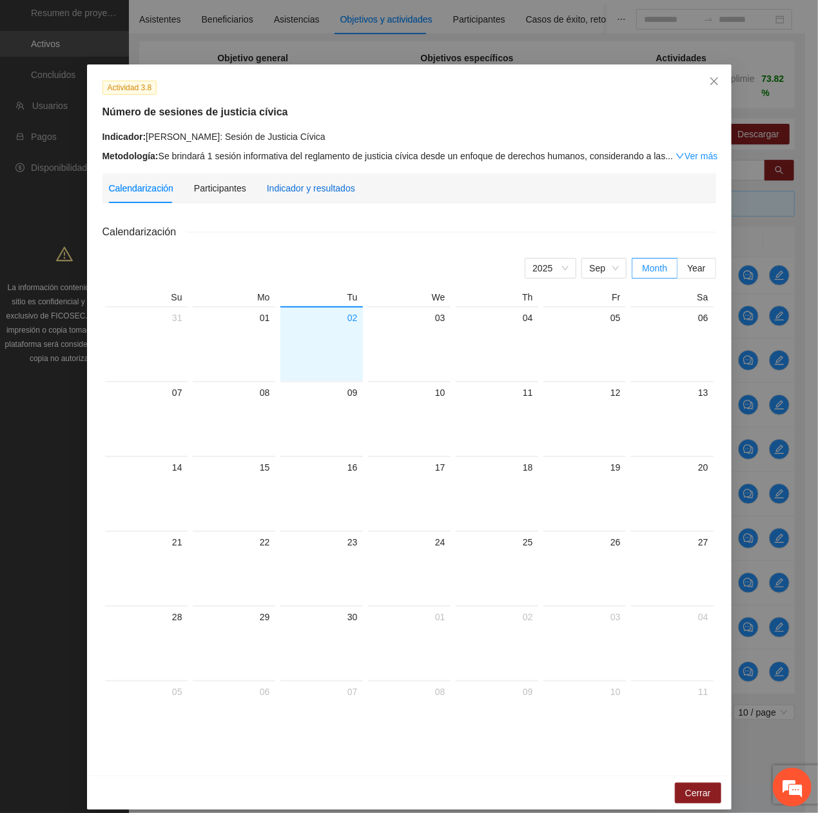
drag, startPoint x: 311, startPoint y: 187, endPoint x: 327, endPoint y: 210, distance: 28.1
click at [311, 189] on div "Indicador y resultados" at bounding box center [311, 188] width 88 height 14
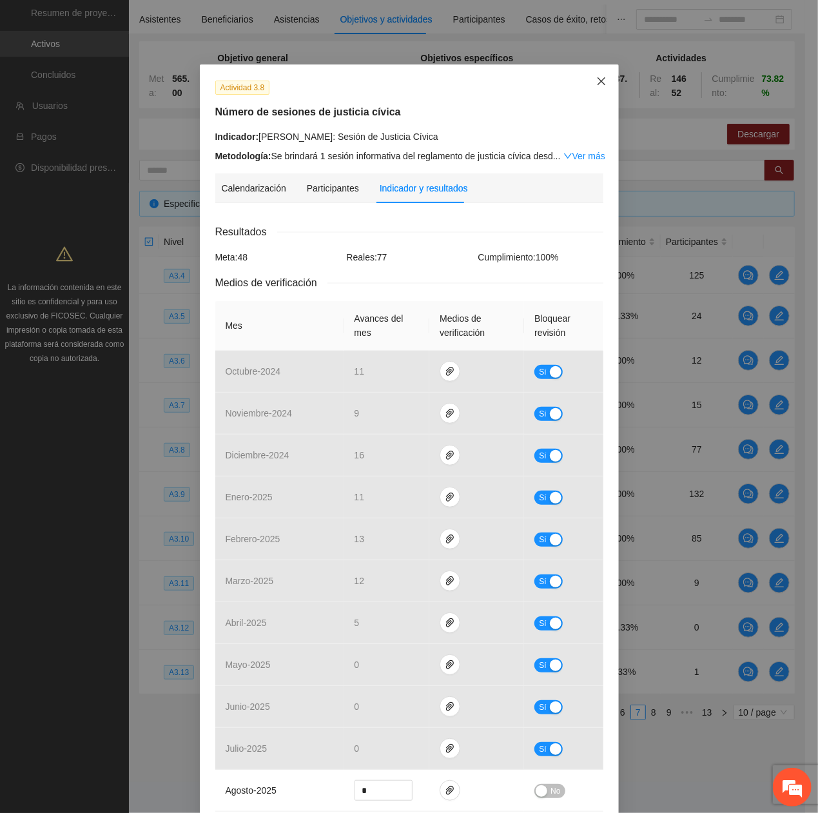
click at [585, 75] on span "Close" at bounding box center [601, 81] width 35 height 35
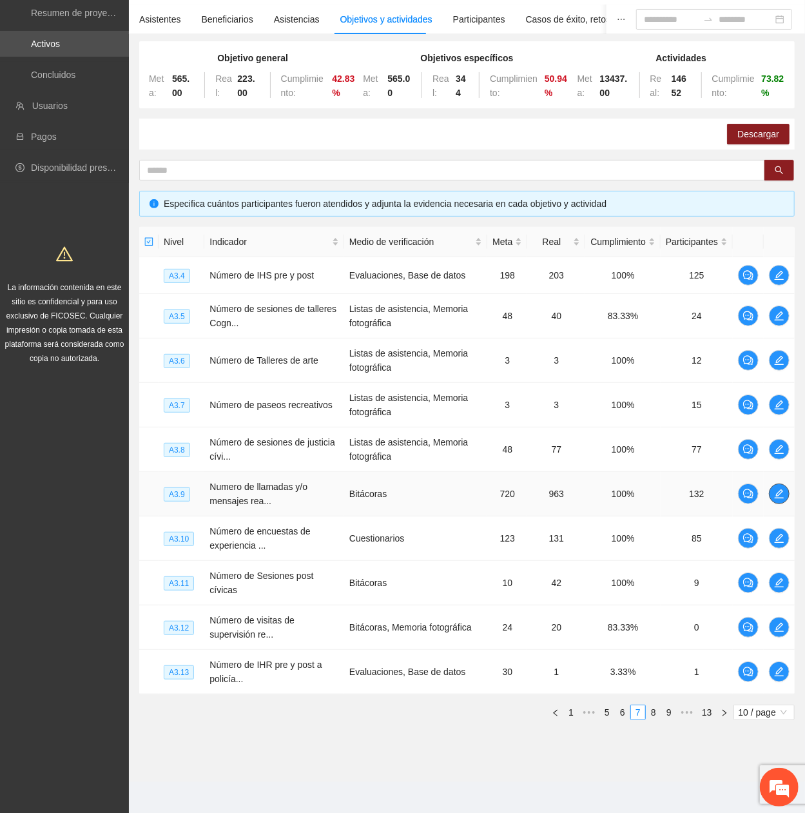
click at [784, 369] on icon "edit" at bounding box center [779, 494] width 10 height 10
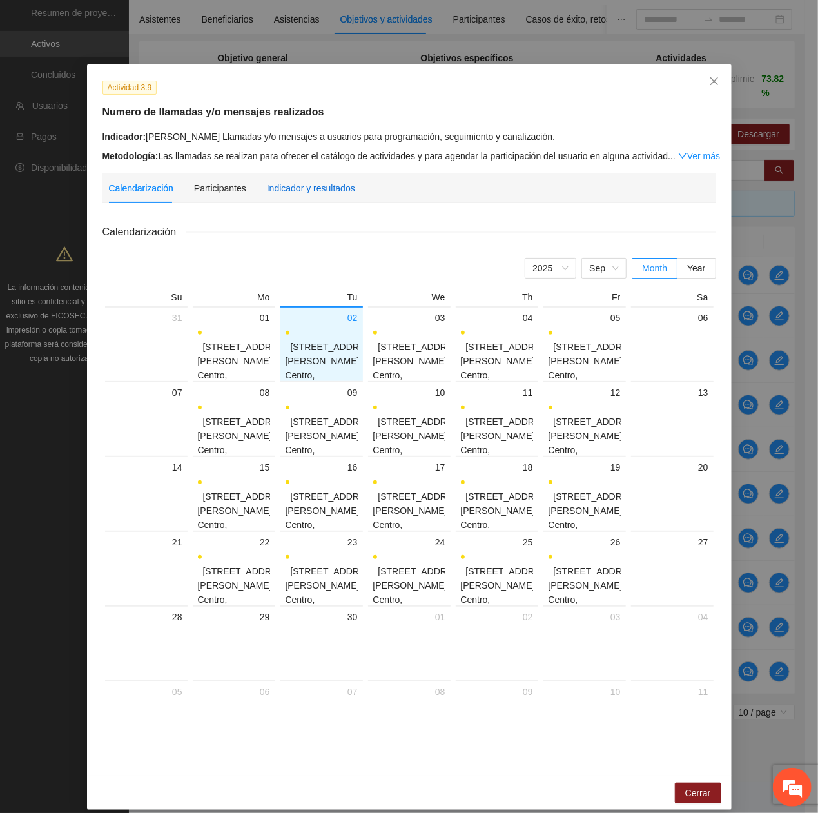
click at [284, 193] on div "Indicador y resultados" at bounding box center [311, 188] width 88 height 14
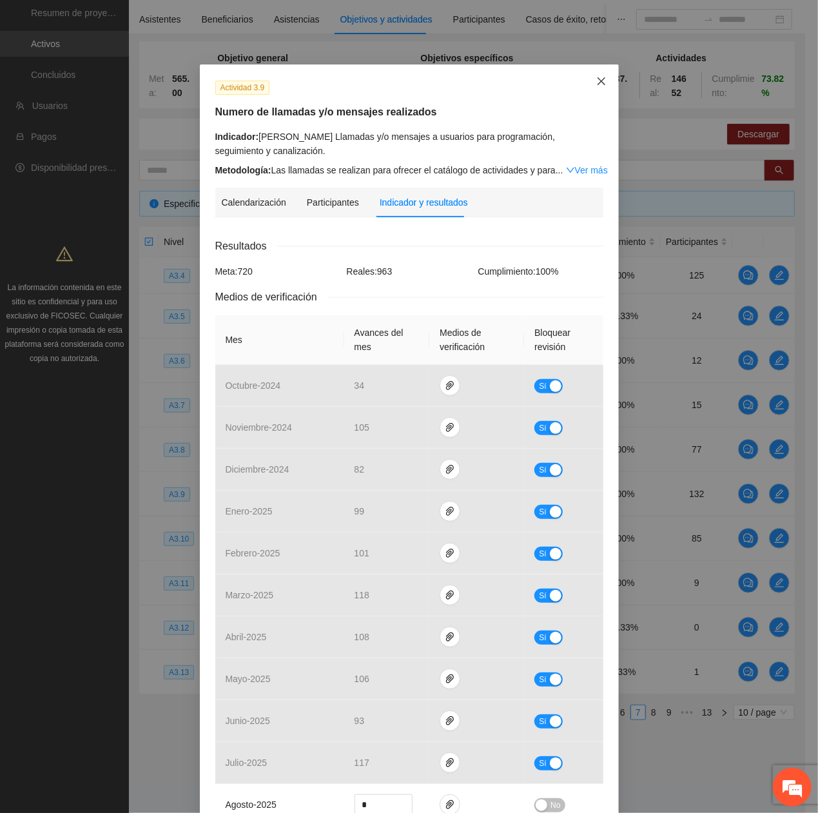
click at [601, 72] on span "Close" at bounding box center [601, 81] width 35 height 35
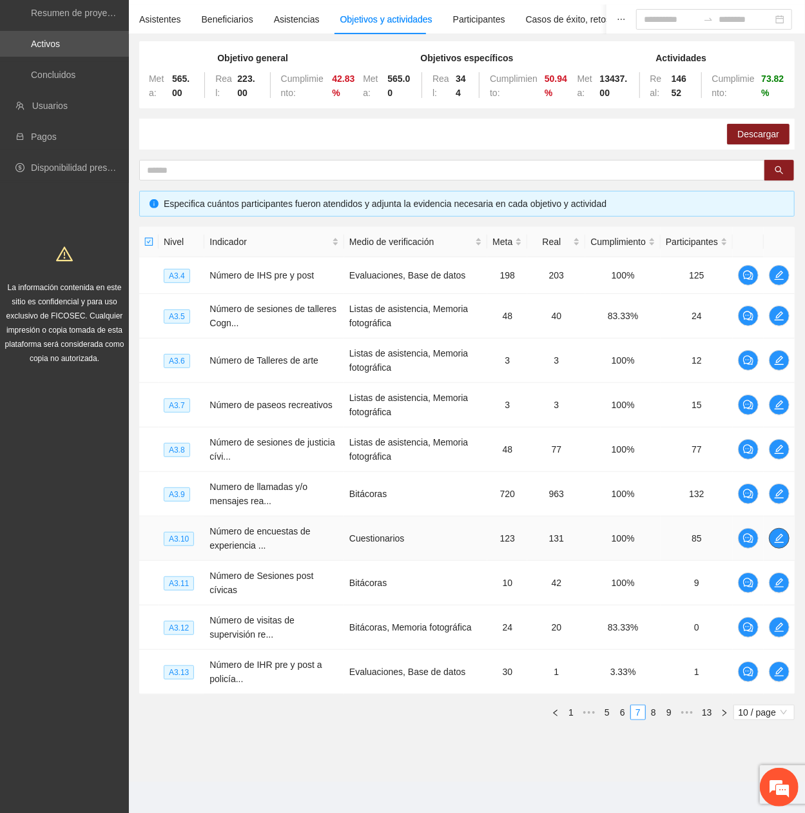
click at [781, 369] on icon "edit" at bounding box center [779, 538] width 9 height 9
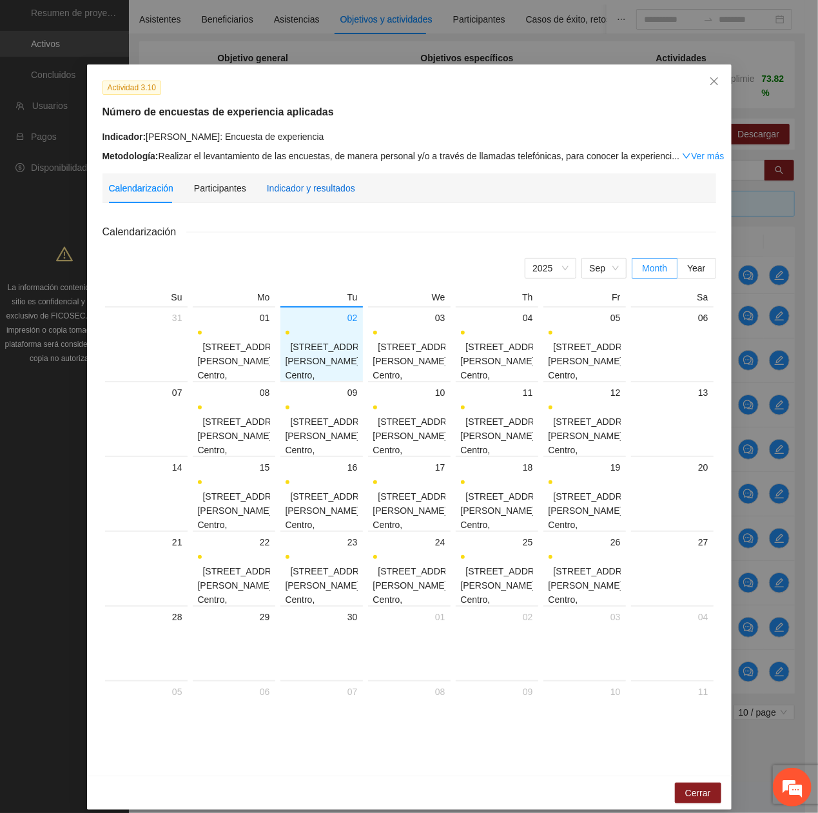
click at [291, 182] on div "Indicador y resultados" at bounding box center [311, 188] width 88 height 14
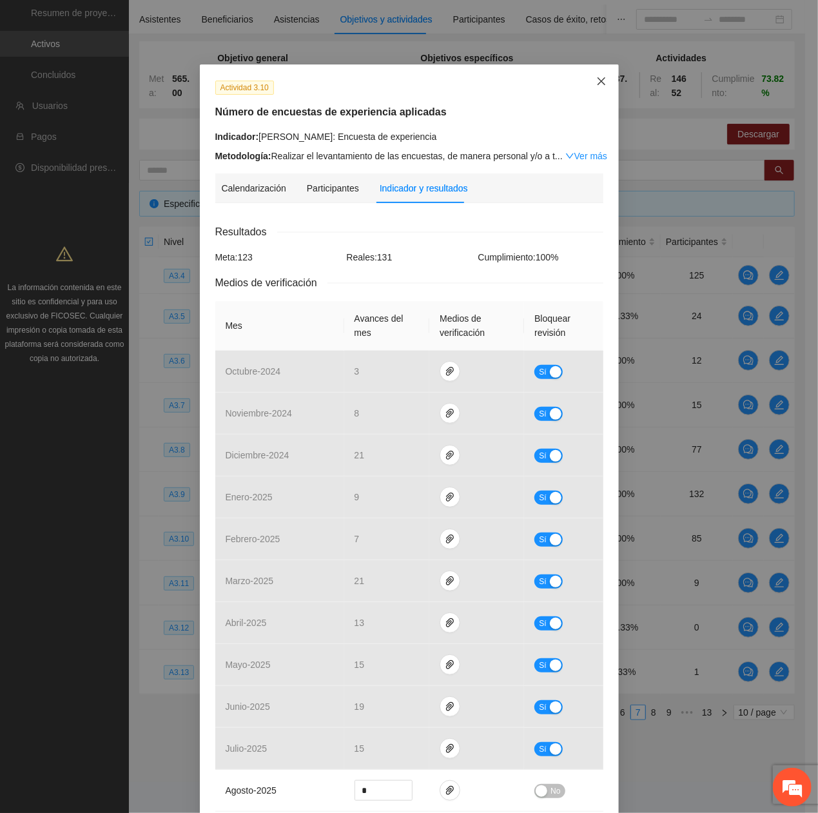
drag, startPoint x: 585, startPoint y: 83, endPoint x: 585, endPoint y: 117, distance: 34.2
click at [588, 91] on span "Close" at bounding box center [601, 81] width 35 height 35
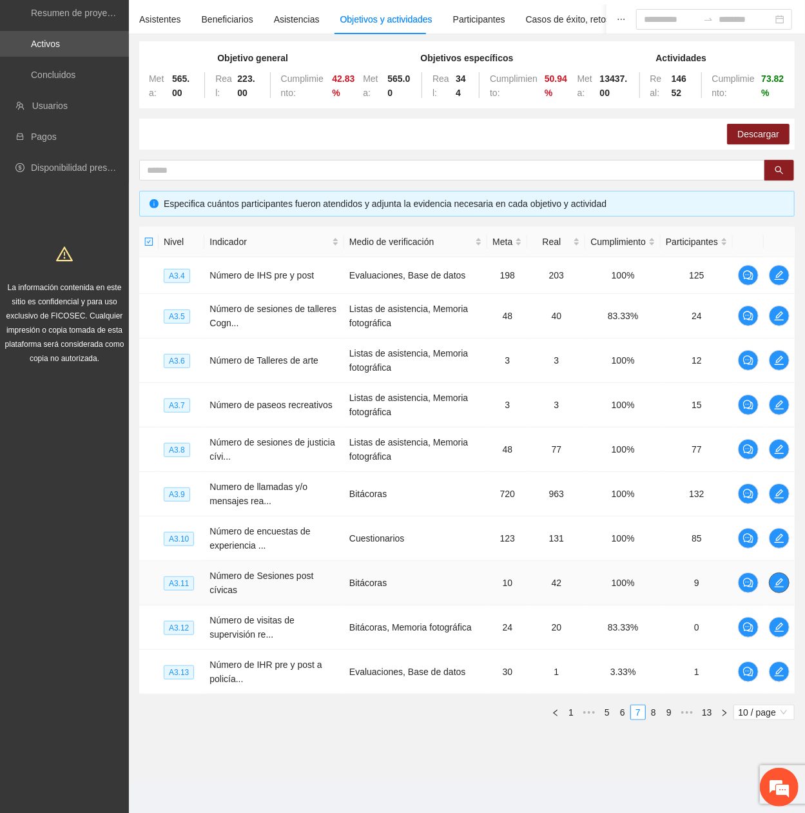
click at [779, 369] on icon "edit" at bounding box center [779, 583] width 10 height 10
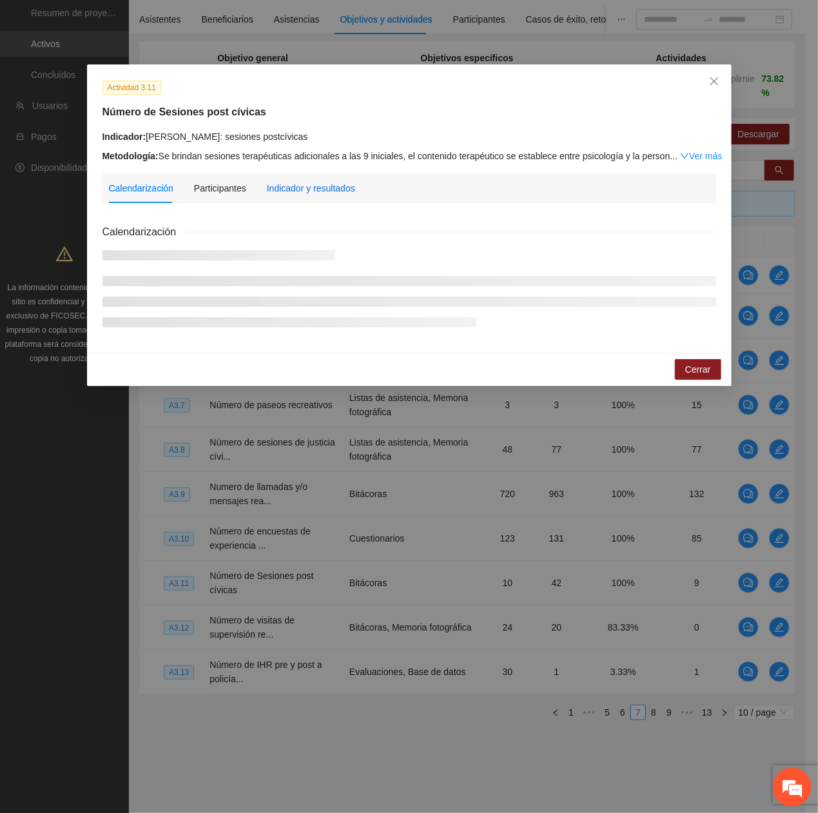
click at [302, 181] on div "Indicador y resultados" at bounding box center [311, 188] width 88 height 14
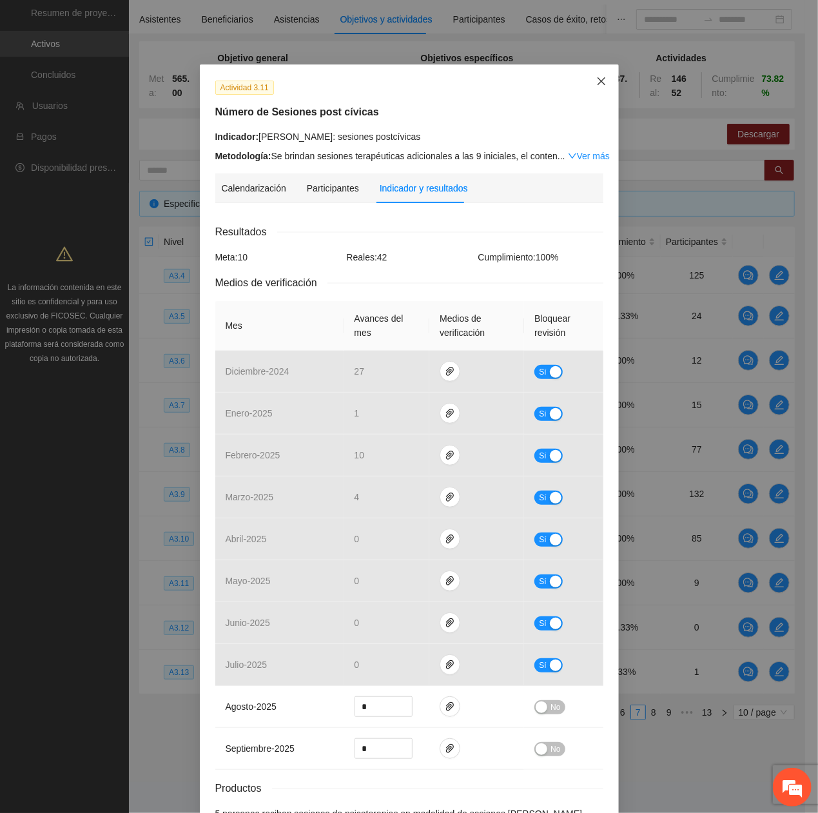
click at [588, 80] on span "Close" at bounding box center [601, 81] width 35 height 35
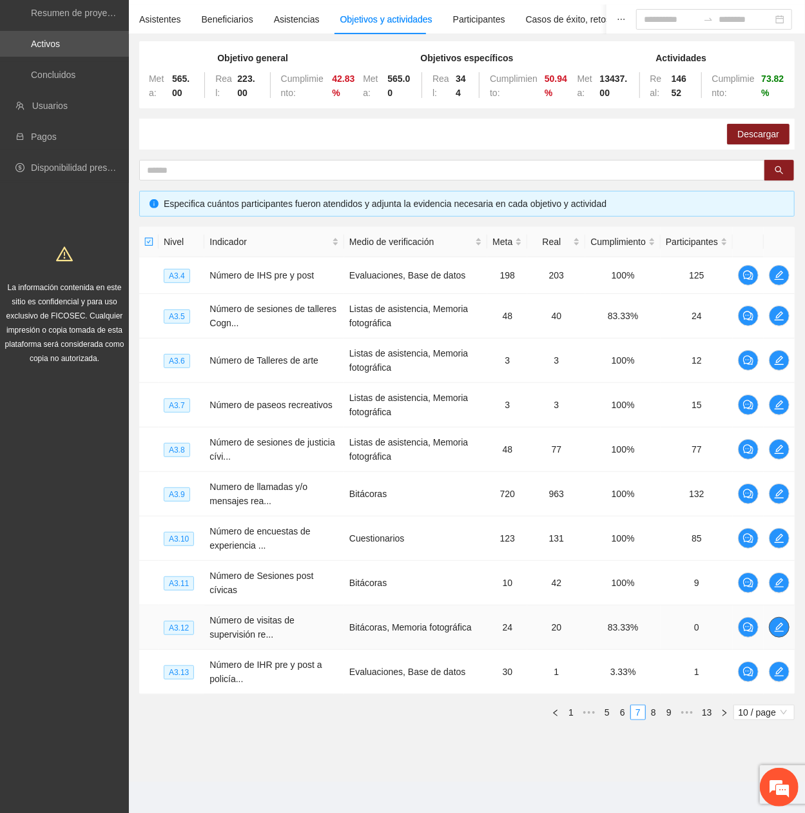
click at [786, 369] on span "edit" at bounding box center [779, 627] width 19 height 10
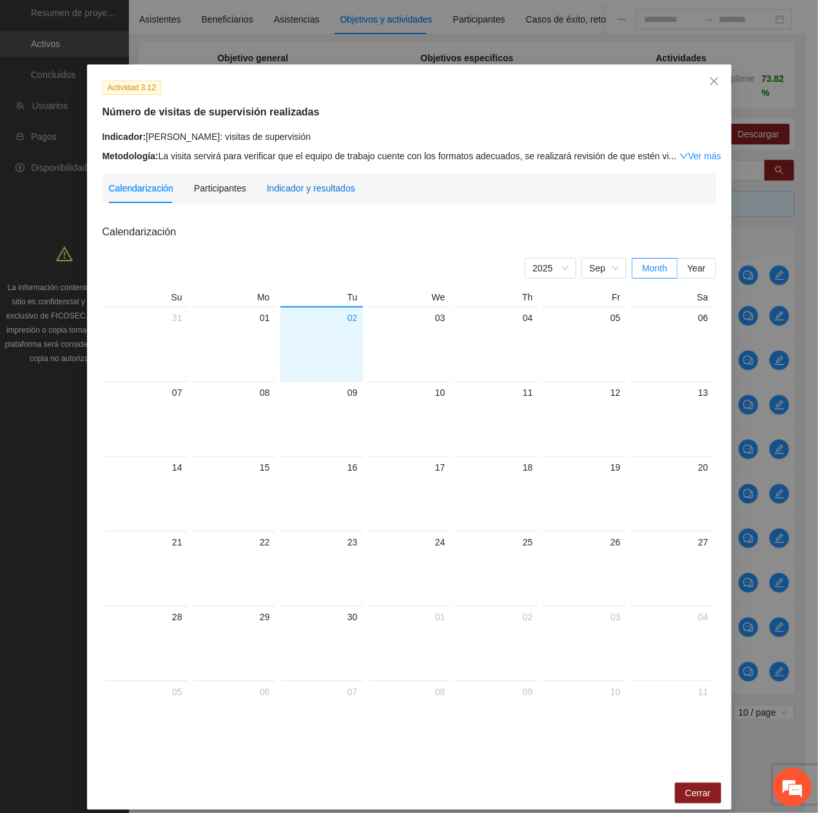
click at [321, 188] on div "Indicador y resultados" at bounding box center [311, 188] width 88 height 14
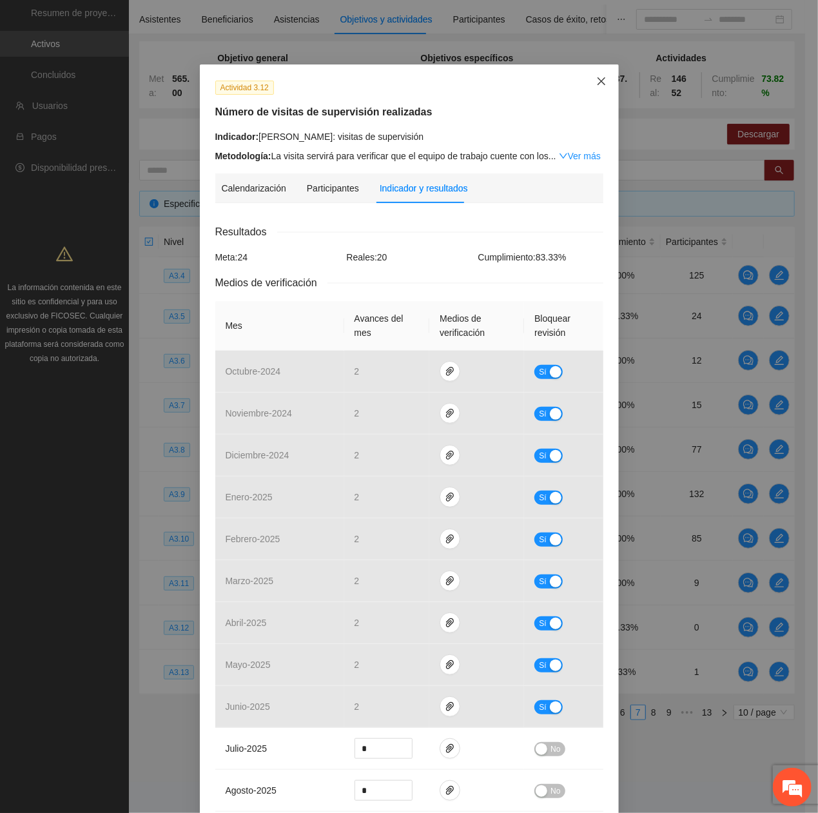
click at [587, 73] on span "Close" at bounding box center [601, 81] width 35 height 35
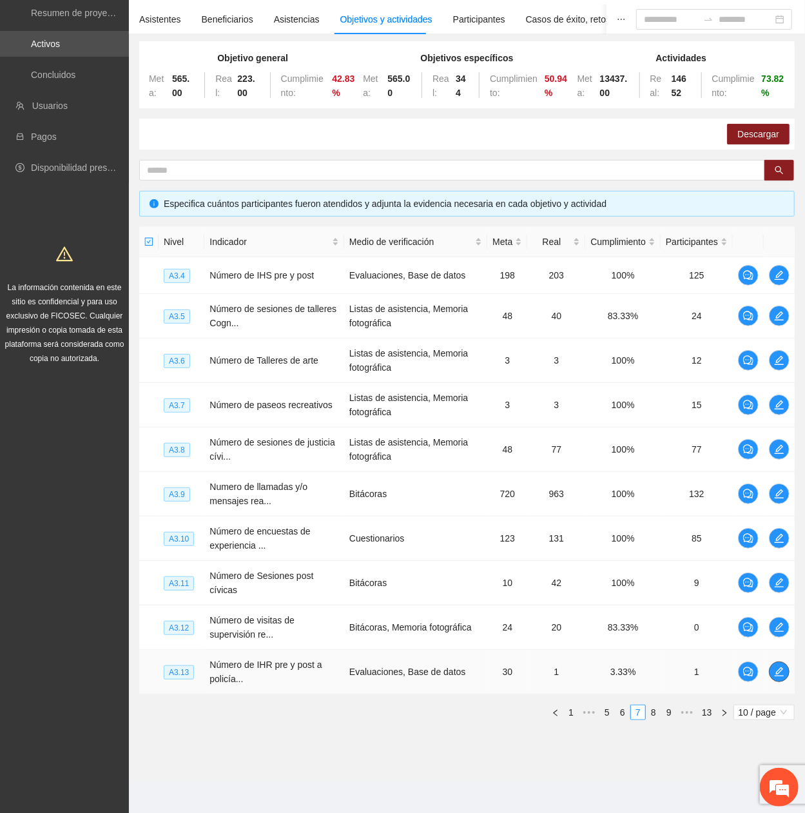
click at [772, 369] on button "button" at bounding box center [779, 671] width 21 height 21
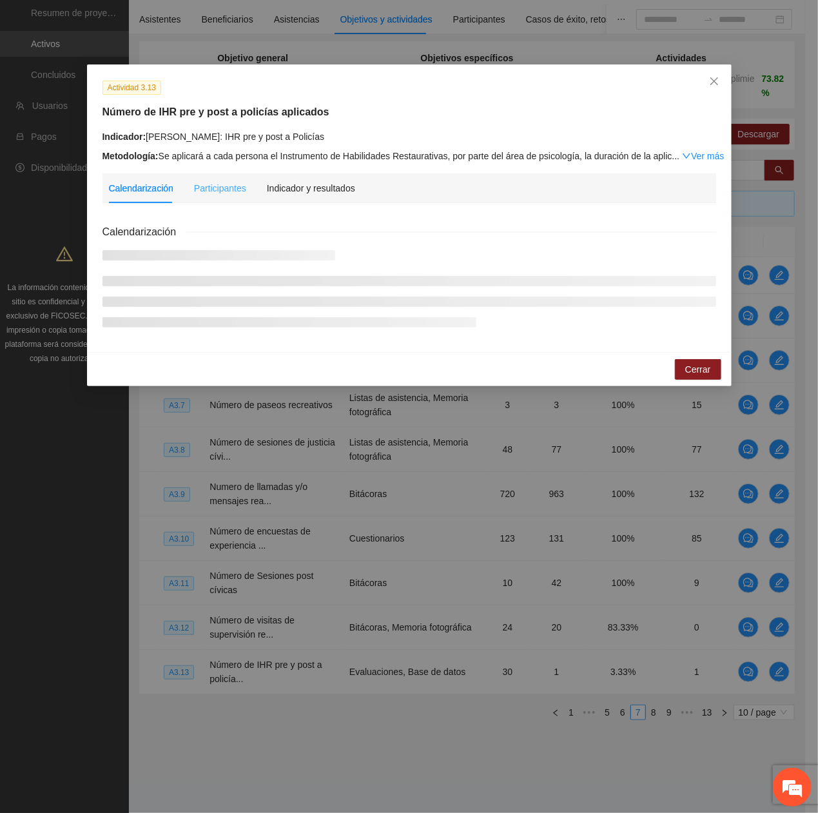
click at [325, 177] on div "Indicador y resultados" at bounding box center [311, 188] width 88 height 30
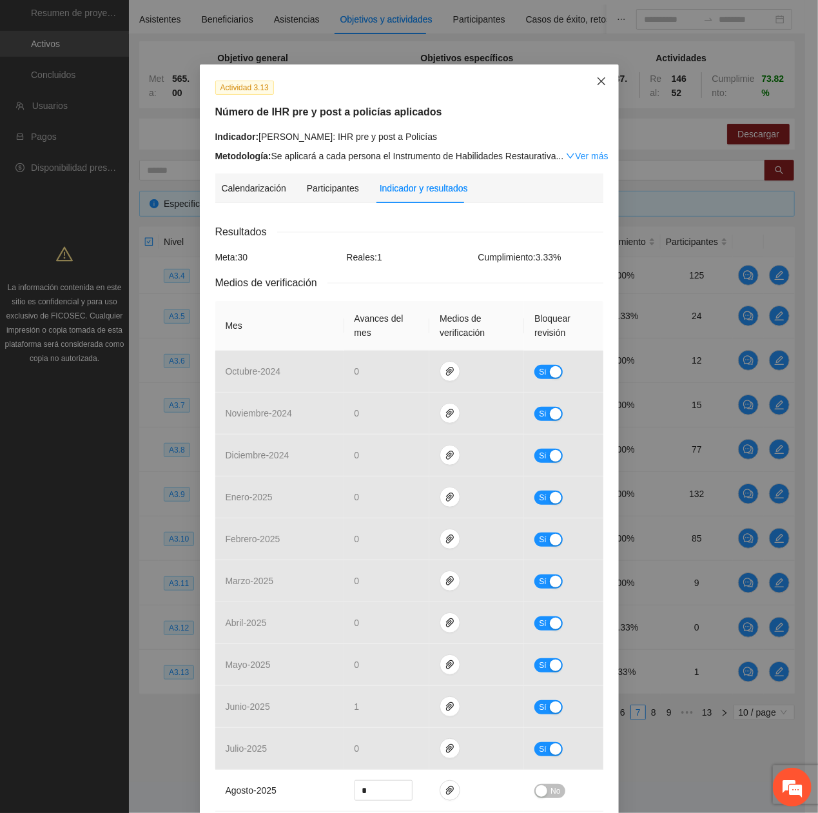
drag, startPoint x: 590, startPoint y: 71, endPoint x: 580, endPoint y: 83, distance: 15.5
click at [590, 71] on span "Close" at bounding box center [601, 81] width 35 height 35
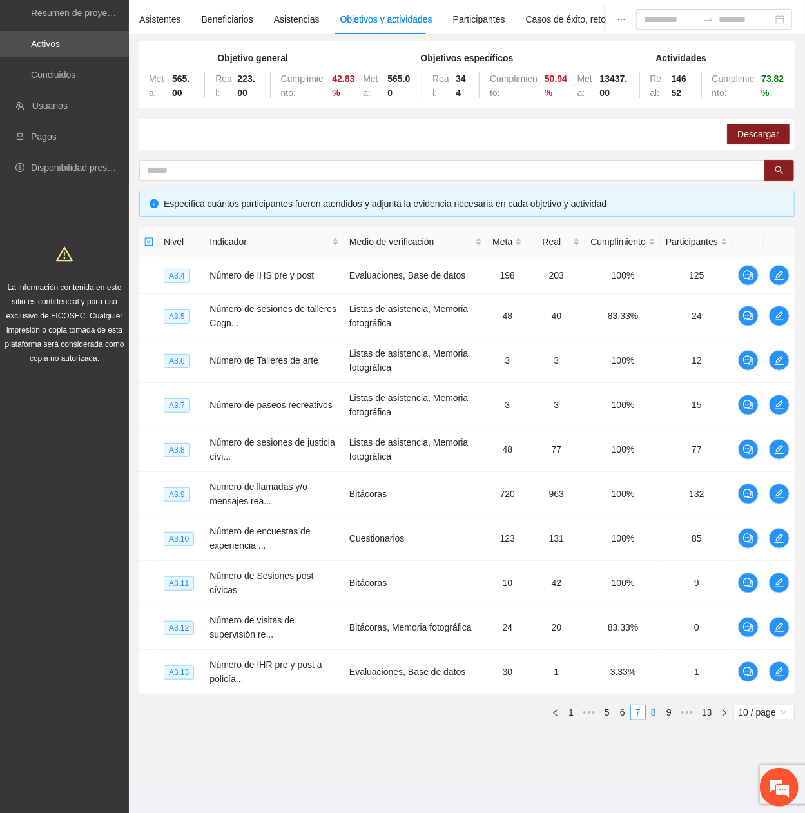
click at [650, 369] on link "8" at bounding box center [654, 712] width 14 height 14
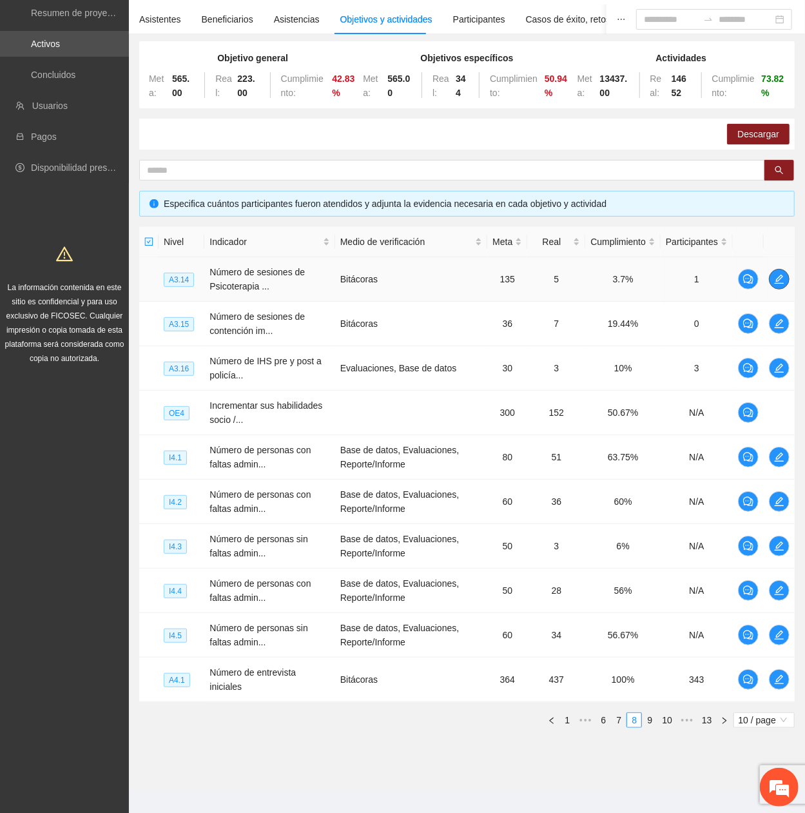
click at [779, 282] on icon "edit" at bounding box center [779, 279] width 10 height 10
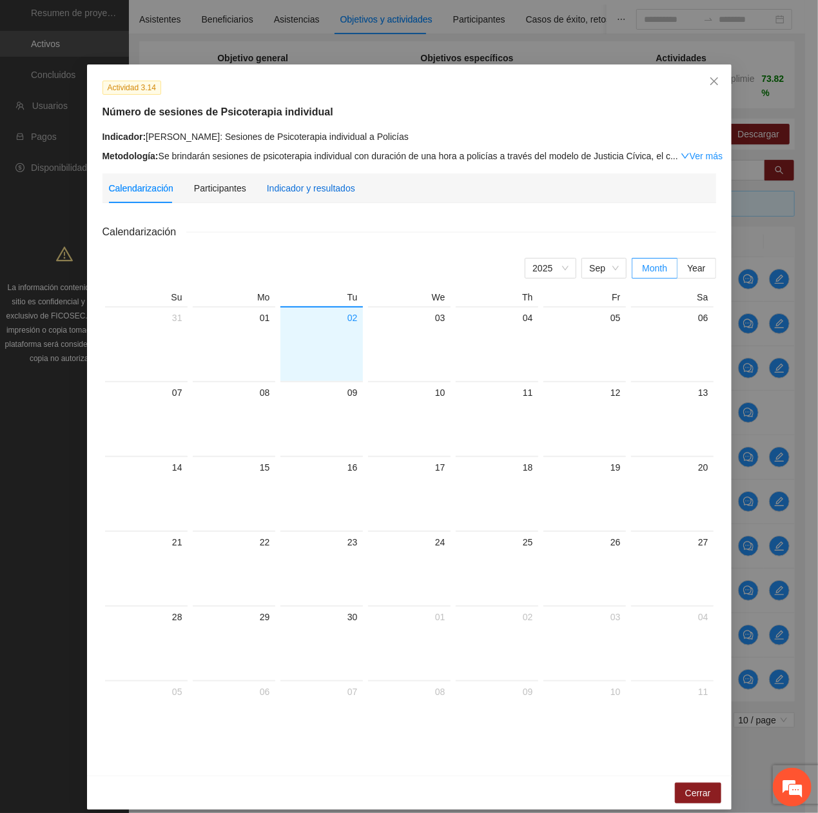
click at [287, 191] on div "Indicador y resultados" at bounding box center [311, 188] width 88 height 14
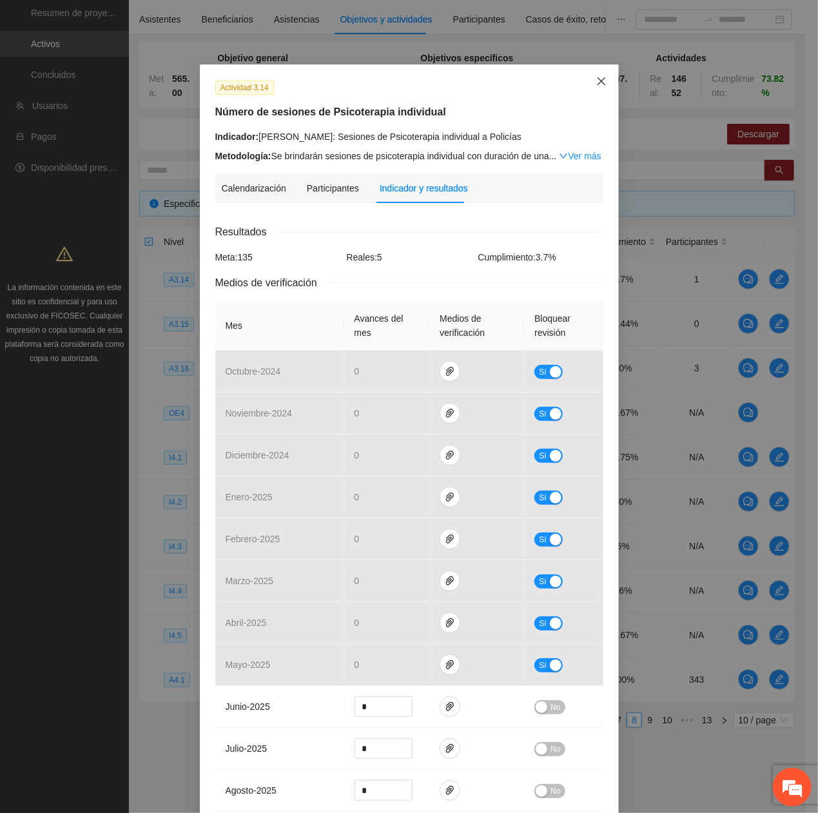
click at [597, 79] on icon "close" at bounding box center [601, 81] width 8 height 8
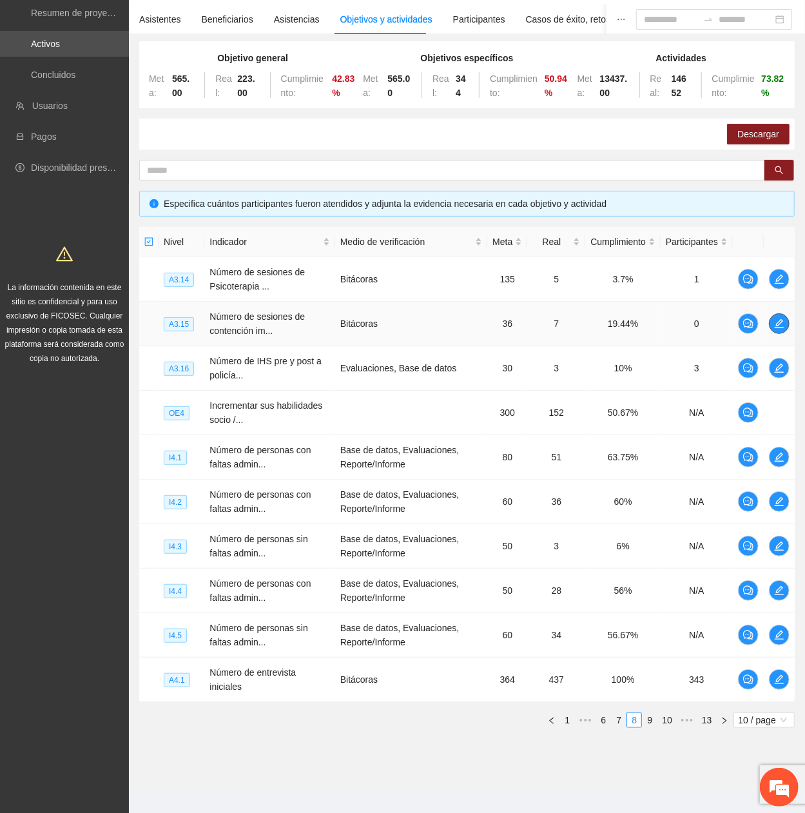
click at [779, 325] on icon "edit" at bounding box center [779, 323] width 10 height 10
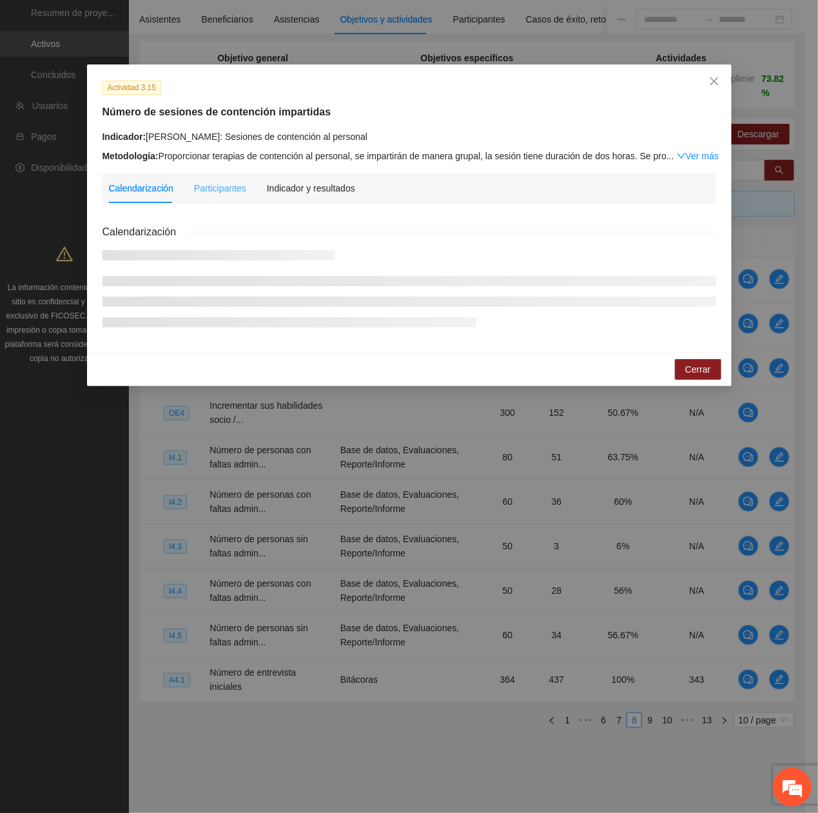
click at [329, 196] on div "Indicador y resultados" at bounding box center [311, 188] width 88 height 30
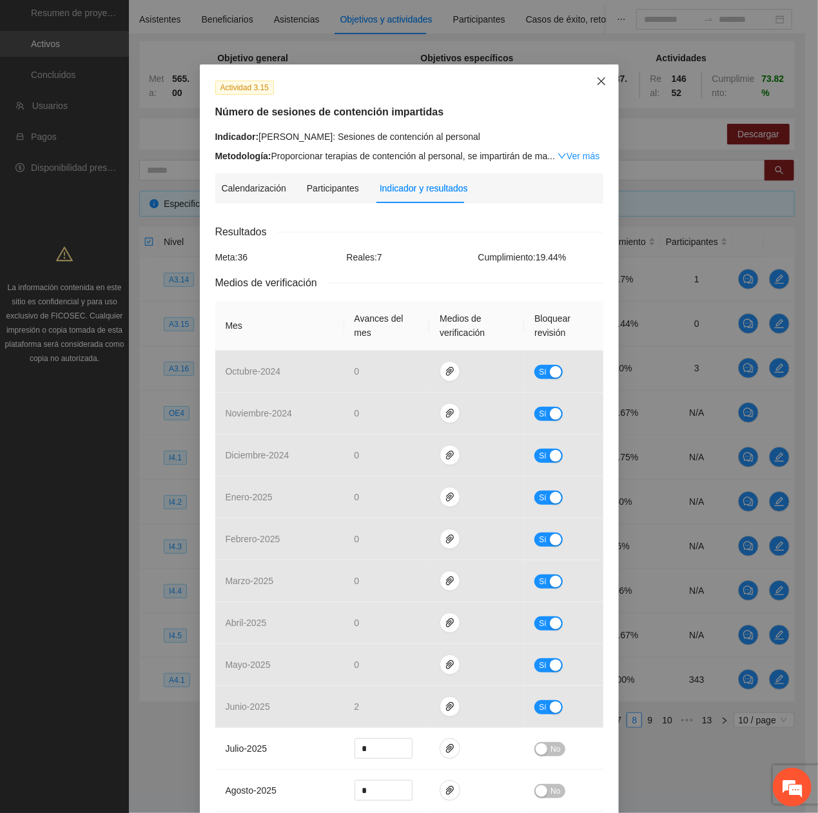
drag, startPoint x: 589, startPoint y: 83, endPoint x: 589, endPoint y: 94, distance: 11.6
click at [596, 84] on icon "close" at bounding box center [601, 81] width 10 height 10
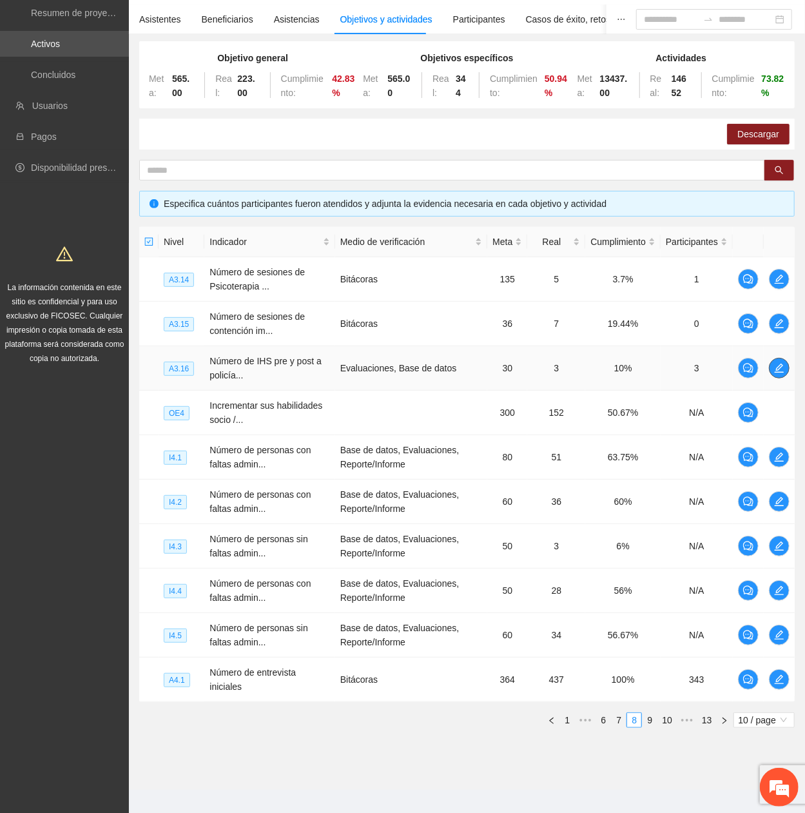
click at [777, 364] on icon "edit" at bounding box center [779, 368] width 10 height 10
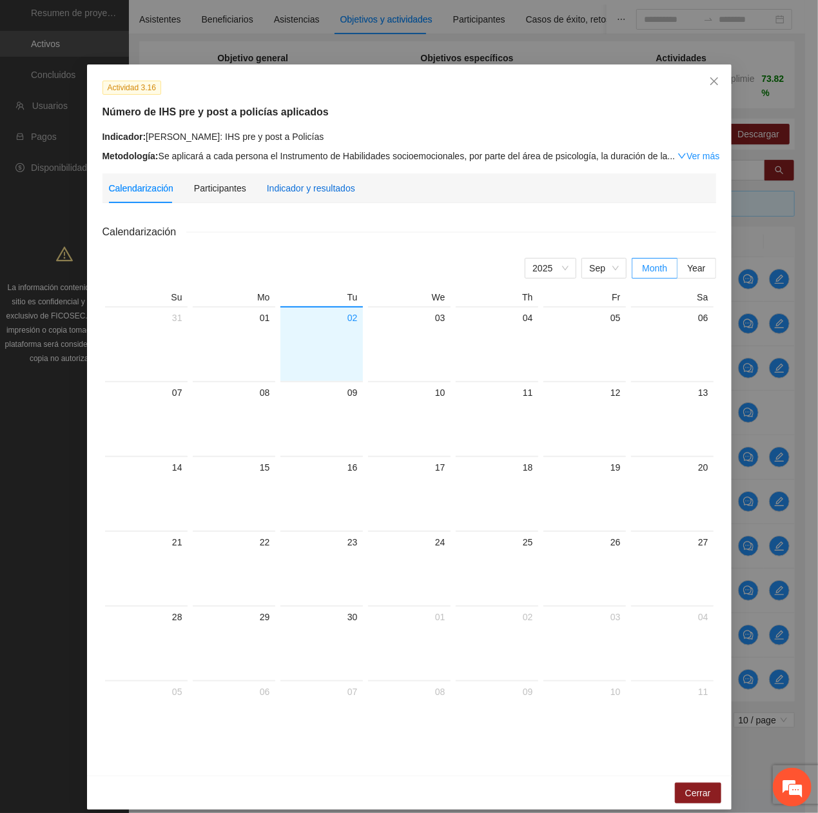
click at [323, 181] on div "Indicador y resultados" at bounding box center [311, 188] width 88 height 14
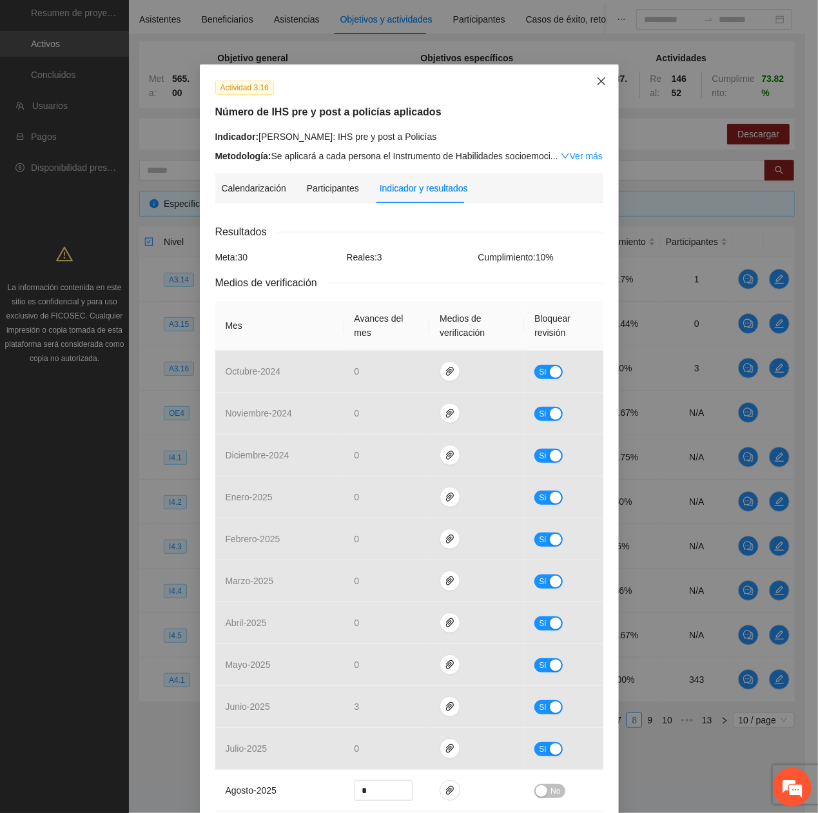
click at [589, 81] on span "Close" at bounding box center [601, 81] width 35 height 35
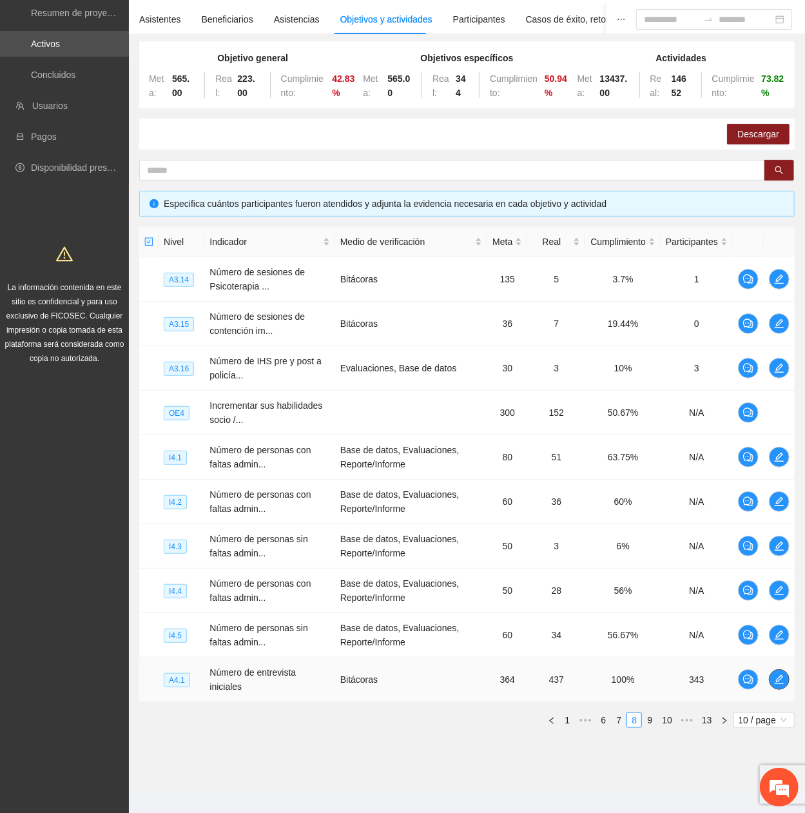
click at [777, 369] on icon "edit" at bounding box center [779, 679] width 9 height 9
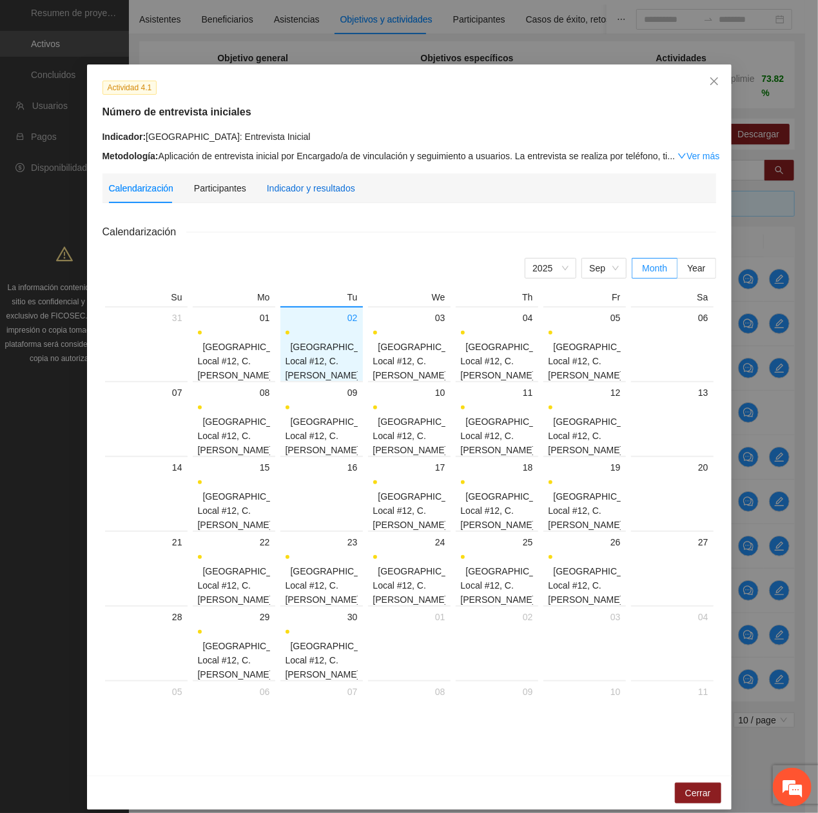
click at [317, 193] on div "Indicador y resultados" at bounding box center [311, 188] width 88 height 14
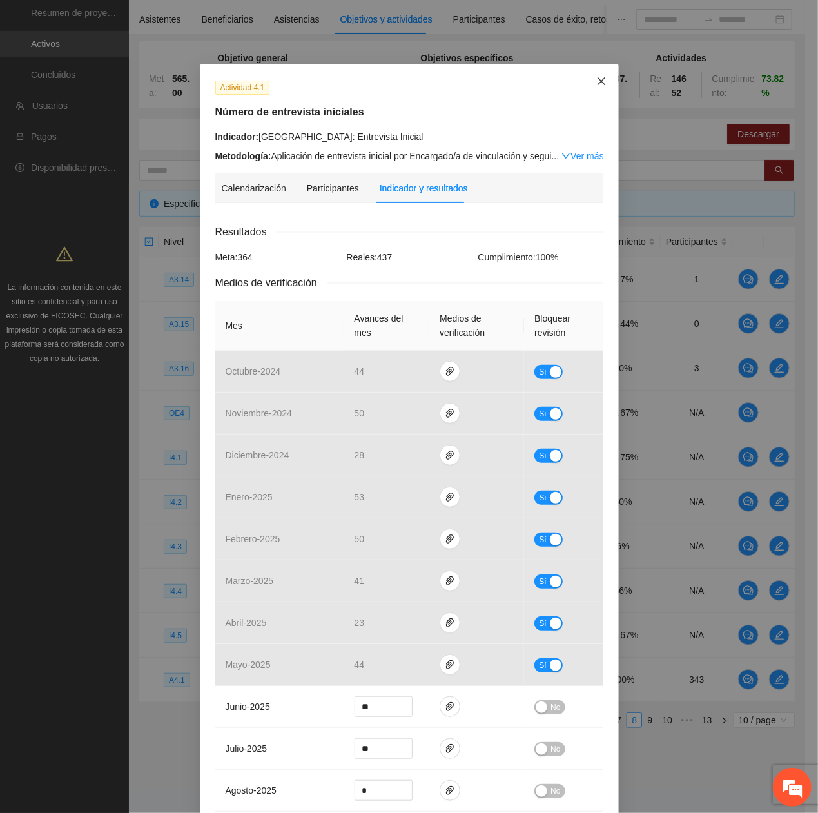
click at [588, 76] on span "Close" at bounding box center [601, 81] width 35 height 35
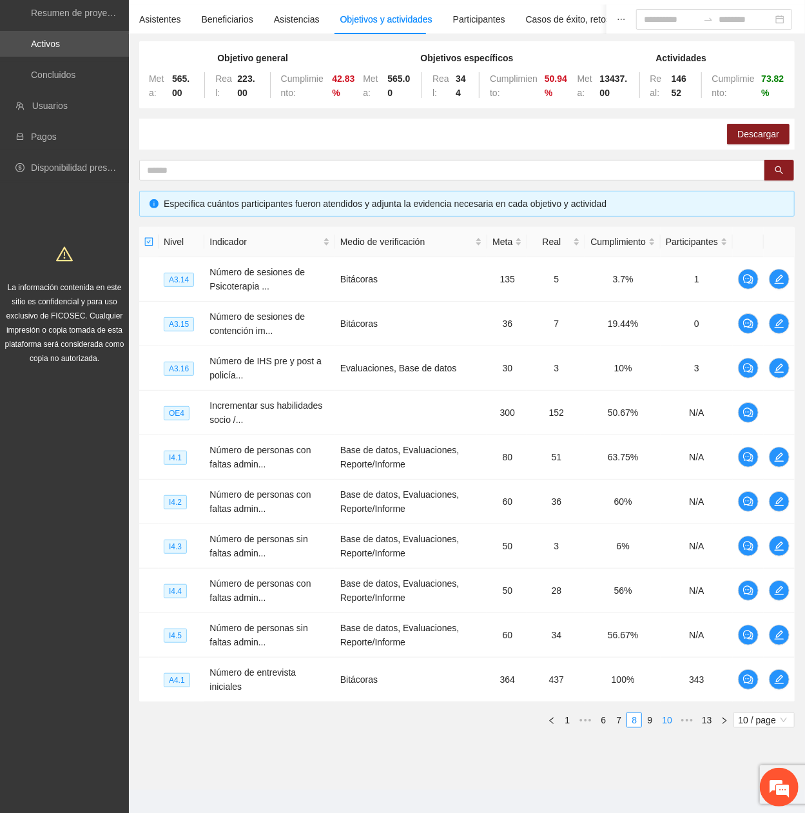
drag, startPoint x: 648, startPoint y: 720, endPoint x: 639, endPoint y: 710, distance: 13.3
click at [647, 369] on link "9" at bounding box center [650, 720] width 14 height 14
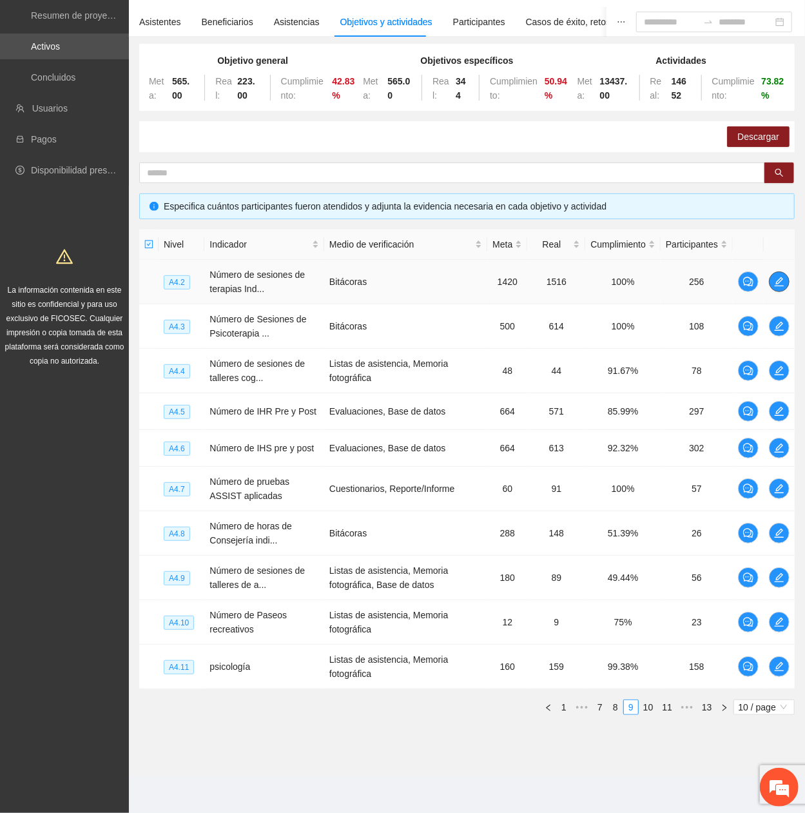
click at [783, 279] on icon "edit" at bounding box center [779, 282] width 10 height 10
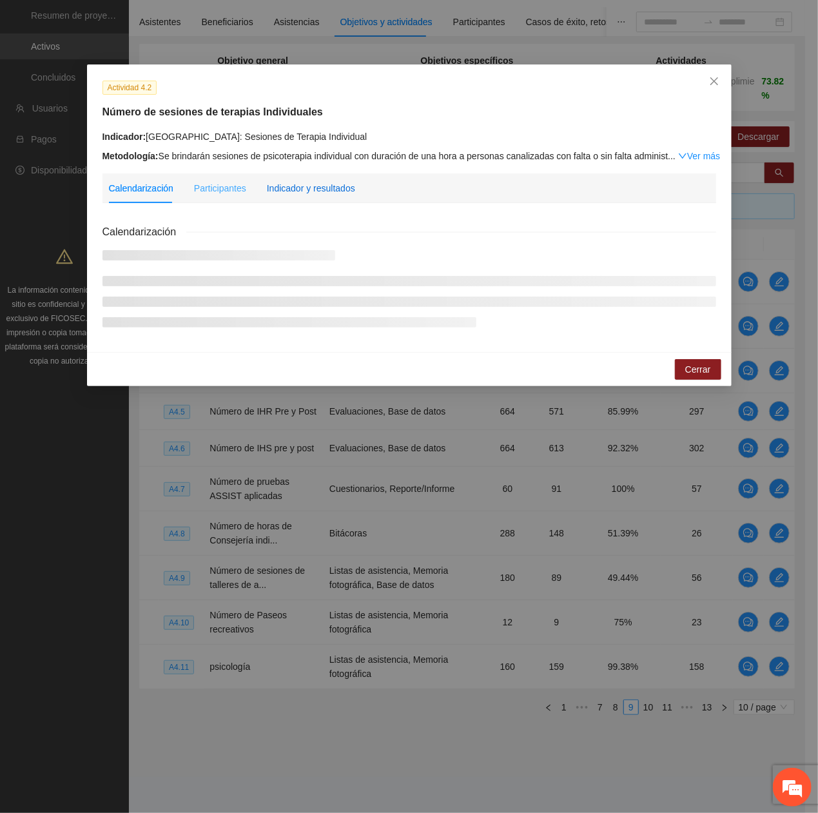
click at [324, 181] on div "Indicador y resultados" at bounding box center [311, 188] width 88 height 14
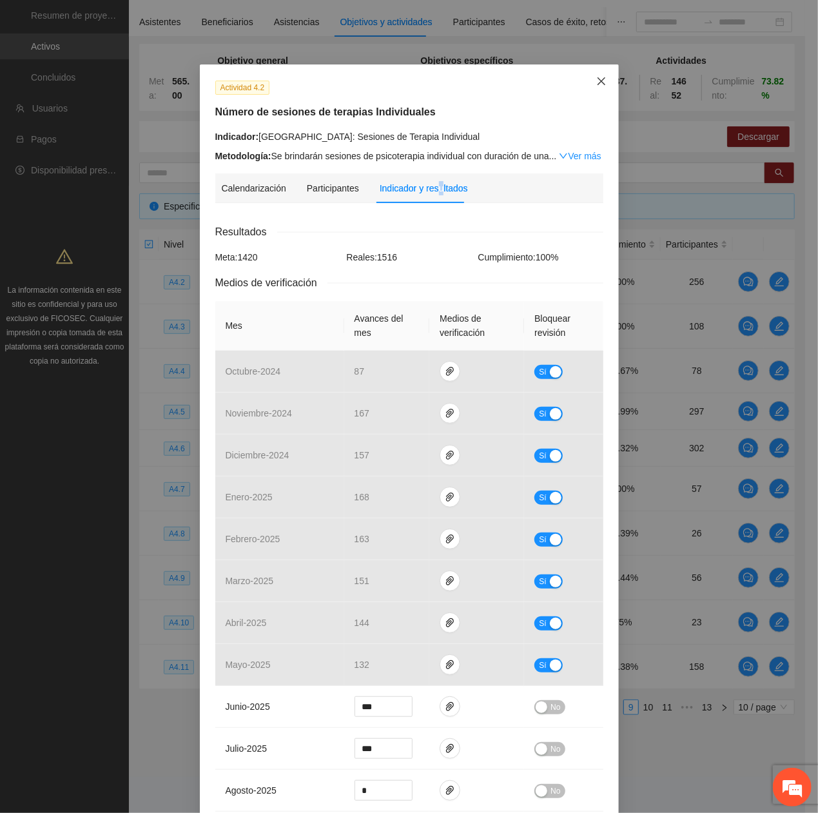
click at [589, 88] on span "Close" at bounding box center [601, 81] width 35 height 35
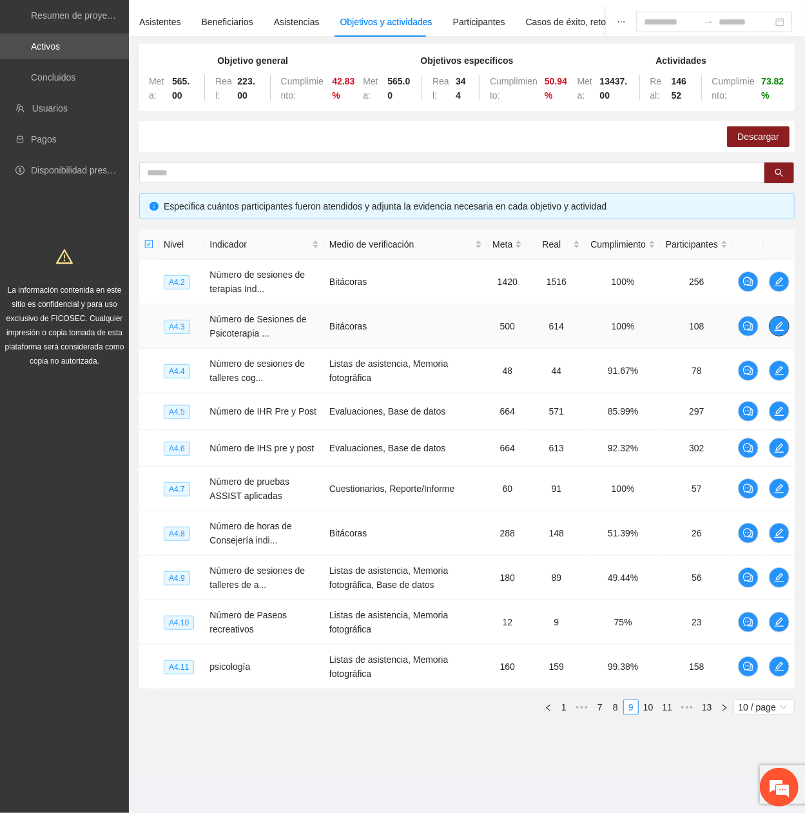
click at [775, 321] on icon "edit" at bounding box center [779, 326] width 10 height 10
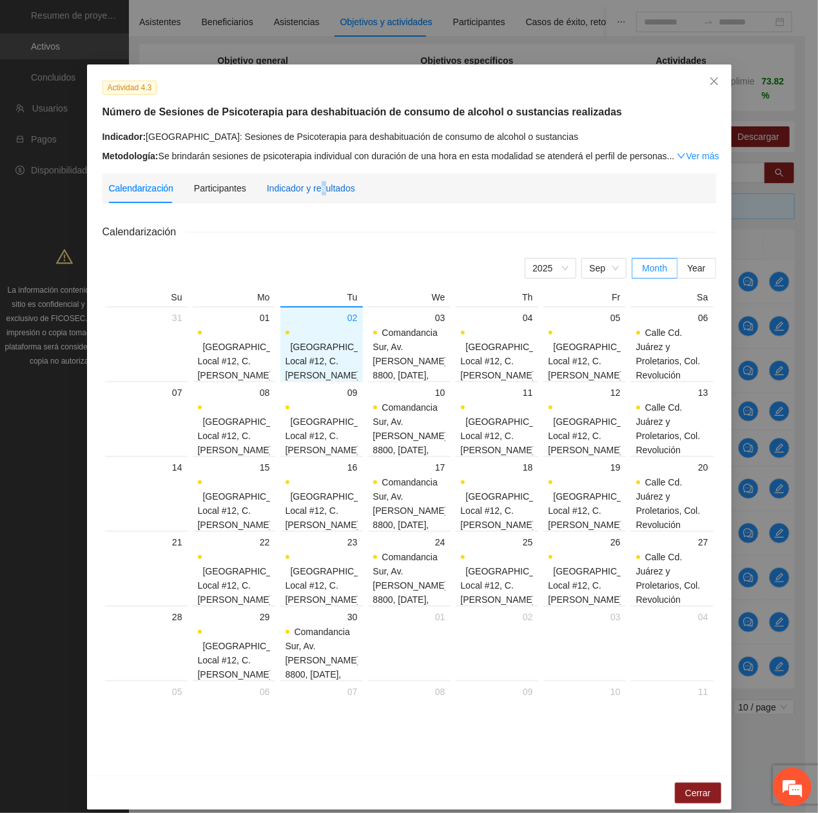
click at [313, 193] on div "Indicador y resultados" at bounding box center [311, 188] width 88 height 14
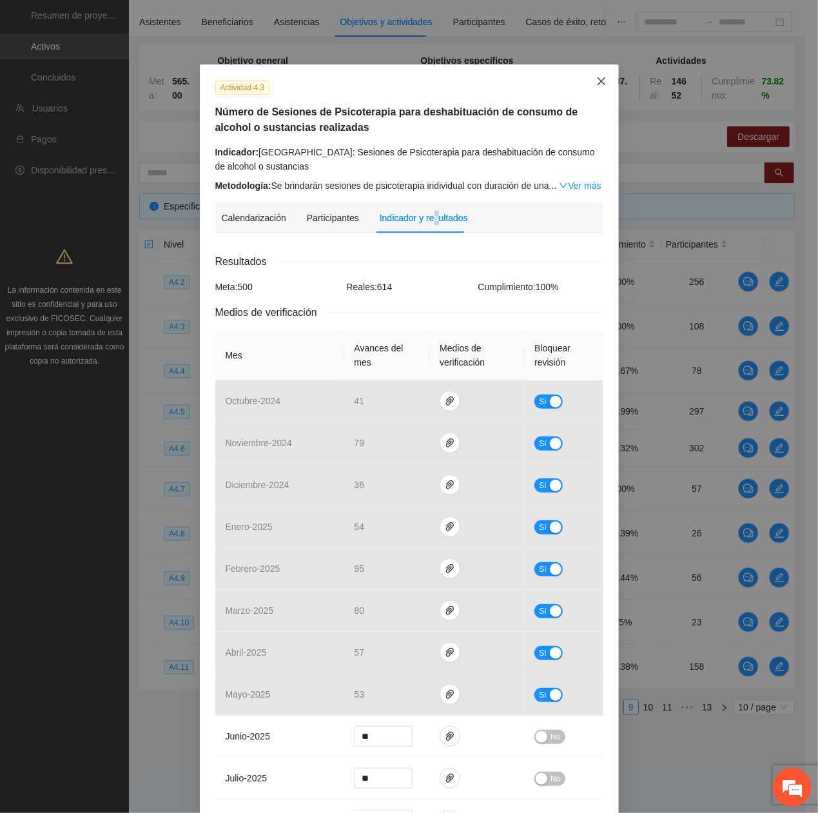
drag, startPoint x: 599, startPoint y: 89, endPoint x: 579, endPoint y: 111, distance: 29.7
click at [598, 90] on span "Close" at bounding box center [601, 81] width 35 height 35
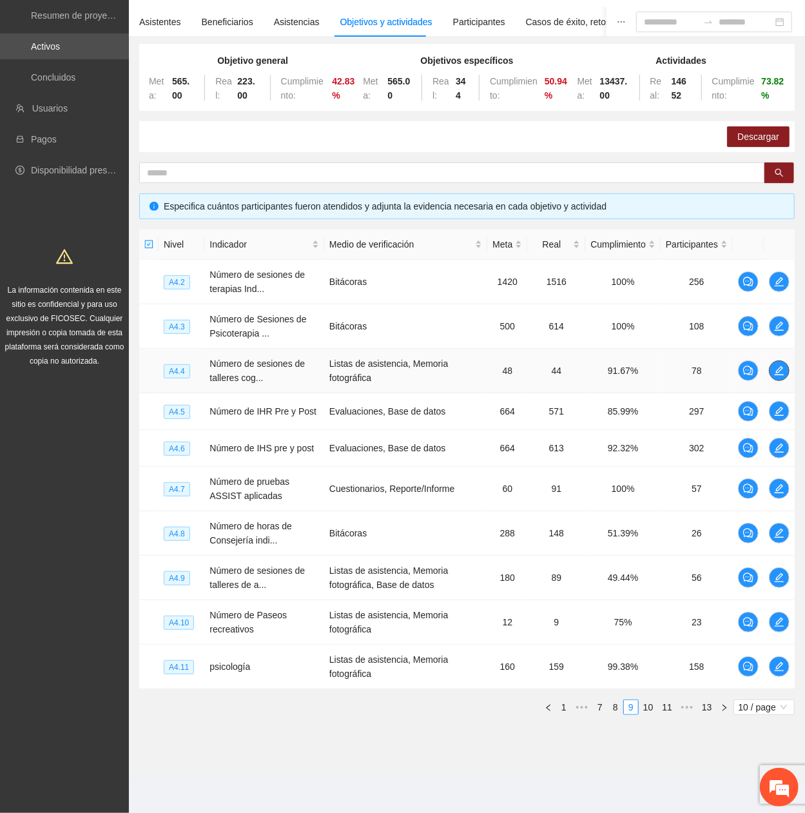
click at [774, 369] on button "button" at bounding box center [779, 370] width 21 height 21
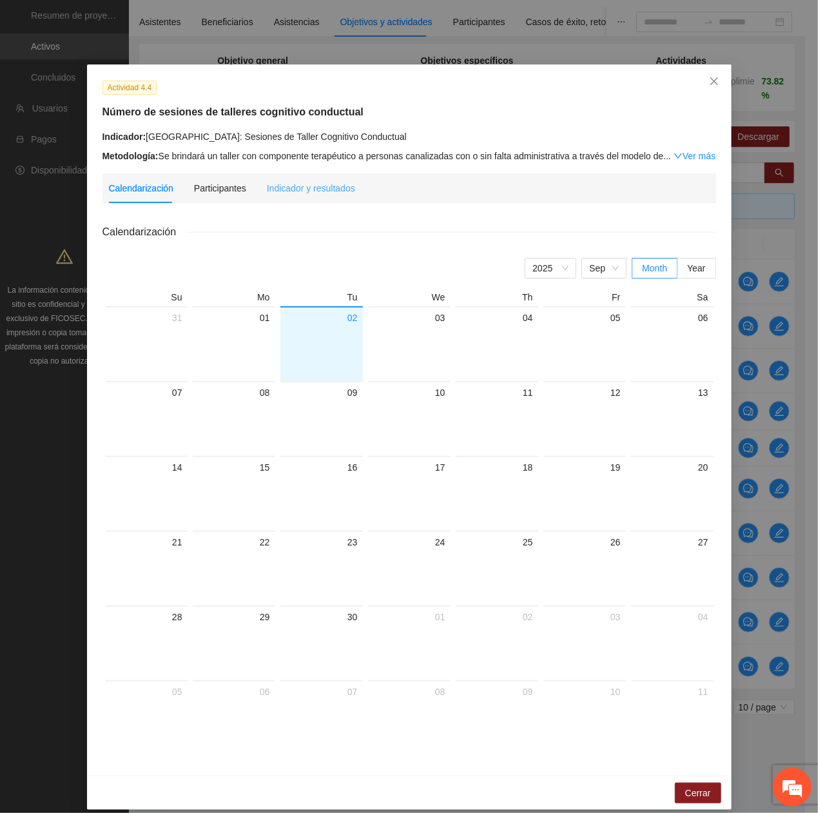
drag, startPoint x: 346, startPoint y: 191, endPoint x: 339, endPoint y: 192, distance: 7.2
click at [339, 192] on div "Calendarización Participantes Indicador y resultados" at bounding box center [409, 188] width 601 height 30
drag, startPoint x: 339, startPoint y: 192, endPoint x: 326, endPoint y: 199, distance: 14.4
click at [326, 199] on div "Indicador y resultados" at bounding box center [311, 188] width 88 height 30
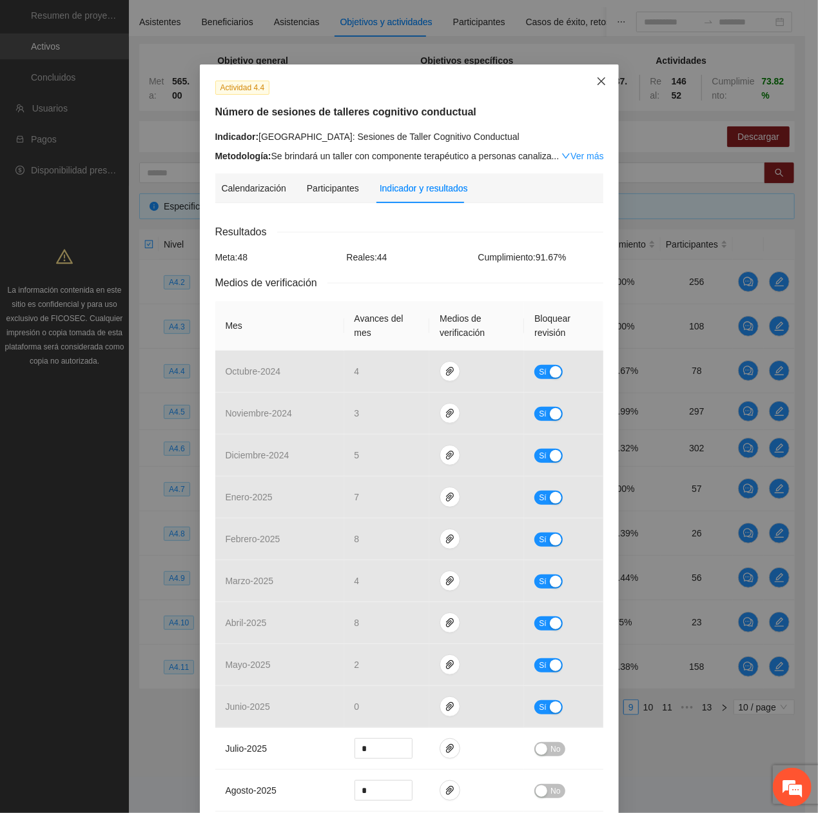
drag, startPoint x: 593, startPoint y: 71, endPoint x: 545, endPoint y: 145, distance: 88.2
click at [593, 75] on span "Close" at bounding box center [601, 81] width 35 height 35
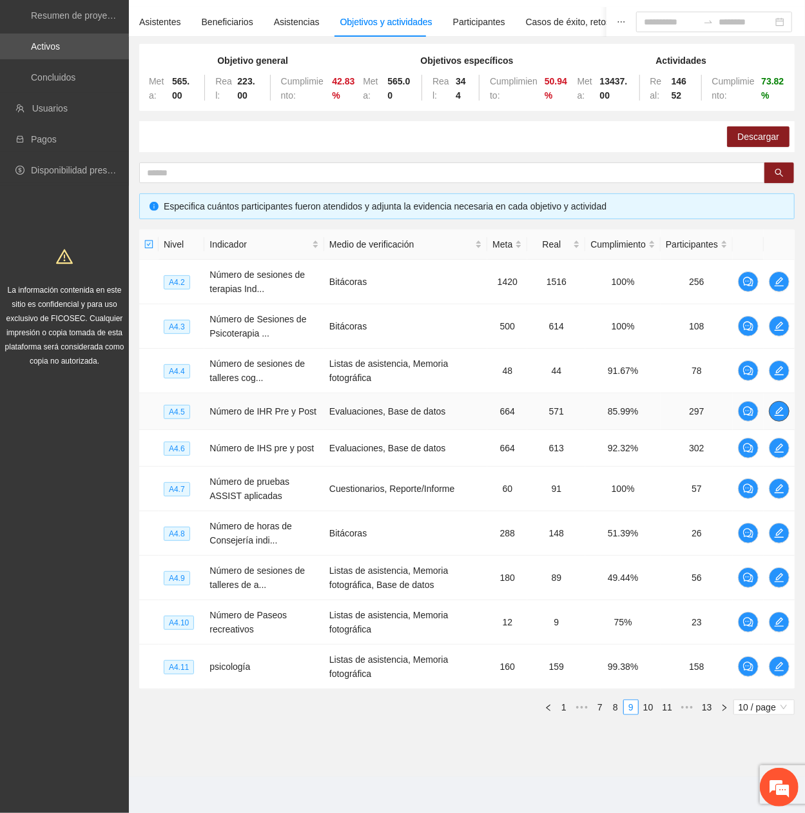
click at [779, 369] on icon "edit" at bounding box center [779, 411] width 10 height 10
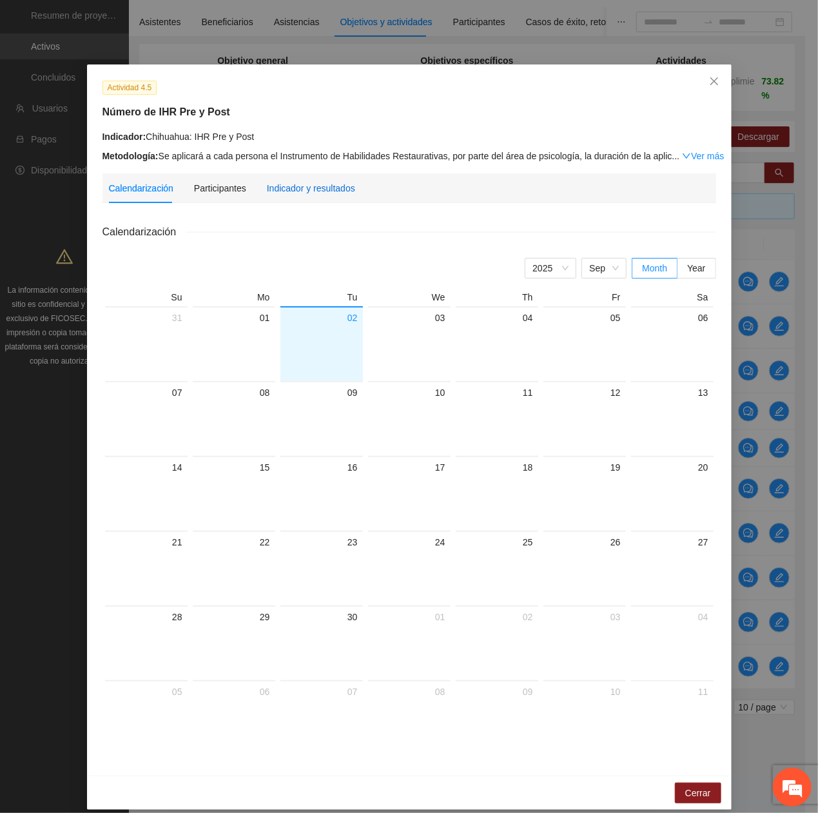
click at [305, 194] on div "Indicador y resultados" at bounding box center [311, 188] width 88 height 14
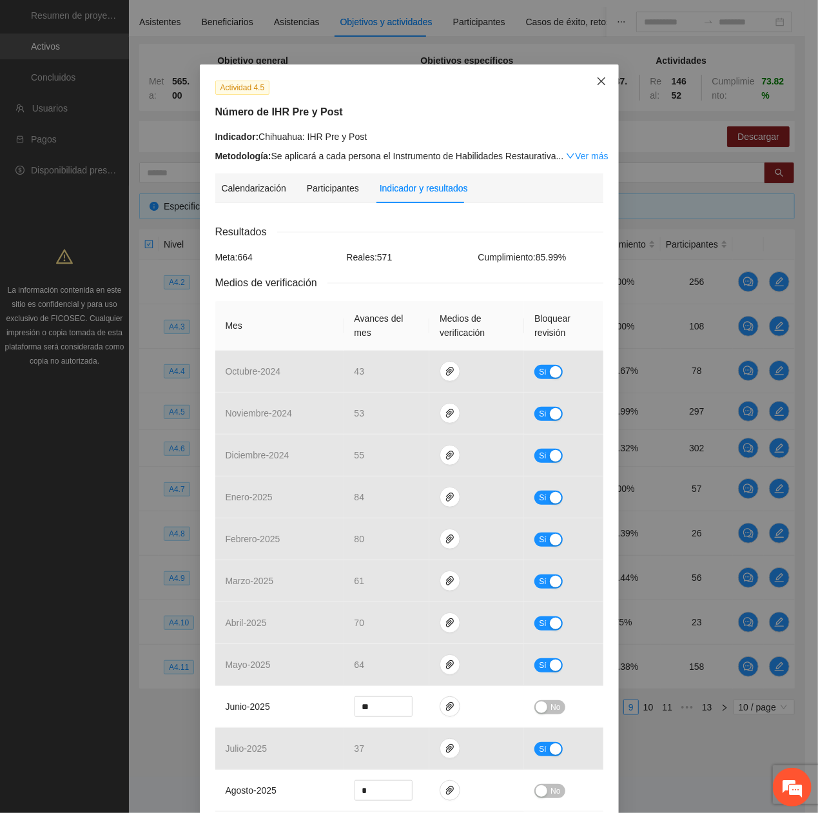
click at [593, 104] on div "Actividad 4.5 Número de IHR Pre y Post Indicador: [GEOGRAPHIC_DATA]: IHR Pre y …" at bounding box center [409, 520] width 419 height 913
click at [596, 85] on icon "close" at bounding box center [601, 81] width 10 height 10
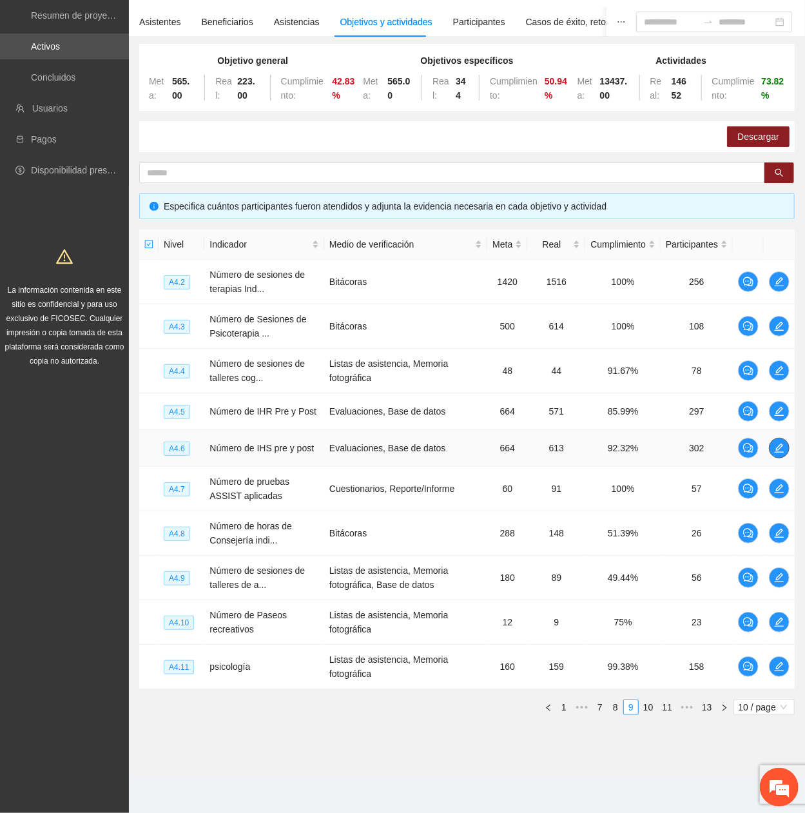
click at [784, 369] on span "edit" at bounding box center [779, 448] width 19 height 10
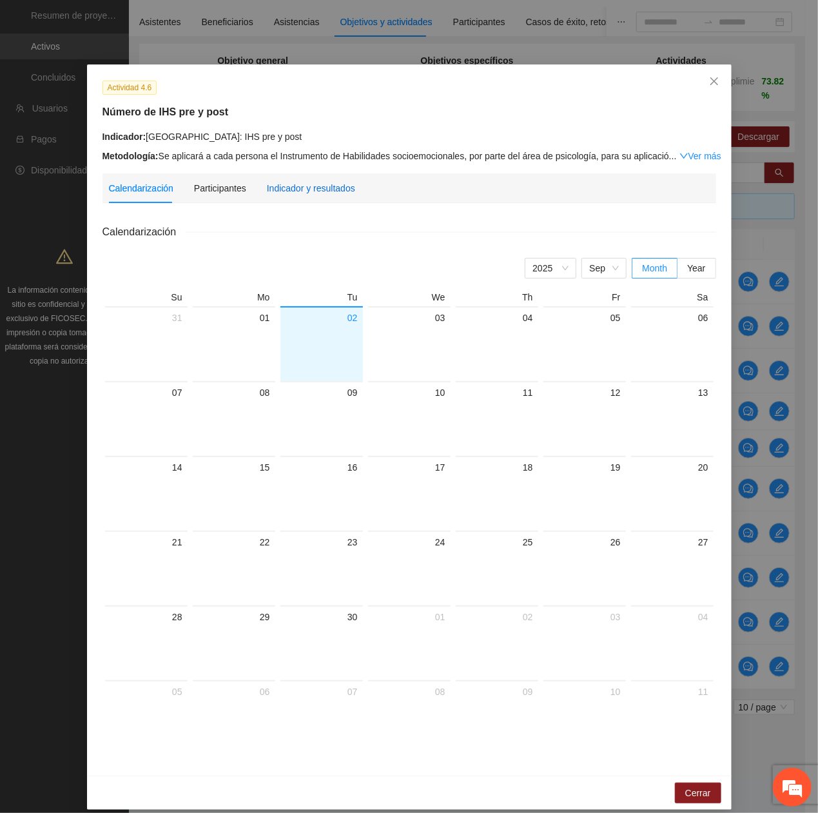
drag, startPoint x: 291, startPoint y: 181, endPoint x: 310, endPoint y: 206, distance: 31.3
click at [289, 181] on div "Indicador y resultados" at bounding box center [311, 188] width 88 height 14
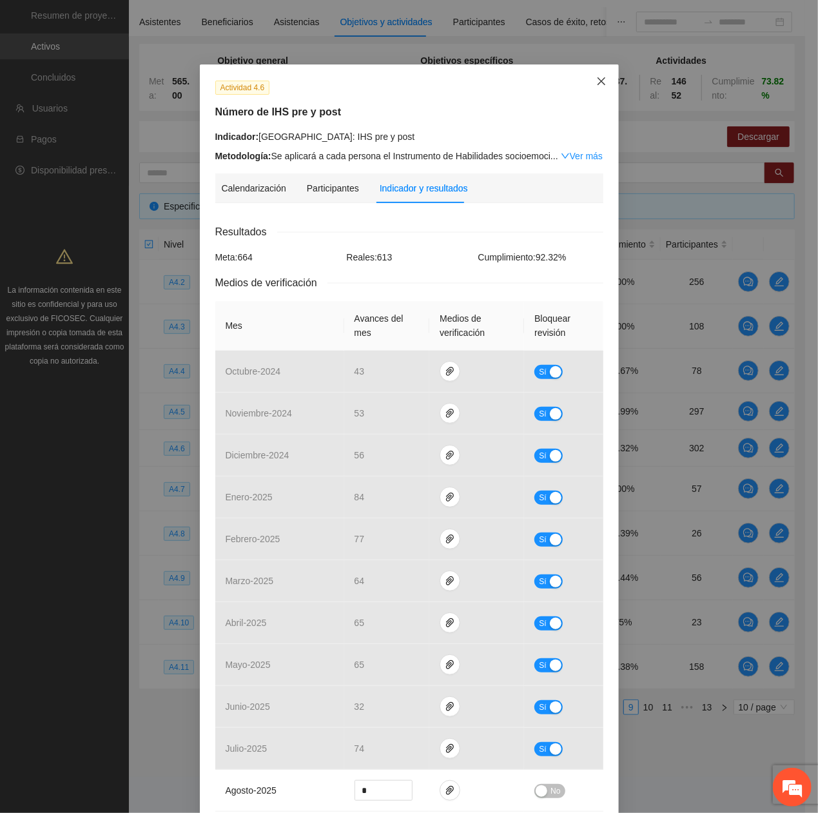
click at [584, 78] on span "Close" at bounding box center [601, 81] width 35 height 35
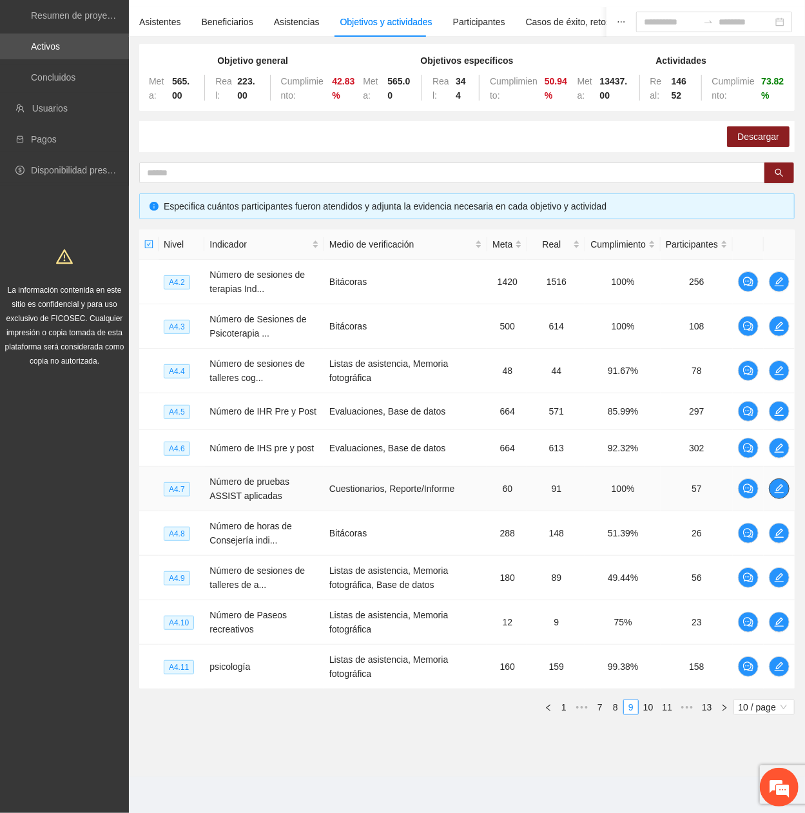
click at [779, 369] on icon "edit" at bounding box center [779, 488] width 10 height 10
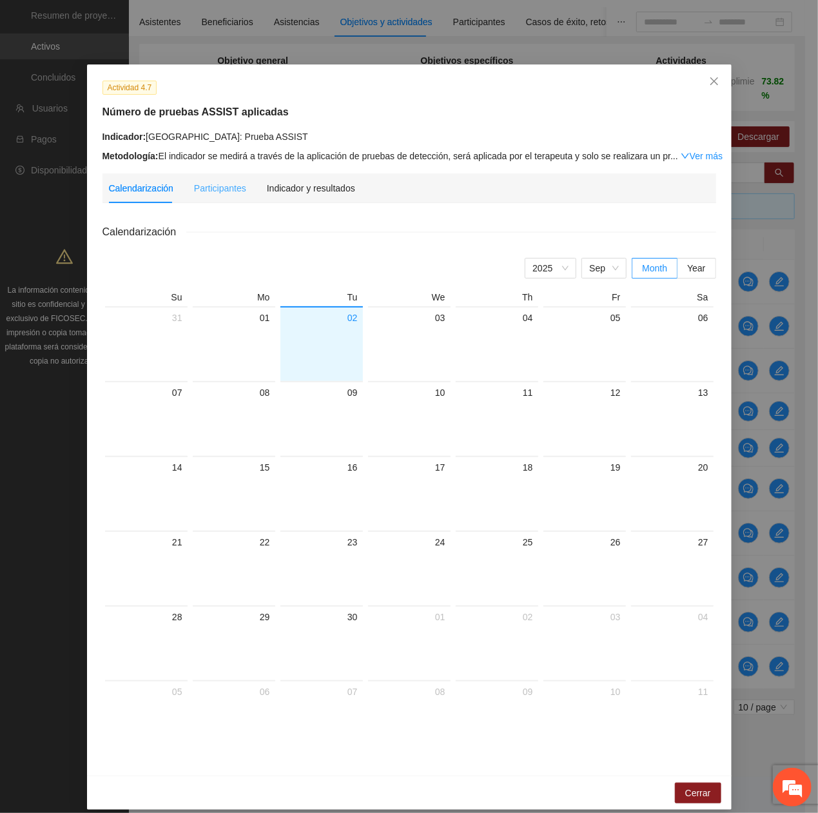
click at [313, 173] on div "Indicador y resultados" at bounding box center [311, 188] width 88 height 30
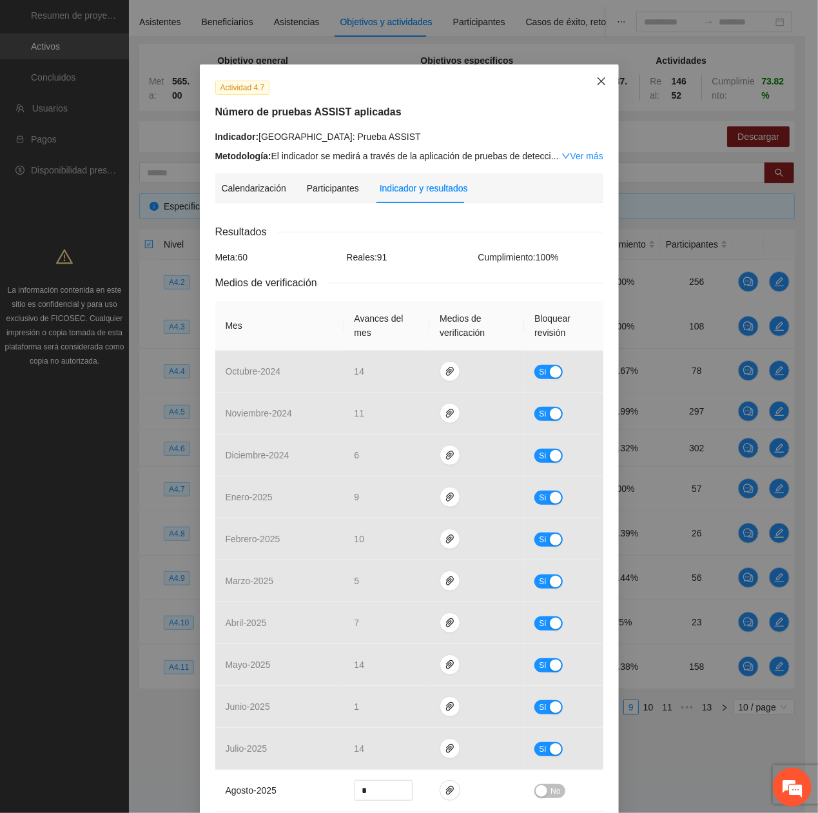
click at [596, 88] on span "Close" at bounding box center [601, 81] width 35 height 35
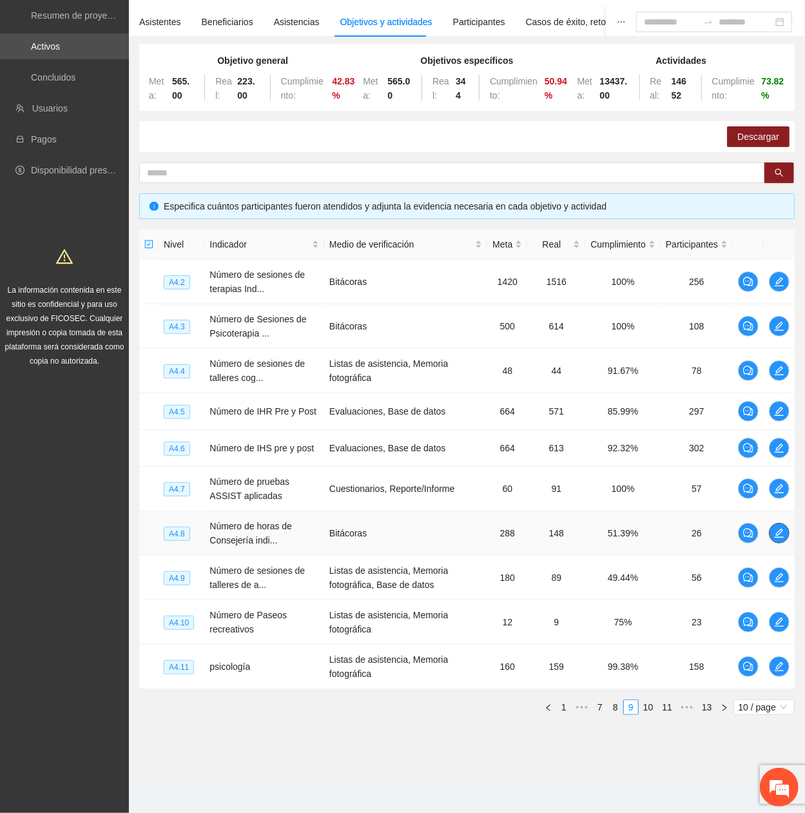
click at [774, 369] on button "button" at bounding box center [779, 533] width 21 height 21
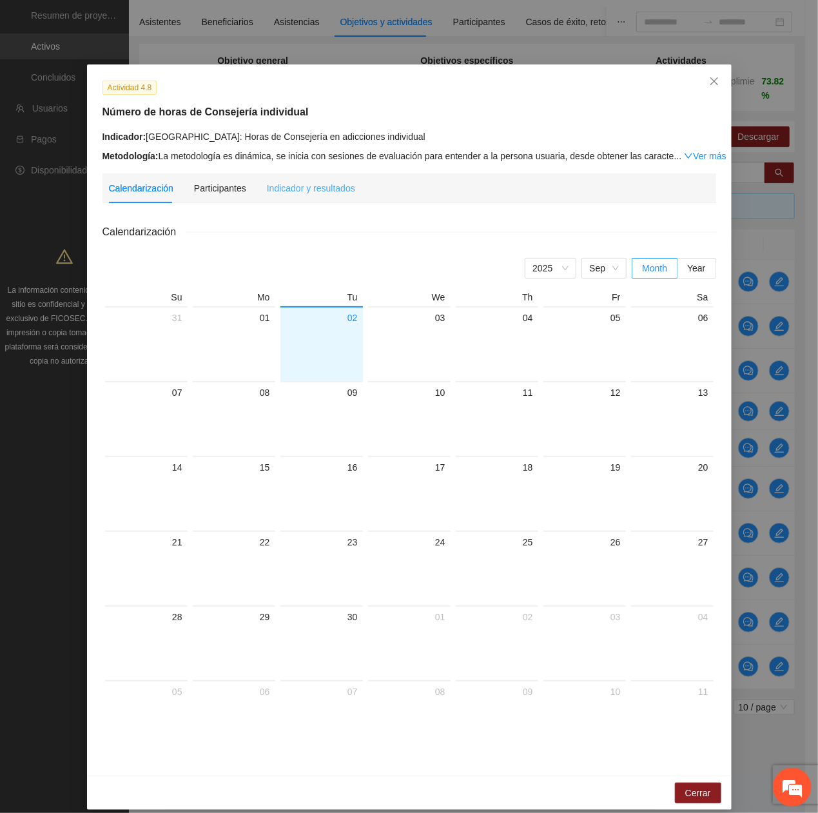
click at [305, 197] on div "Indicador y resultados" at bounding box center [311, 188] width 88 height 30
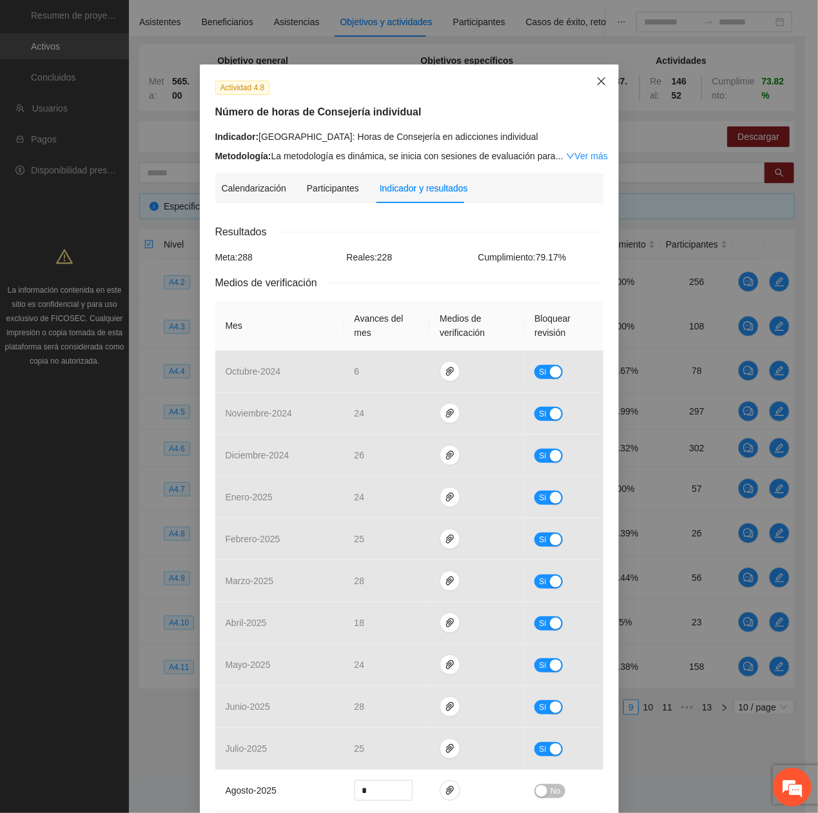
drag, startPoint x: 599, startPoint y: 78, endPoint x: 587, endPoint y: 91, distance: 17.8
click at [597, 79] on icon "close" at bounding box center [601, 81] width 10 height 10
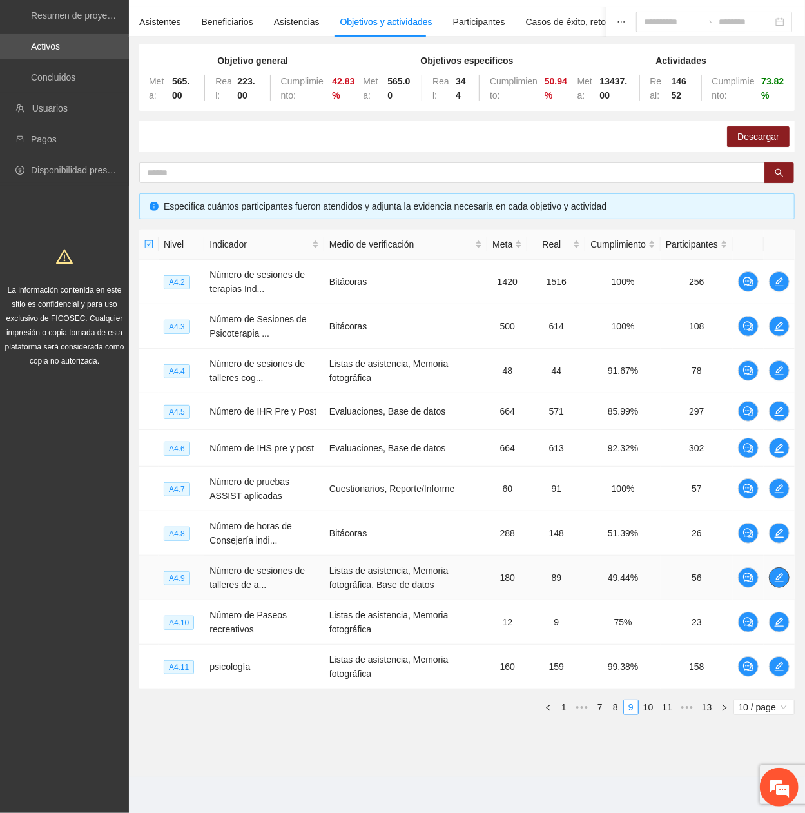
click at [774, 369] on icon "edit" at bounding box center [779, 577] width 10 height 10
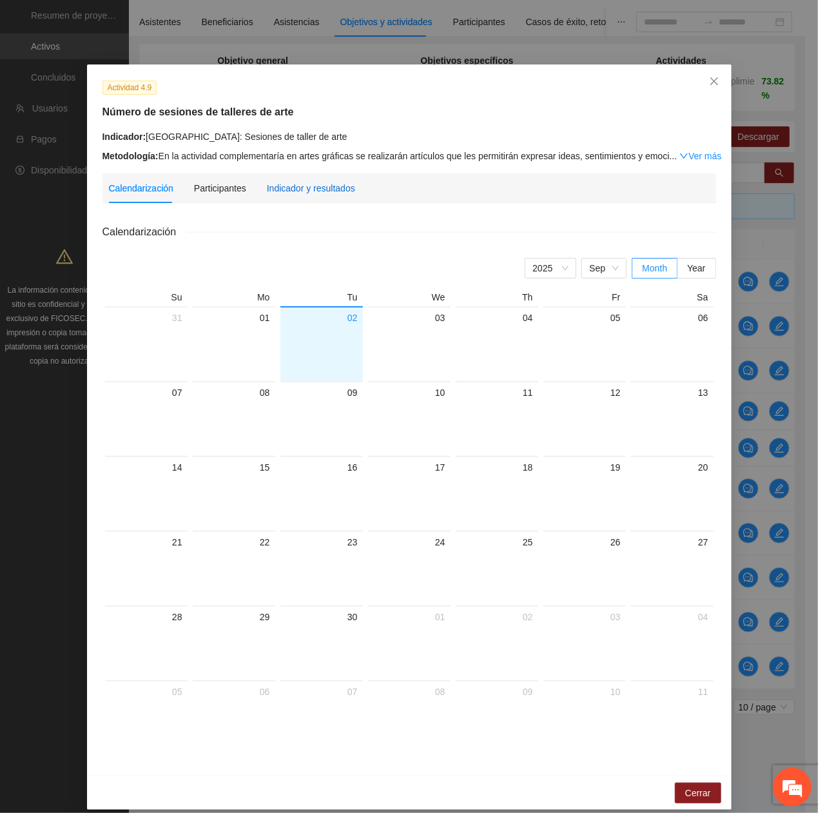
click at [278, 191] on div "Indicador y resultados" at bounding box center [311, 188] width 88 height 14
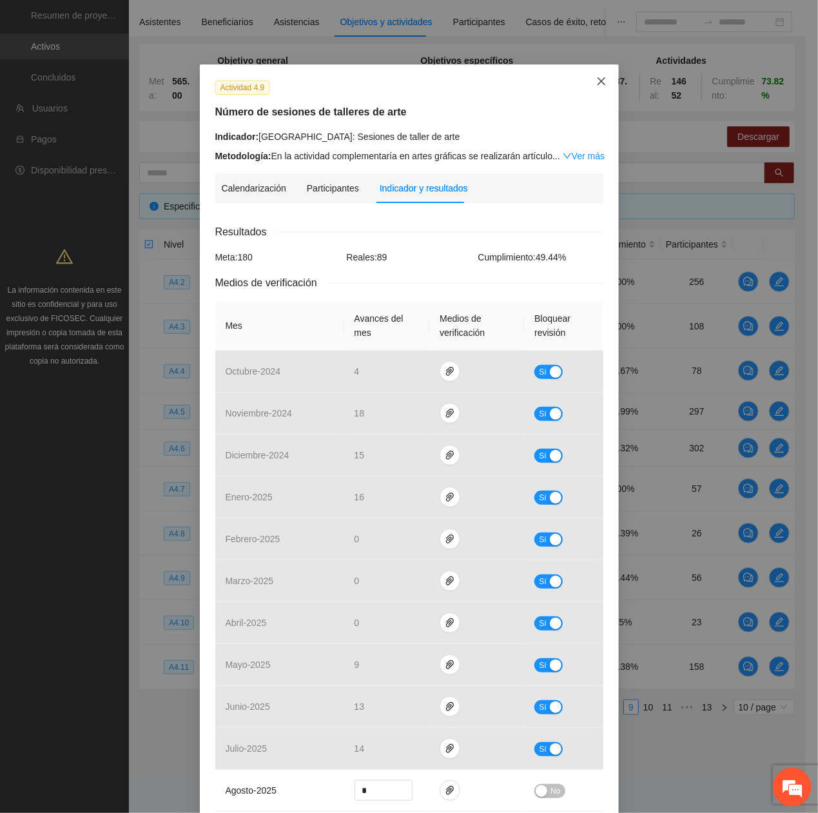
click at [594, 75] on span "Close" at bounding box center [601, 81] width 35 height 35
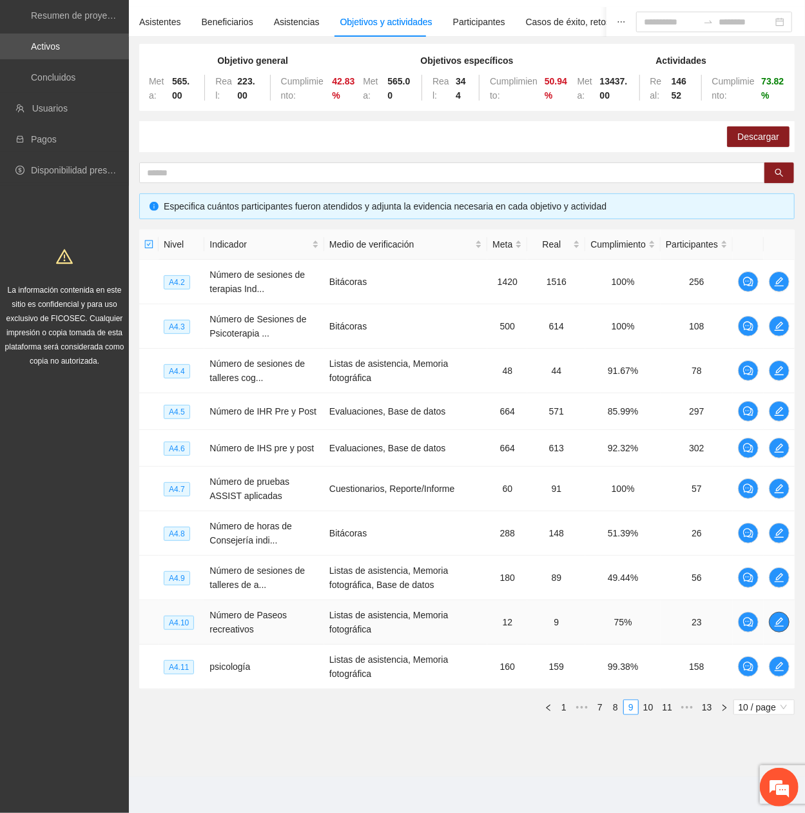
click at [783, 369] on icon "edit" at bounding box center [779, 622] width 10 height 10
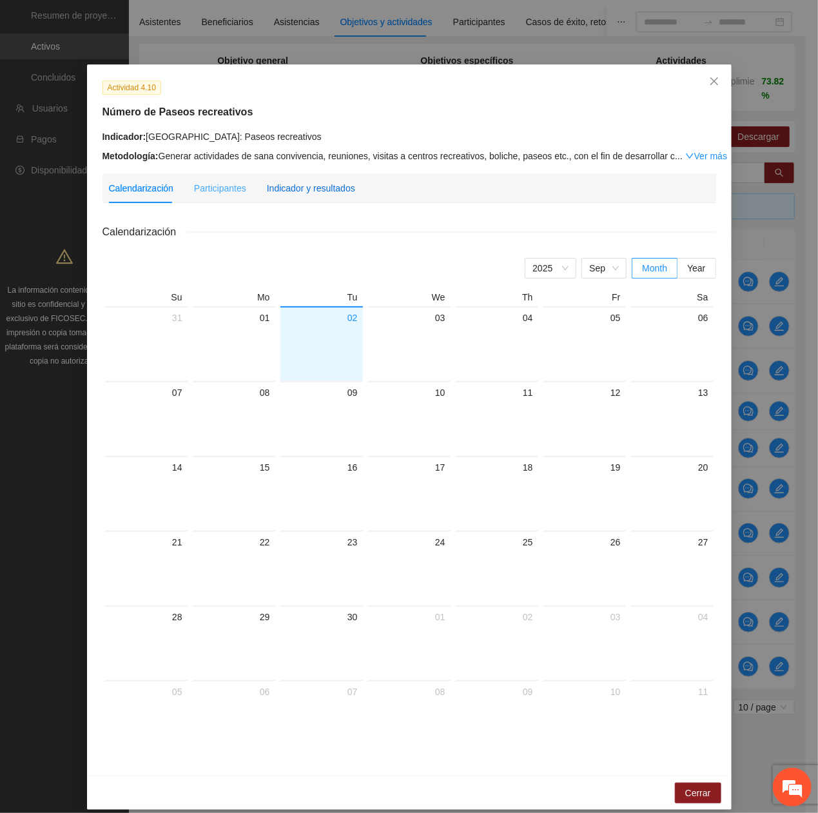
click at [321, 182] on div "Indicador y resultados" at bounding box center [311, 188] width 88 height 14
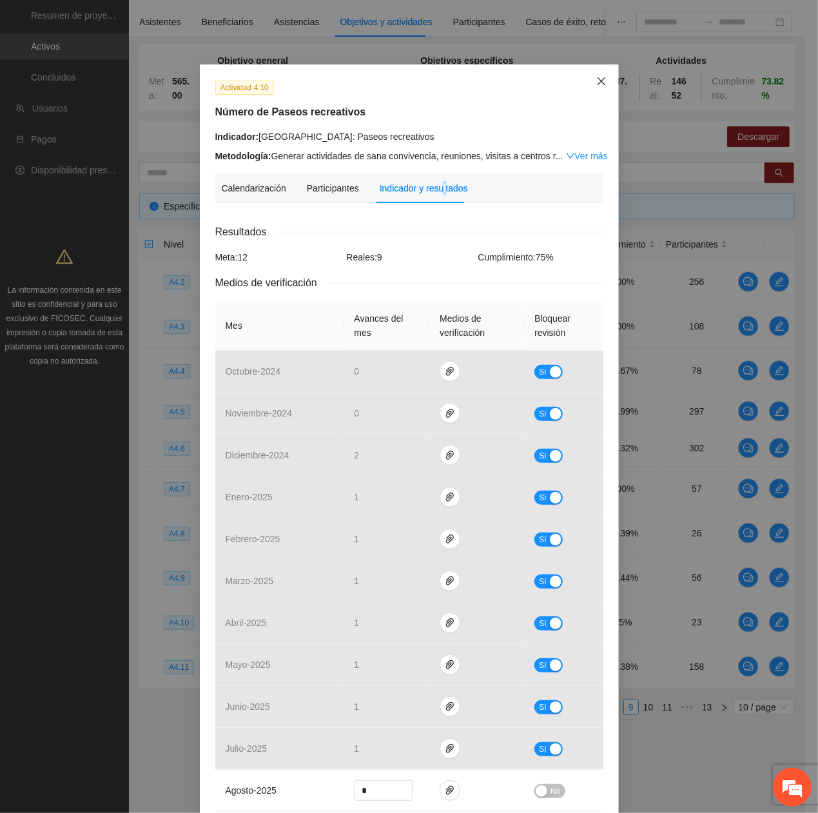
drag, startPoint x: 590, startPoint y: 81, endPoint x: 576, endPoint y: 112, distance: 34.3
click at [596, 83] on icon "close" at bounding box center [601, 81] width 10 height 10
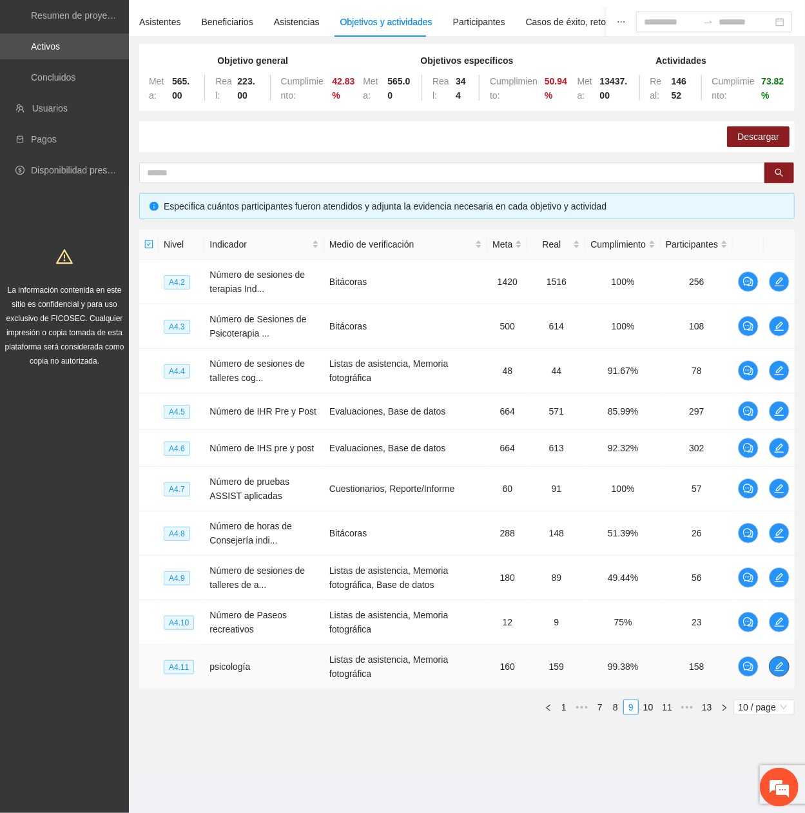
click at [779, 369] on icon "edit" at bounding box center [779, 666] width 10 height 10
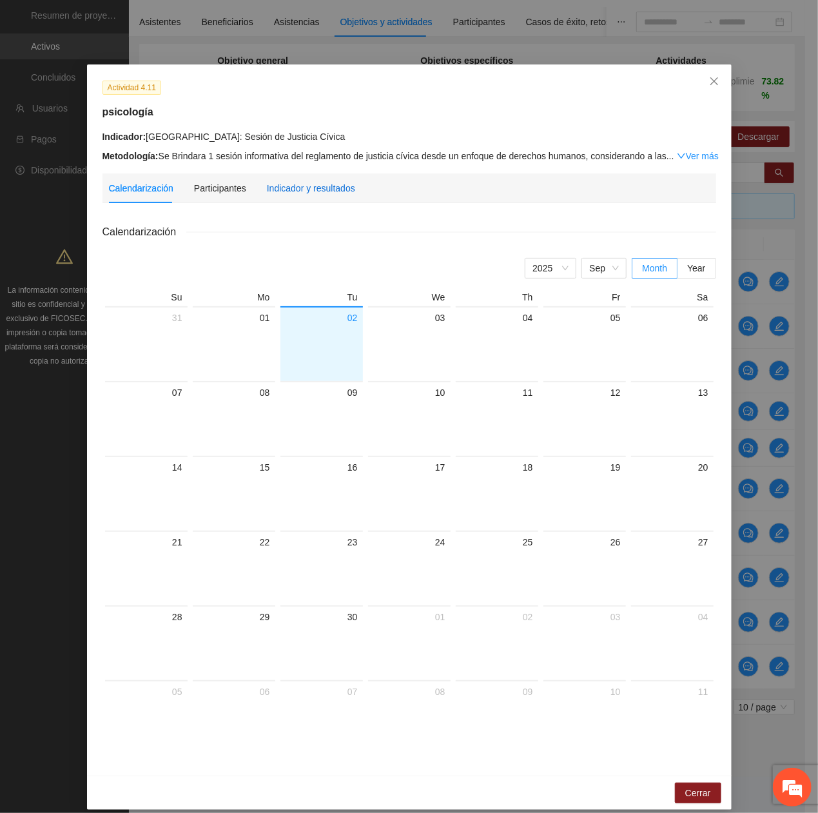
click at [295, 189] on div "Indicador y resultados" at bounding box center [311, 188] width 88 height 14
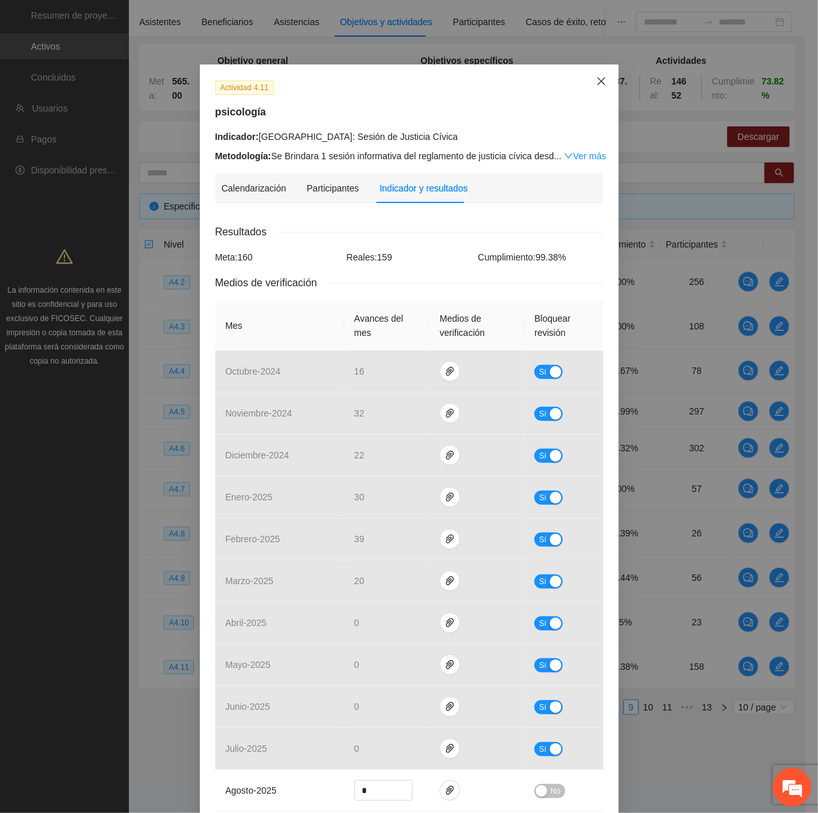
drag, startPoint x: 584, startPoint y: 81, endPoint x: 589, endPoint y: 86, distance: 6.9
click at [585, 81] on span "Close" at bounding box center [601, 81] width 35 height 35
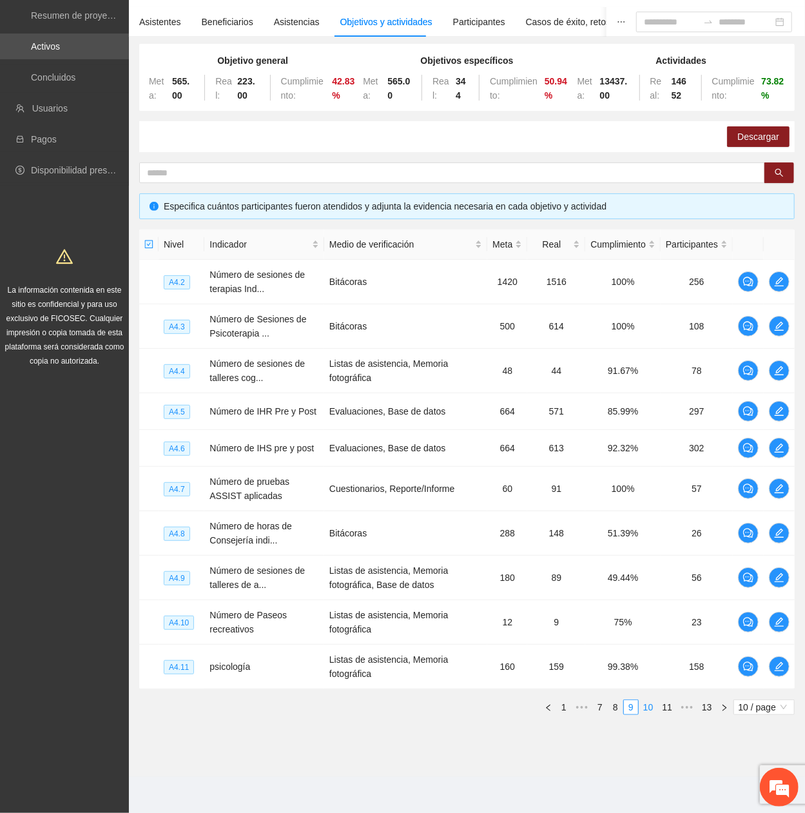
click at [645, 369] on link "10" at bounding box center [648, 707] width 18 height 14
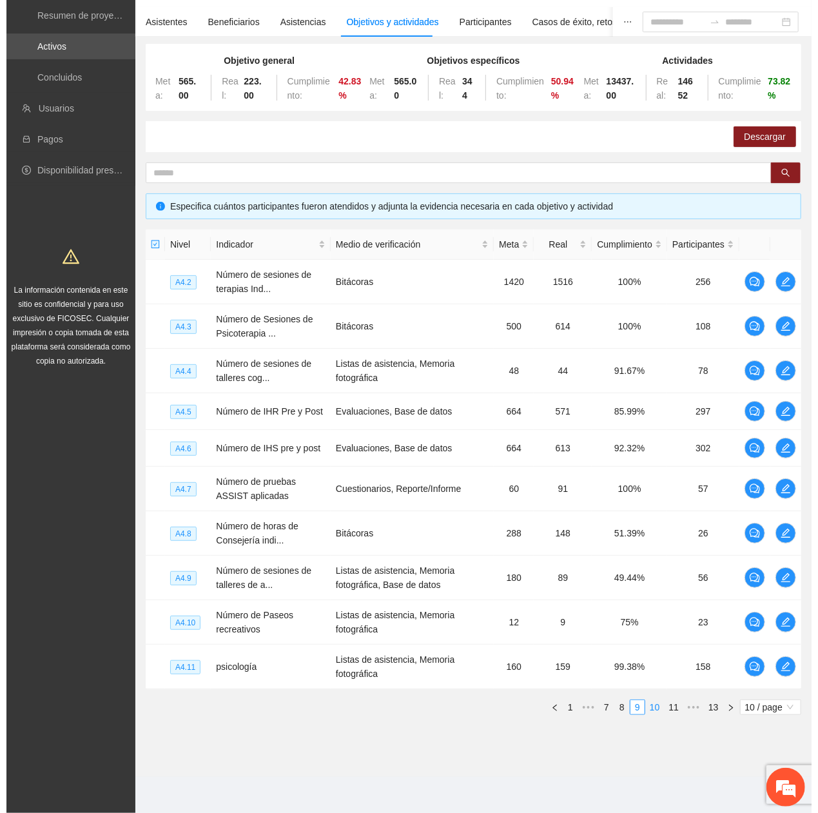
scroll to position [88, 0]
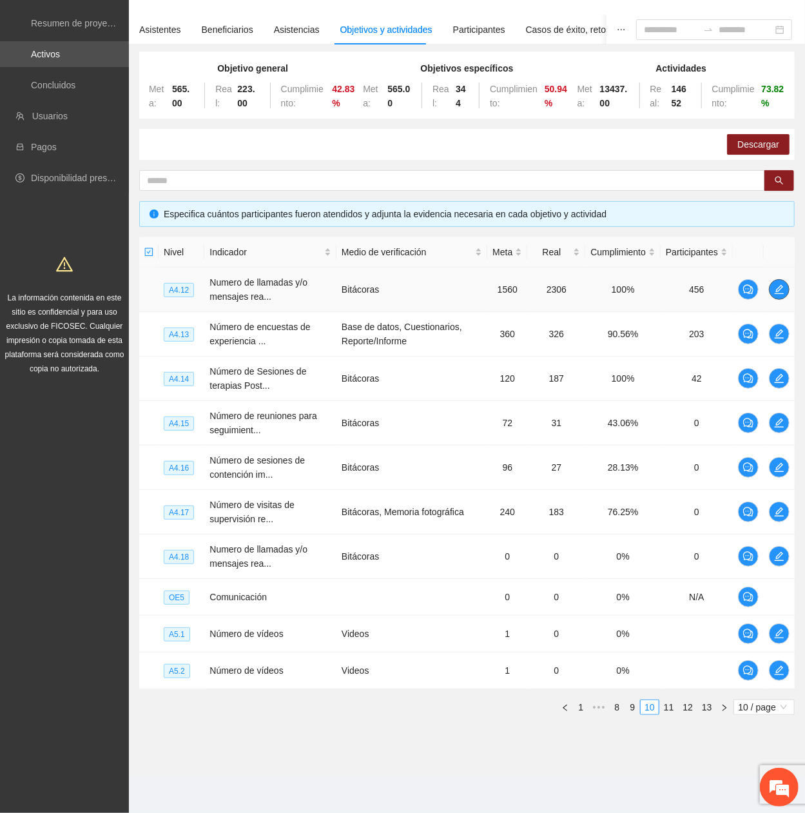
click at [783, 286] on icon "edit" at bounding box center [779, 289] width 10 height 10
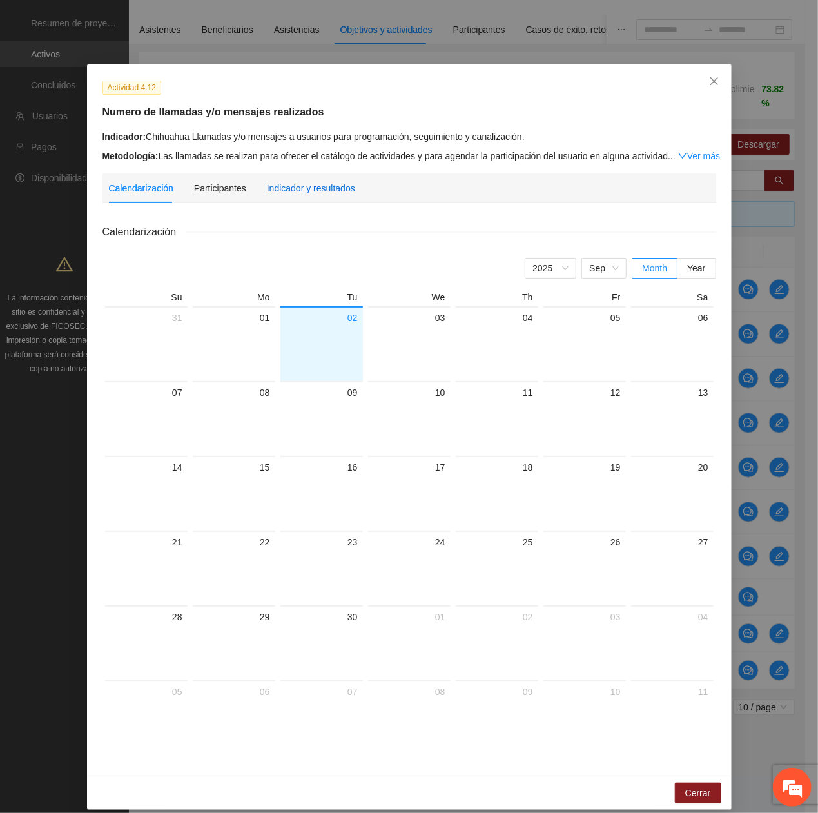
drag, startPoint x: 304, startPoint y: 191, endPoint x: 300, endPoint y: 204, distance: 13.5
click at [303, 193] on div "Indicador y resultados" at bounding box center [311, 188] width 88 height 14
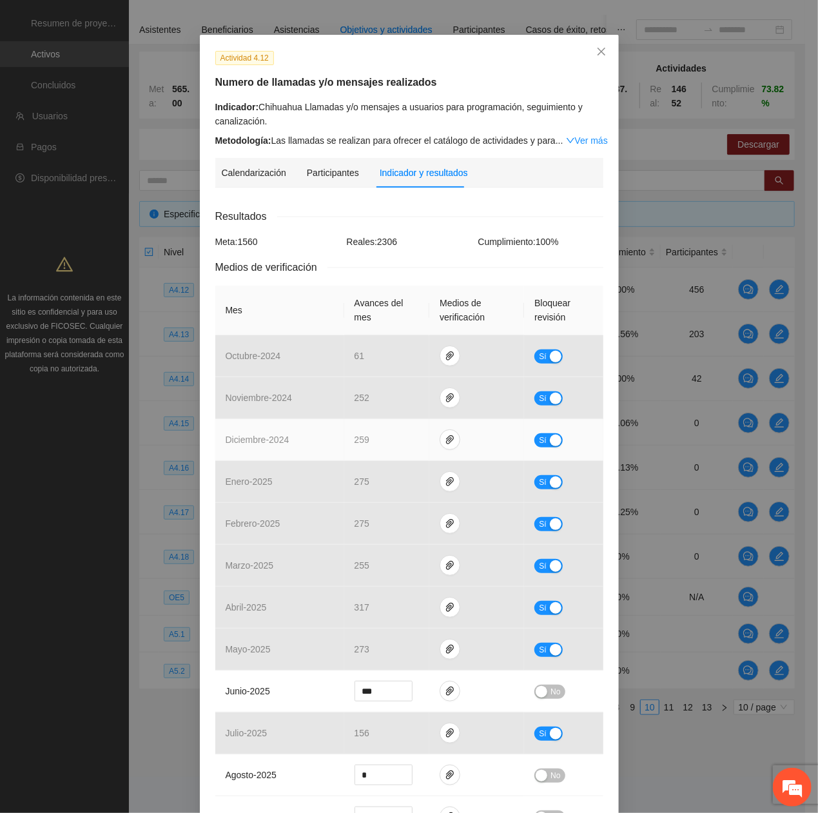
scroll to position [0, 0]
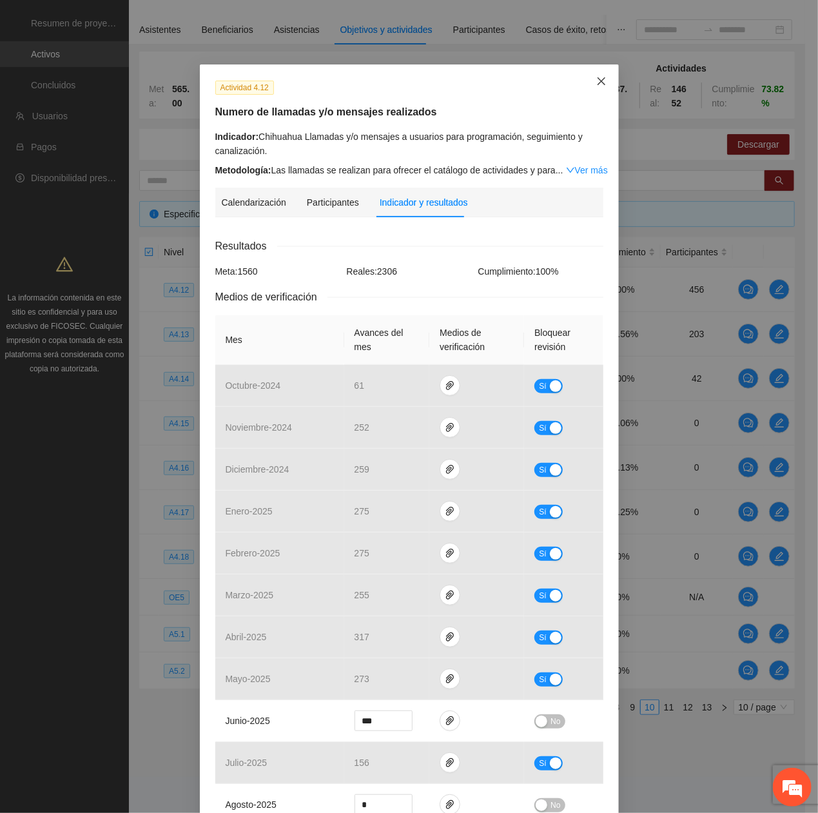
click at [586, 89] on span "Close" at bounding box center [601, 81] width 35 height 35
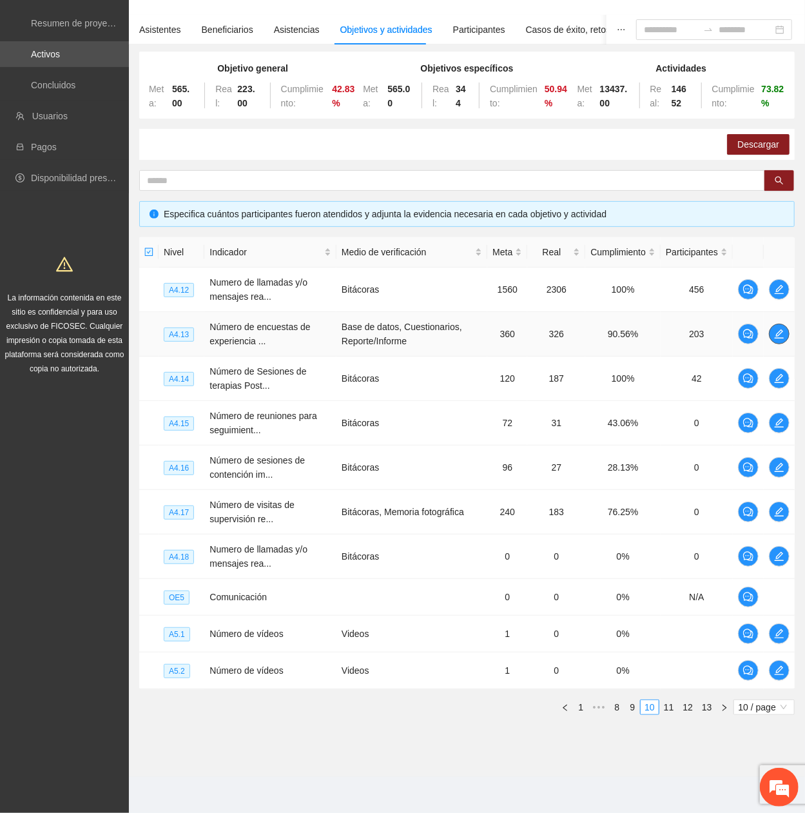
click at [787, 331] on span "edit" at bounding box center [779, 334] width 19 height 10
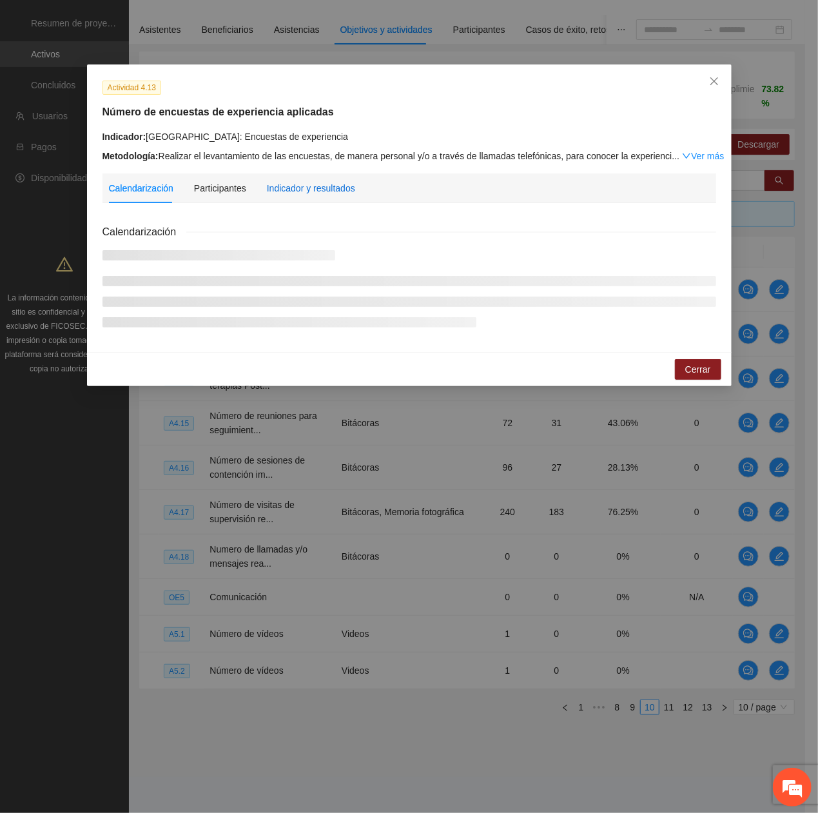
click at [293, 188] on div "Indicador y resultados" at bounding box center [311, 188] width 88 height 14
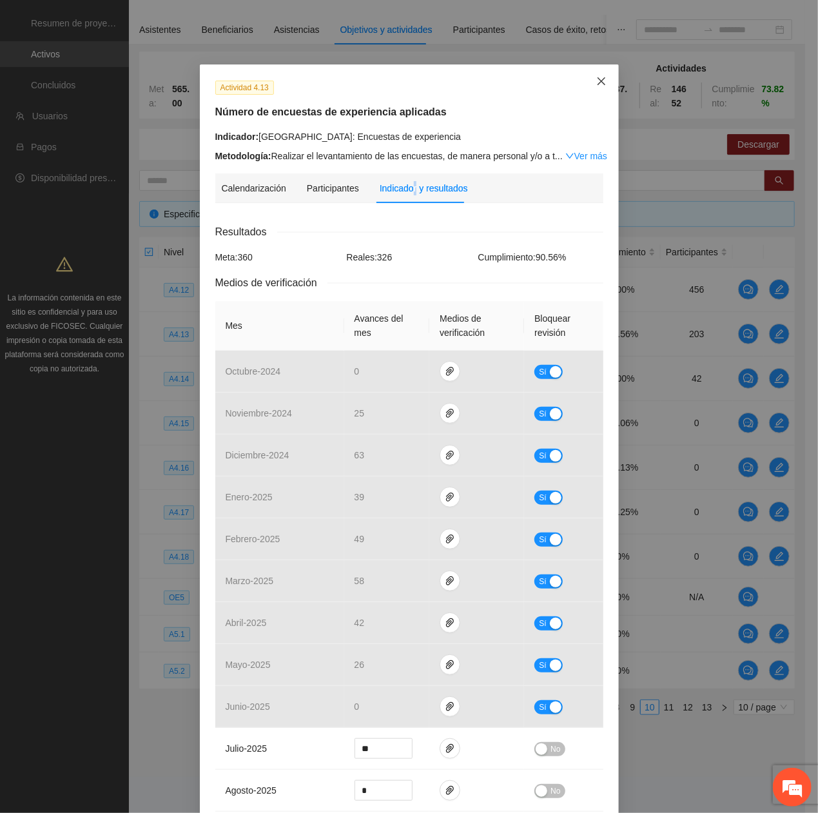
click at [584, 84] on span "Close" at bounding box center [601, 81] width 35 height 35
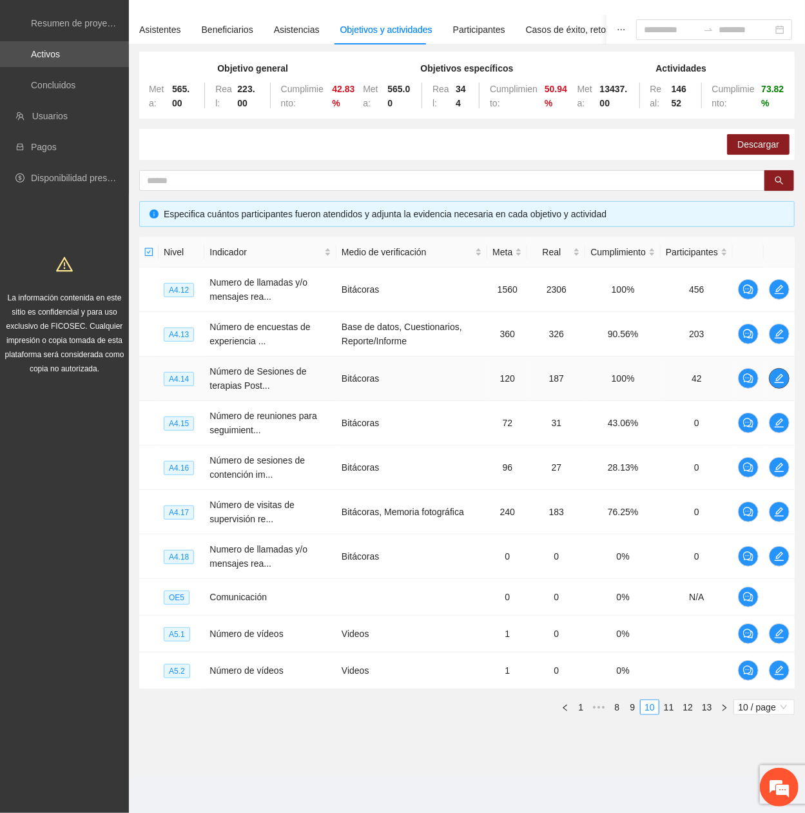
click at [772, 369] on span "edit" at bounding box center [779, 378] width 19 height 10
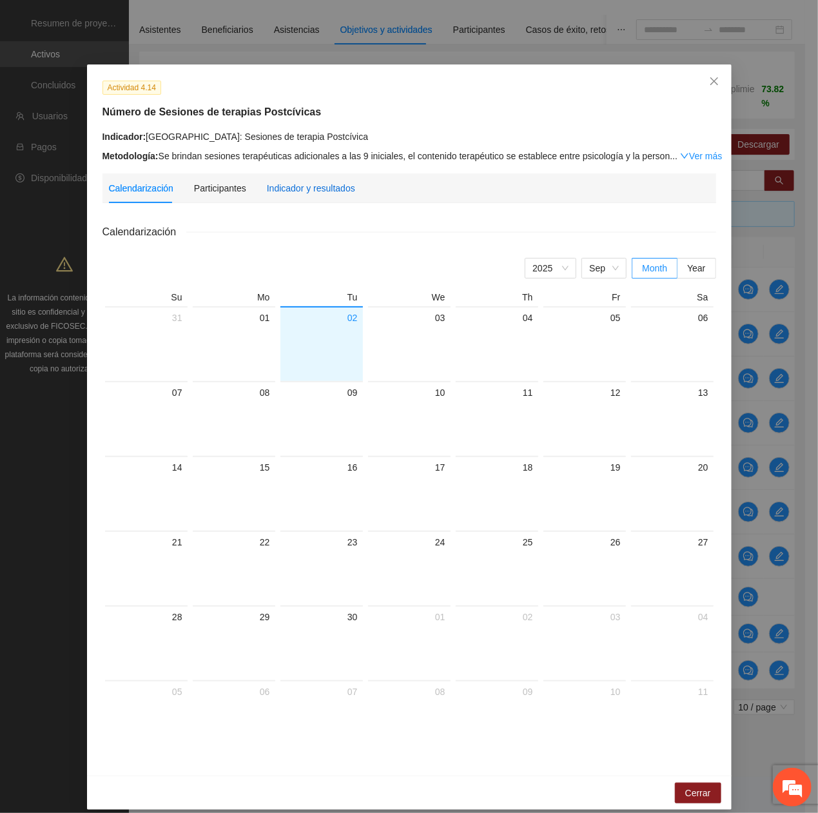
click at [273, 191] on div "Indicador y resultados" at bounding box center [311, 188] width 88 height 14
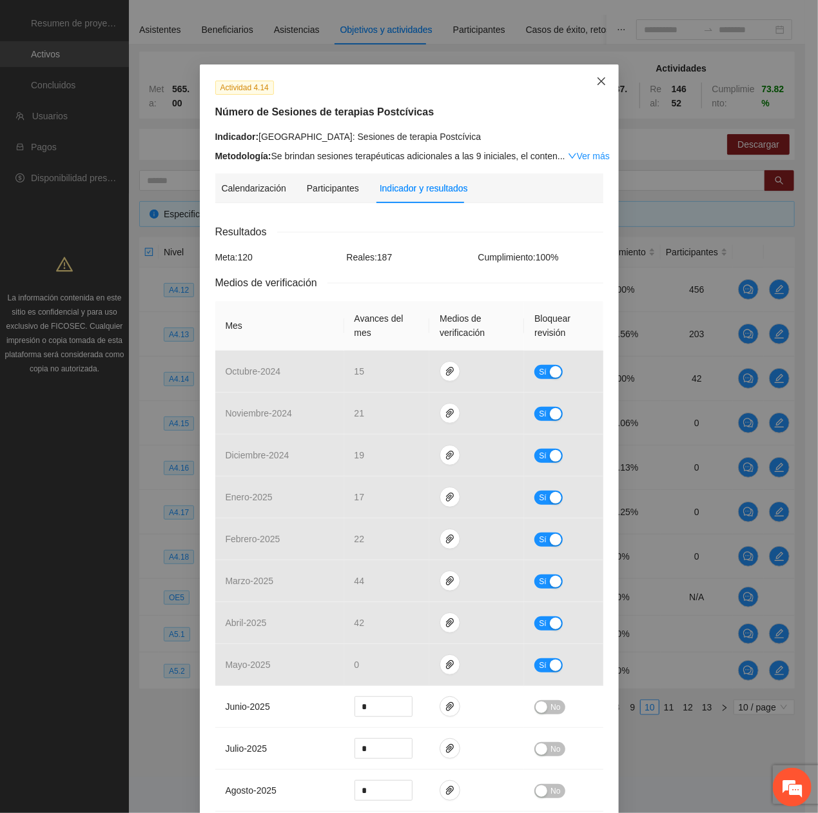
drag, startPoint x: 584, startPoint y: 83, endPoint x: 579, endPoint y: 92, distance: 9.8
click at [585, 84] on span "Close" at bounding box center [601, 81] width 35 height 35
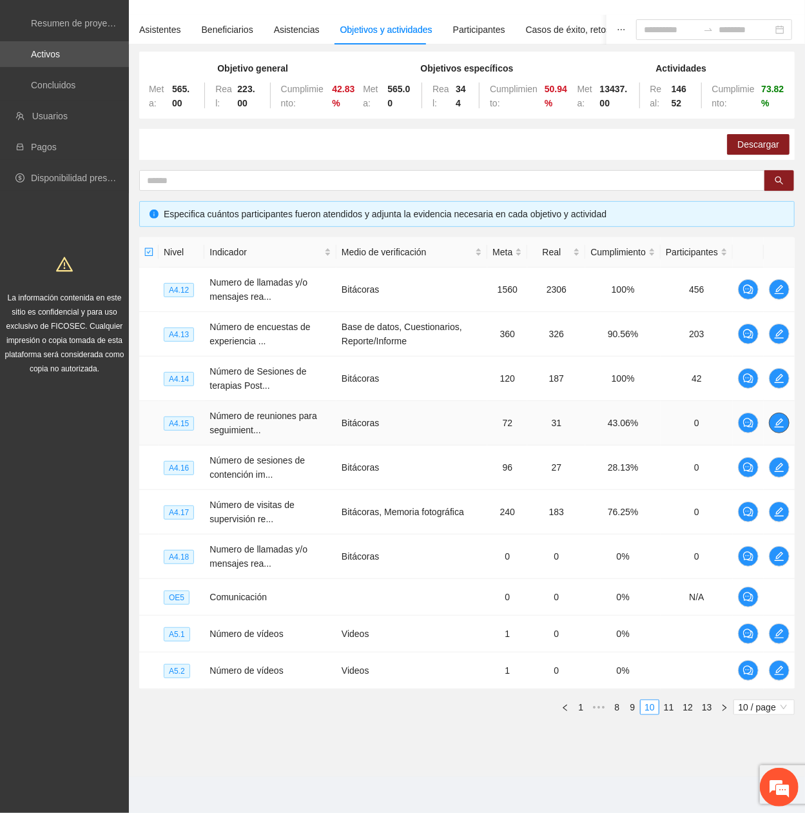
click at [779, 369] on icon "edit" at bounding box center [779, 422] width 9 height 9
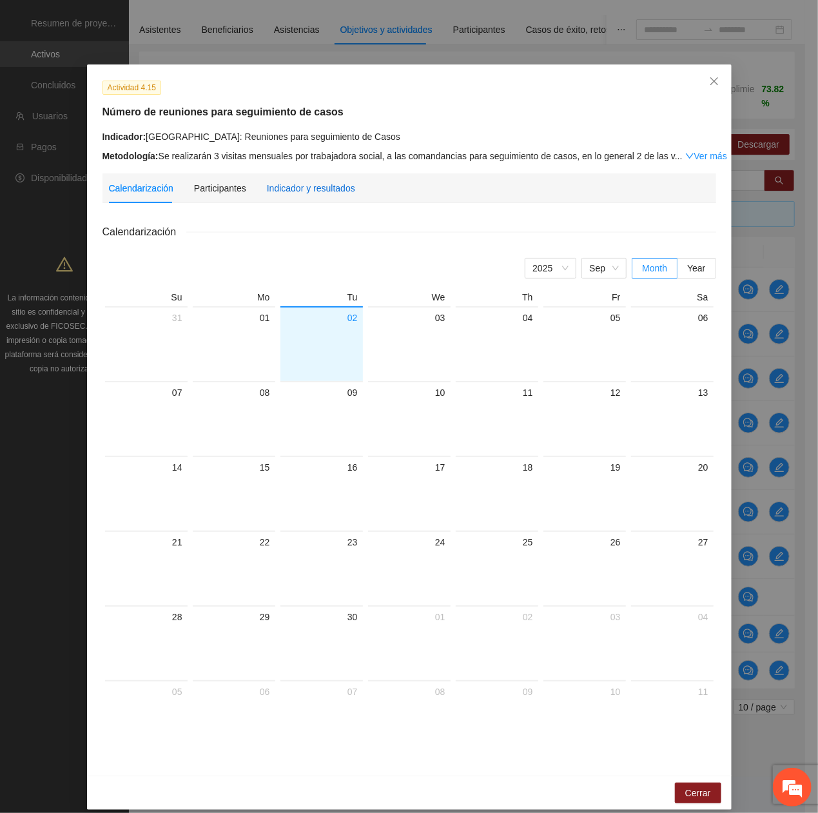
drag, startPoint x: 308, startPoint y: 187, endPoint x: 302, endPoint y: 193, distance: 8.7
click at [307, 188] on div "Indicador y resultados" at bounding box center [311, 188] width 88 height 14
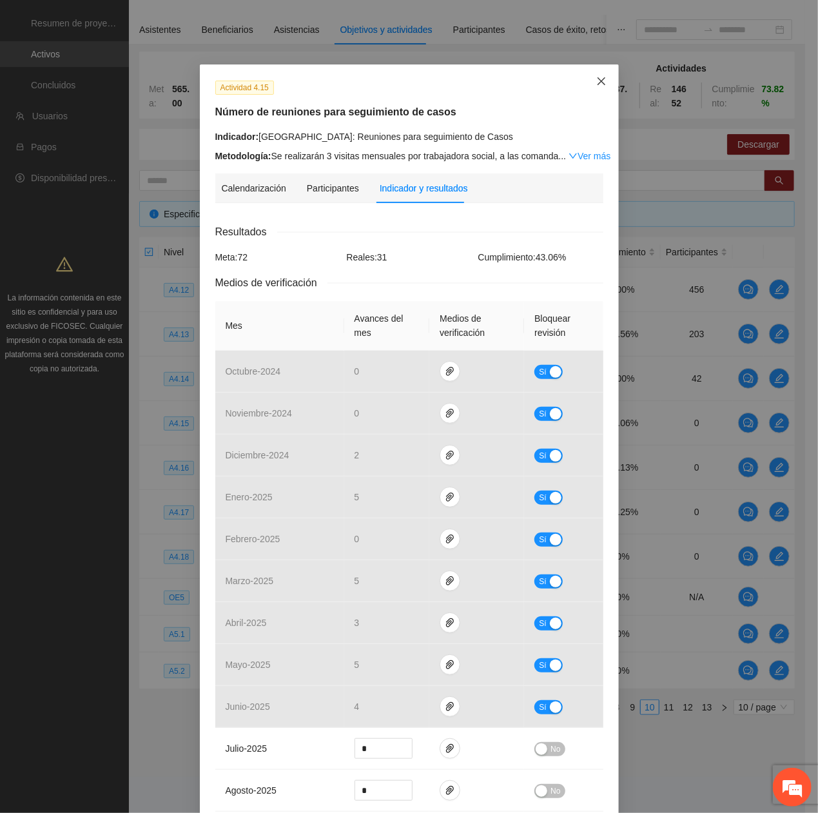
drag, startPoint x: 596, startPoint y: 85, endPoint x: 597, endPoint y: 93, distance: 7.8
click at [596, 86] on icon "close" at bounding box center [601, 81] width 10 height 10
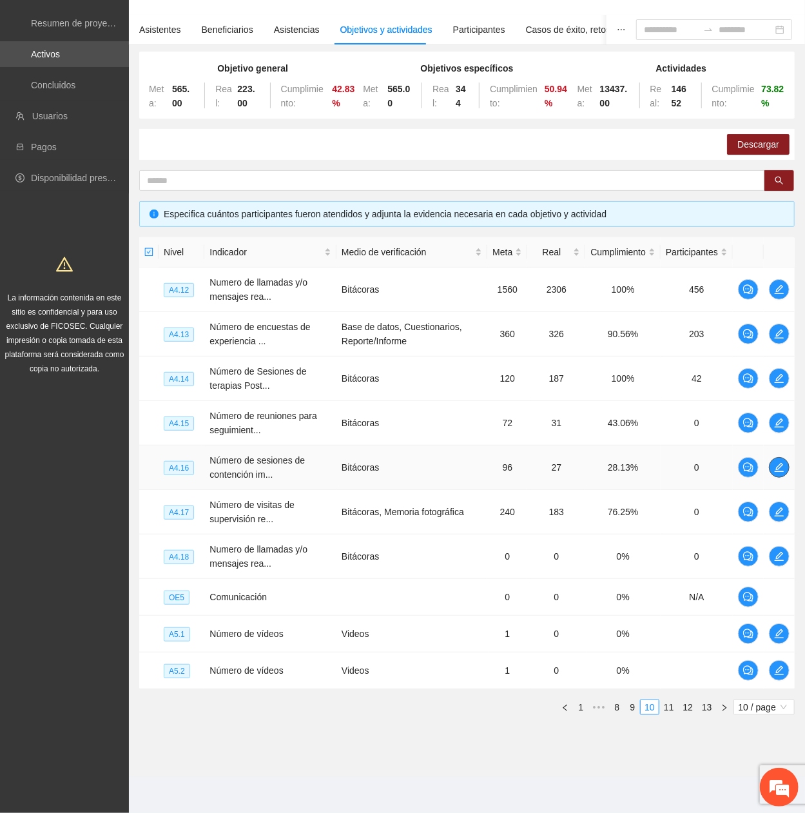
click at [777, 369] on icon "edit" at bounding box center [779, 467] width 10 height 10
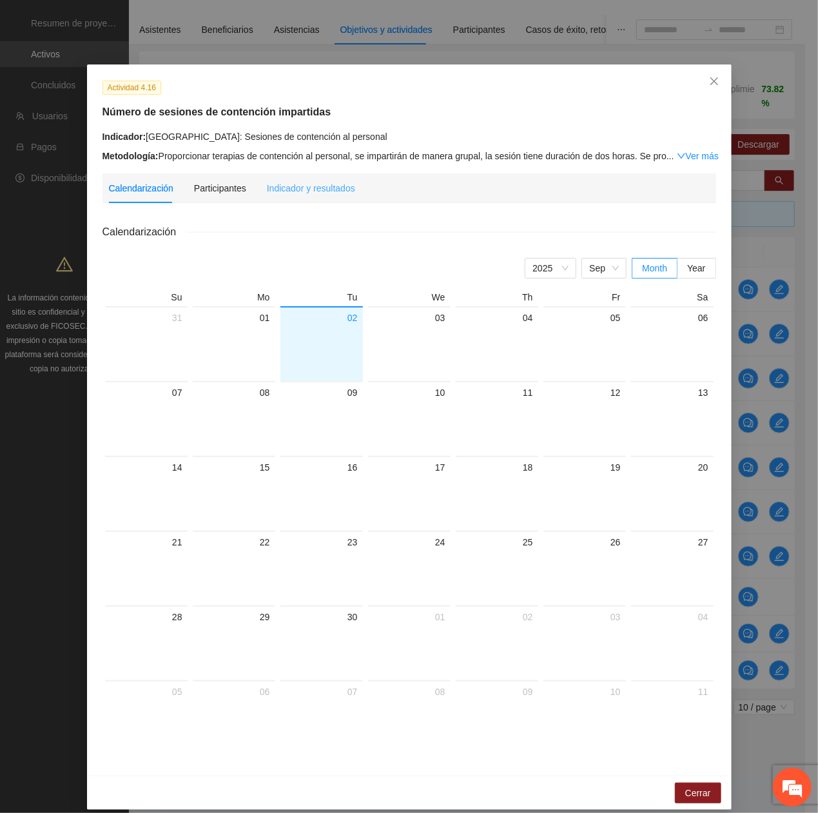
click at [279, 175] on div "Indicador y resultados" at bounding box center [311, 188] width 88 height 30
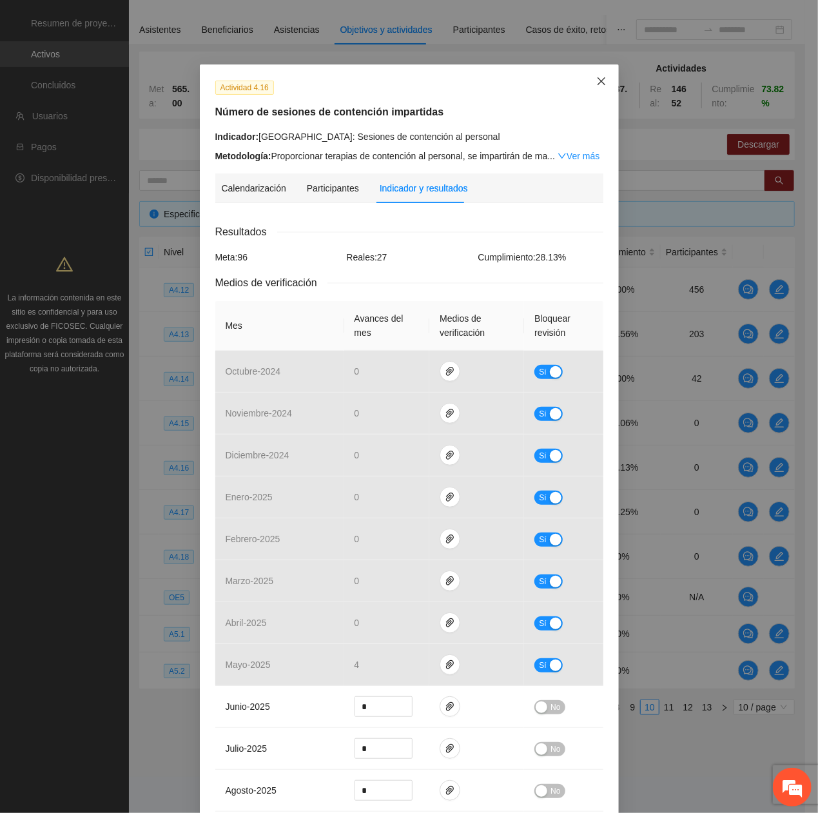
click at [597, 81] on icon "close" at bounding box center [601, 81] width 8 height 8
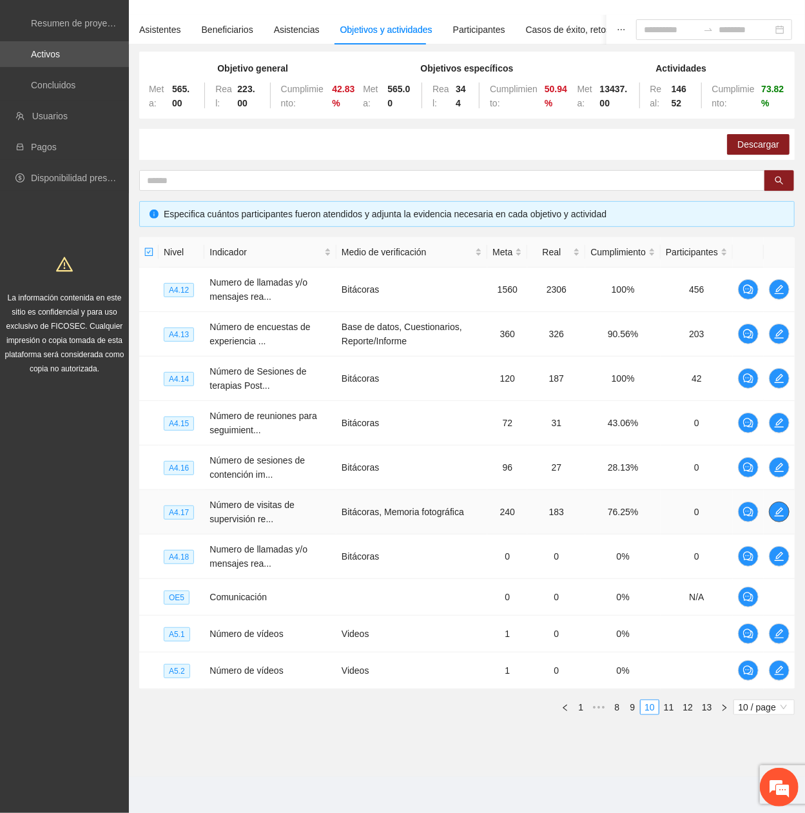
click at [779, 369] on icon "edit" at bounding box center [779, 512] width 10 height 10
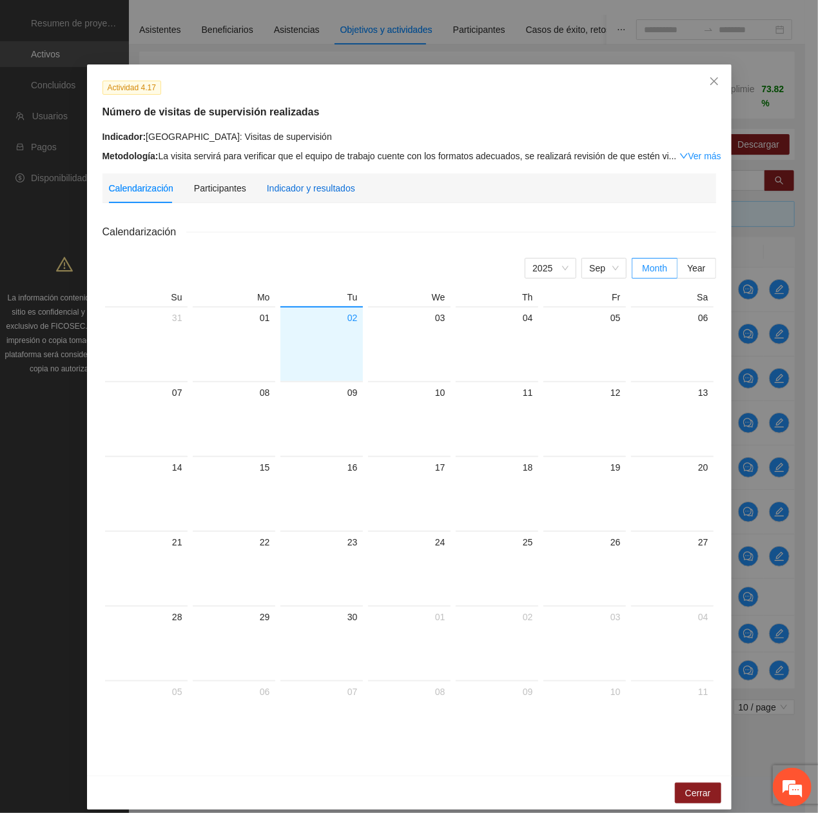
drag, startPoint x: 302, startPoint y: 189, endPoint x: 295, endPoint y: 193, distance: 7.9
click at [300, 190] on div "Indicador y resultados" at bounding box center [311, 188] width 88 height 14
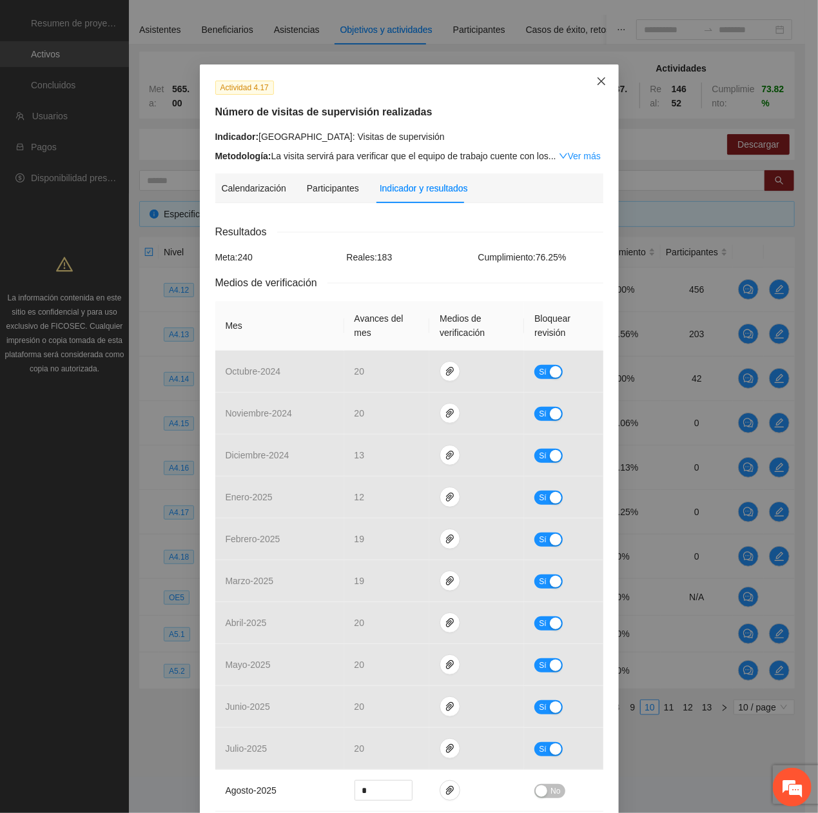
drag, startPoint x: 591, startPoint y: 70, endPoint x: 578, endPoint y: 91, distance: 24.3
click at [590, 73] on span "Close" at bounding box center [601, 81] width 35 height 35
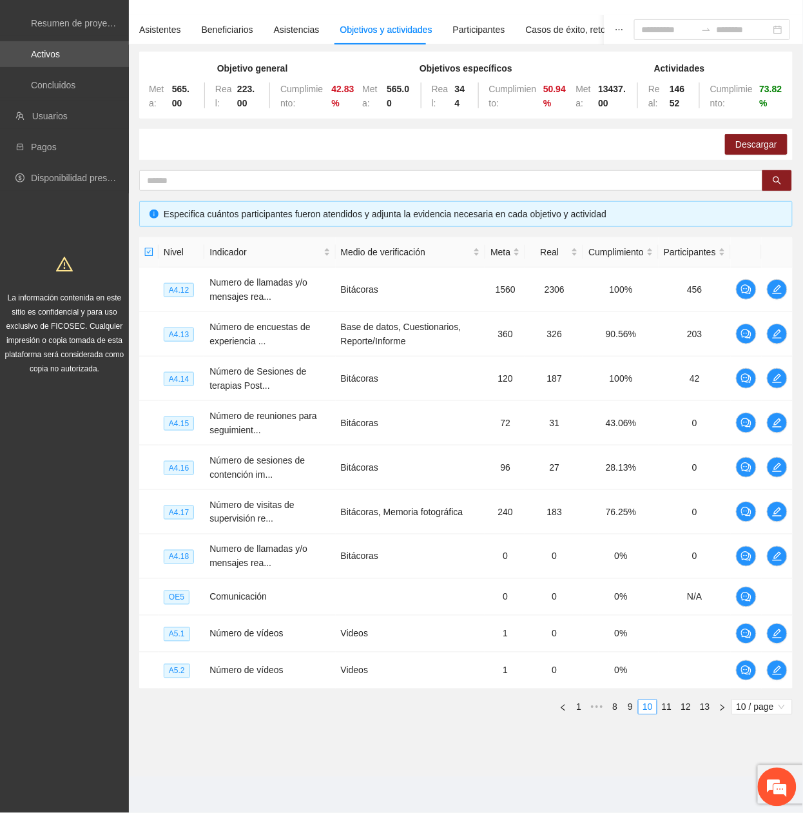
drag, startPoint x: 458, startPoint y: 757, endPoint x: 545, endPoint y: 731, distance: 90.8
click at [476, 369] on section "Monitoreo técnico Asistentes Beneficiarios Asistencias Objetivos y actividades …" at bounding box center [466, 372] width 674 height 808
click at [598, 369] on span "•••" at bounding box center [597, 706] width 21 height 15
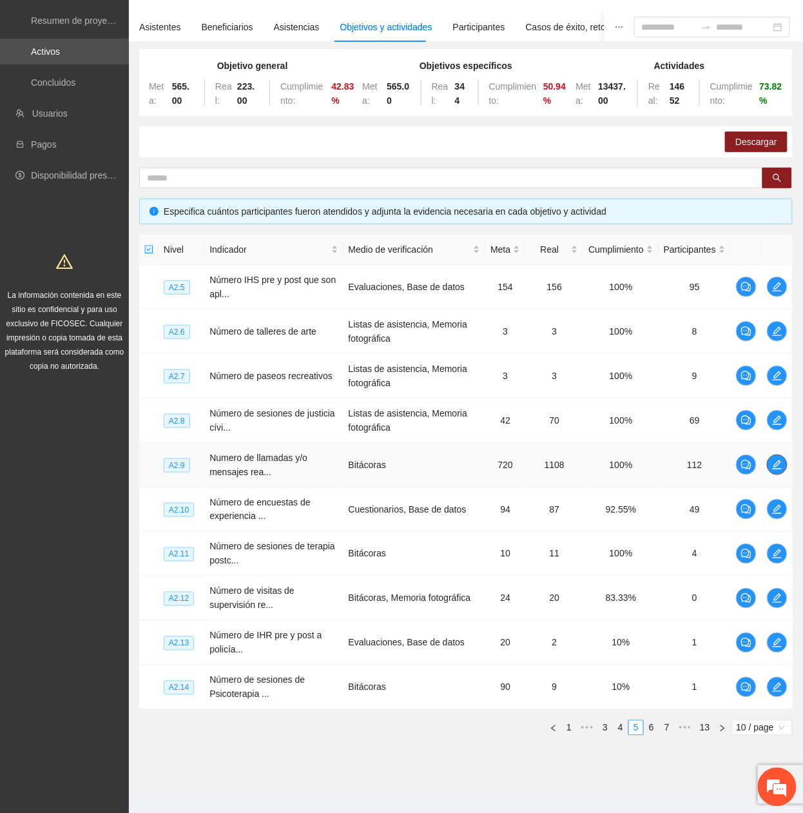
click at [781, 369] on span "edit" at bounding box center [777, 465] width 19 height 10
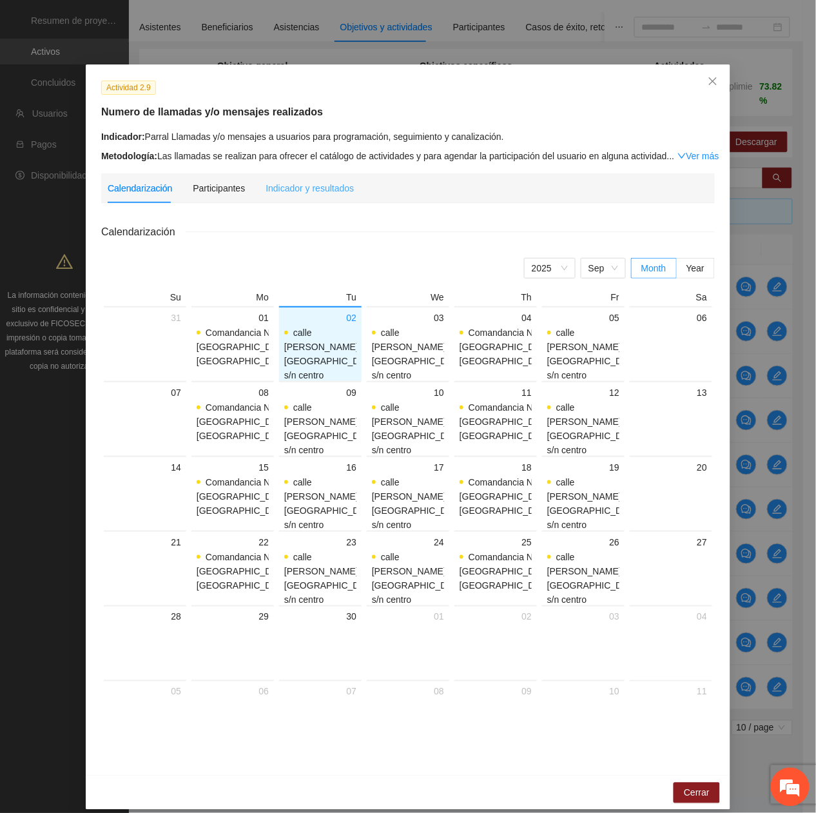
click at [320, 195] on div "Indicador y resultados" at bounding box center [310, 188] width 88 height 30
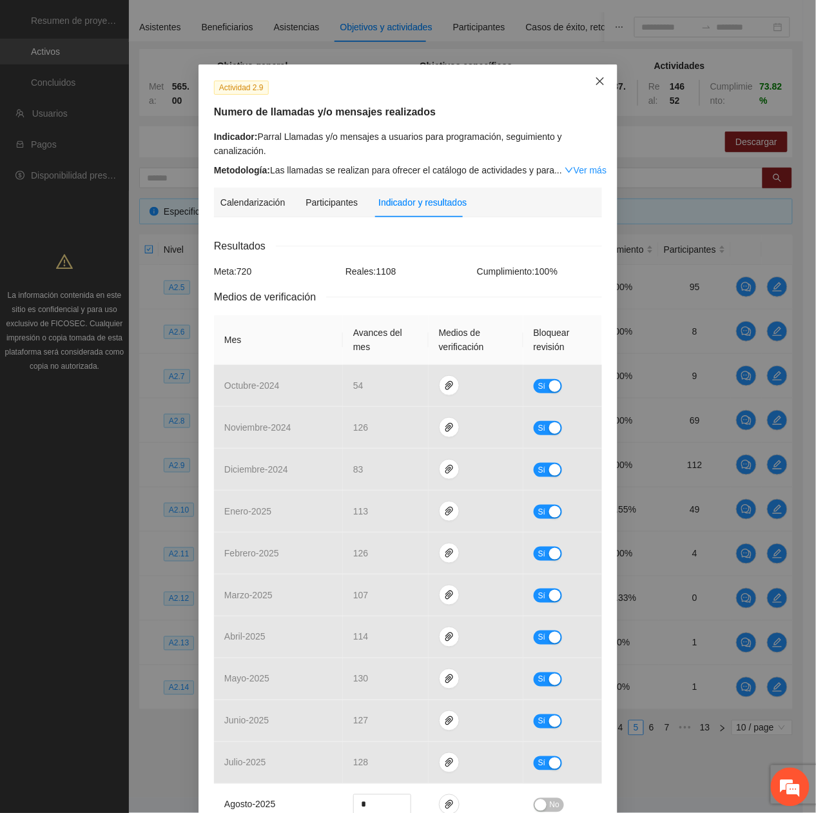
click at [595, 85] on icon "close" at bounding box center [600, 81] width 10 height 10
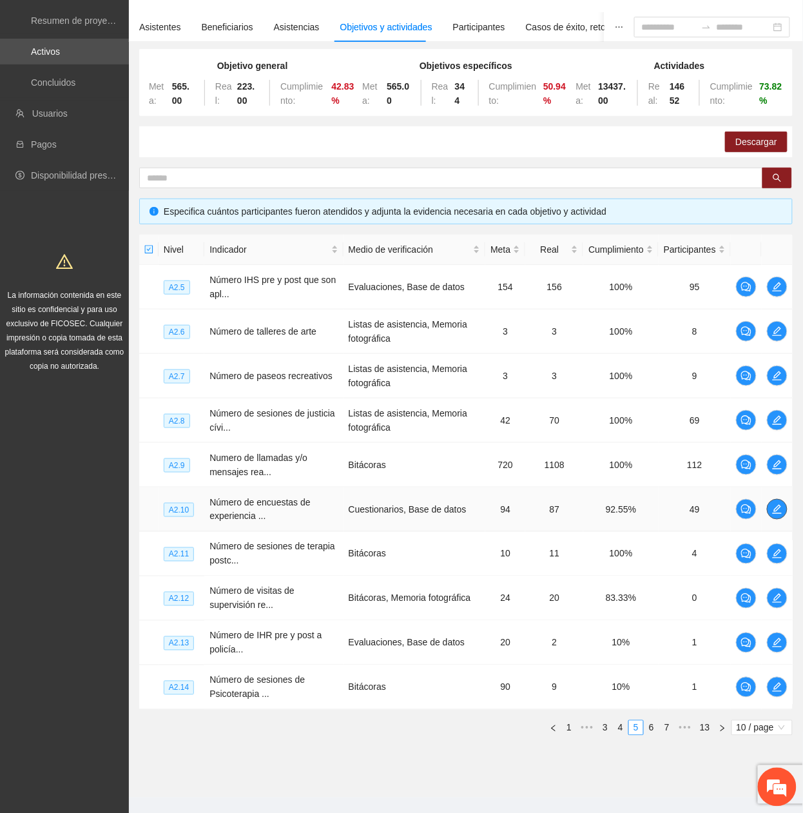
click at [777, 369] on icon "edit" at bounding box center [777, 509] width 10 height 10
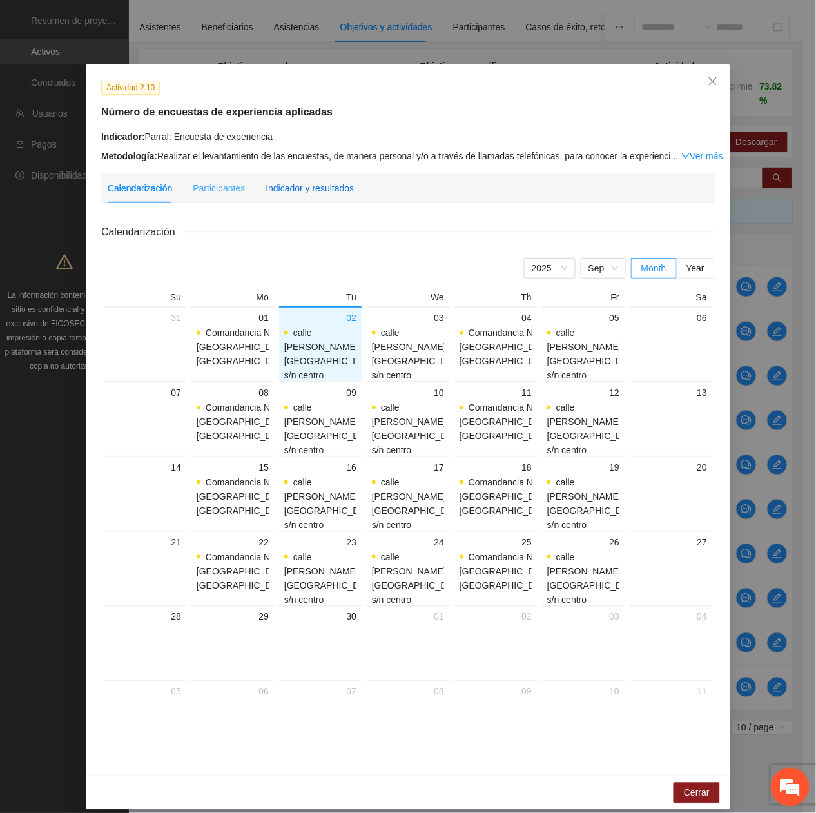
click at [323, 194] on div "Indicador y resultados" at bounding box center [310, 188] width 88 height 14
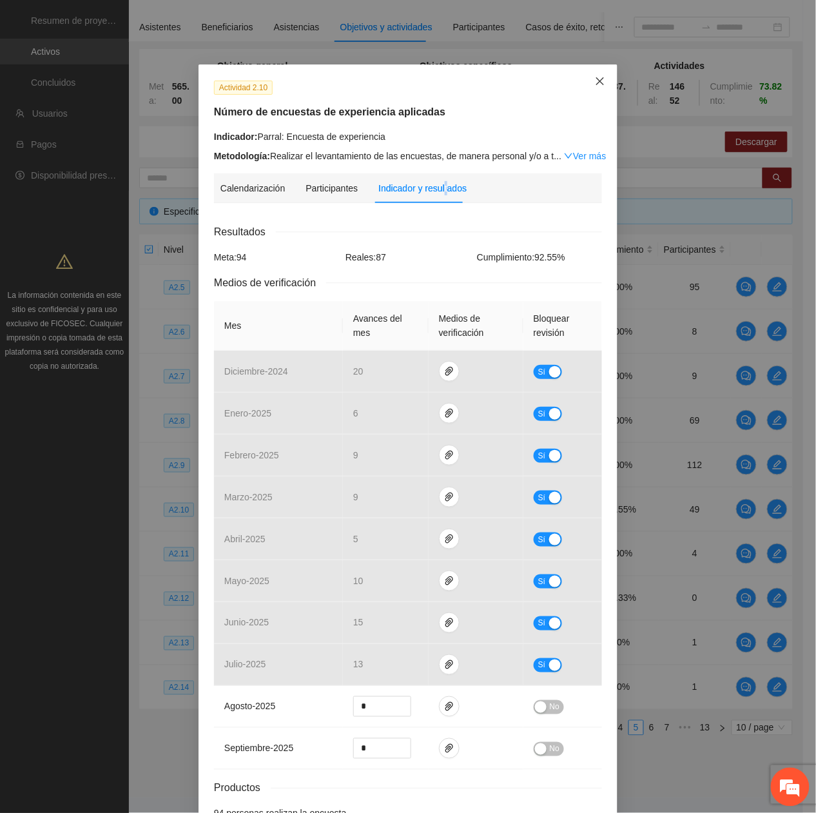
click at [588, 79] on span "Close" at bounding box center [600, 81] width 35 height 35
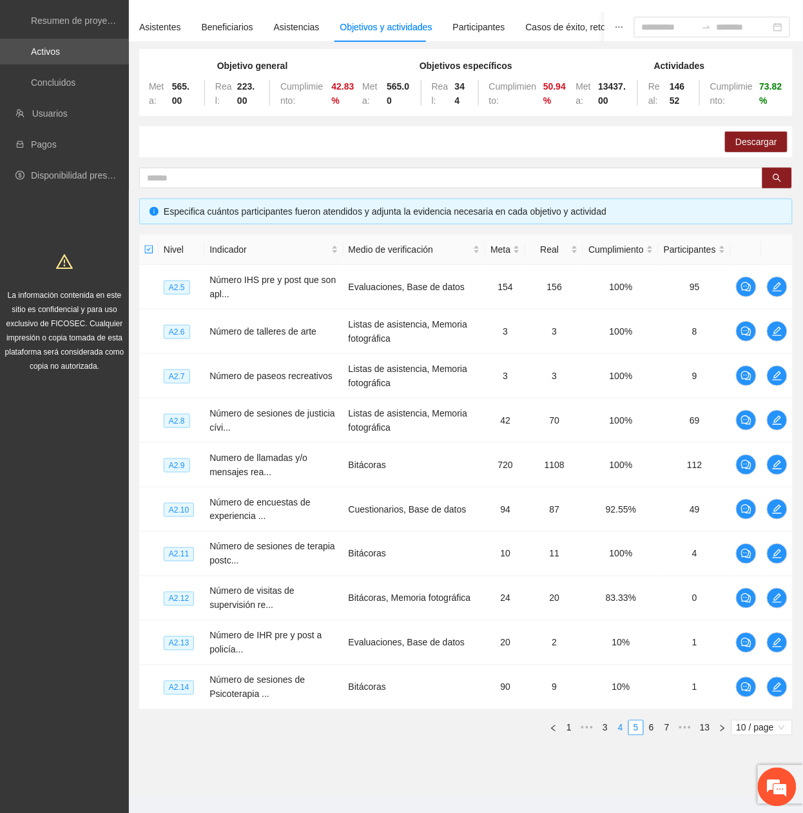
click at [614, 369] on link "4" at bounding box center [621, 728] width 14 height 14
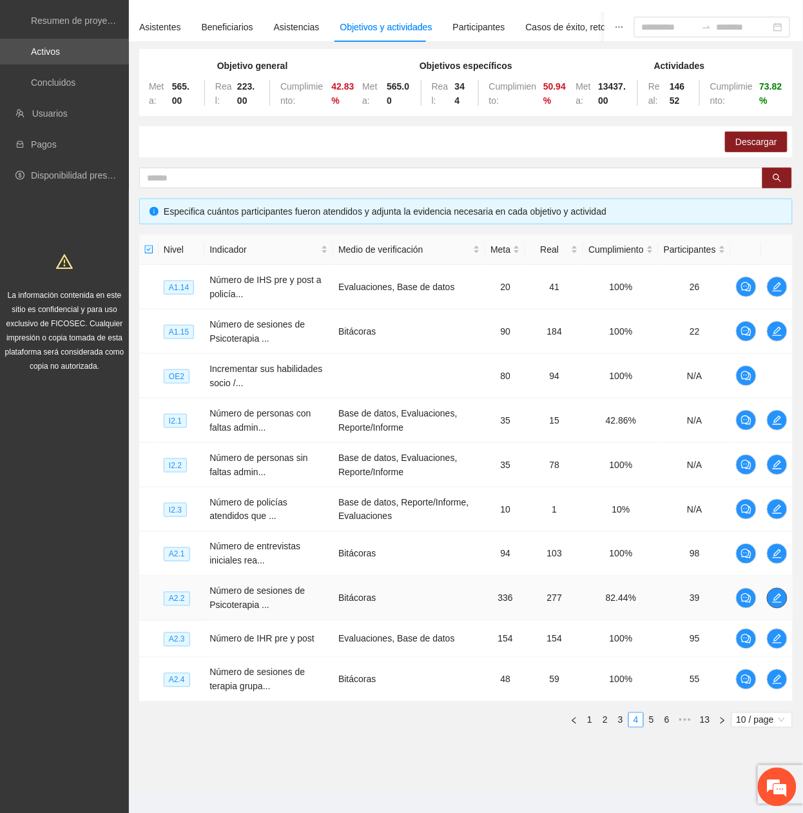
click at [782, 369] on icon "edit" at bounding box center [777, 598] width 10 height 10
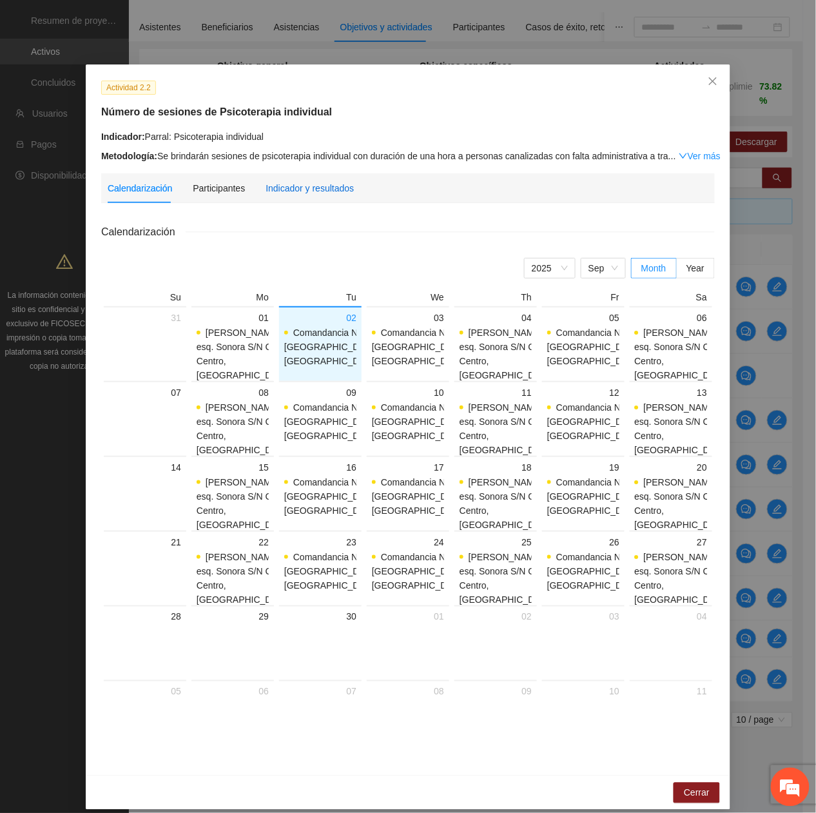
click at [323, 192] on div "Indicador y resultados" at bounding box center [310, 188] width 88 height 14
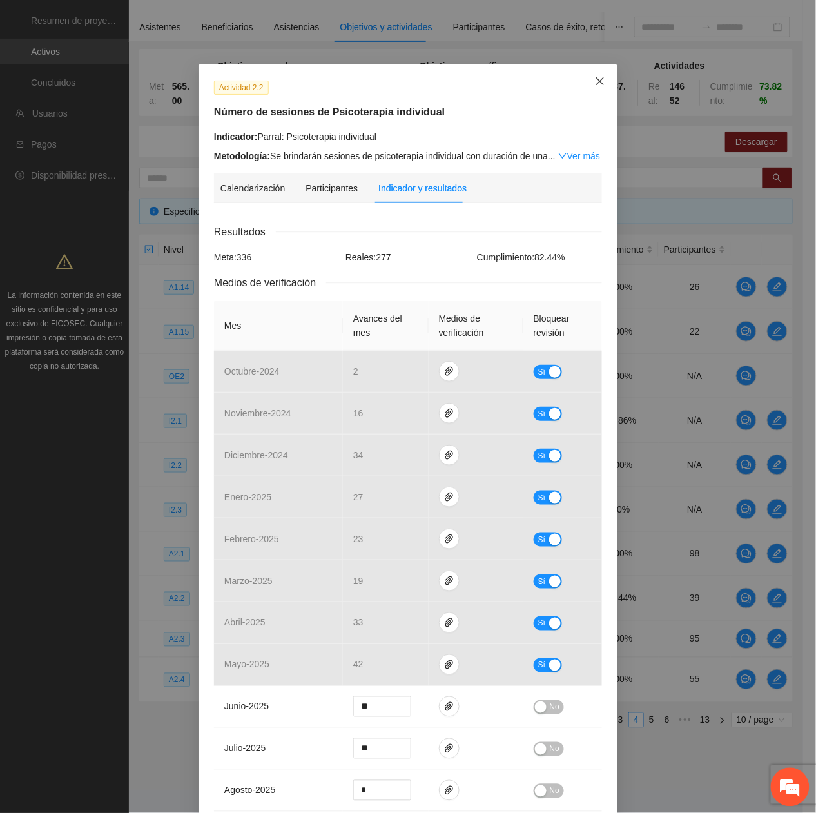
click at [588, 86] on span "Close" at bounding box center [600, 81] width 35 height 35
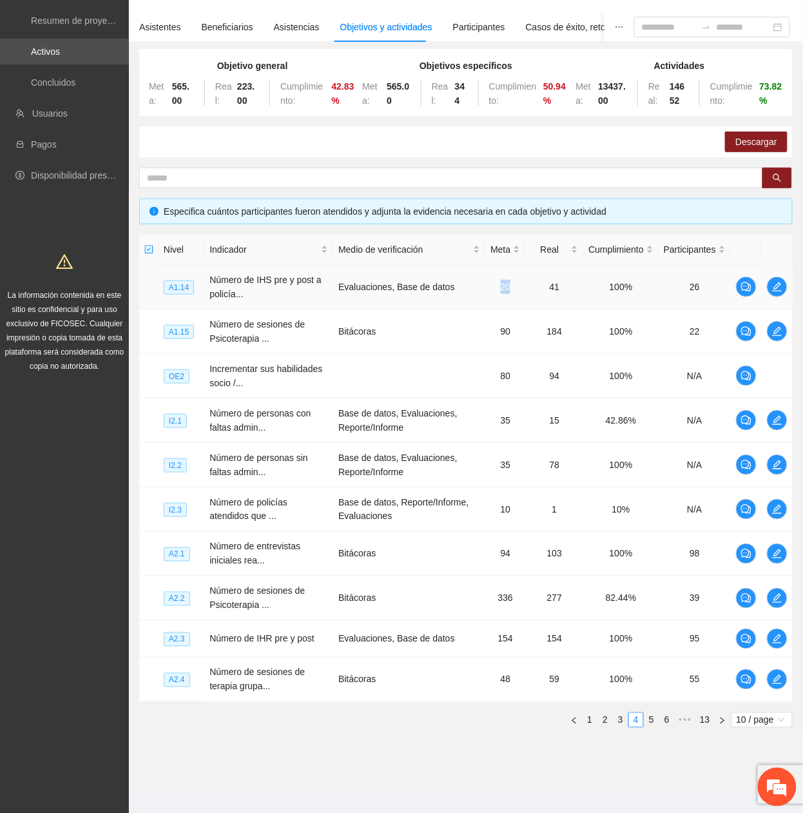
drag, startPoint x: 493, startPoint y: 291, endPoint x: 516, endPoint y: 287, distance: 23.0
click at [516, 287] on td "20" at bounding box center [505, 287] width 40 height 44
drag, startPoint x: 516, startPoint y: 287, endPoint x: 566, endPoint y: 293, distance: 50.6
click at [566, 293] on td "41" at bounding box center [554, 287] width 58 height 44
drag, startPoint x: 566, startPoint y: 293, endPoint x: 567, endPoint y: 339, distance: 46.4
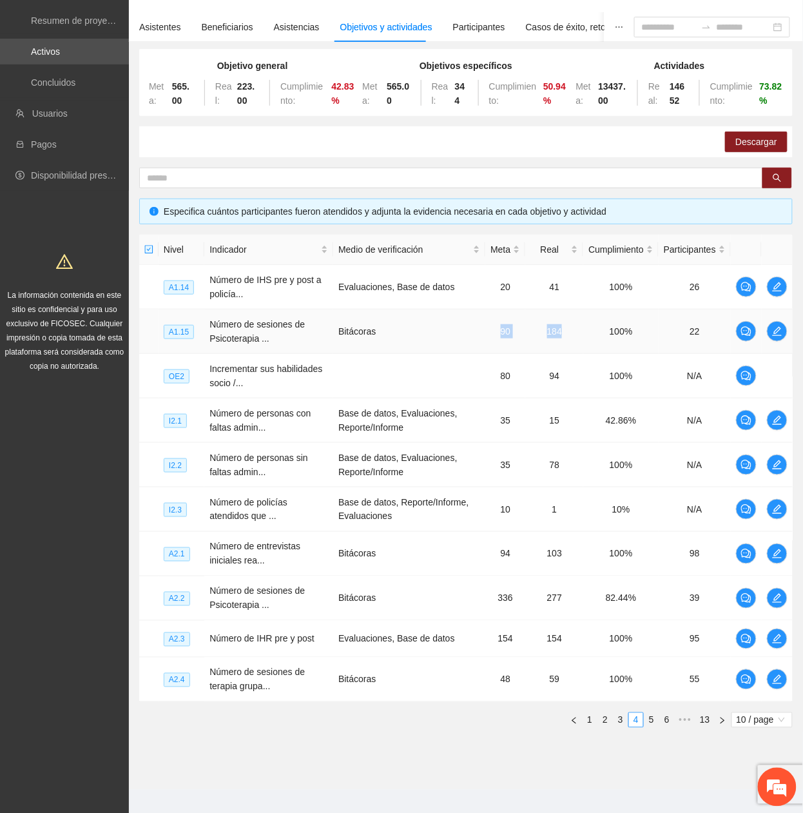
click at [567, 339] on tr "A1.15 Número de sesiones de Psicoterapia ... Bitácoras 90 184 100% 22" at bounding box center [466, 331] width 654 height 44
drag, startPoint x: 498, startPoint y: 470, endPoint x: 567, endPoint y: 476, distance: 69.9
click at [567, 369] on tr "I2.2 Número de personas sin faltas admin... Base de datos, Evaluaciones, Report…" at bounding box center [466, 465] width 654 height 44
click at [618, 369] on link "3" at bounding box center [621, 720] width 14 height 14
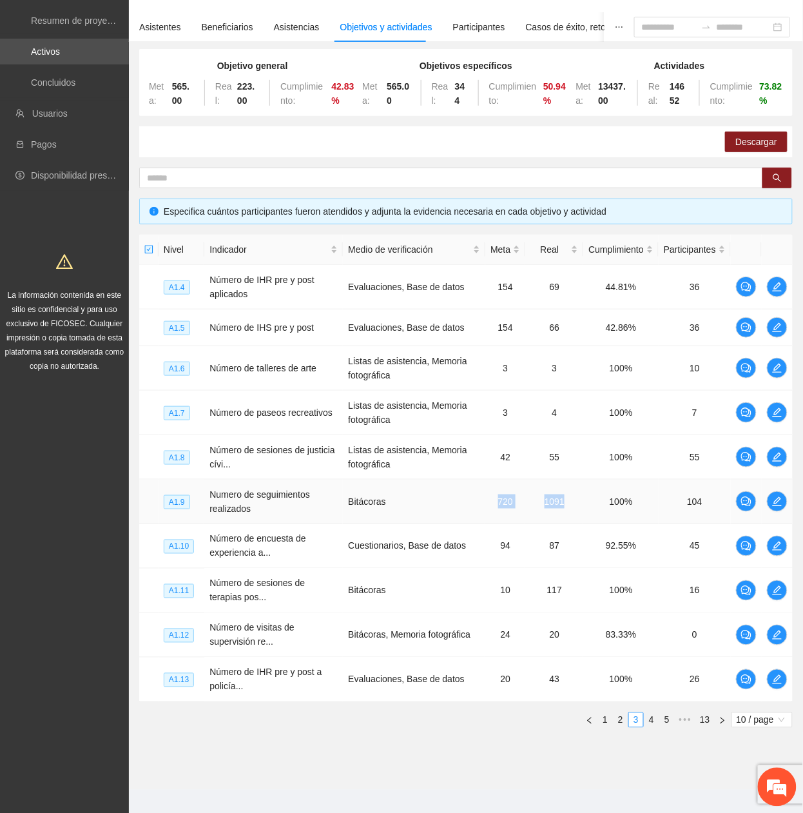
drag, startPoint x: 491, startPoint y: 501, endPoint x: 579, endPoint y: 508, distance: 88.0
click at [579, 369] on tr "A1.9 Numero de seguimientos realizados Bitácoras 720 1091 100% 104" at bounding box center [466, 502] width 654 height 44
click at [604, 369] on link "1" at bounding box center [605, 720] width 14 height 14
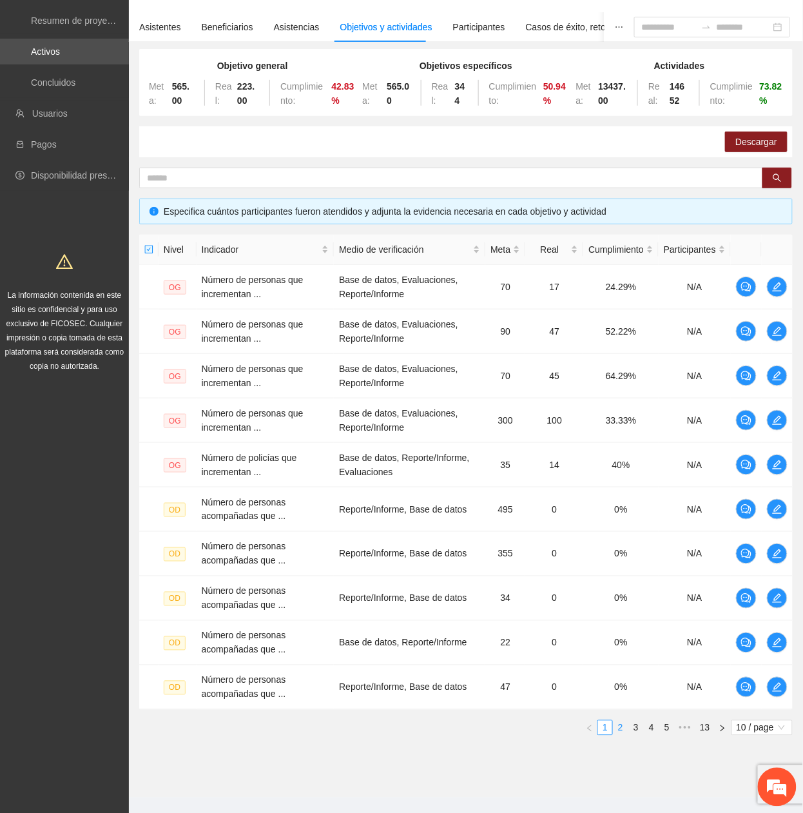
click at [619, 369] on link "2" at bounding box center [621, 728] width 14 height 14
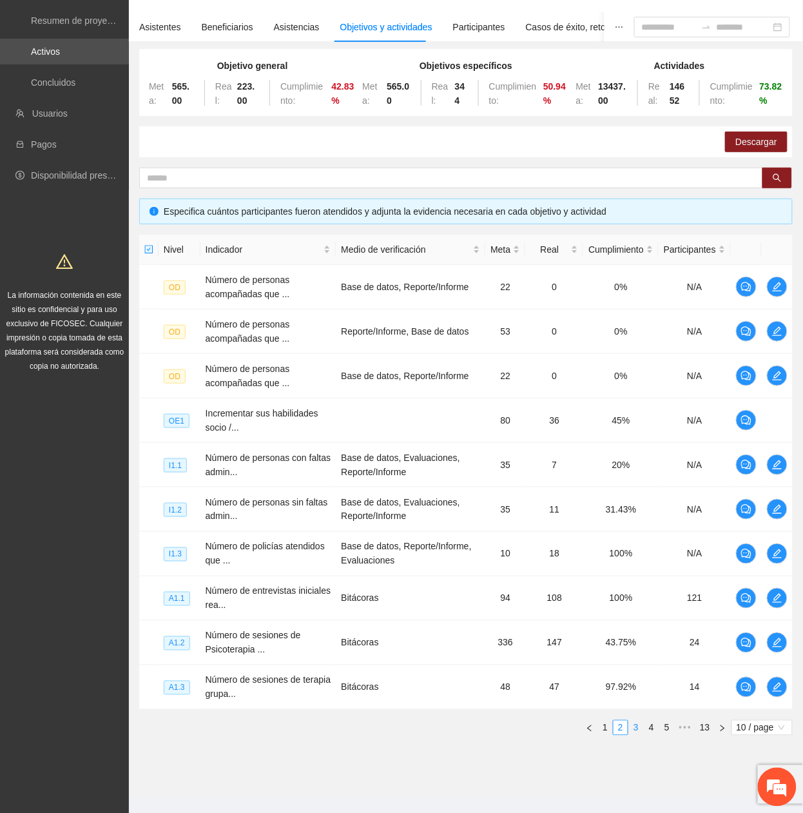
click at [635, 369] on link "3" at bounding box center [636, 728] width 14 height 14
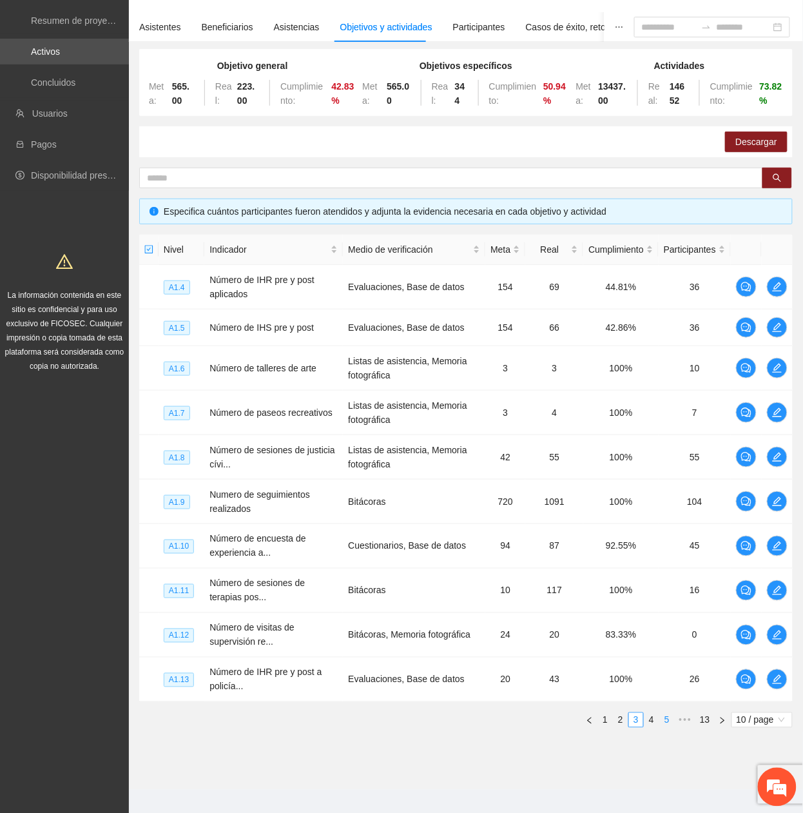
click at [647, 369] on link "4" at bounding box center [652, 720] width 14 height 14
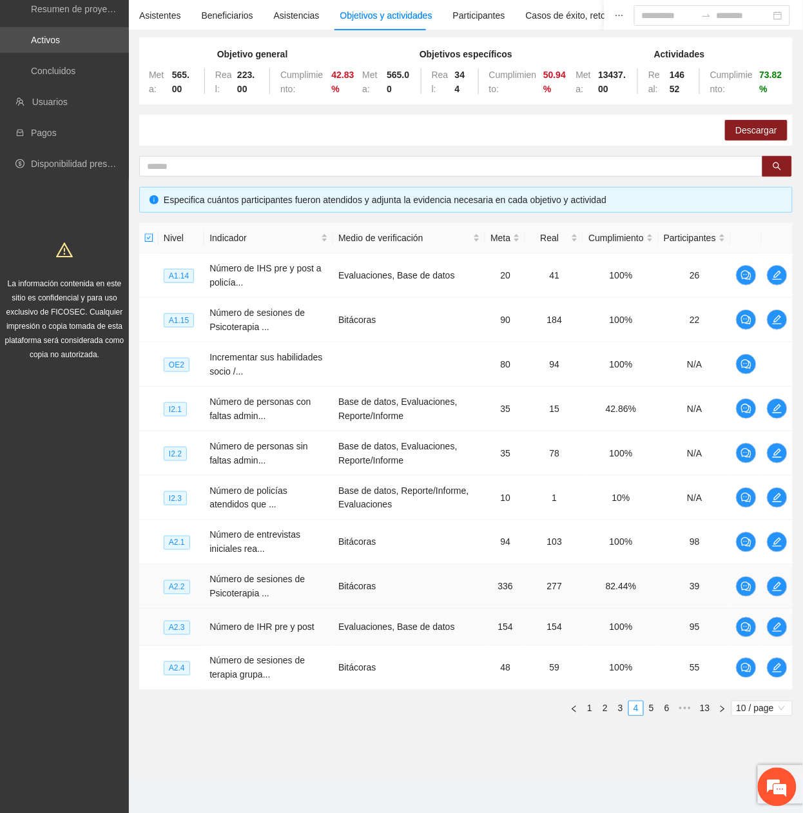
scroll to position [103, 0]
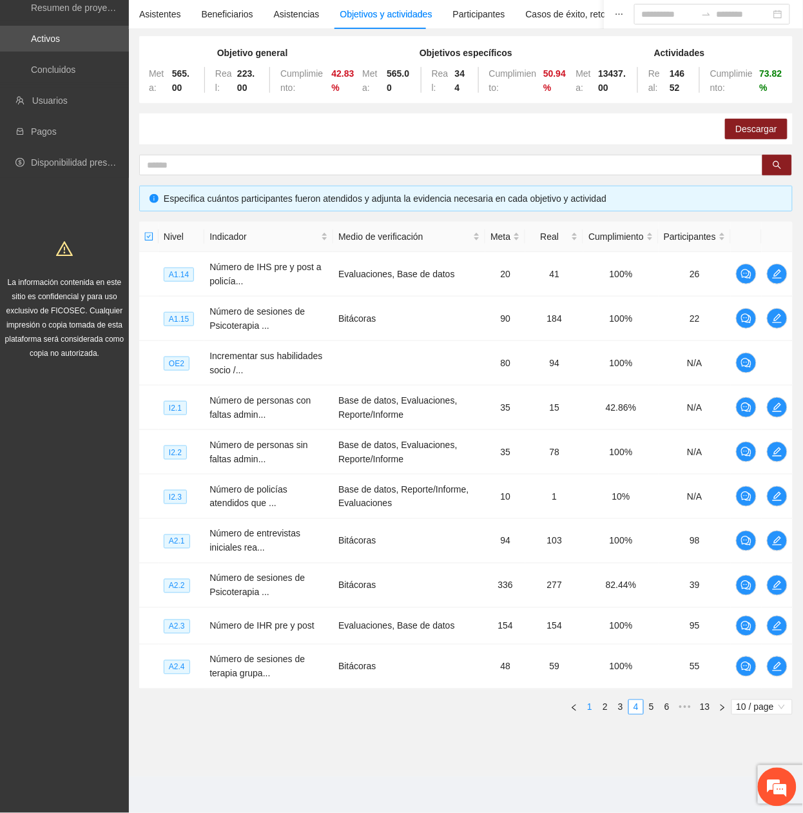
click at [587, 369] on link "1" at bounding box center [590, 707] width 14 height 14
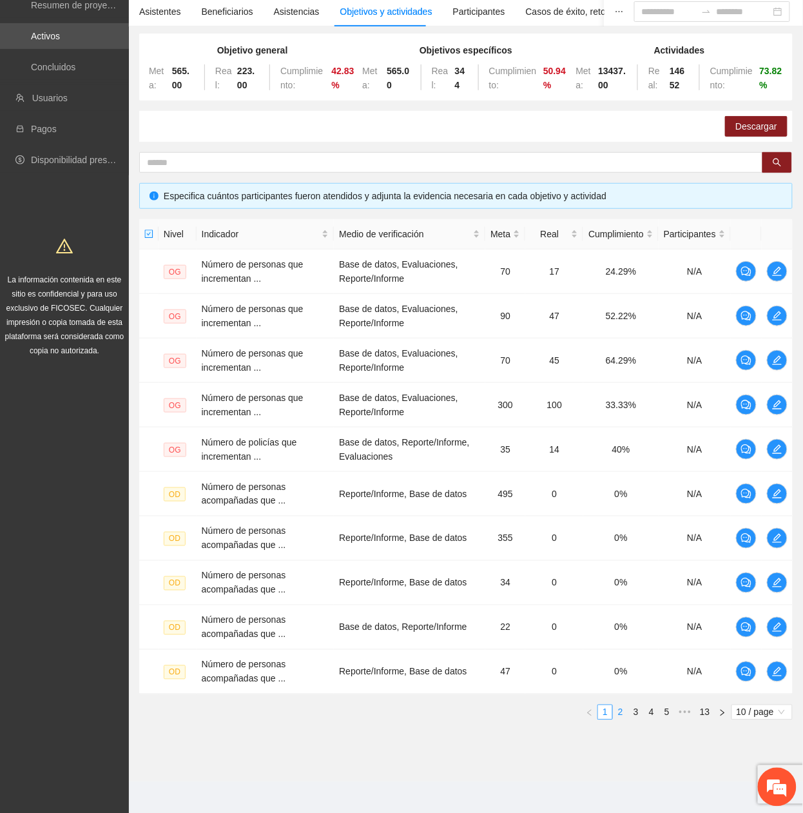
click at [615, 369] on link "2" at bounding box center [621, 712] width 14 height 14
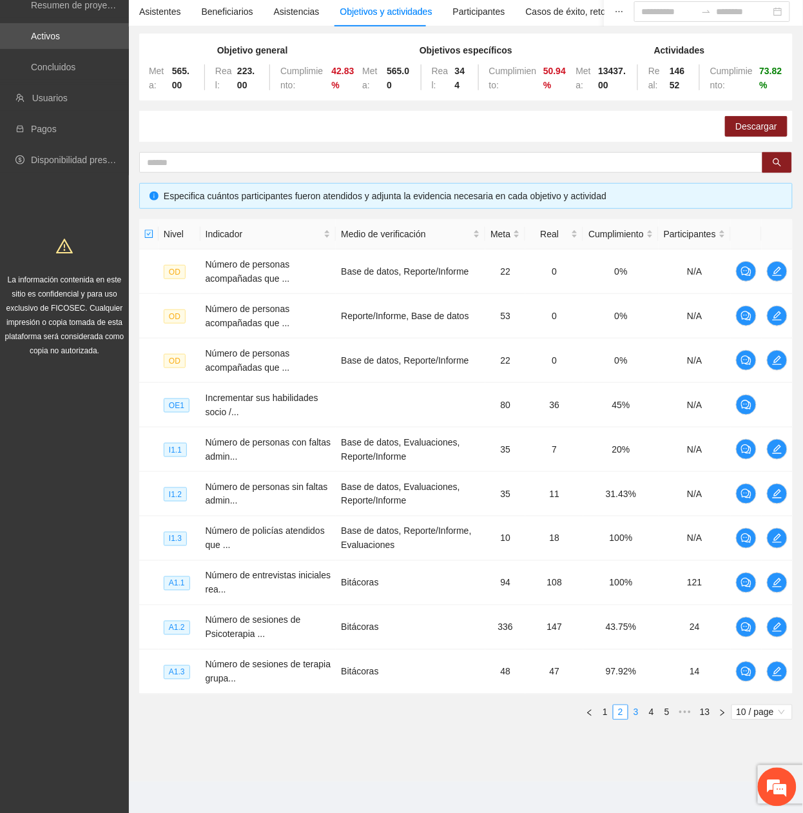
click at [632, 369] on link "3" at bounding box center [636, 712] width 14 height 14
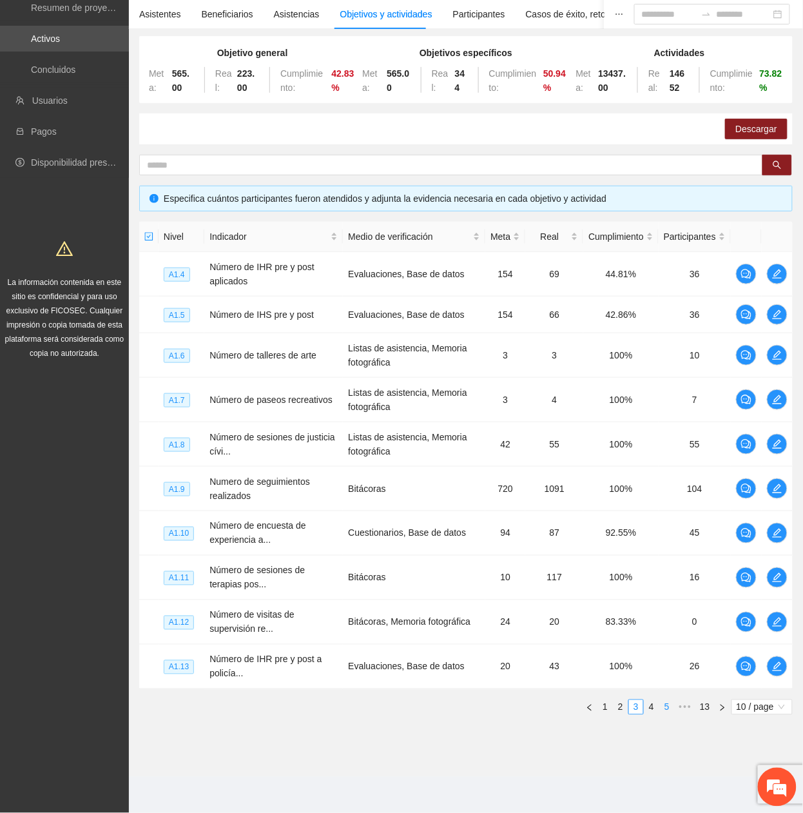
click at [648, 369] on link "4" at bounding box center [652, 707] width 14 height 14
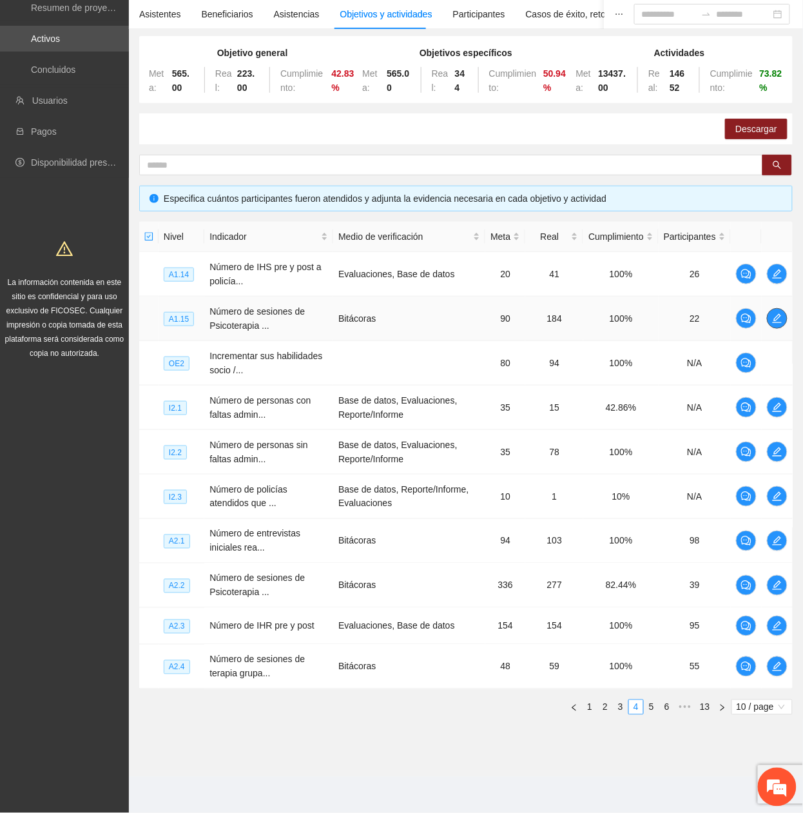
click at [776, 313] on icon "edit" at bounding box center [777, 318] width 10 height 10
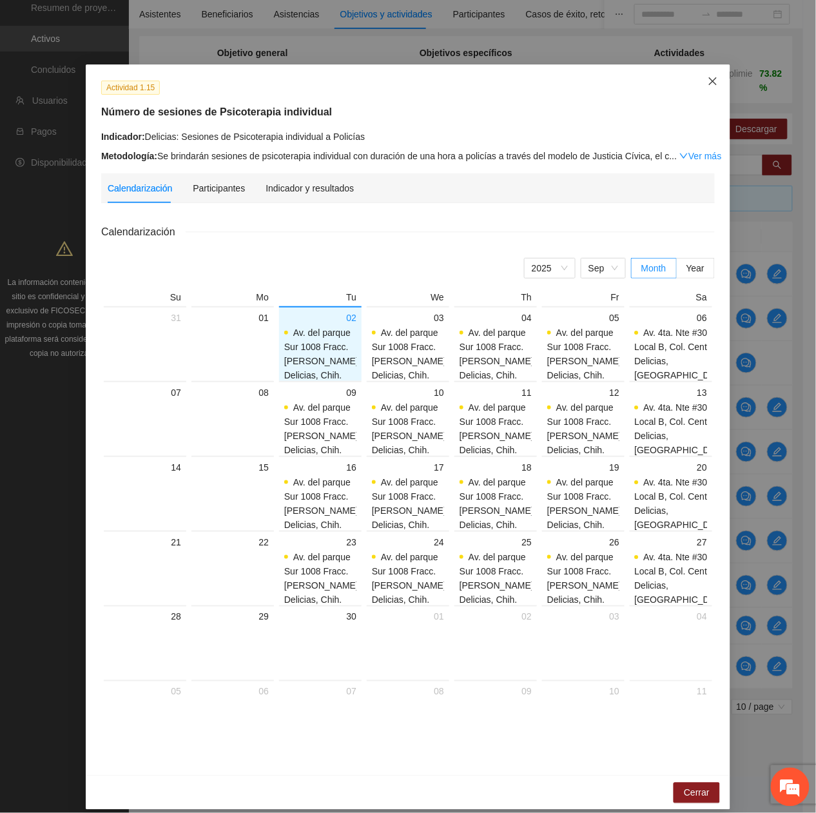
drag, startPoint x: 714, startPoint y: 81, endPoint x: 815, endPoint y: 173, distance: 137.3
click at [715, 83] on span "Close" at bounding box center [713, 81] width 35 height 35
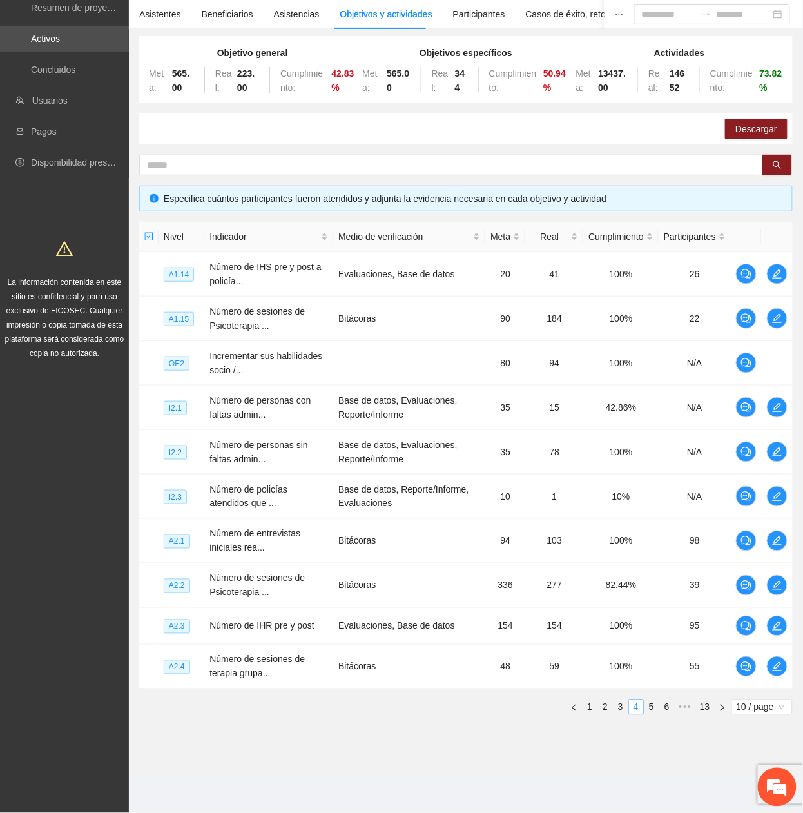
click at [648, 369] on link "5" at bounding box center [652, 707] width 14 height 14
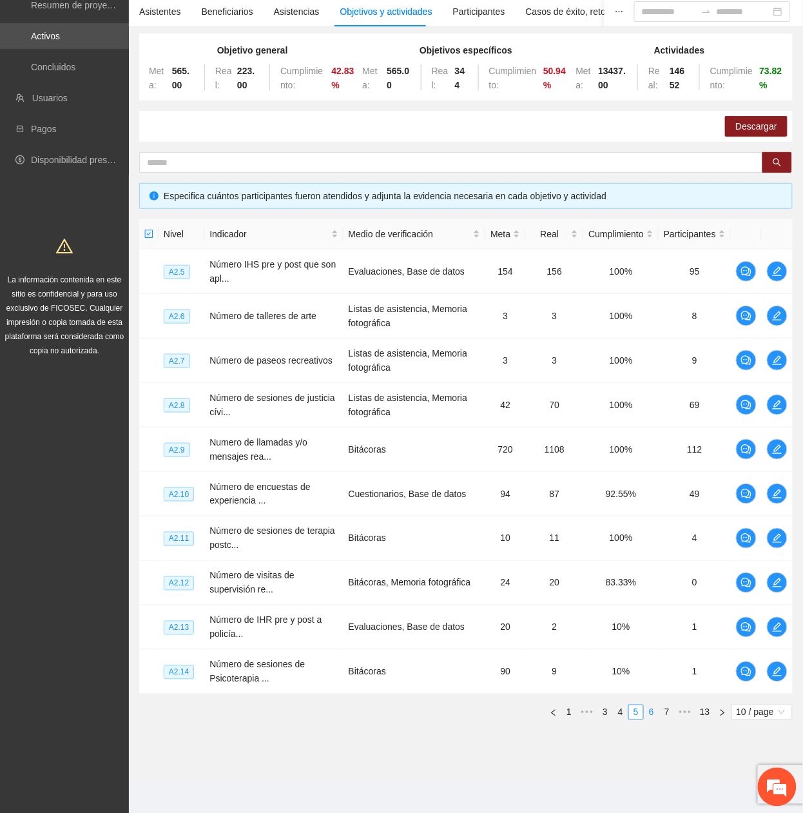
click at [650, 369] on link "6" at bounding box center [652, 712] width 14 height 14
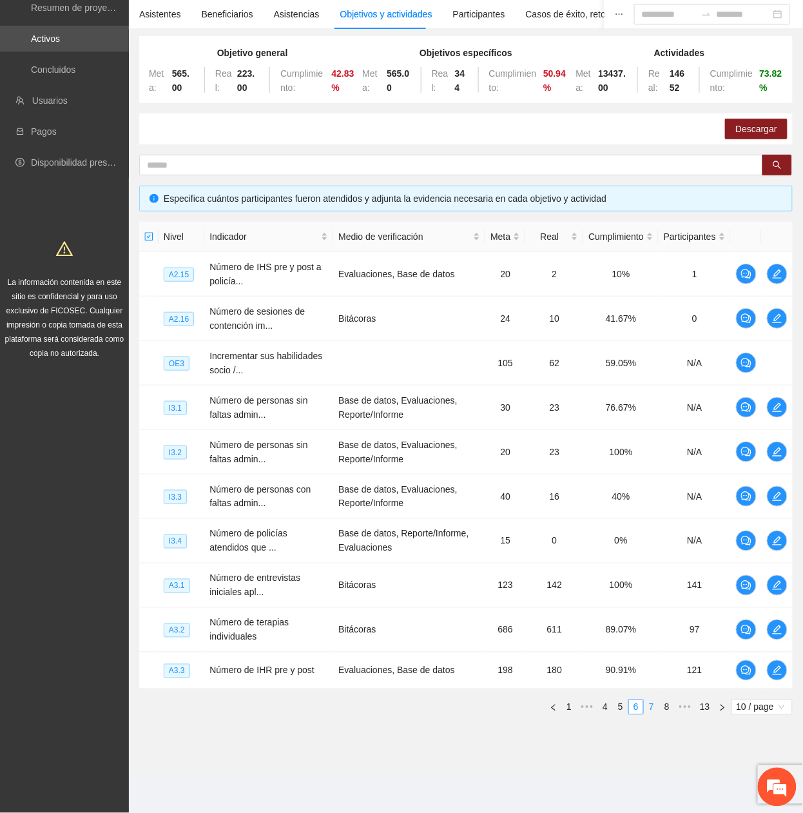
click at [647, 369] on link "7" at bounding box center [652, 707] width 14 height 14
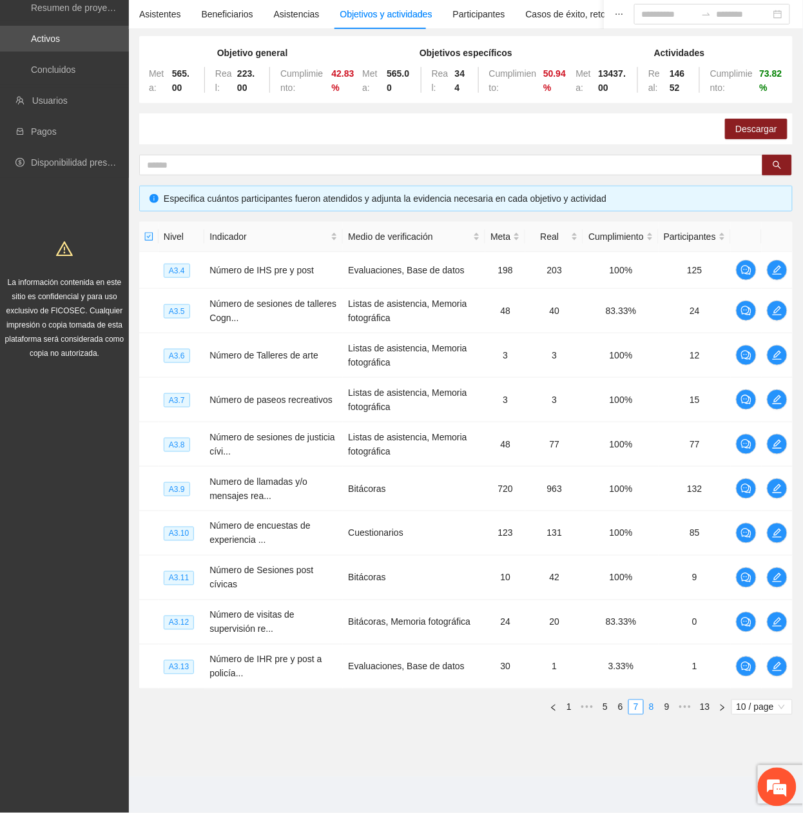
click at [647, 369] on link "8" at bounding box center [652, 707] width 14 height 14
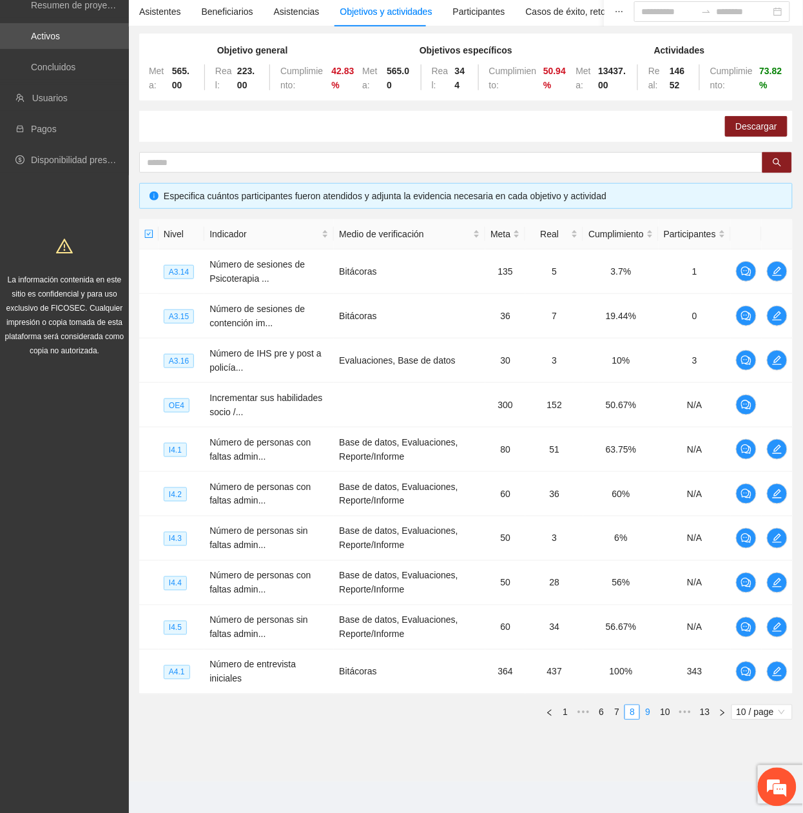
click at [645, 369] on link "9" at bounding box center [648, 712] width 14 height 14
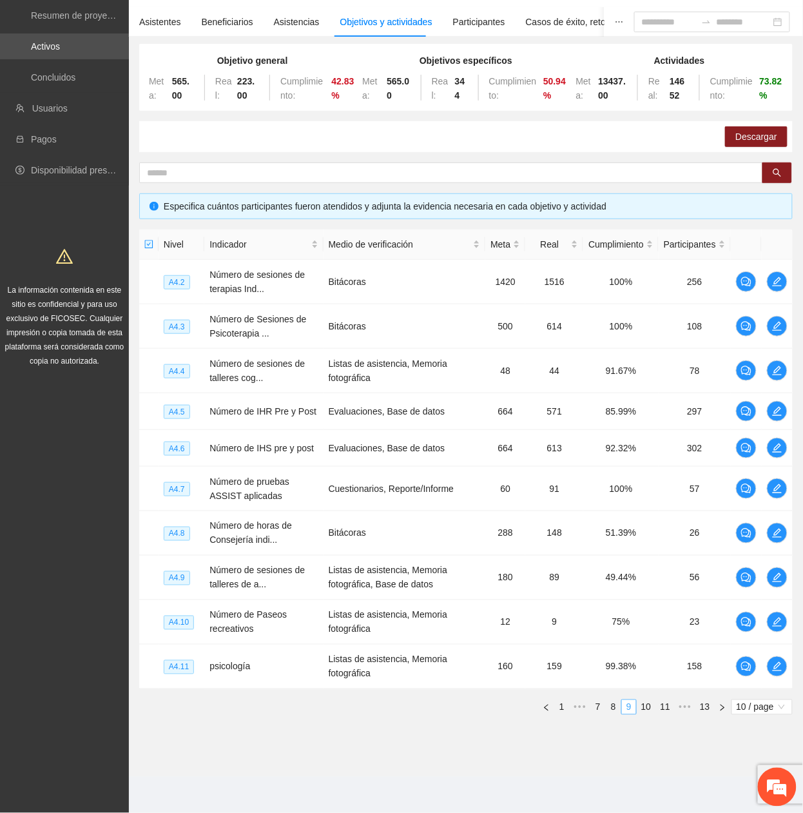
scroll to position [95, 0]
click at [650, 369] on link "10" at bounding box center [647, 707] width 18 height 14
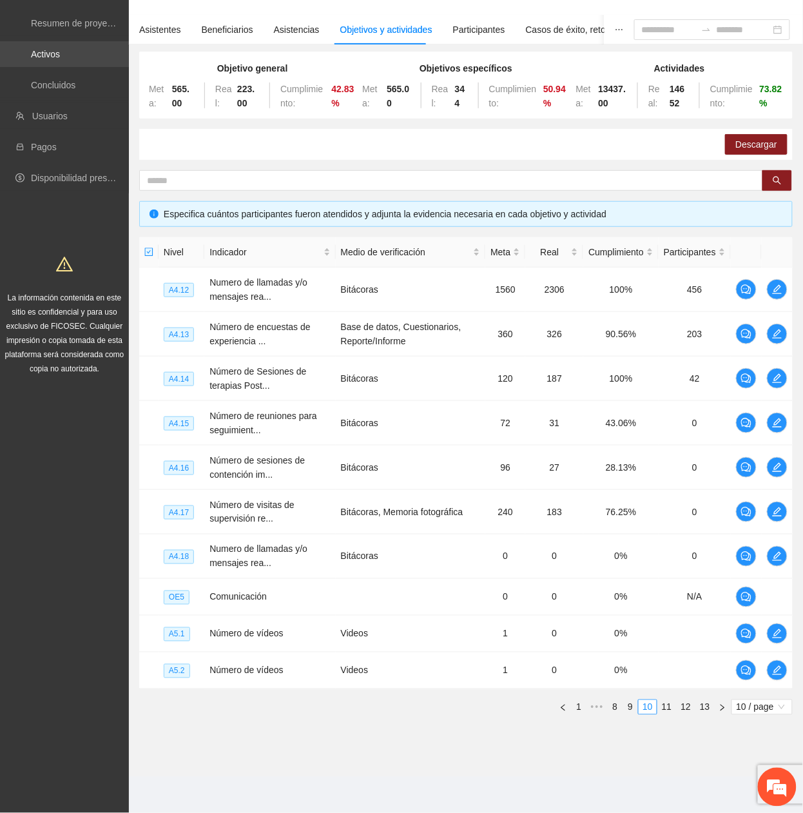
click at [60, 49] on link "Activos" at bounding box center [45, 54] width 29 height 10
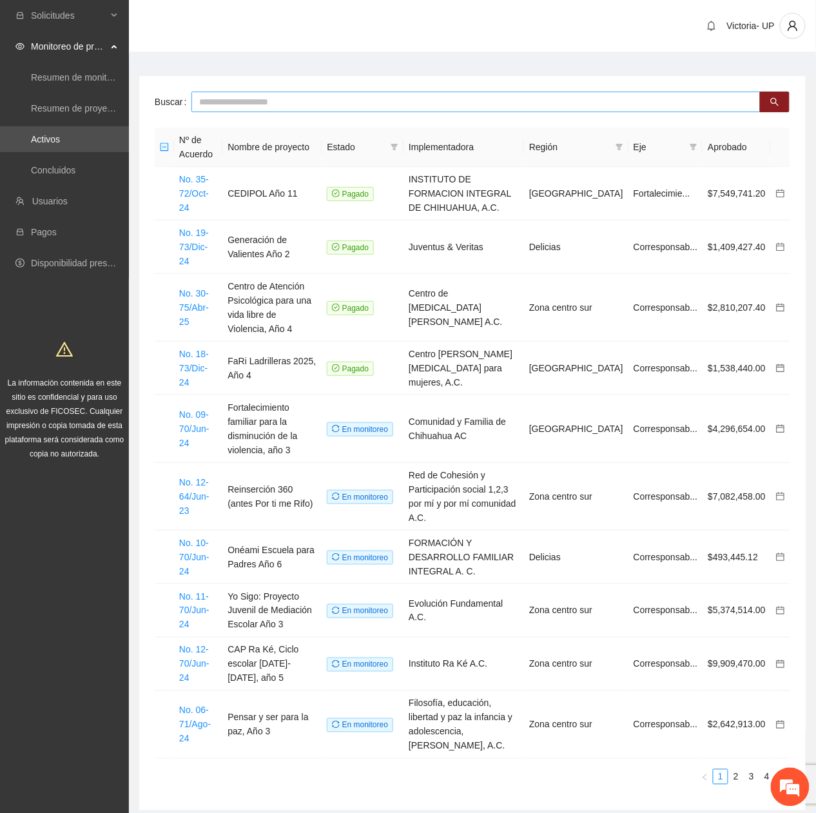
click at [315, 103] on input "text" at bounding box center [475, 102] width 569 height 21
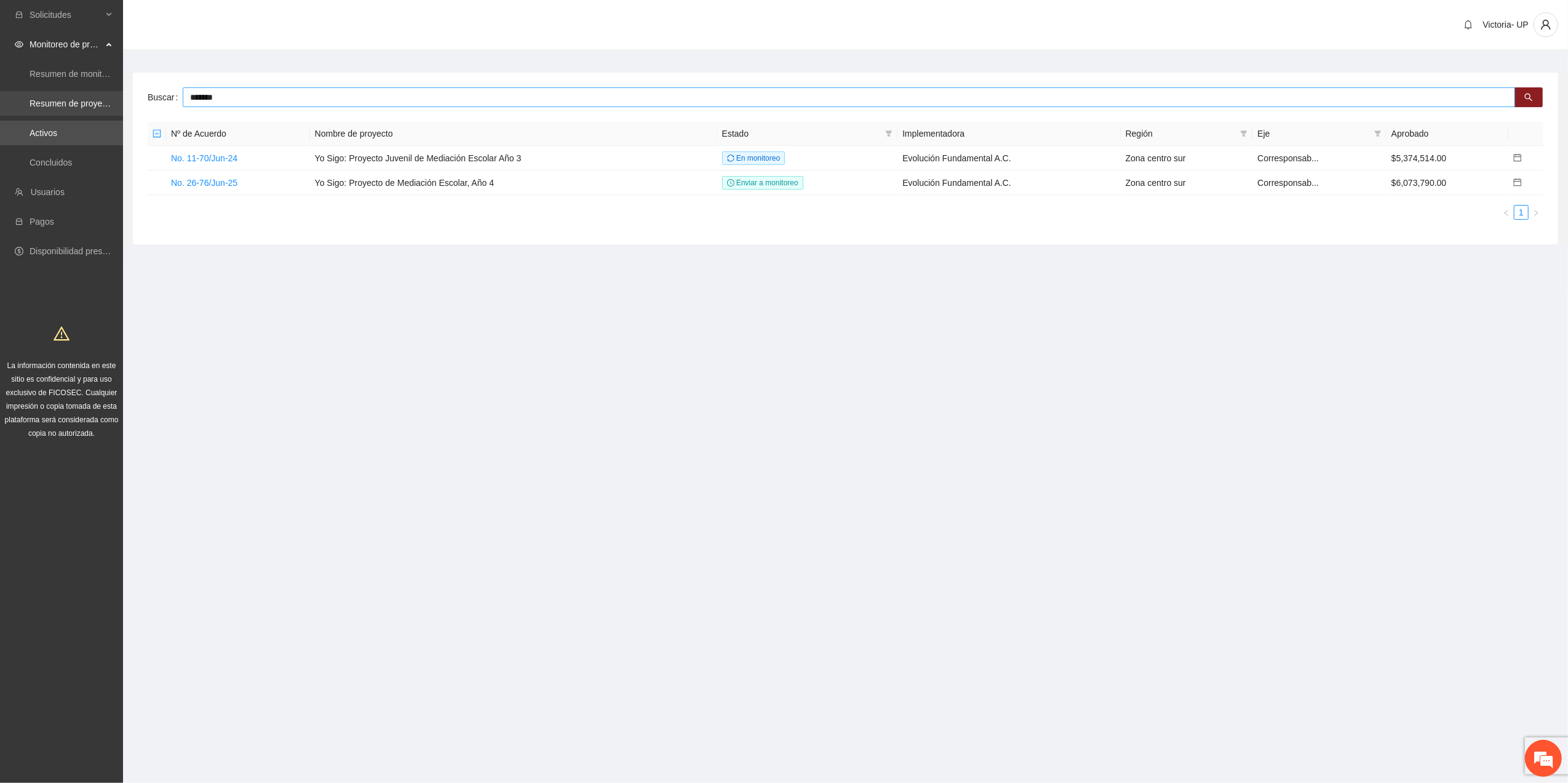
drag, startPoint x: 291, startPoint y: 96, endPoint x: 0, endPoint y: 101, distance: 291.0
click at [1, 96] on section "Solicitudes Monitoreo de proyectos Resumen de monitoreo Resumen de proyectos ap…" at bounding box center [784, 392] width 1568 height 783
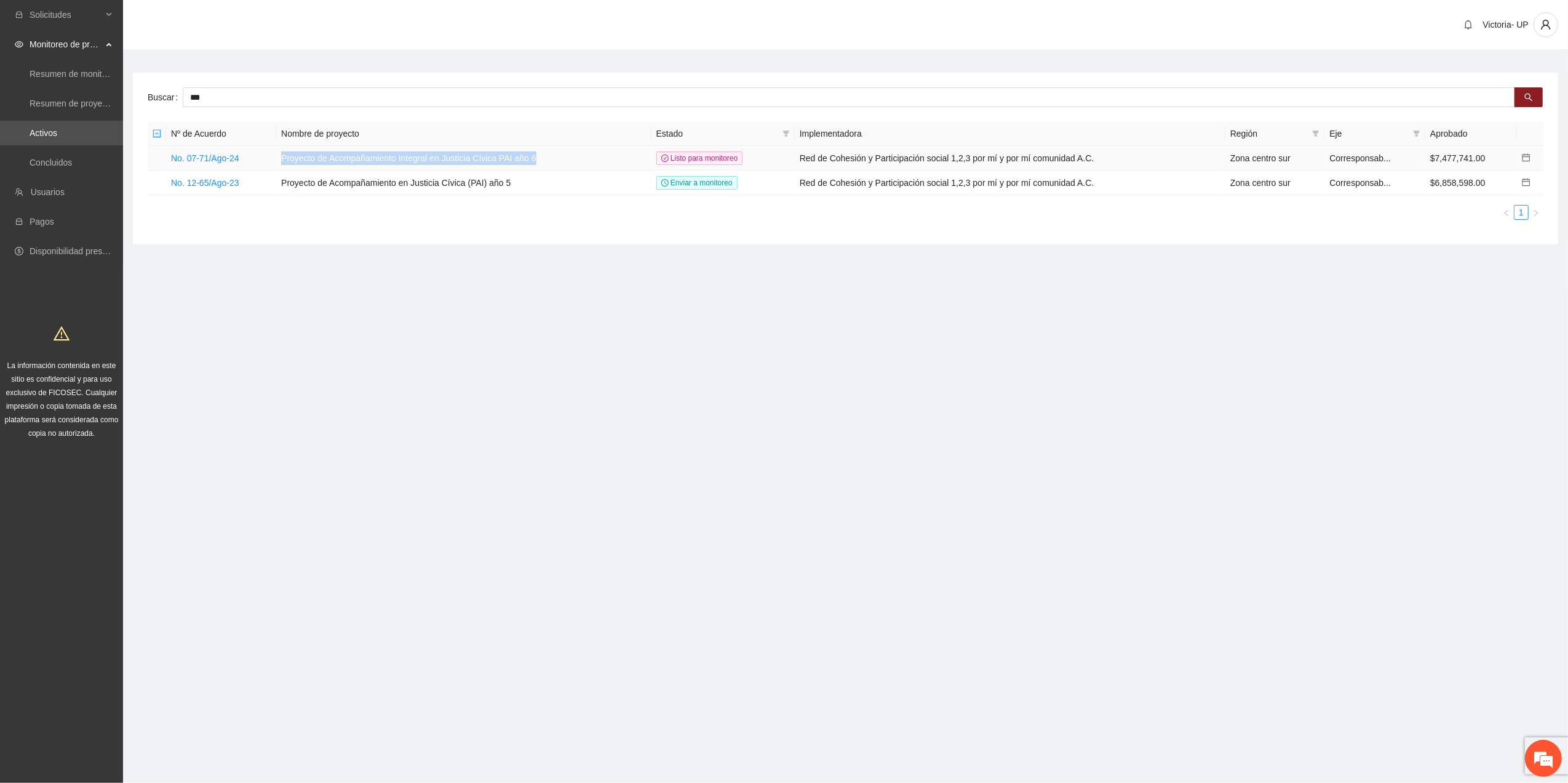
drag, startPoint x: 280, startPoint y: 154, endPoint x: 567, endPoint y: 150, distance: 287.0
click at [567, 150] on td "Proyecto de Acompañamiento Integral en Justicia Cívica PAI año 6" at bounding box center [463, 159] width 375 height 25
copy td "Proyecto de Acompañamiento Integral en Justicia Cívica PAI año 6"
drag, startPoint x: 231, startPoint y: 95, endPoint x: 0, endPoint y: 80, distance: 231.5
click at [0, 79] on html "Solicitudes Monitoreo de proyectos Resumen de monitoreo Resumen de proyectos ap…" at bounding box center [784, 392] width 1568 height 783
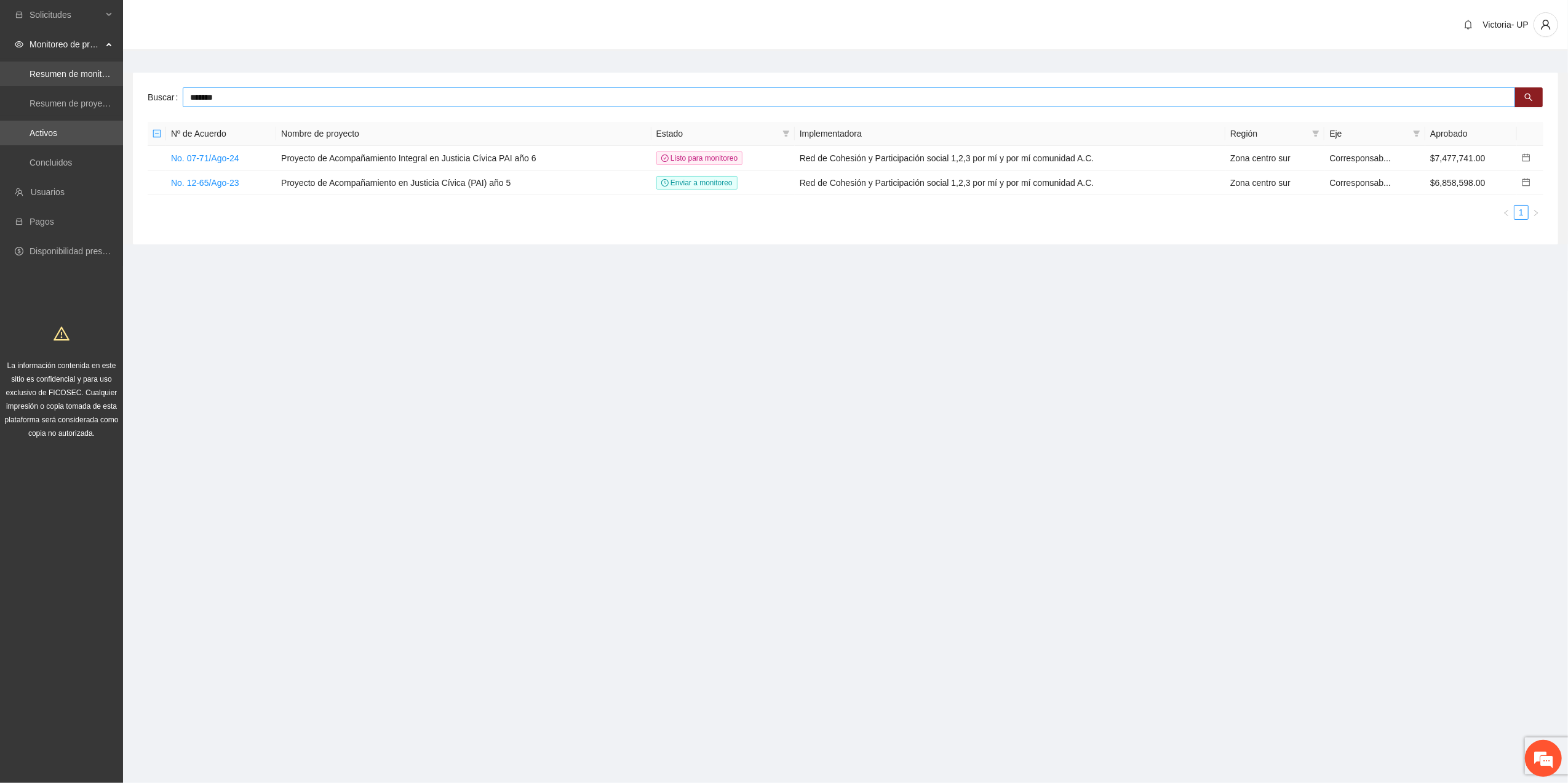
type input "*******"
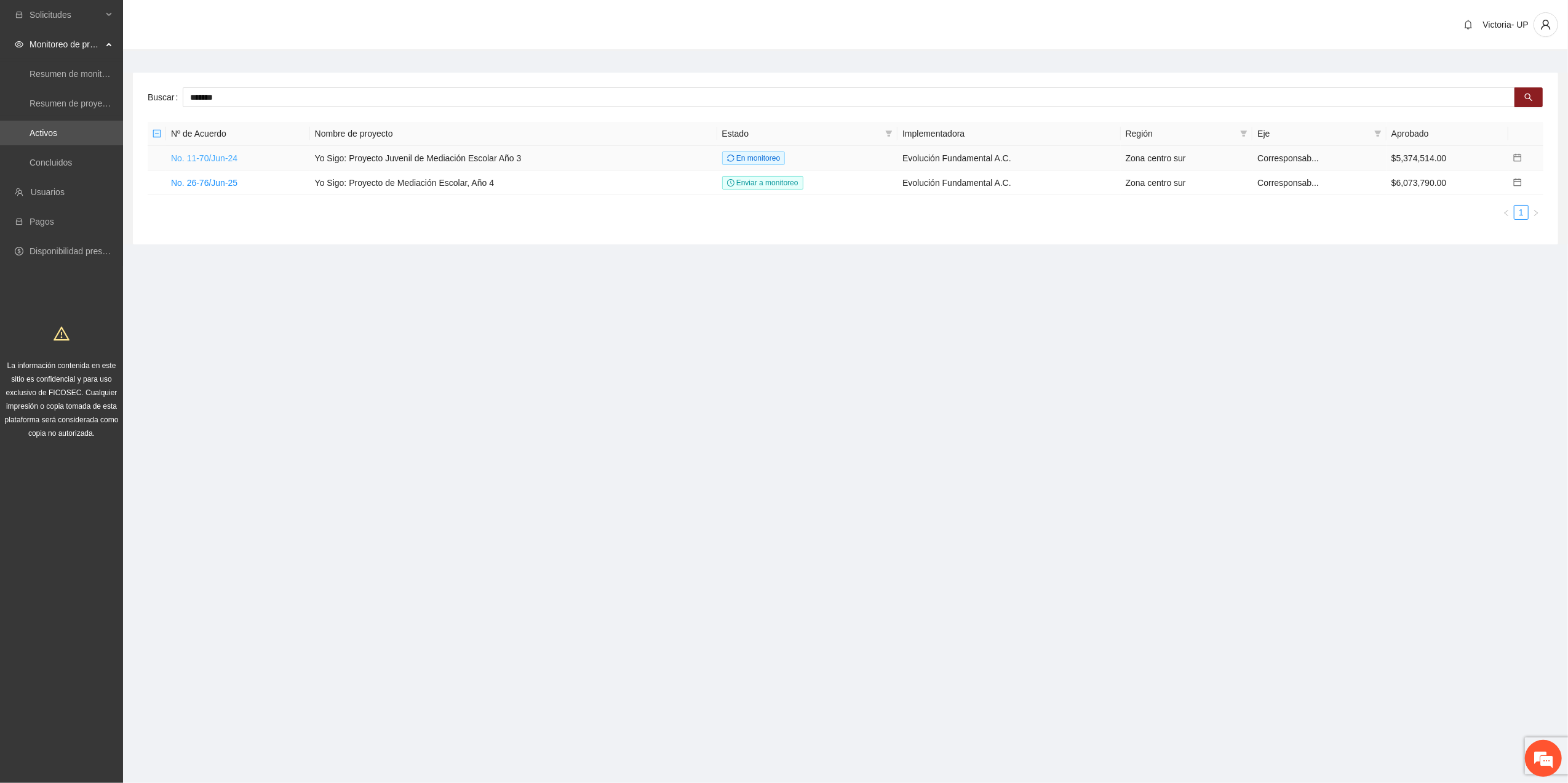
click at [220, 158] on link "No. 11-70/Jun-24" at bounding box center [204, 159] width 67 height 10
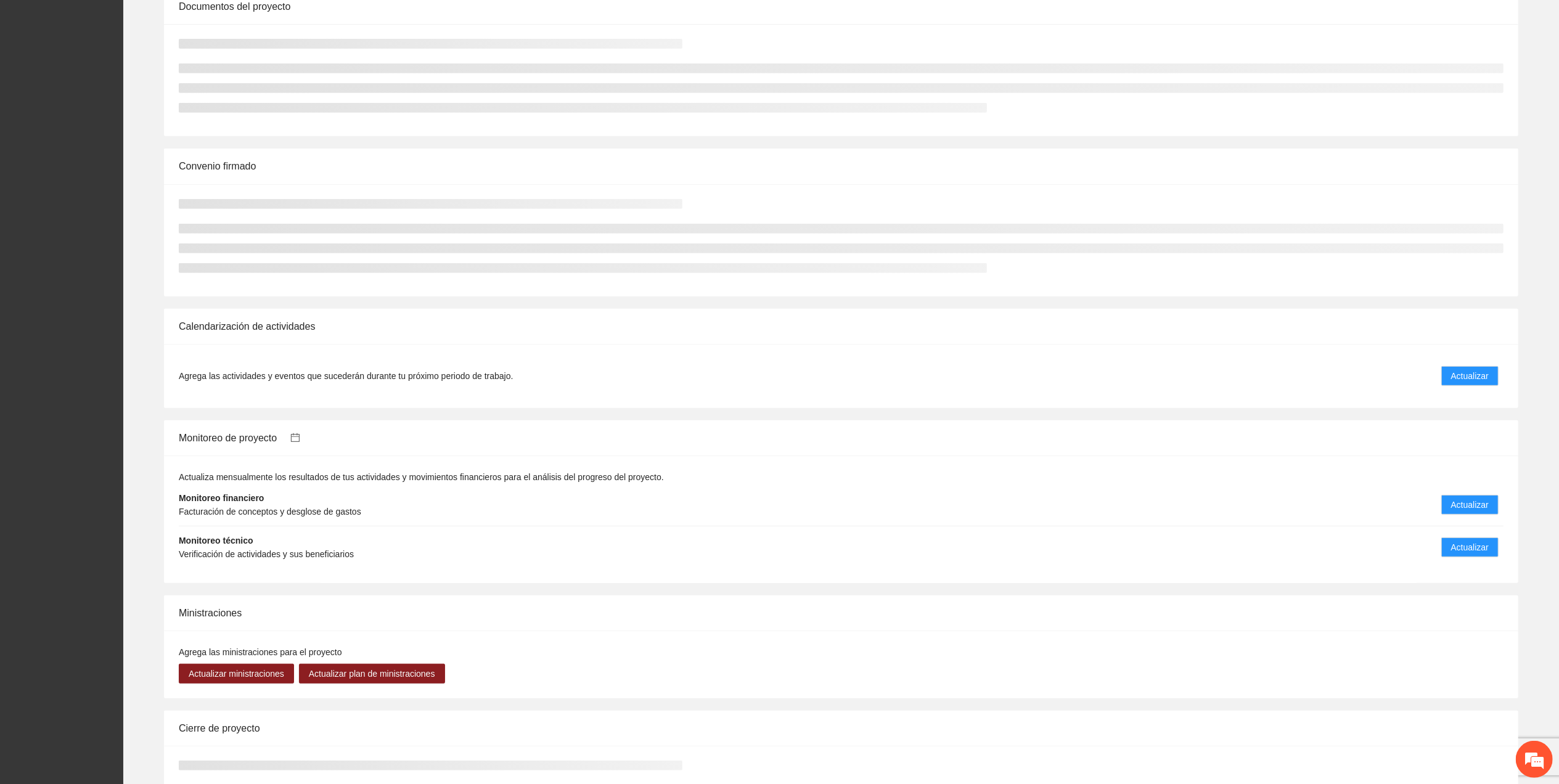
scroll to position [647, 0]
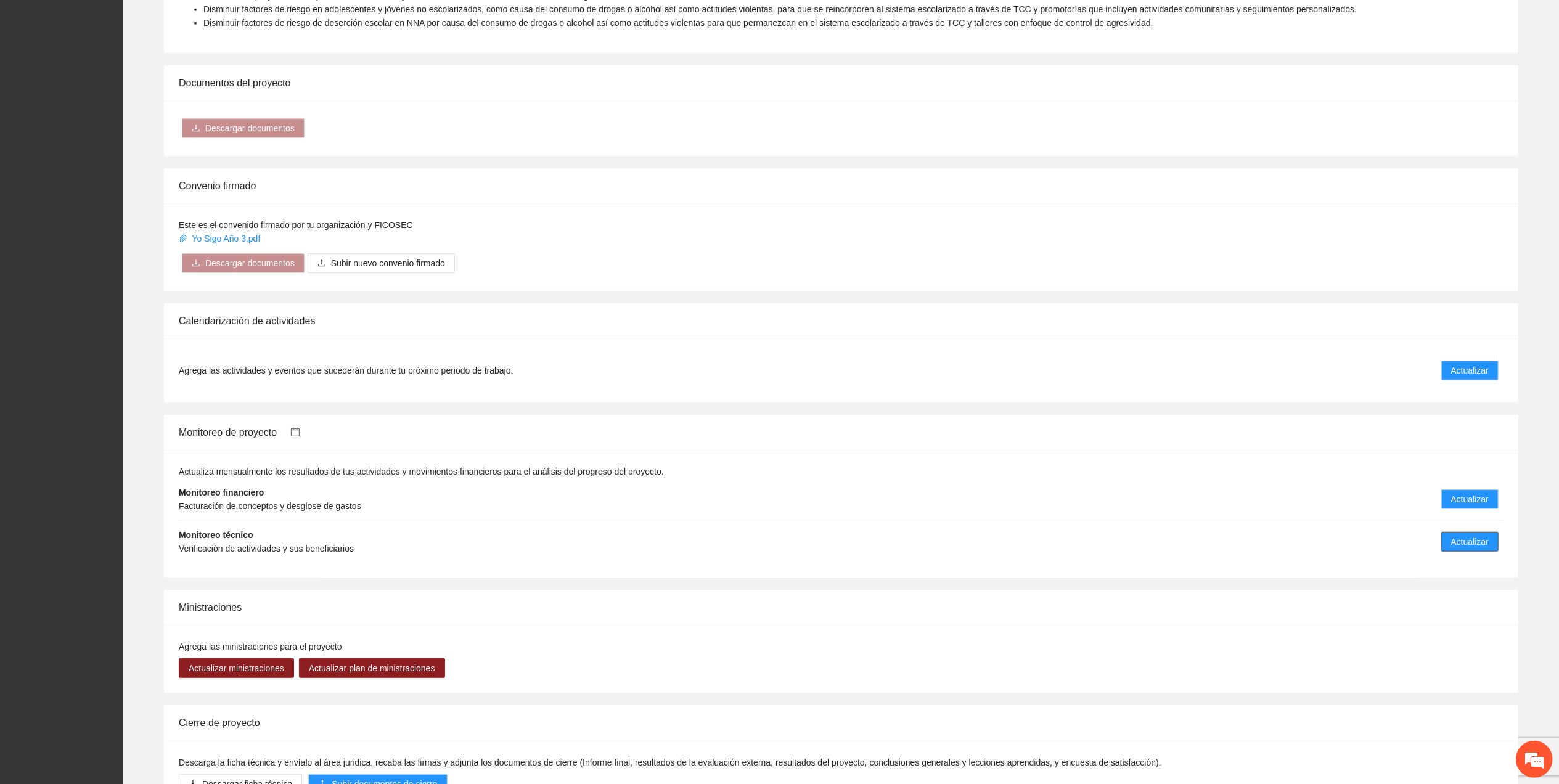
click at [780, 353] on span "Actualizar" at bounding box center [1469, 542] width 37 height 13
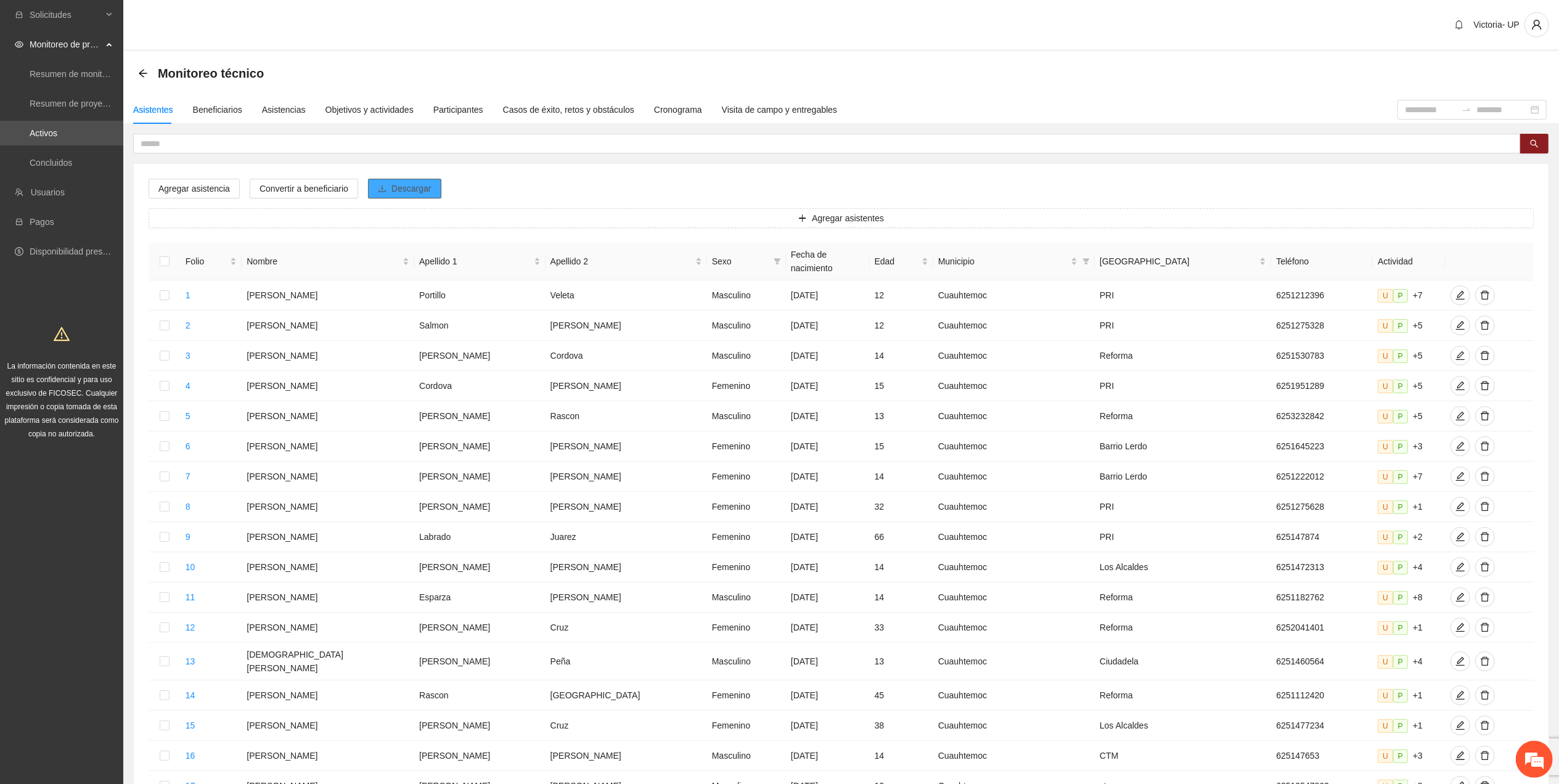
click at [406, 183] on span "Descargar" at bounding box center [411, 188] width 40 height 13
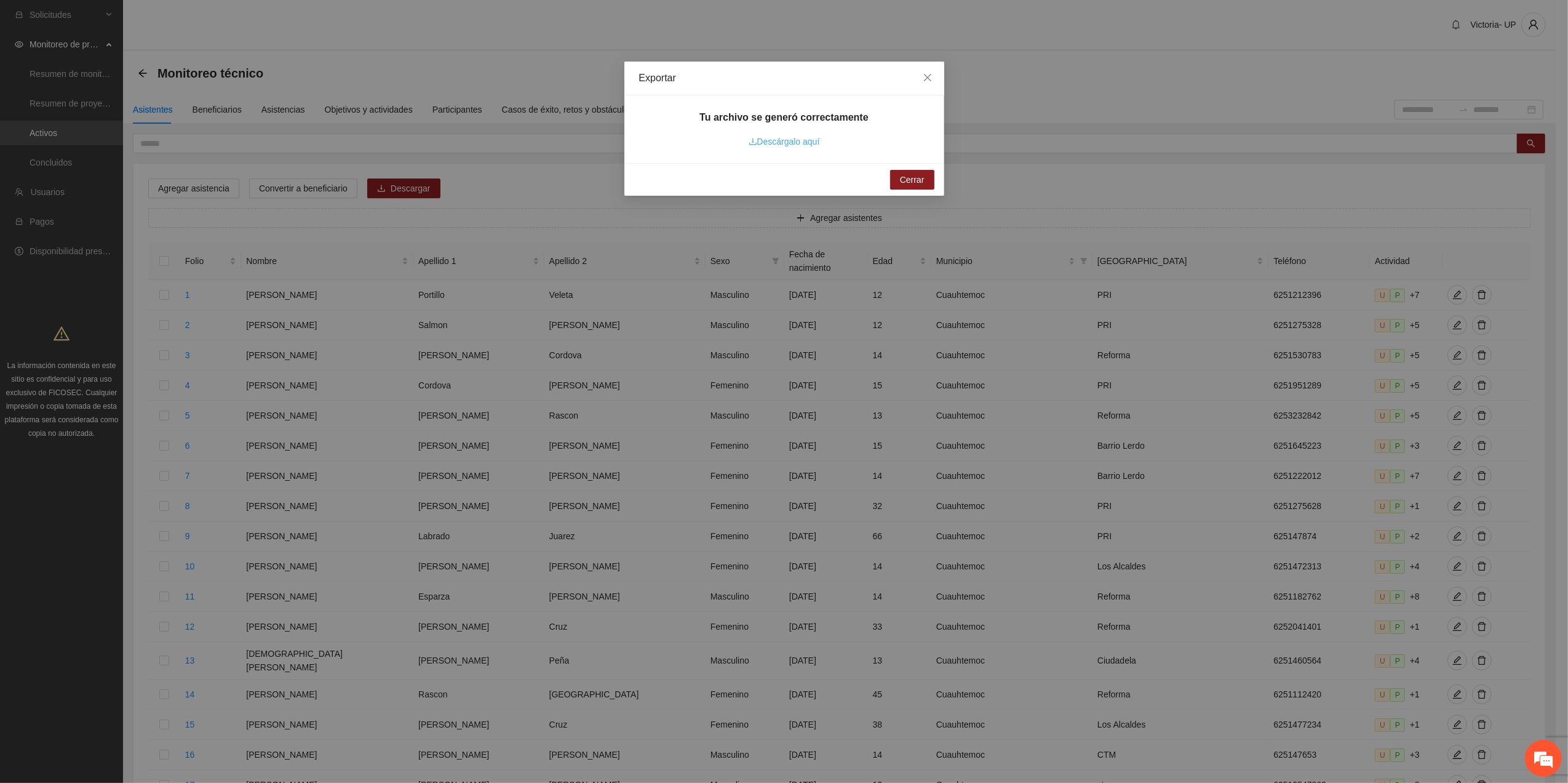
click at [778, 141] on link "Descárgalo aquí" at bounding box center [784, 141] width 72 height 10
